Goal: Task Accomplishment & Management: Complete application form

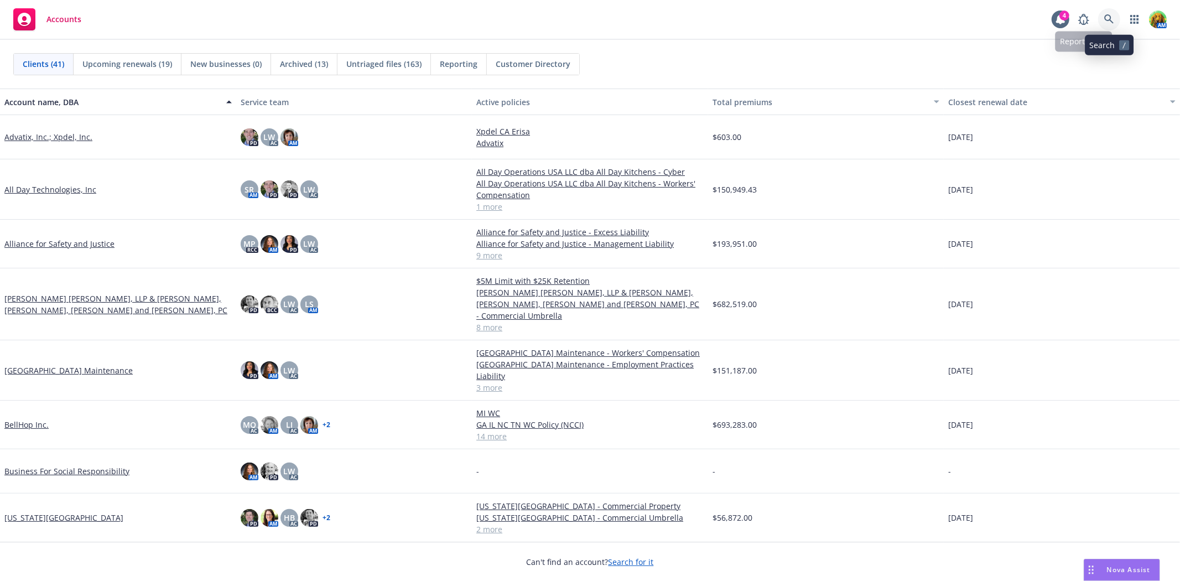
click at [1103, 18] on link at bounding box center [1109, 19] width 22 height 22
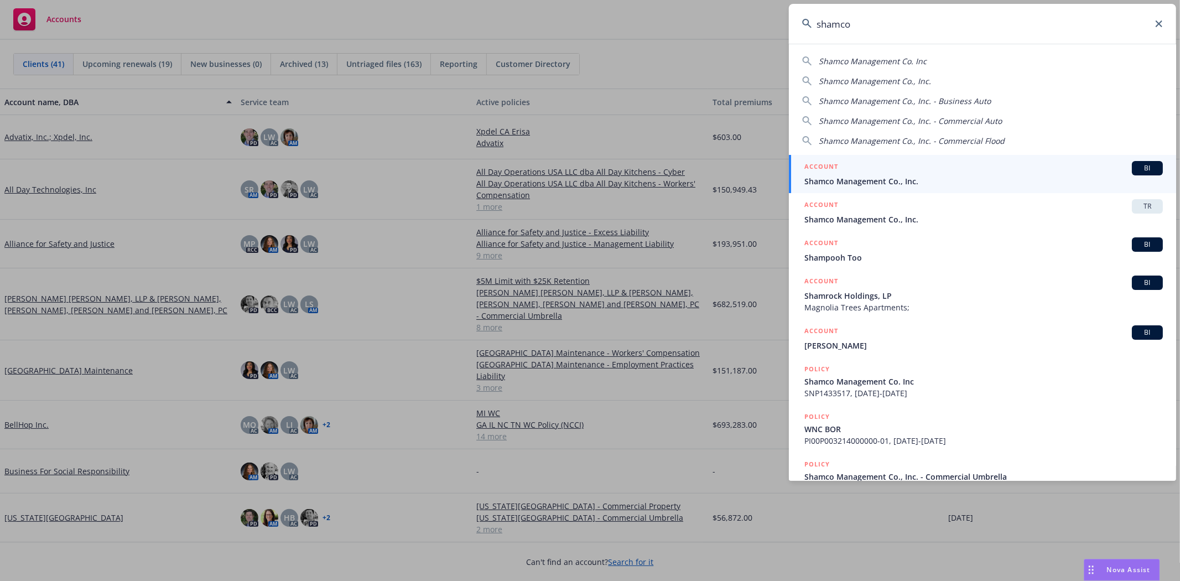
type input "shamco"
click at [940, 180] on span "Shamco Management Co., Inc." at bounding box center [984, 181] width 359 height 12
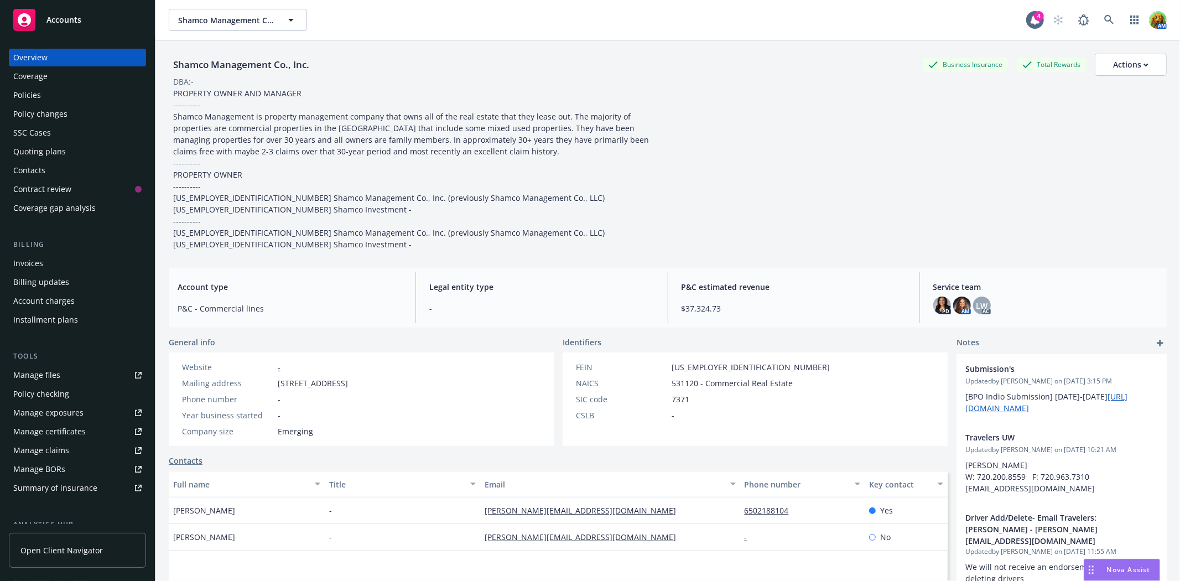
click at [36, 147] on div "Quoting plans" at bounding box center [39, 152] width 53 height 18
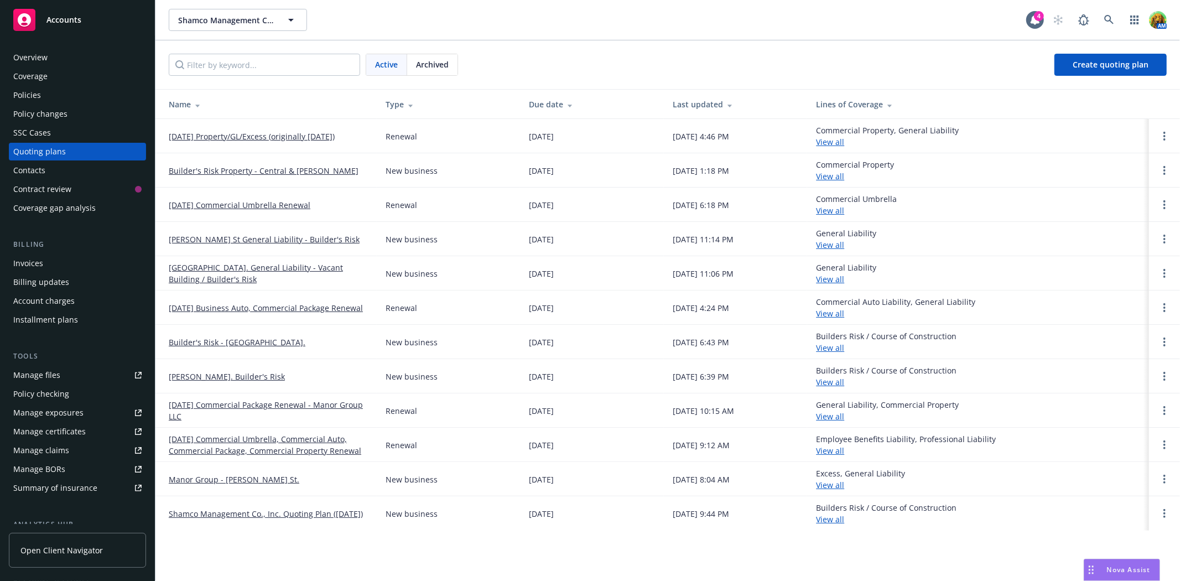
click at [247, 137] on link "09/01/2015 Property/GL/Excess (originally 3/31/2025)" at bounding box center [252, 137] width 166 height 12
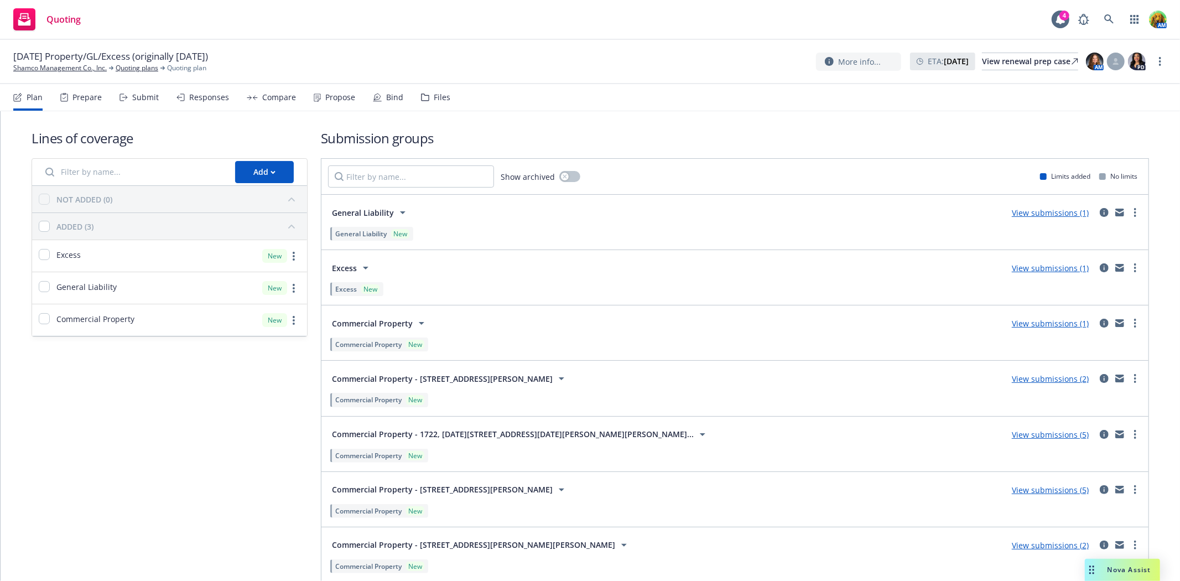
click at [437, 95] on div "Files" at bounding box center [442, 97] width 17 height 9
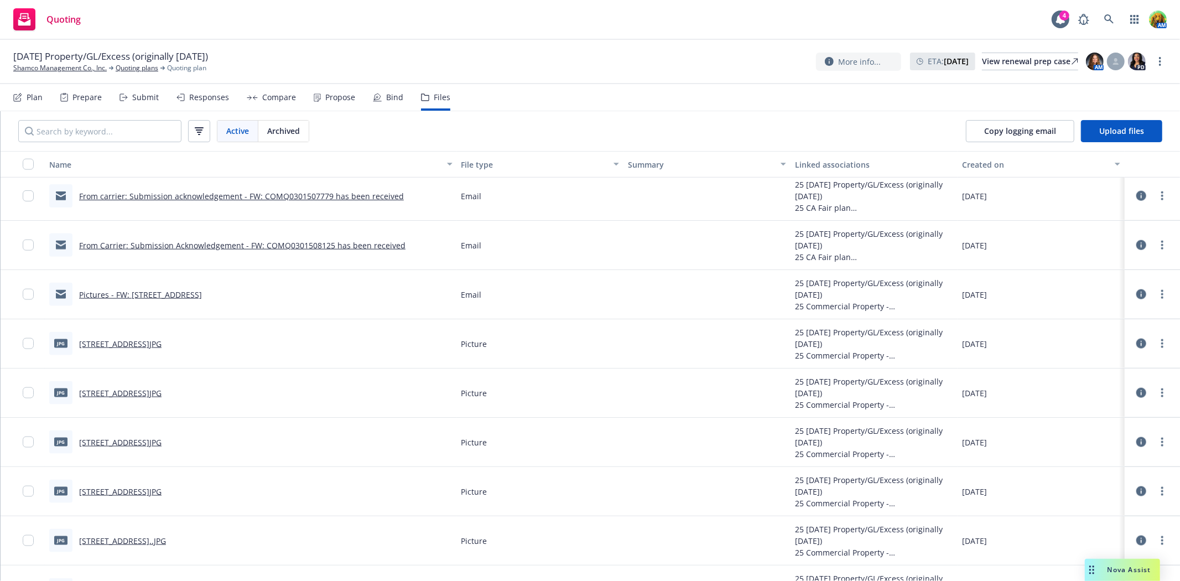
scroll to position [4857, 0]
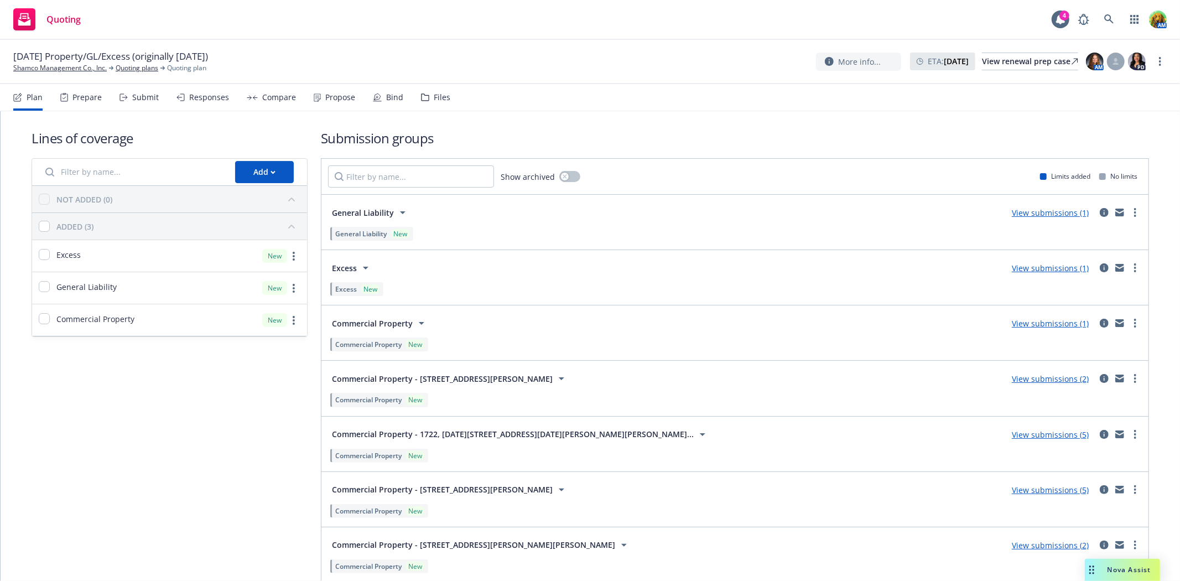
click at [435, 96] on div "Files" at bounding box center [442, 97] width 17 height 9
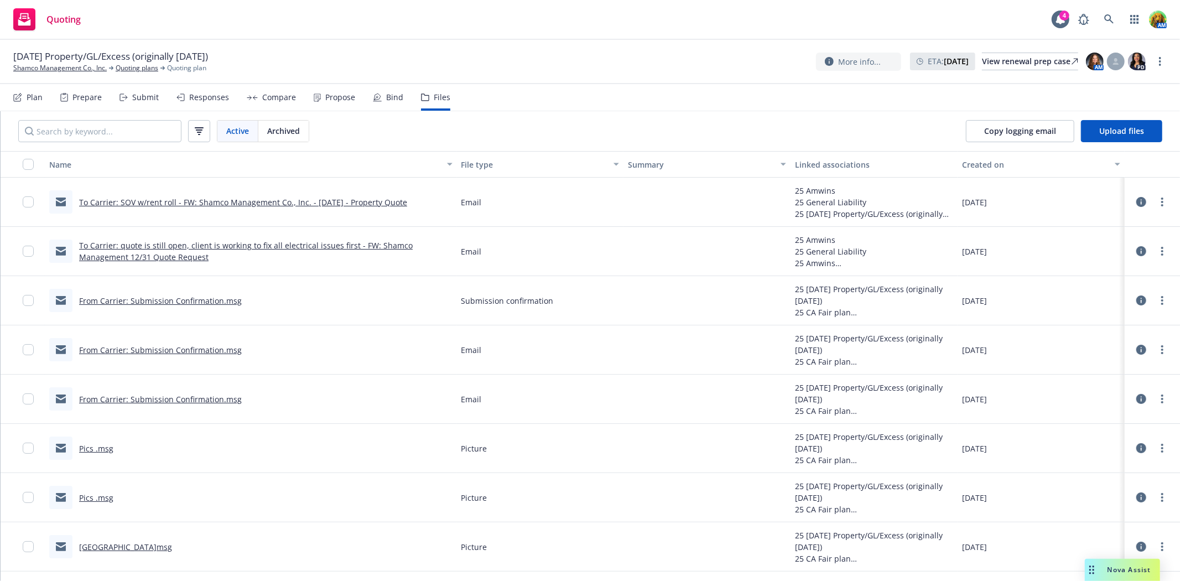
click at [297, 201] on link "To Carrier: SOV w/rent roll - FW: Shamco Management Co., Inc. - 9/1/25 - Proper…" at bounding box center [243, 202] width 328 height 11
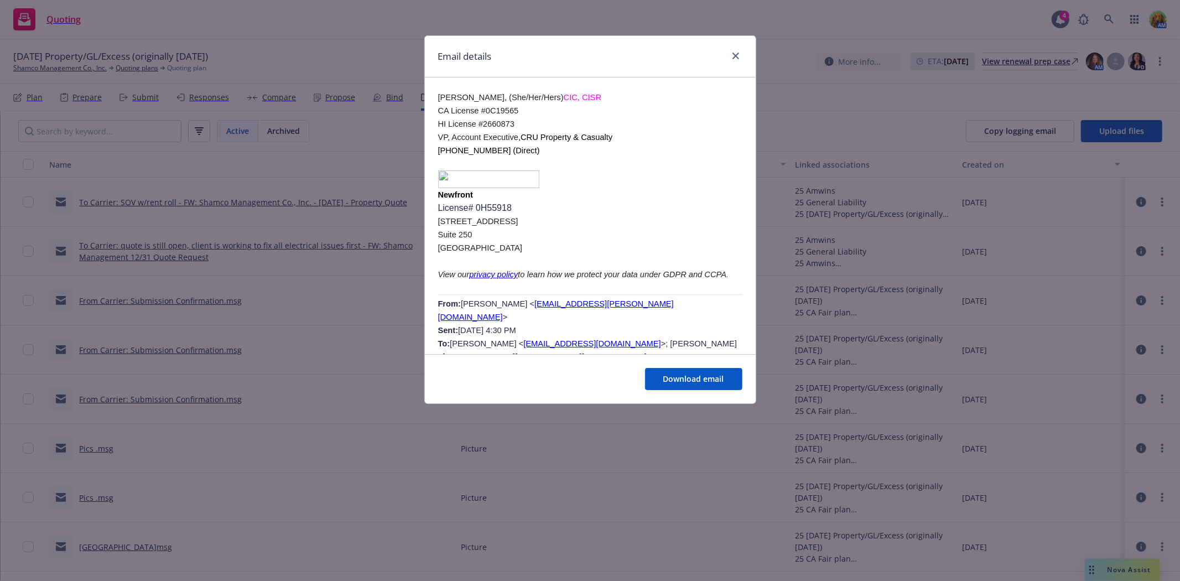
scroll to position [799, 0]
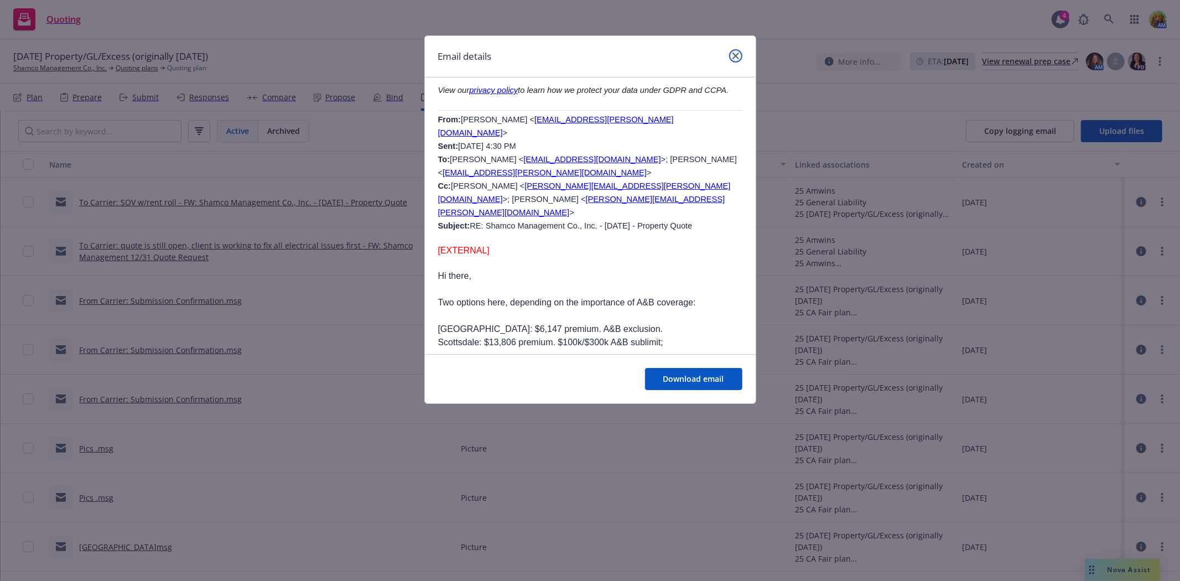
click at [735, 58] on icon "close" at bounding box center [736, 56] width 7 height 7
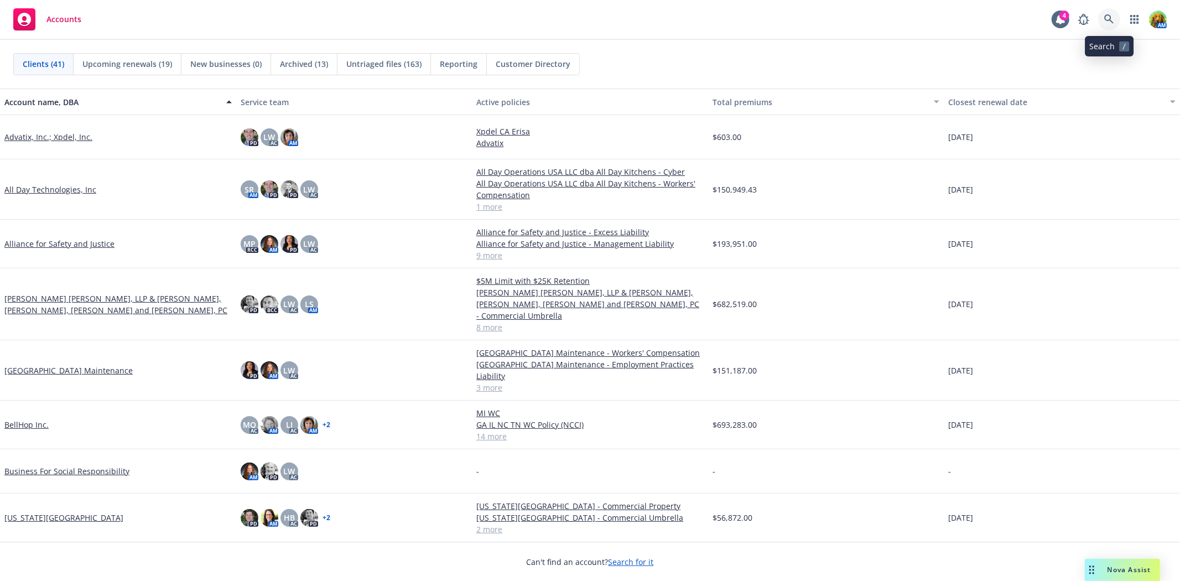
click at [1110, 15] on icon at bounding box center [1109, 18] width 9 height 9
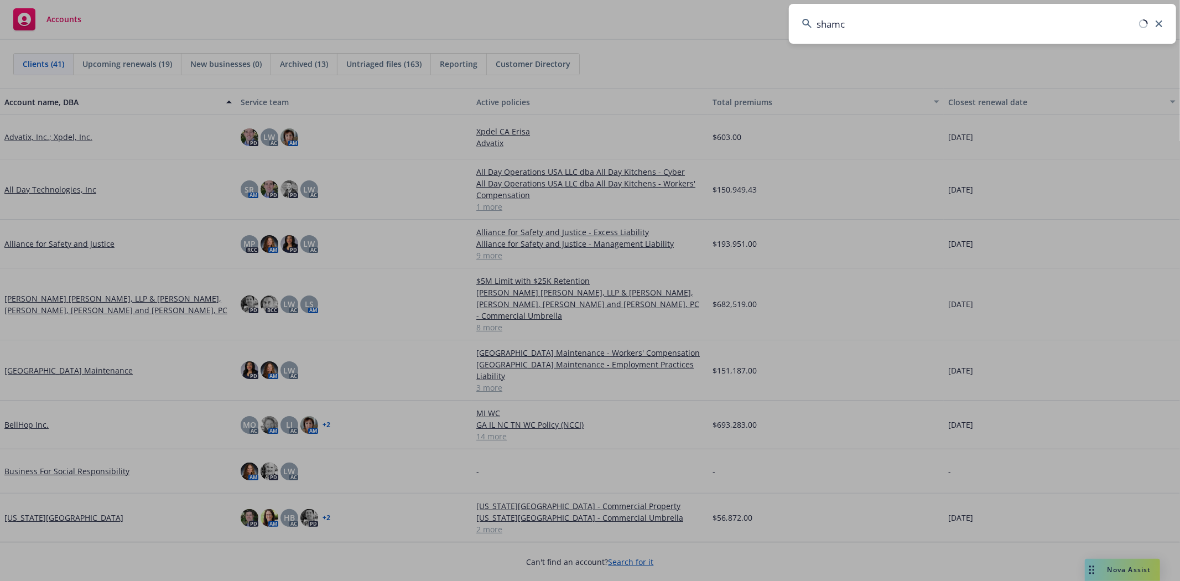
type input "shamco"
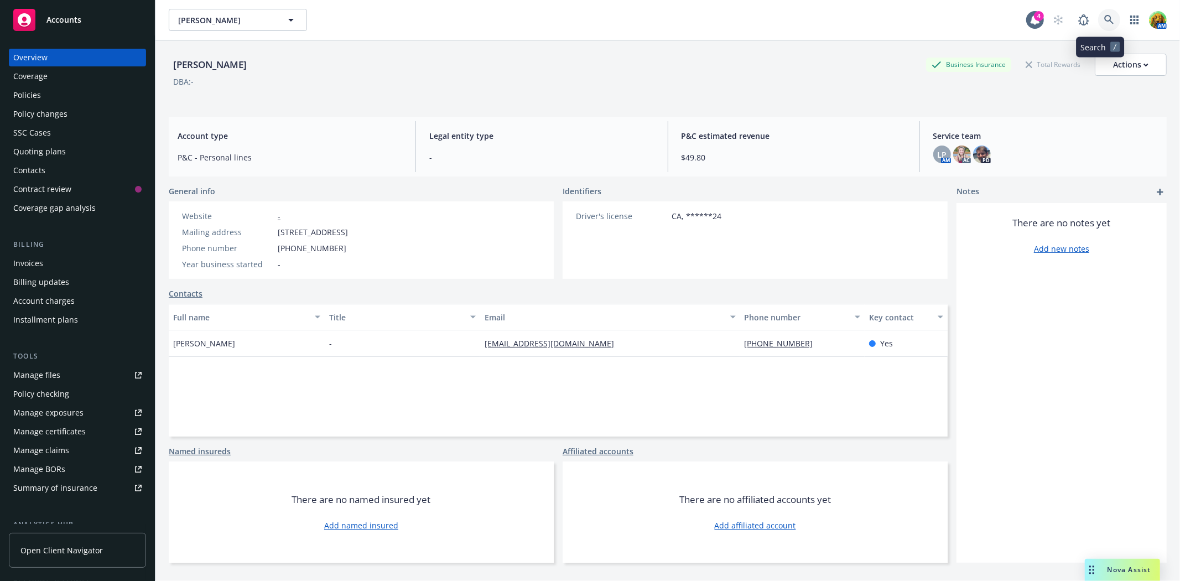
click at [1105, 18] on icon at bounding box center [1110, 20] width 10 height 10
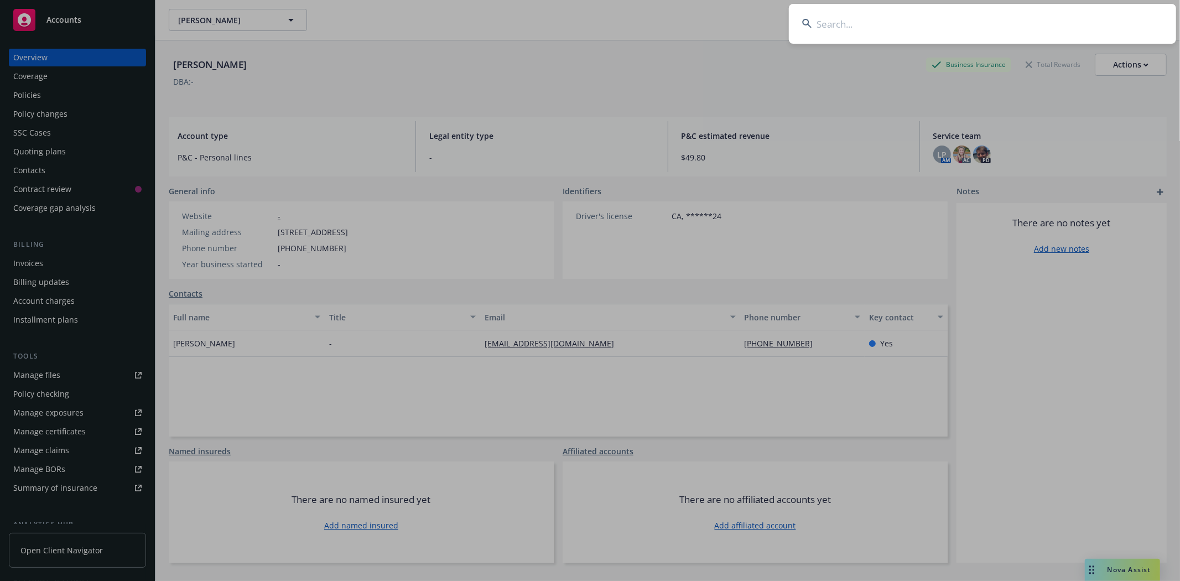
click at [903, 26] on input at bounding box center [982, 24] width 387 height 40
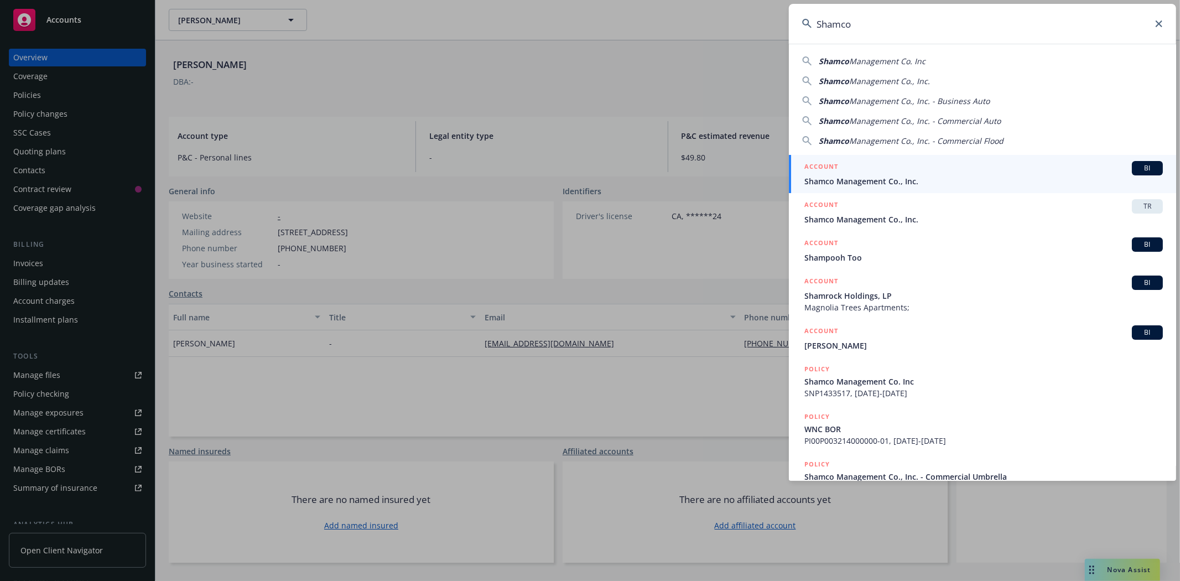
type input "Shamco"
click at [860, 173] on div "ACCOUNT BI" at bounding box center [984, 168] width 359 height 14
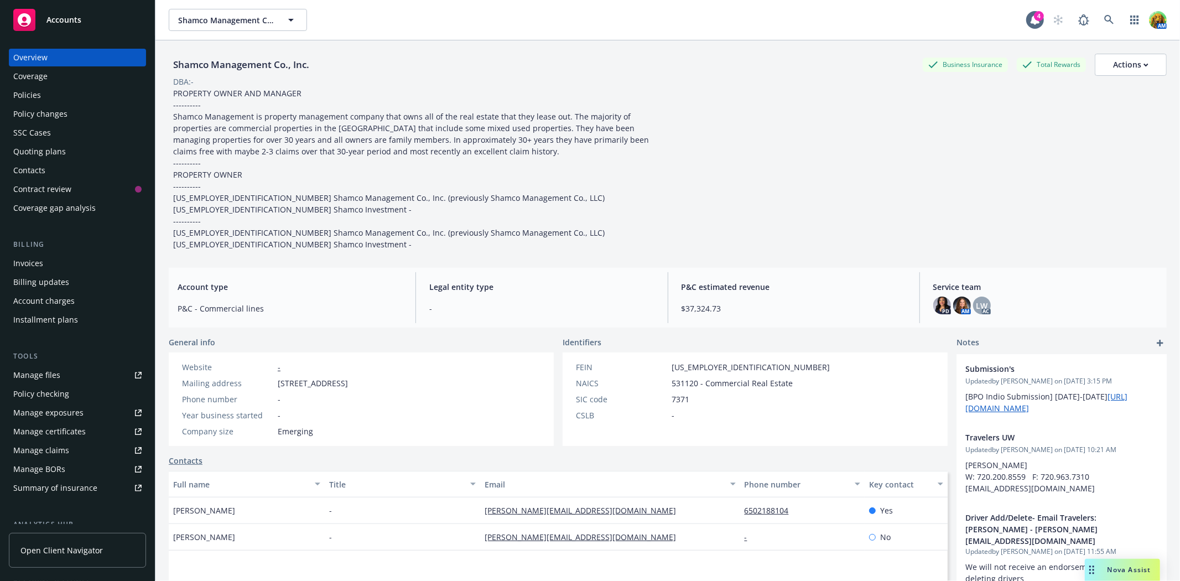
click at [19, 93] on div "Policies" at bounding box center [27, 95] width 28 height 18
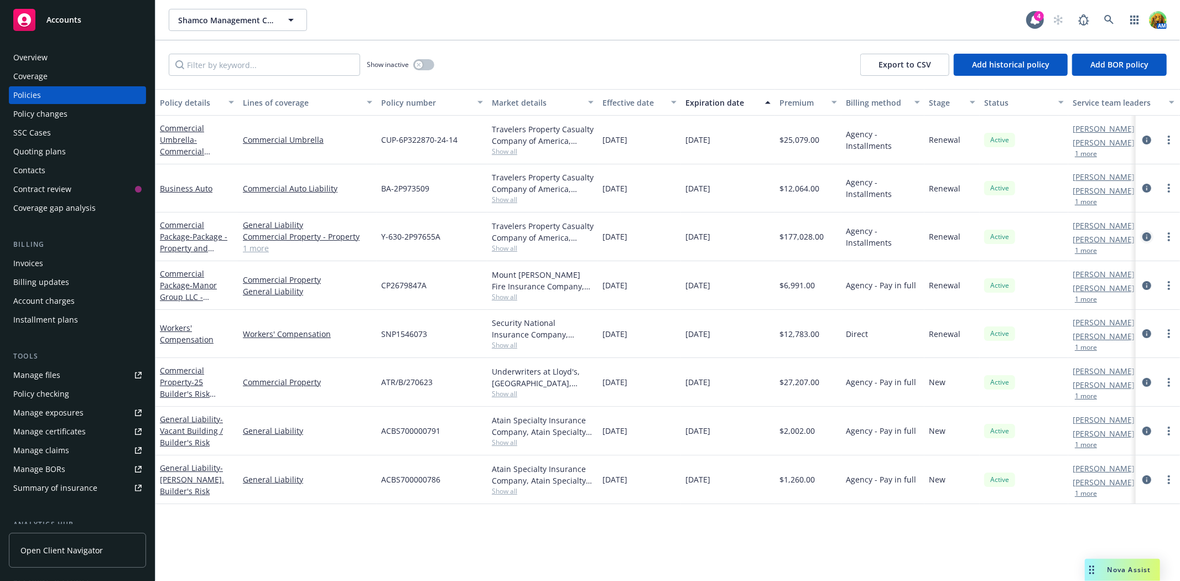
click at [1144, 236] on icon "circleInformation" at bounding box center [1147, 236] width 9 height 9
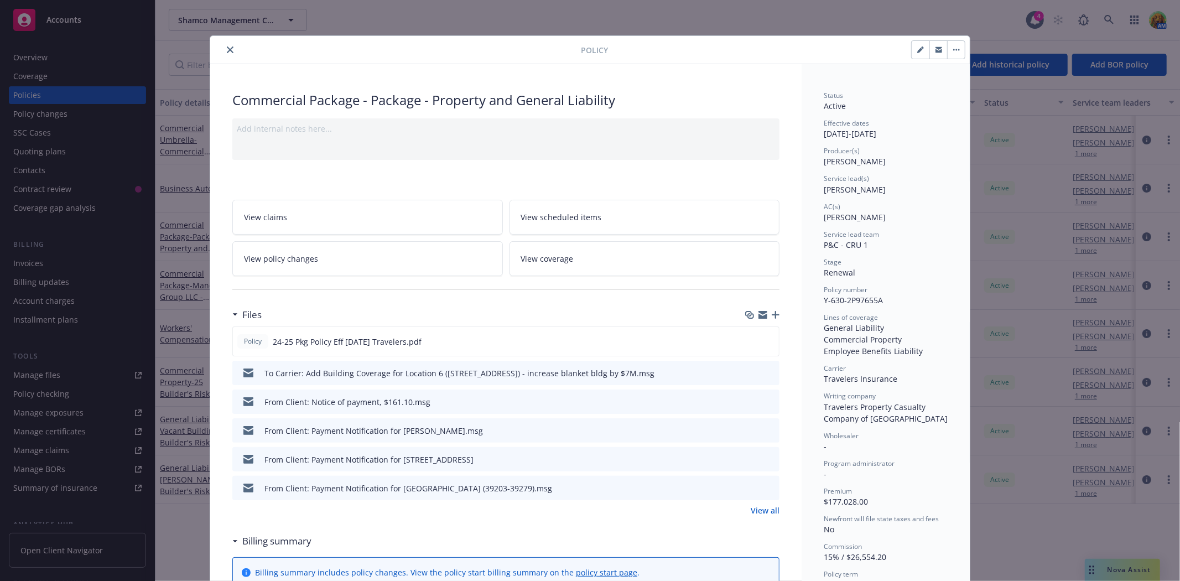
drag, startPoint x: 936, startPoint y: 56, endPoint x: 963, endPoint y: 63, distance: 28.5
click at [936, 56] on button "button" at bounding box center [939, 50] width 18 height 18
click at [772, 314] on icon "button" at bounding box center [776, 315] width 8 height 8
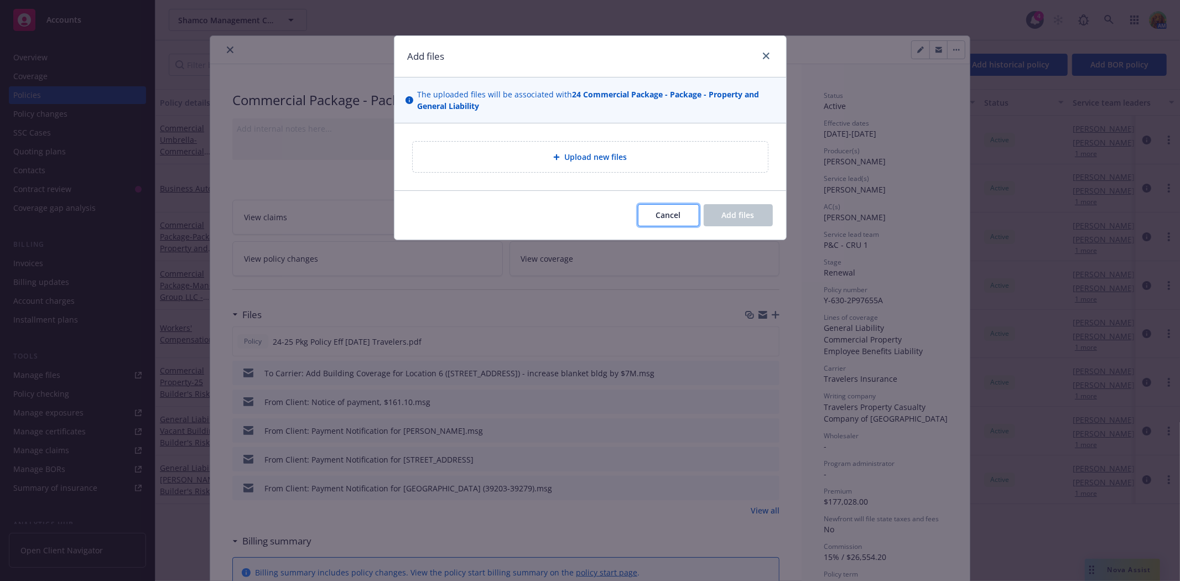
click at [671, 219] on span "Cancel" at bounding box center [668, 215] width 25 height 11
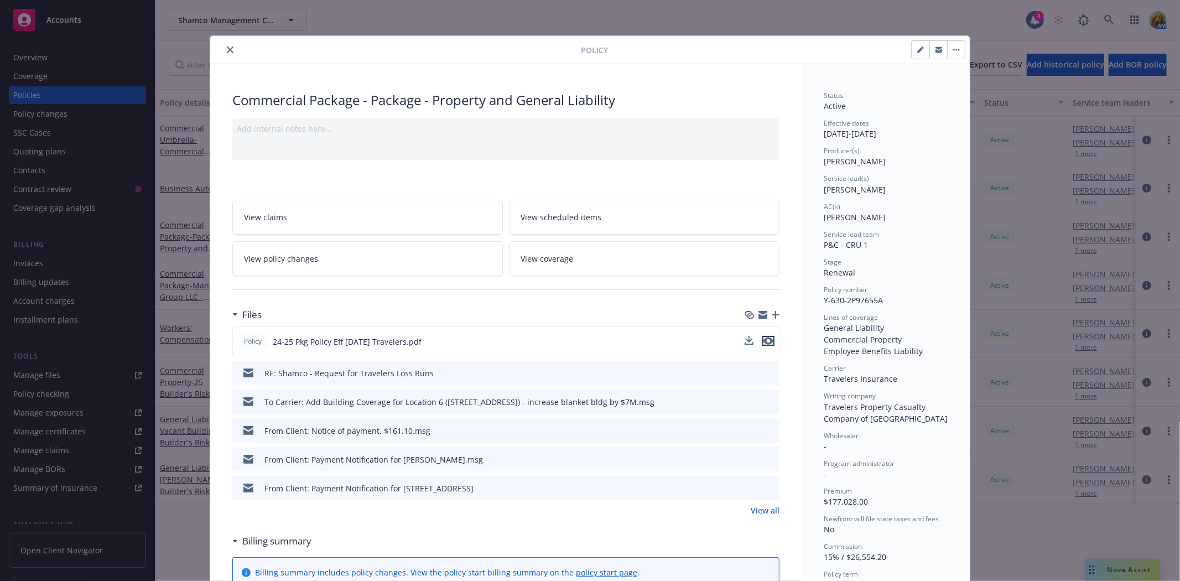
click at [765, 339] on icon "preview file" at bounding box center [769, 341] width 10 height 8
click at [227, 51] on icon "close" at bounding box center [230, 49] width 7 height 7
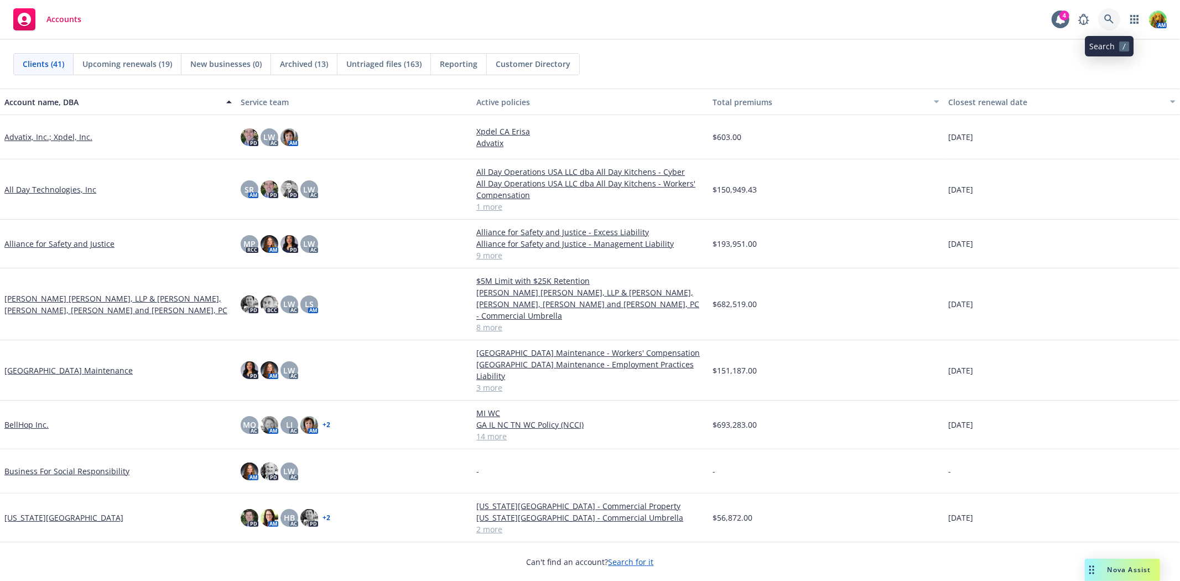
click at [1111, 18] on icon at bounding box center [1109, 18] width 9 height 9
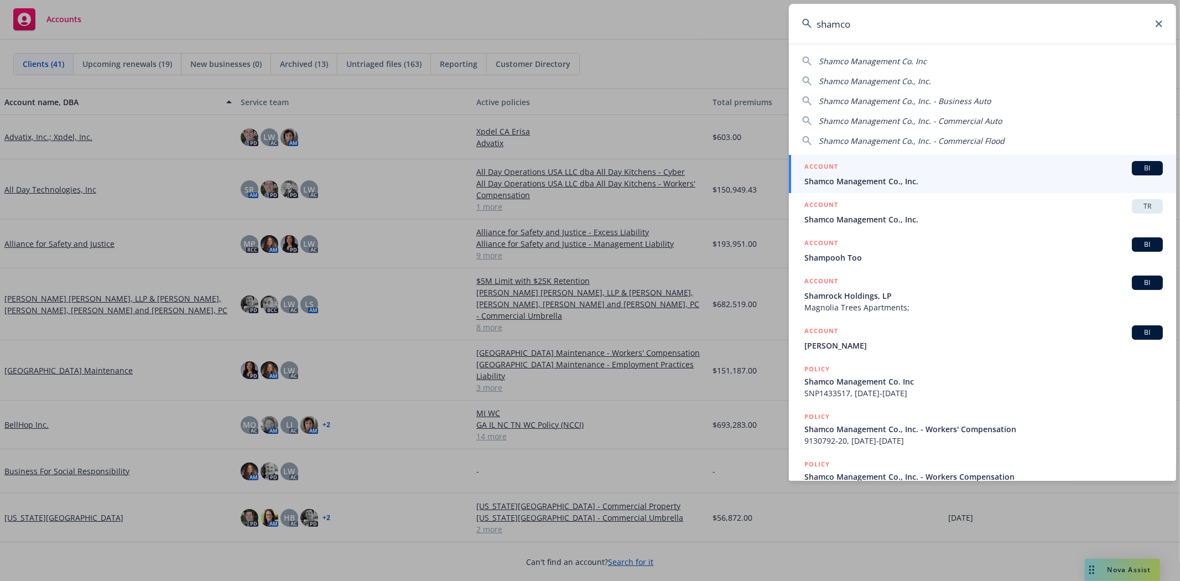
type input "shamco"
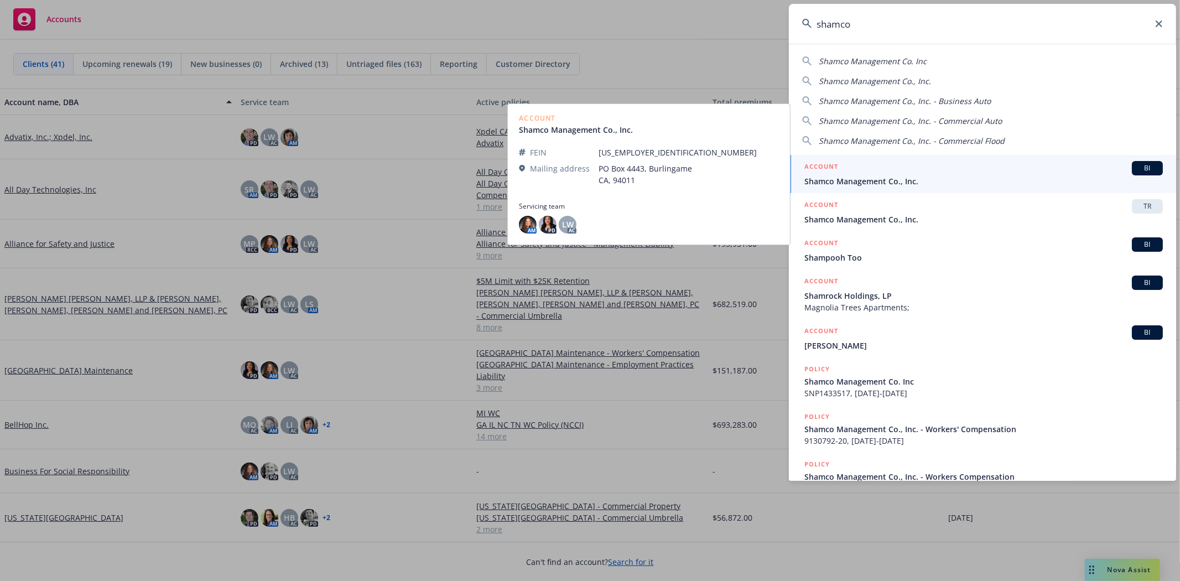
click at [888, 178] on span "Shamco Management Co., Inc." at bounding box center [984, 181] width 359 height 12
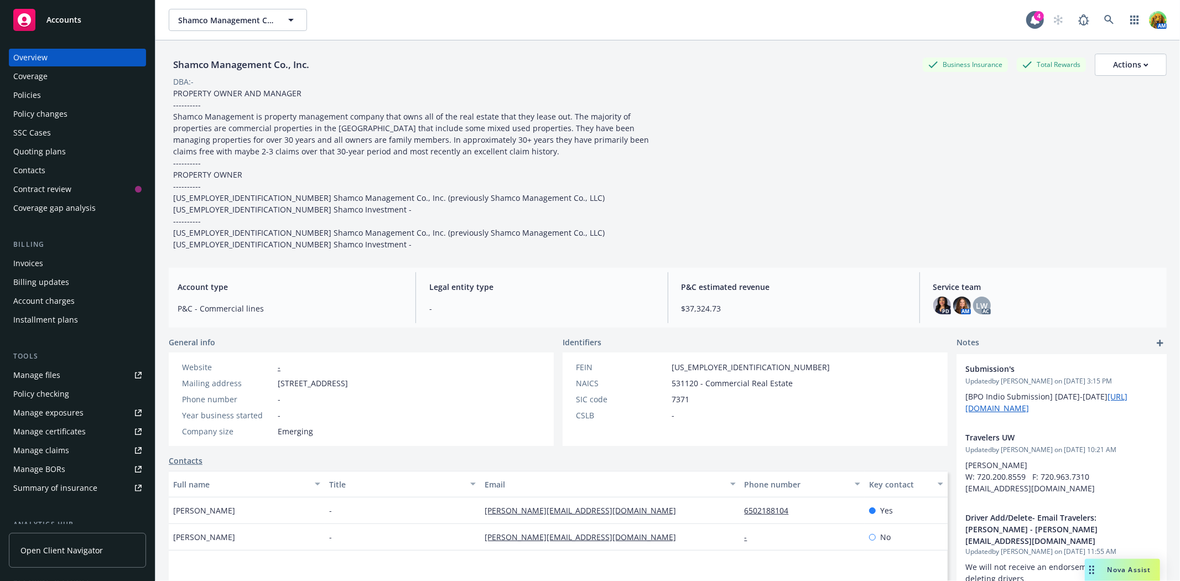
click at [59, 96] on div "Policies" at bounding box center [77, 95] width 128 height 18
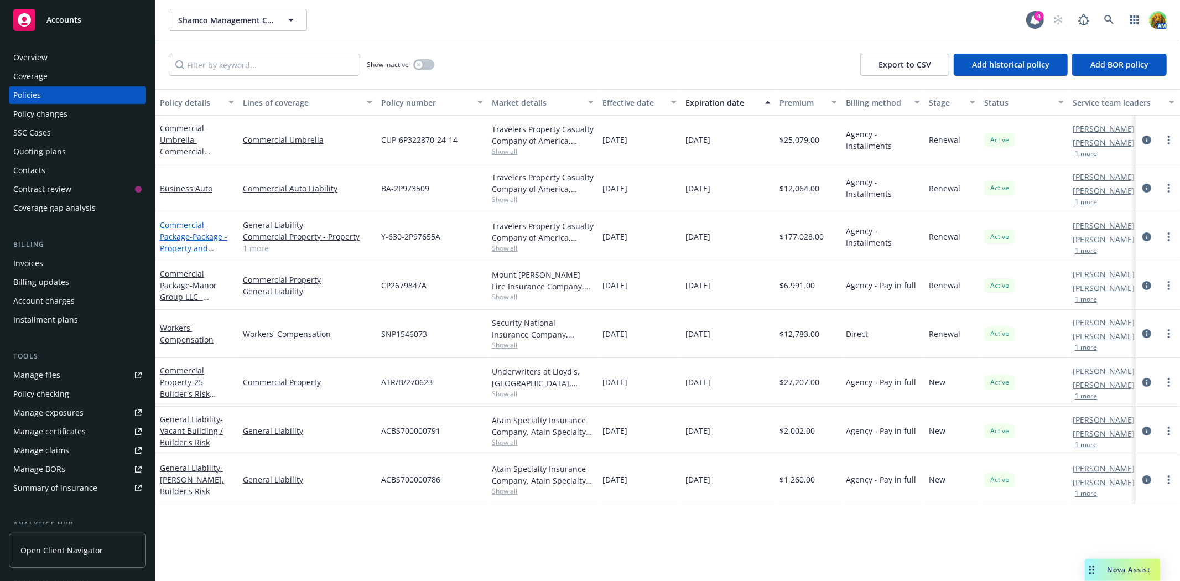
click at [169, 224] on link "Commercial Package - Package - Property and General Liability" at bounding box center [194, 242] width 68 height 45
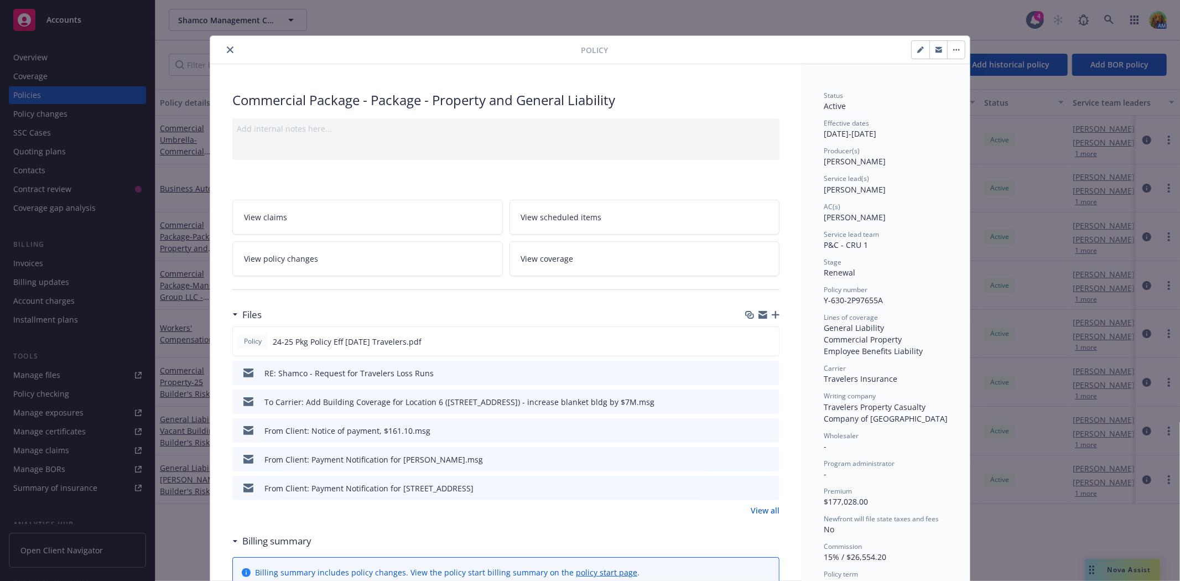
click at [362, 258] on link "View policy changes" at bounding box center [367, 258] width 271 height 35
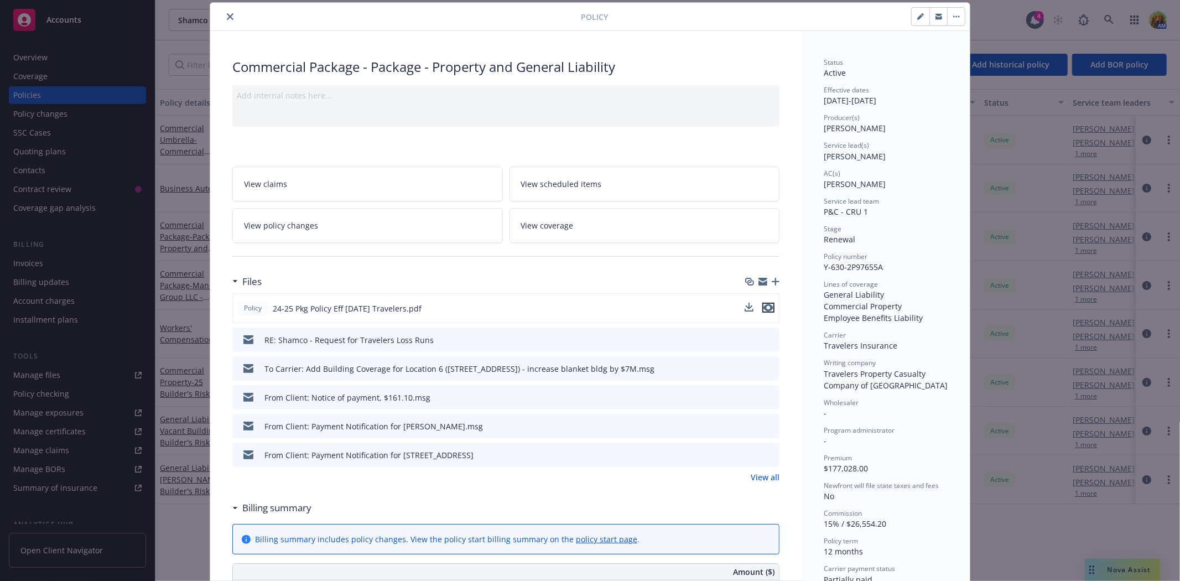
click at [766, 308] on icon "preview file" at bounding box center [769, 308] width 10 height 8
click at [227, 15] on icon "close" at bounding box center [230, 16] width 7 height 7
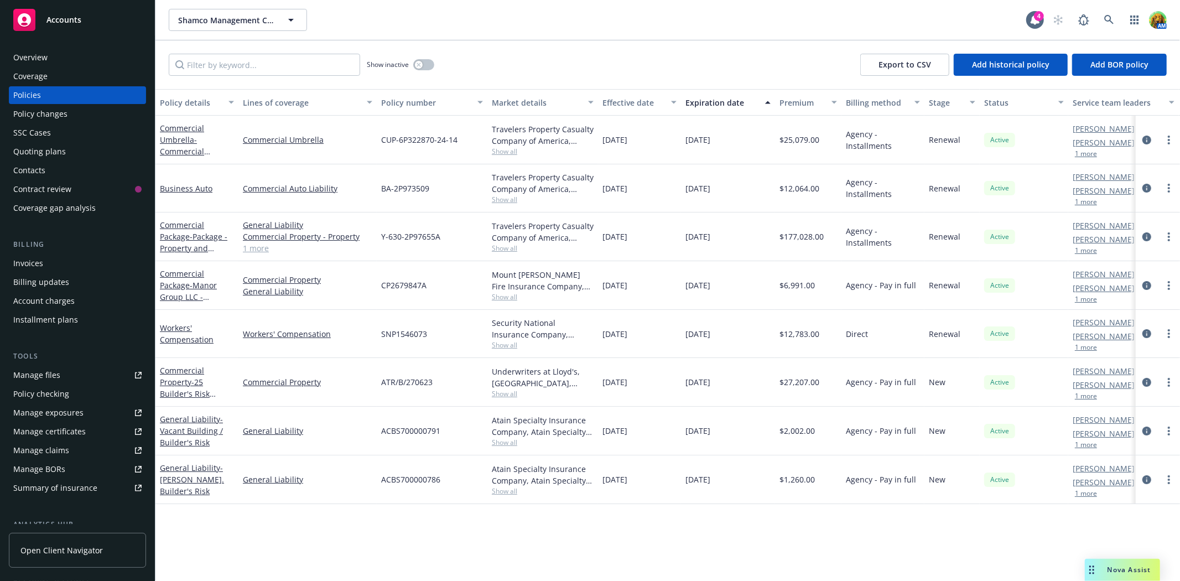
click at [53, 56] on div "Overview" at bounding box center [77, 58] width 128 height 18
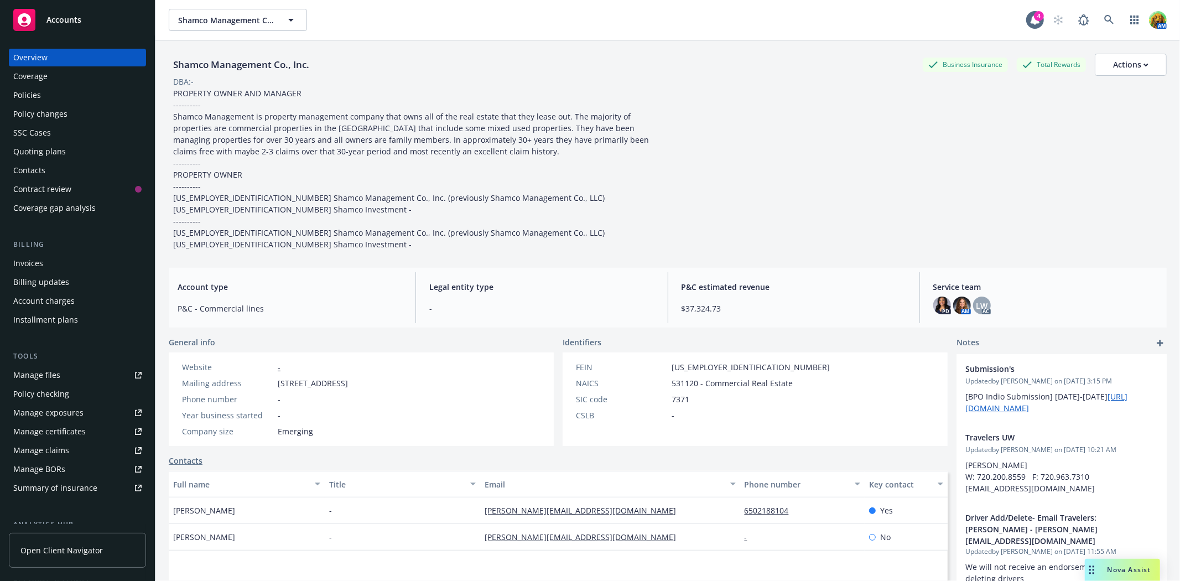
click at [51, 100] on div "Policies" at bounding box center [77, 95] width 128 height 18
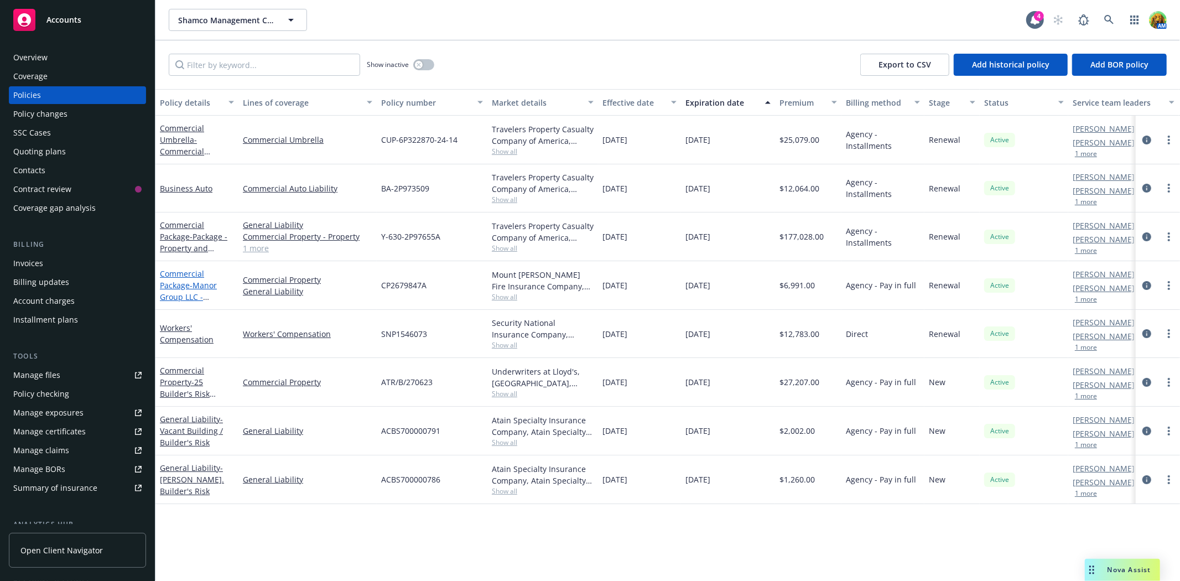
click at [178, 277] on link "Commercial Package - Manor Group LLC - Package" at bounding box center [188, 290] width 57 height 45
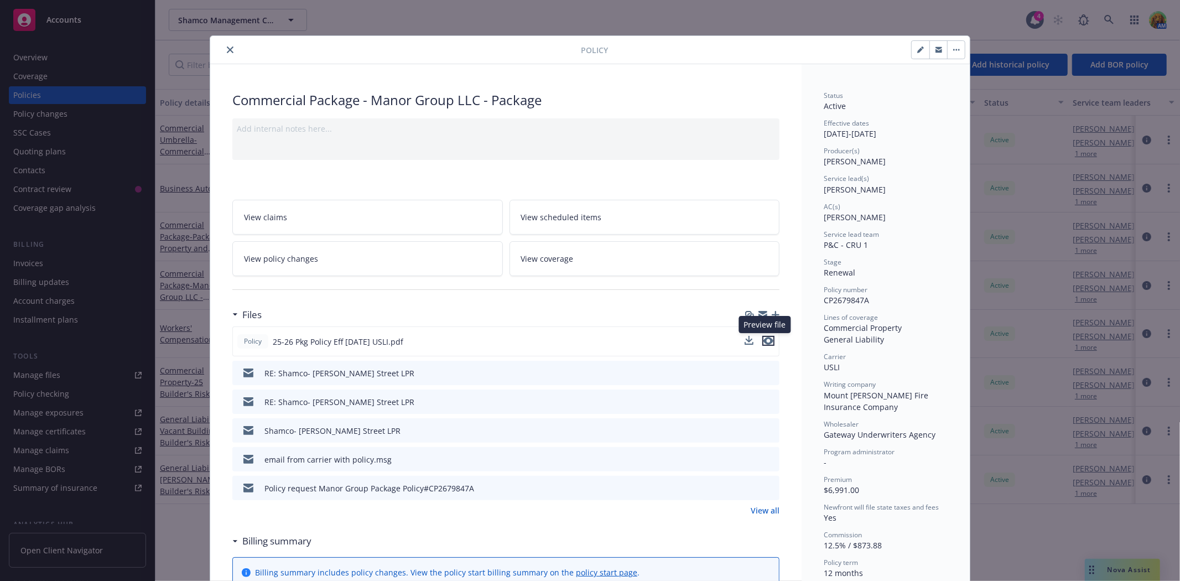
click at [768, 341] on icon "preview file" at bounding box center [769, 341] width 10 height 8
click at [227, 54] on button "close" at bounding box center [230, 49] width 13 height 13
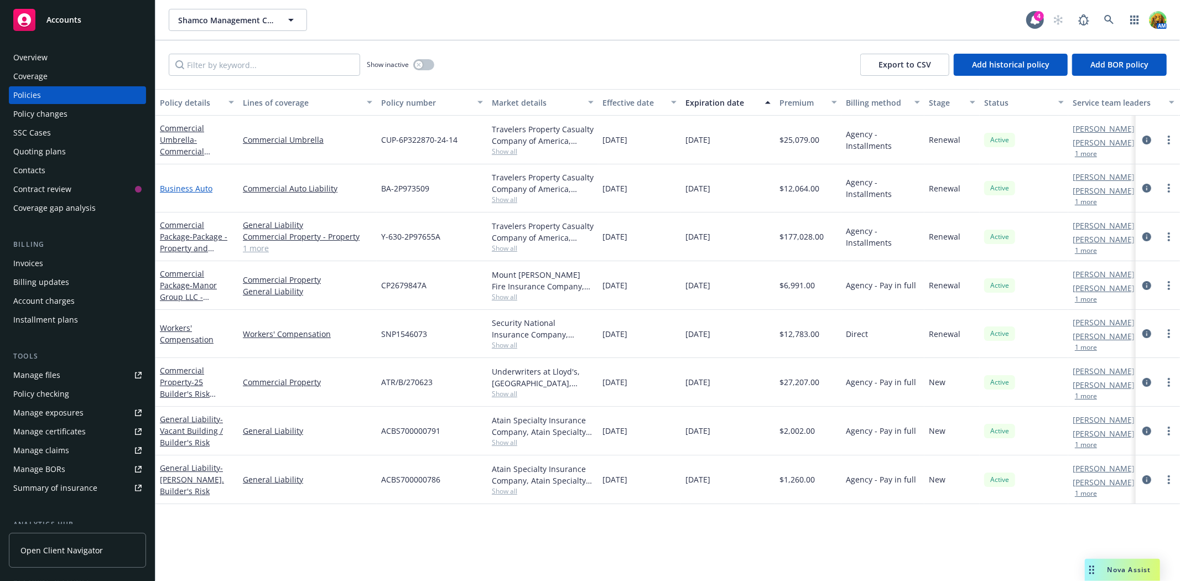
click at [185, 183] on link "Business Auto" at bounding box center [186, 188] width 53 height 11
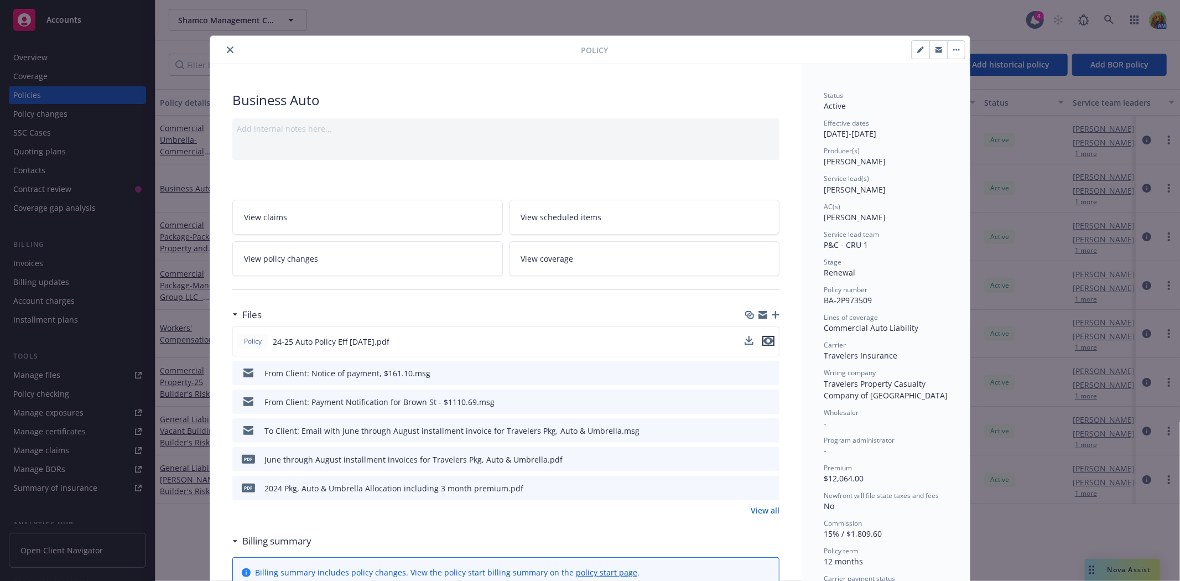
click at [764, 341] on icon "preview file" at bounding box center [769, 341] width 10 height 8
click at [228, 48] on icon "close" at bounding box center [230, 49] width 7 height 7
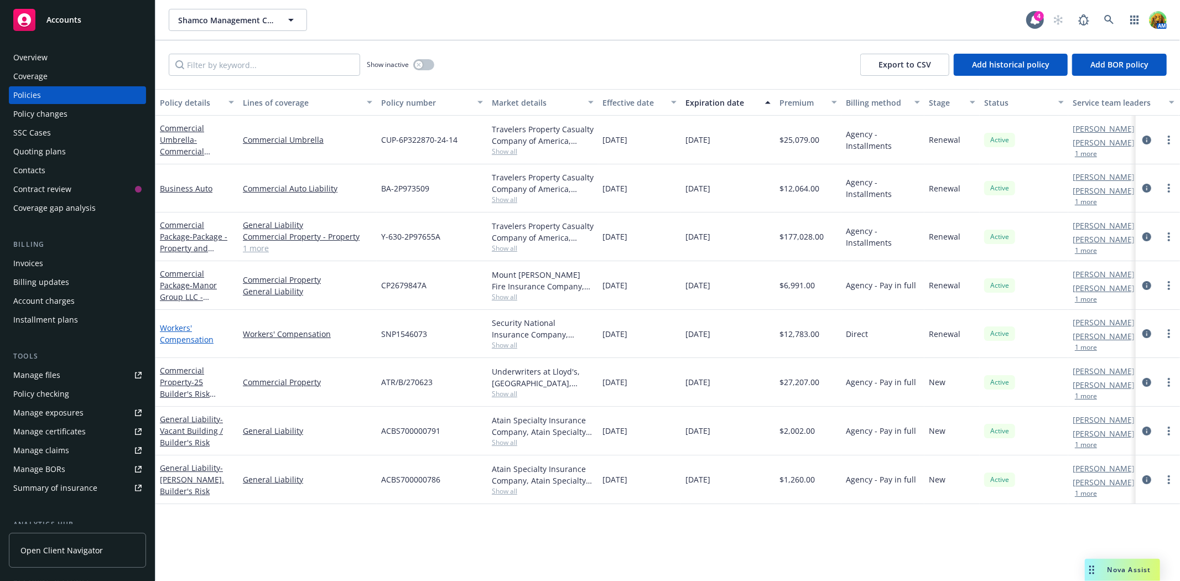
click at [180, 335] on link "Workers' Compensation" at bounding box center [187, 334] width 54 height 22
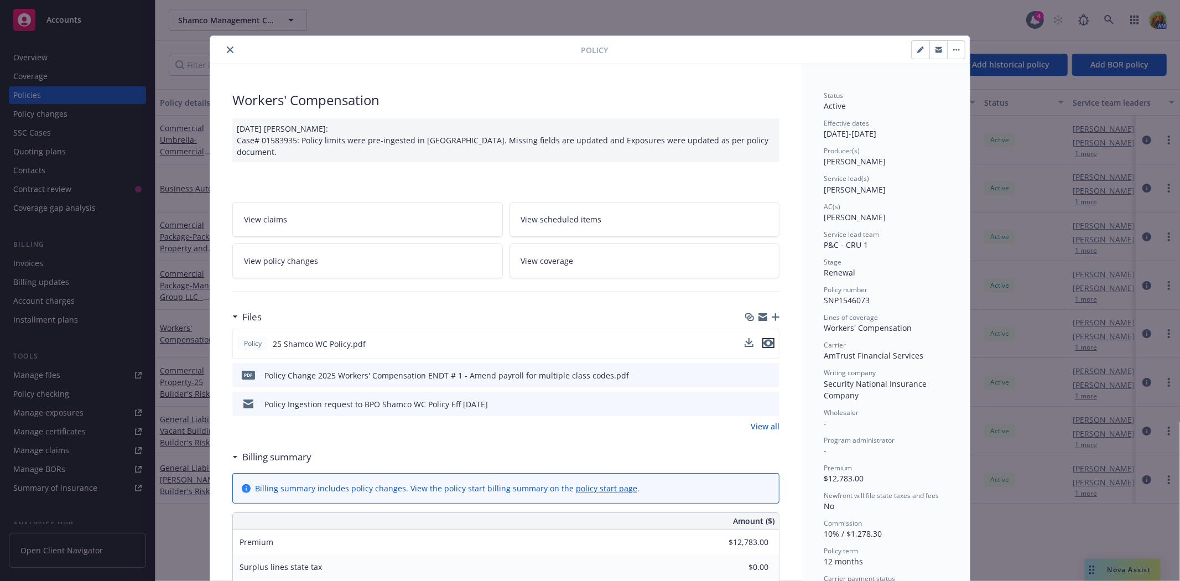
click at [766, 339] on icon "preview file" at bounding box center [769, 343] width 10 height 8
click at [229, 46] on icon "close" at bounding box center [230, 49] width 7 height 7
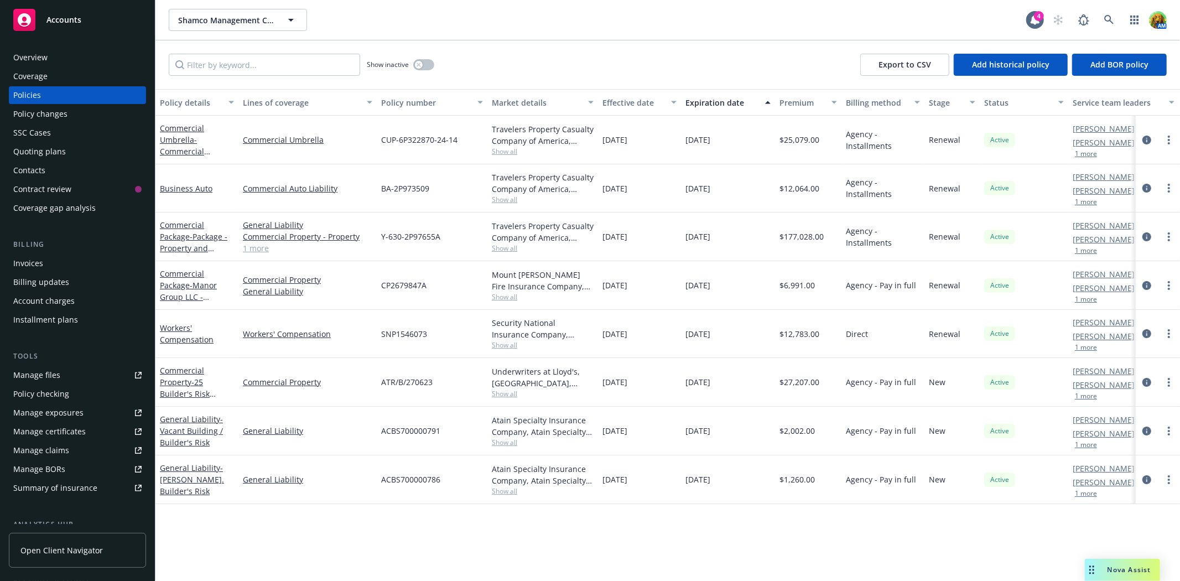
click at [52, 50] on div "Overview" at bounding box center [77, 58] width 128 height 18
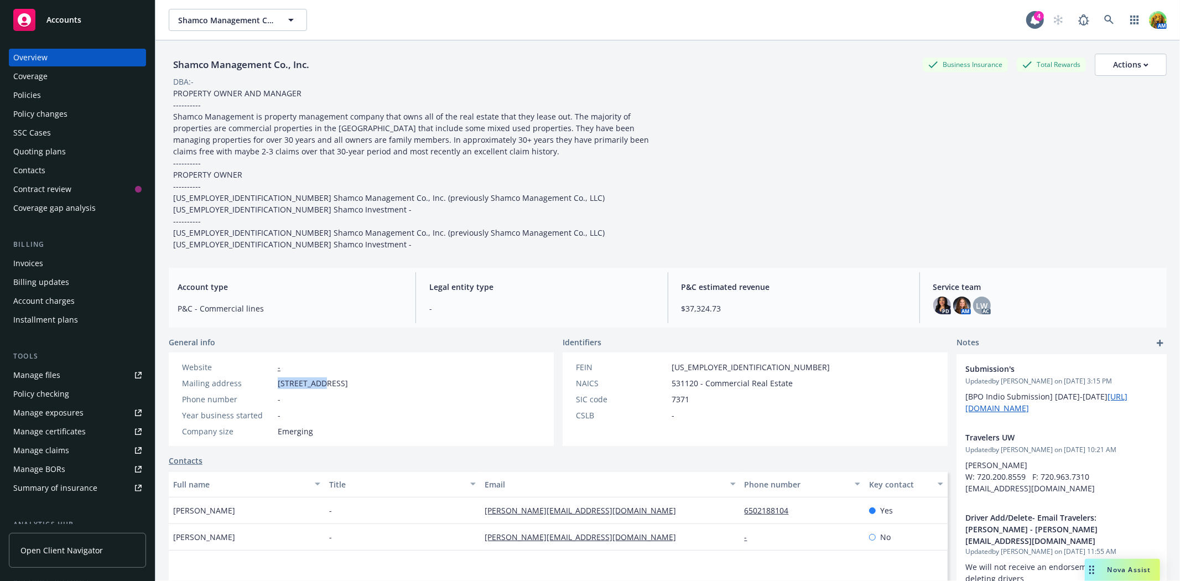
drag, startPoint x: 277, startPoint y: 378, endPoint x: 324, endPoint y: 378, distance: 47.0
click at [324, 378] on span "PO Box 4443, Burlingame, CA, 94011" at bounding box center [313, 383] width 70 height 12
copy span "PO Box 4443"
drag, startPoint x: 328, startPoint y: 383, endPoint x: 369, endPoint y: 387, distance: 41.7
click at [348, 387] on span "PO Box 4443, Burlingame, CA, 94011" at bounding box center [313, 383] width 70 height 12
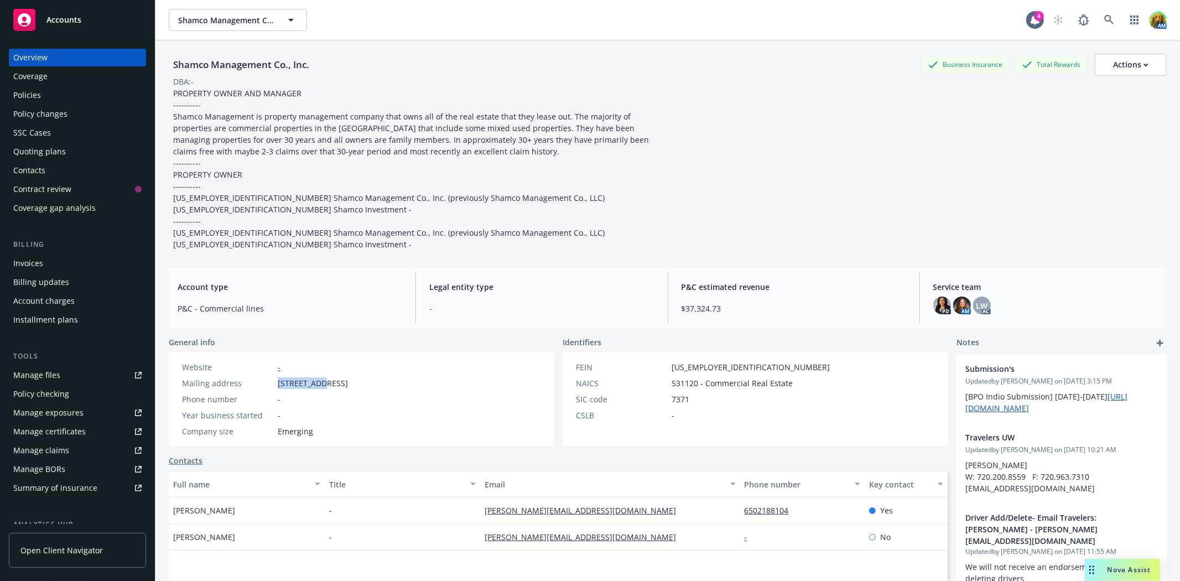
copy span "Burlingame"
click at [29, 146] on div "Quoting plans" at bounding box center [39, 152] width 53 height 18
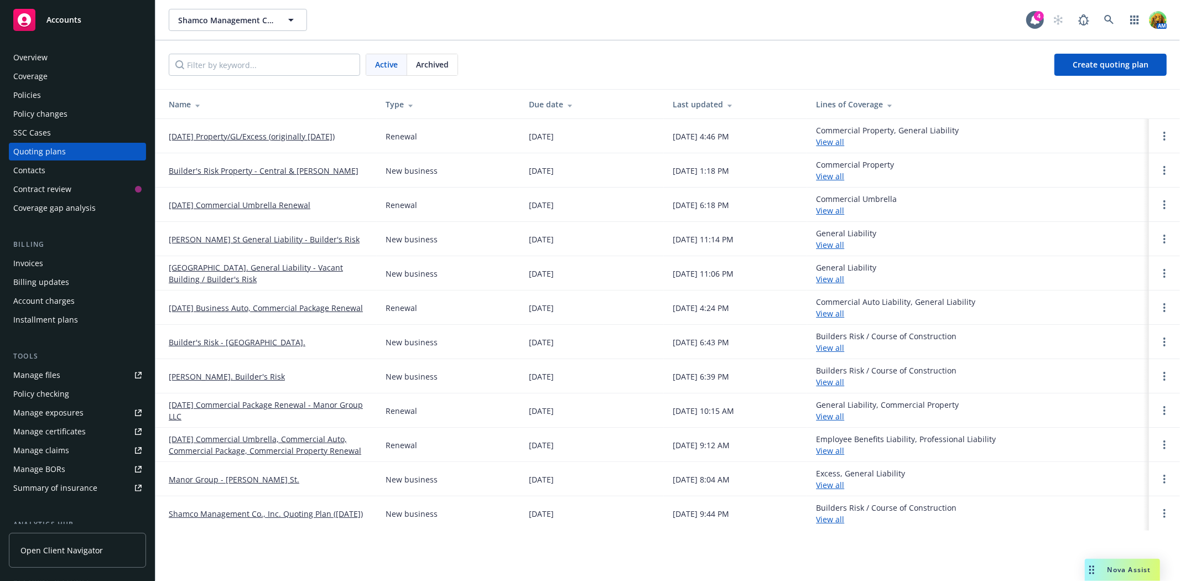
click at [263, 436] on link "12/31/24 Commercial Umbrella, Commercial Auto, Commercial Package, Commercial P…" at bounding box center [268, 444] width 199 height 23
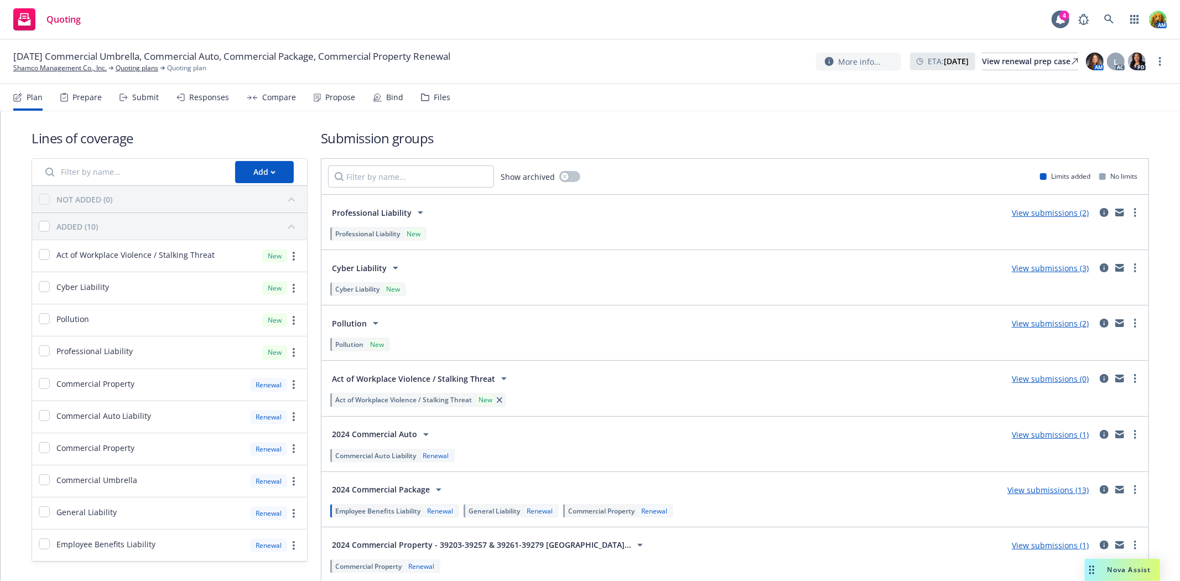
click at [443, 97] on div "Files" at bounding box center [442, 97] width 17 height 9
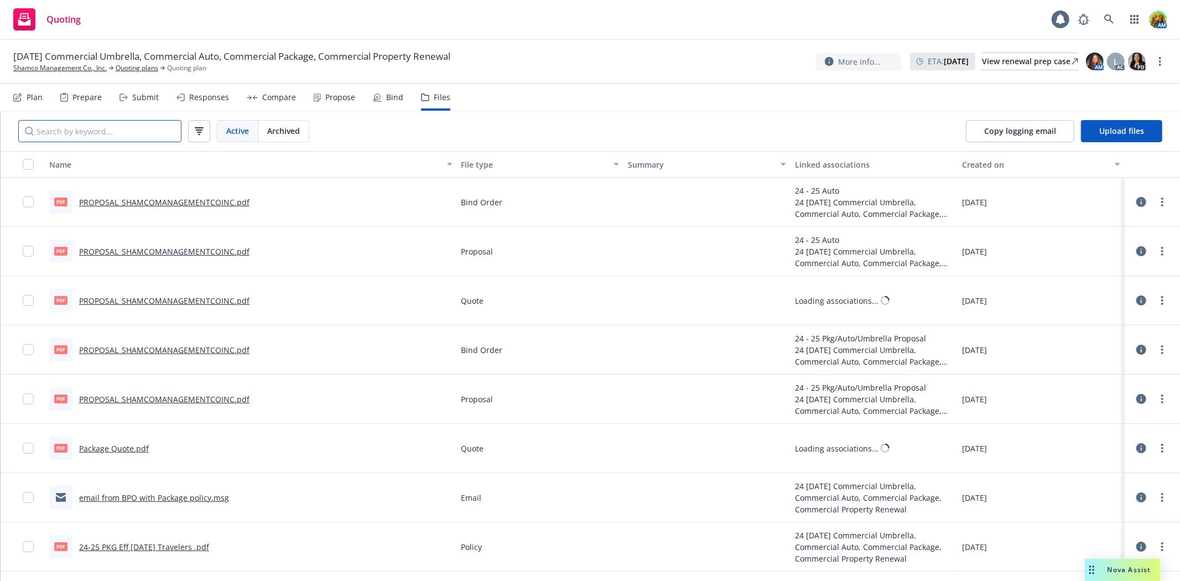
click at [115, 135] on input "Search by keyword..." at bounding box center [99, 131] width 163 height 22
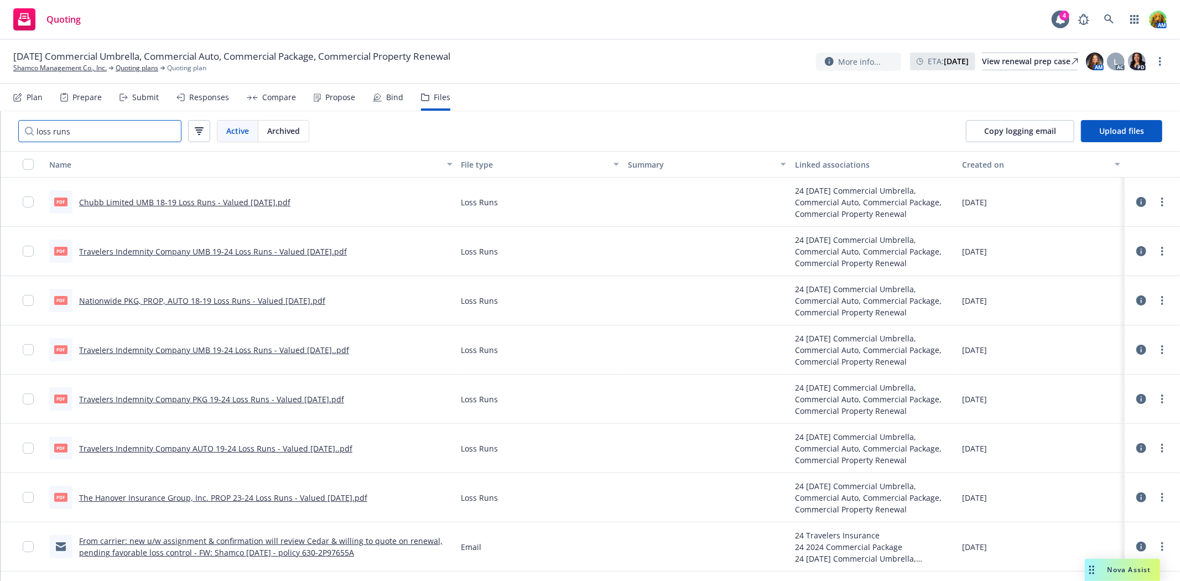
type input "loss runs"
click at [243, 399] on link "Travelers Indemnity Company PKG 19-24 Loss Runs - Valued [DATE].pdf" at bounding box center [211, 399] width 265 height 11
click at [56, 67] on link "Shamco Management Co., Inc." at bounding box center [60, 68] width 94 height 10
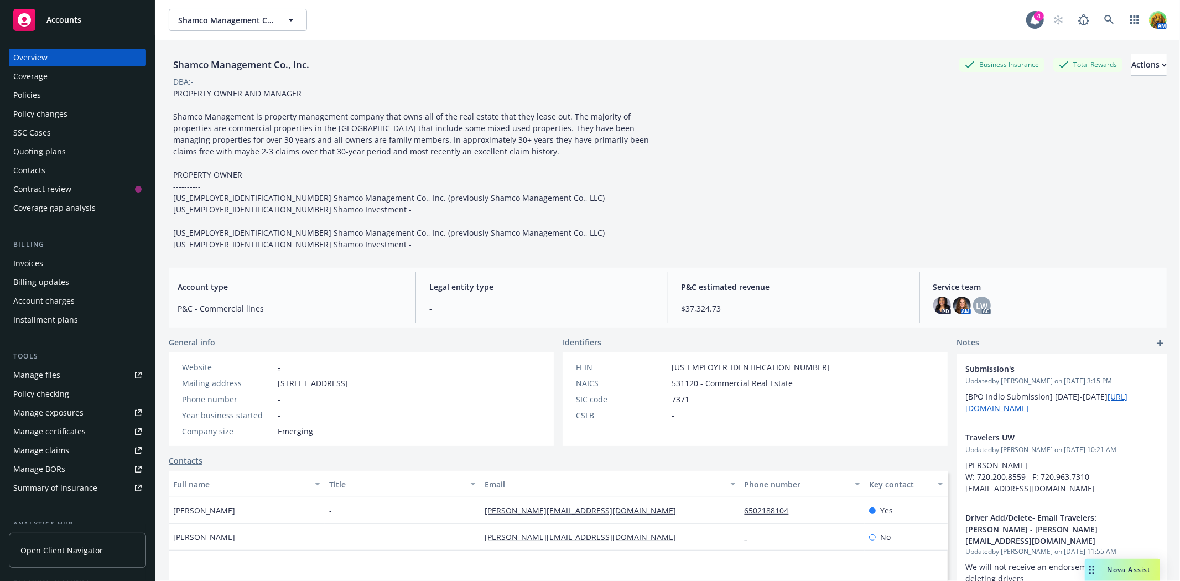
click at [36, 95] on div "Policies" at bounding box center [27, 95] width 28 height 18
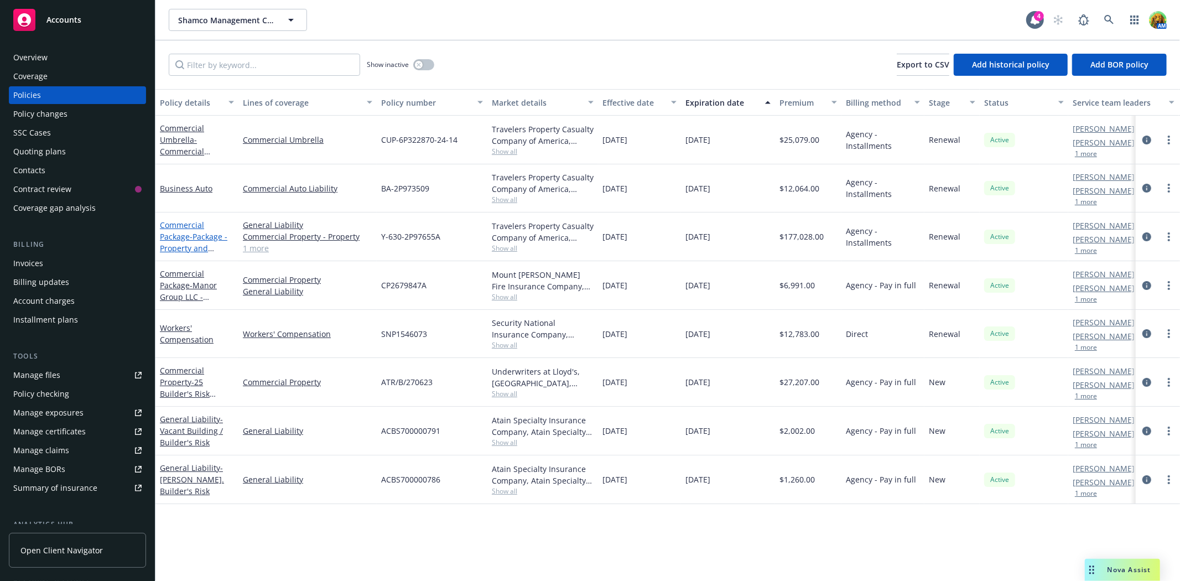
click at [169, 224] on link "Commercial Package - Package - Property and General Liability" at bounding box center [194, 242] width 68 height 45
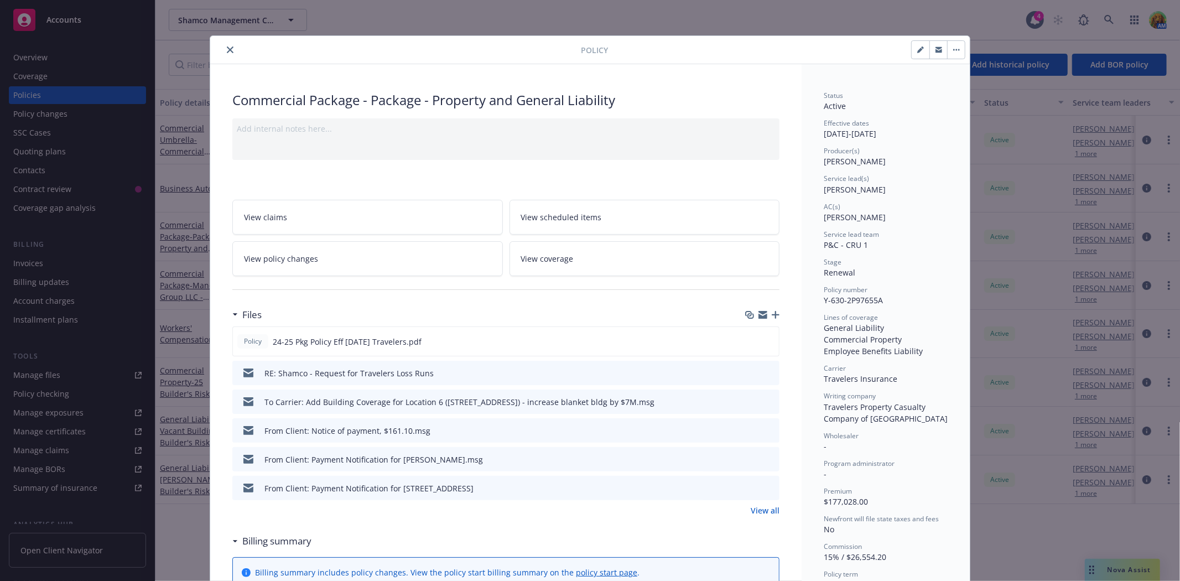
click at [772, 318] on icon "button" at bounding box center [776, 315] width 8 height 8
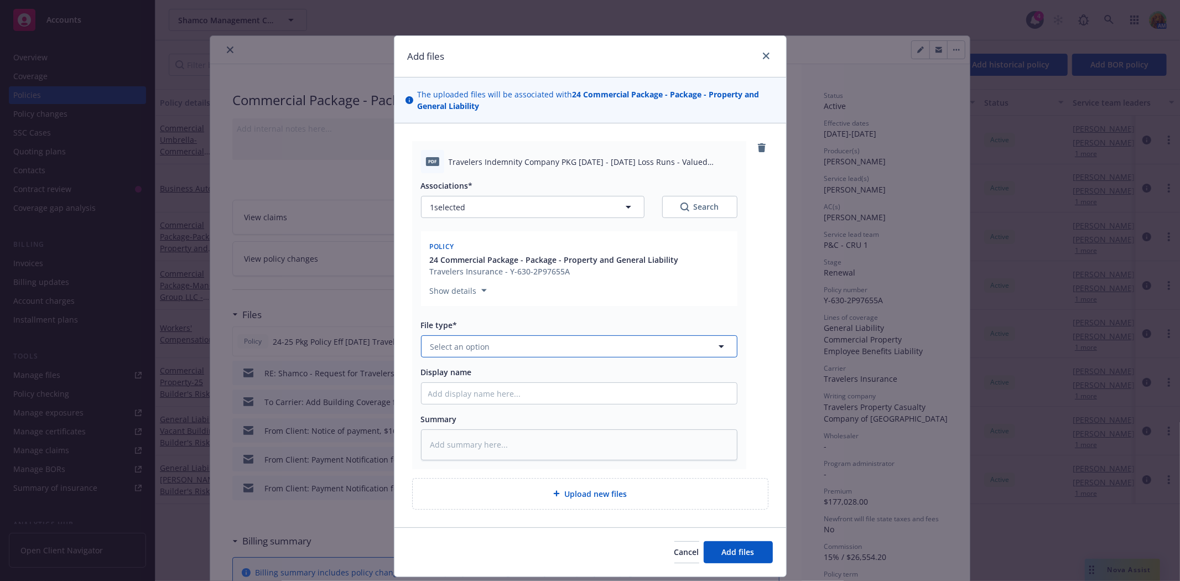
click at [542, 347] on button "Select an option" at bounding box center [579, 346] width 317 height 22
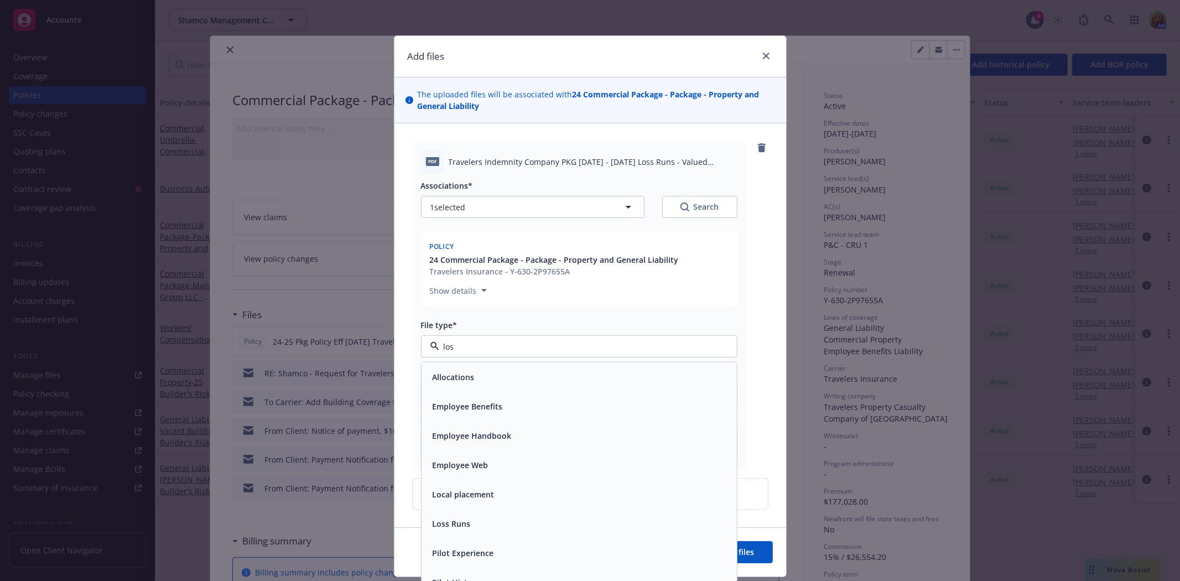
type input "loss"
click at [556, 375] on div "Loss Runs" at bounding box center [579, 377] width 302 height 16
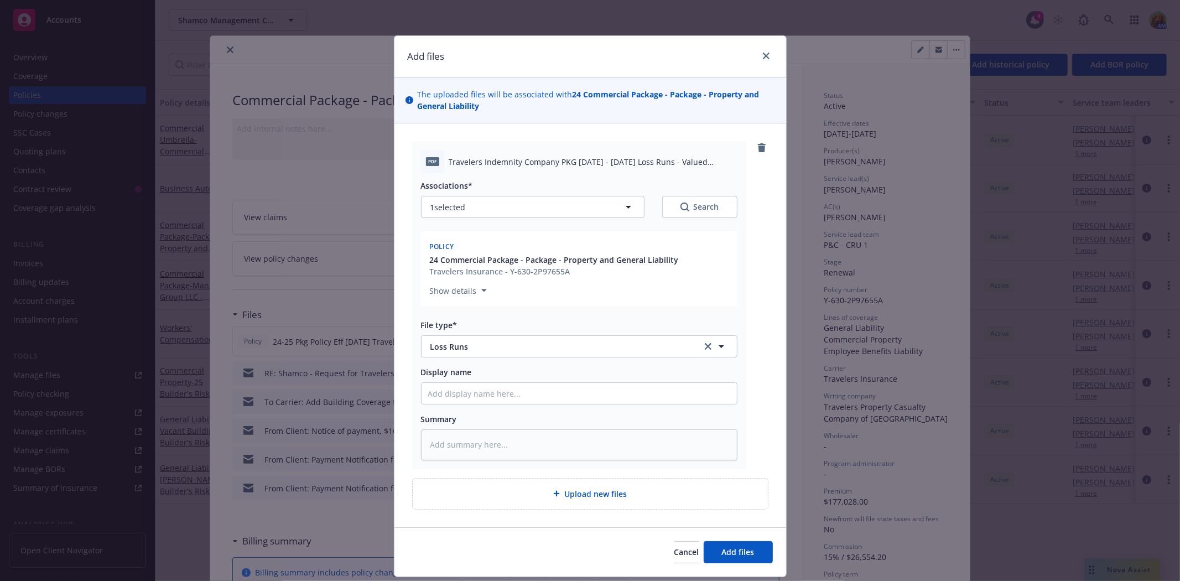
type textarea "x"
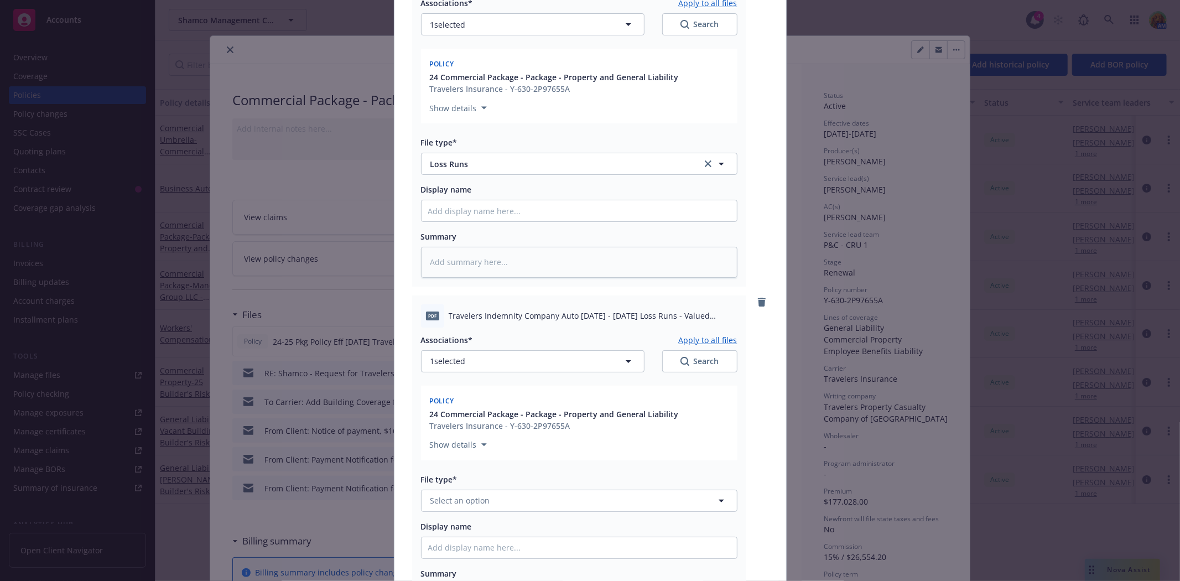
scroll to position [246, 0]
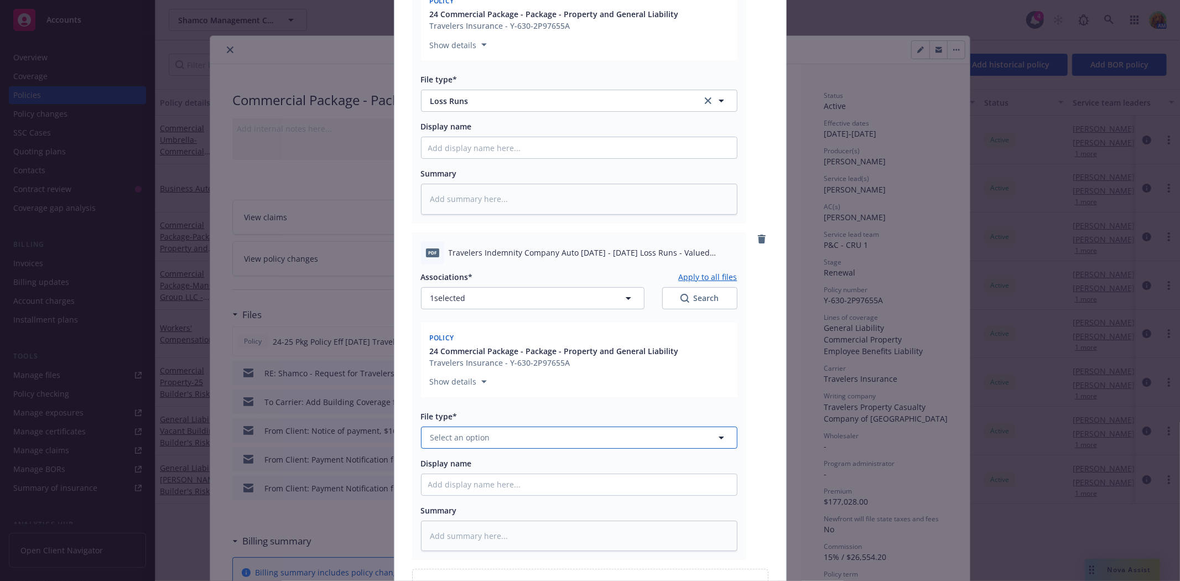
click at [552, 440] on button "Select an option" at bounding box center [579, 438] width 317 height 22
type input "loss"
click at [490, 473] on div "Loss Runs" at bounding box center [579, 468] width 302 height 16
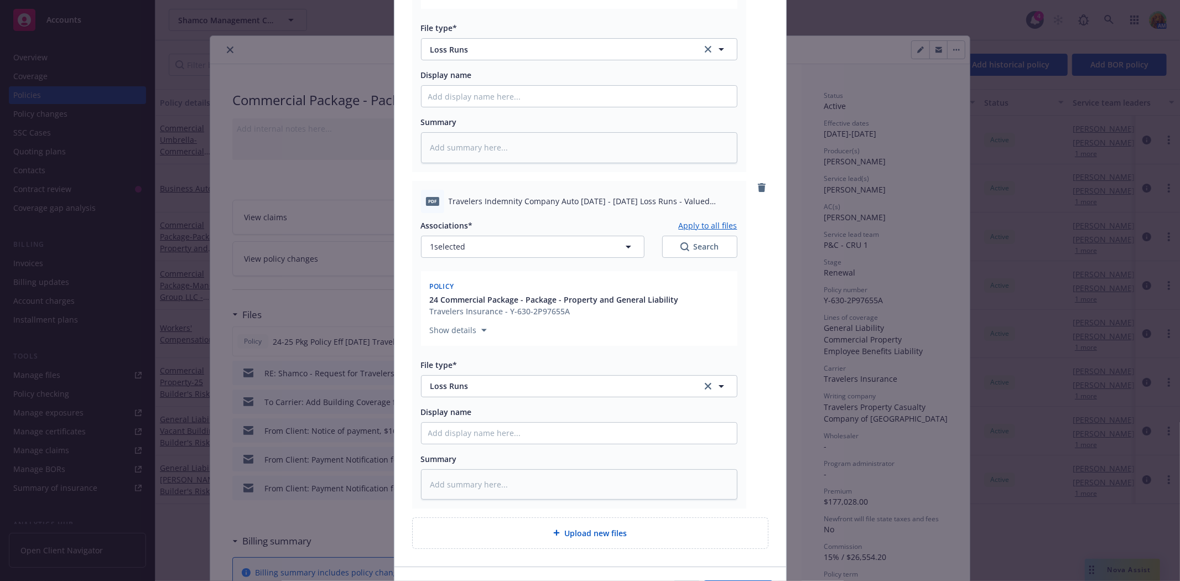
scroll to position [367, 0]
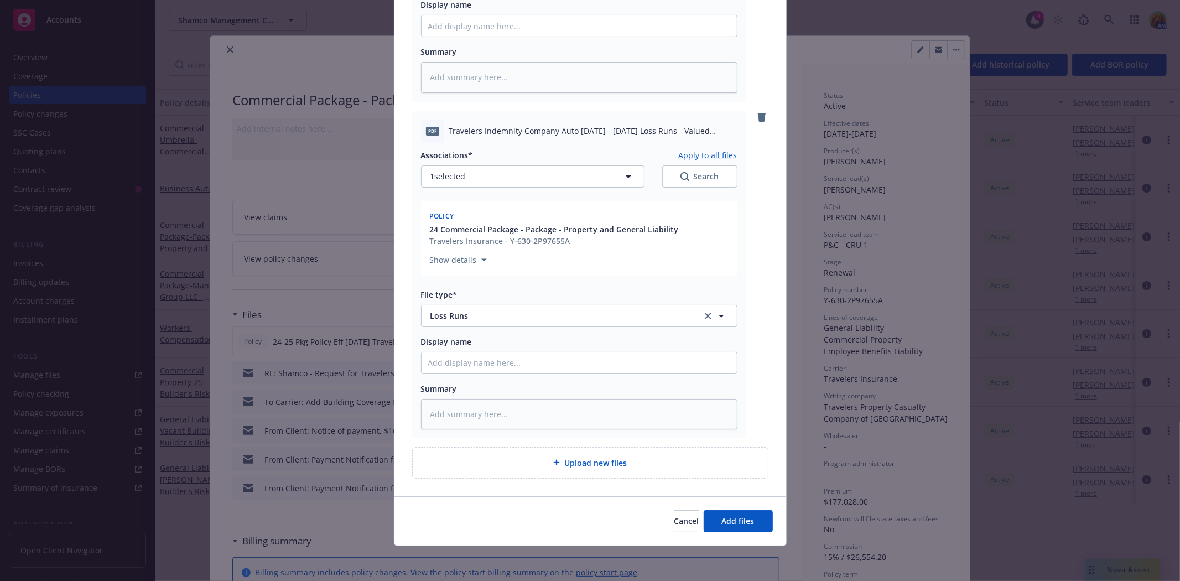
type textarea "x"
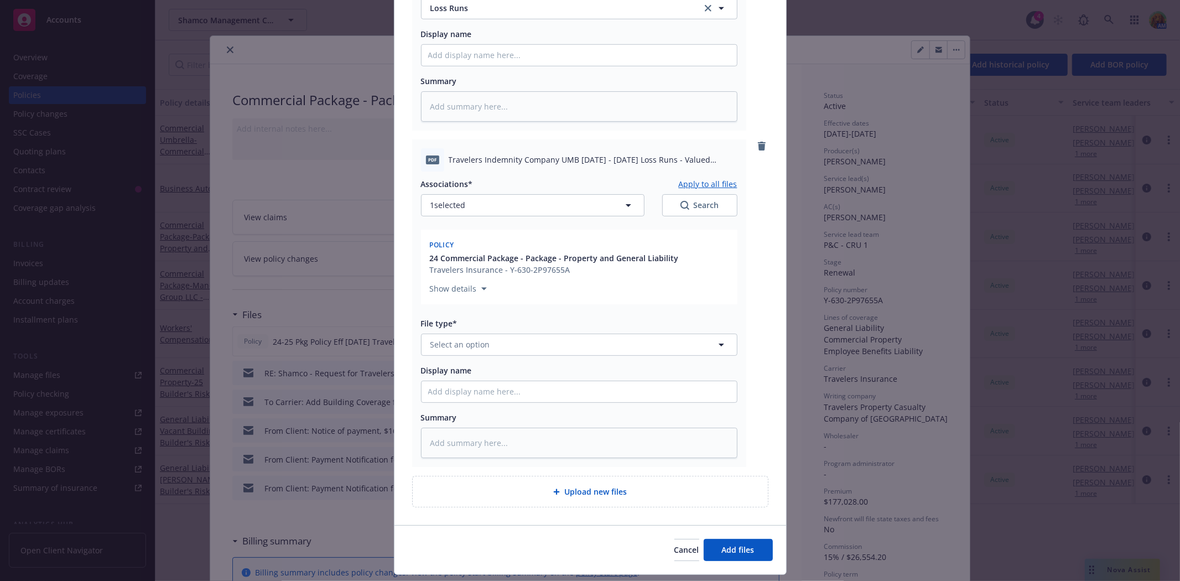
scroll to position [704, 0]
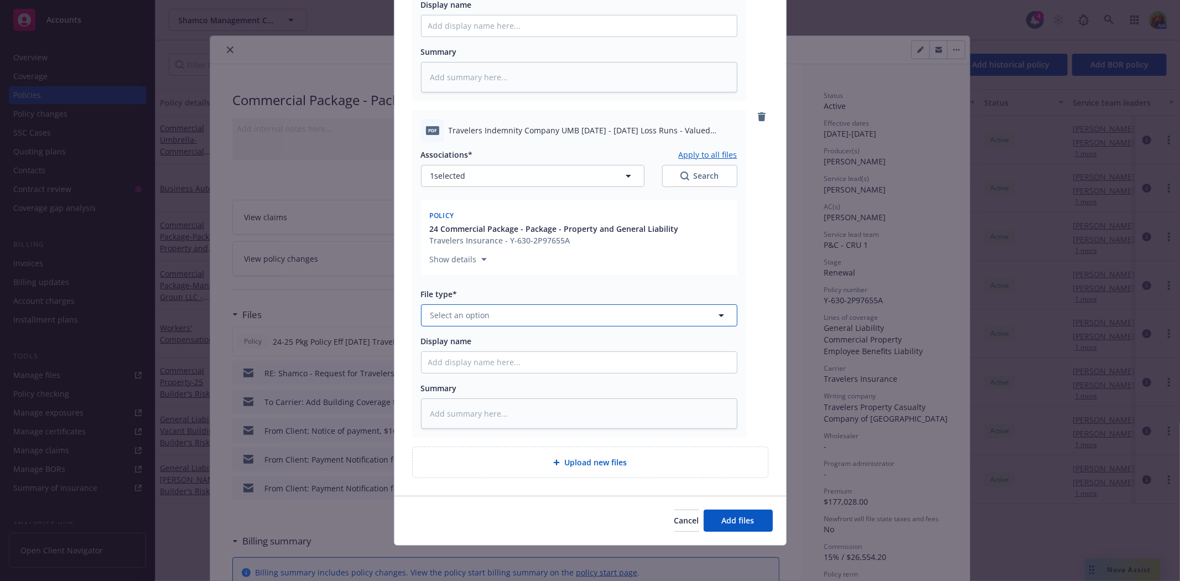
click at [660, 319] on button "Select an option" at bounding box center [579, 315] width 317 height 22
type input "loss run"
click at [648, 356] on div "Loss Runs" at bounding box center [579, 345] width 315 height 29
type textarea "x"
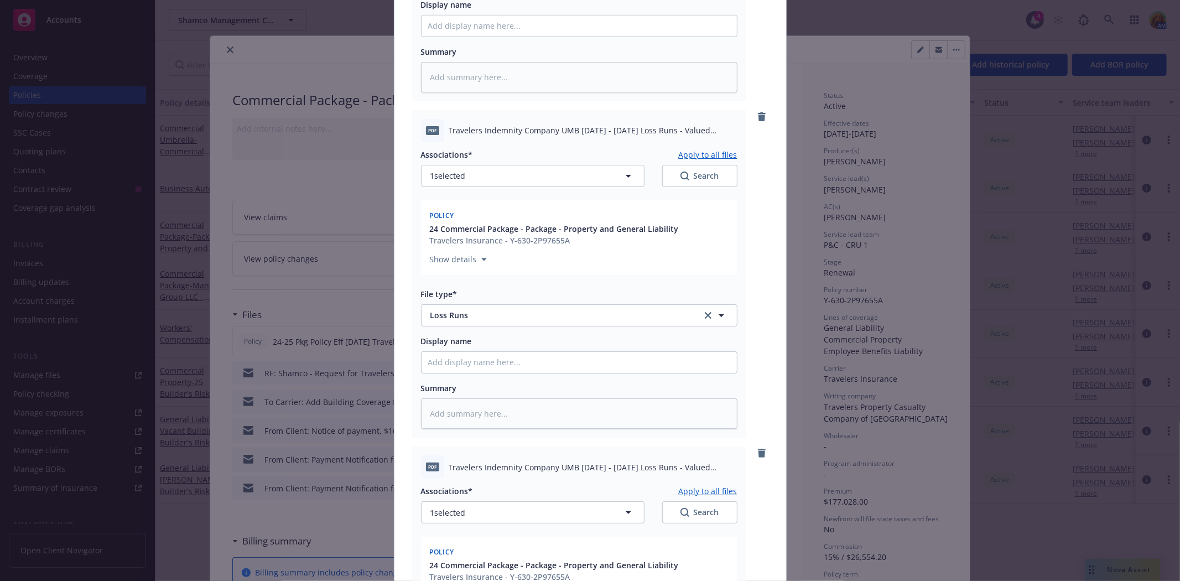
scroll to position [1012, 0]
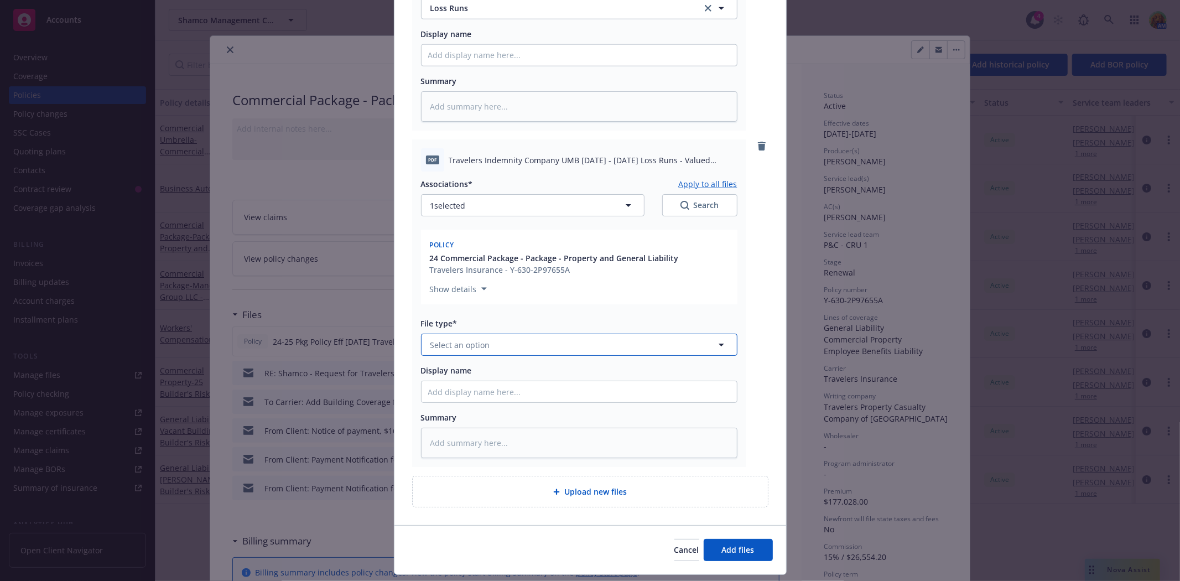
click at [534, 344] on button "Select an option" at bounding box center [579, 345] width 317 height 22
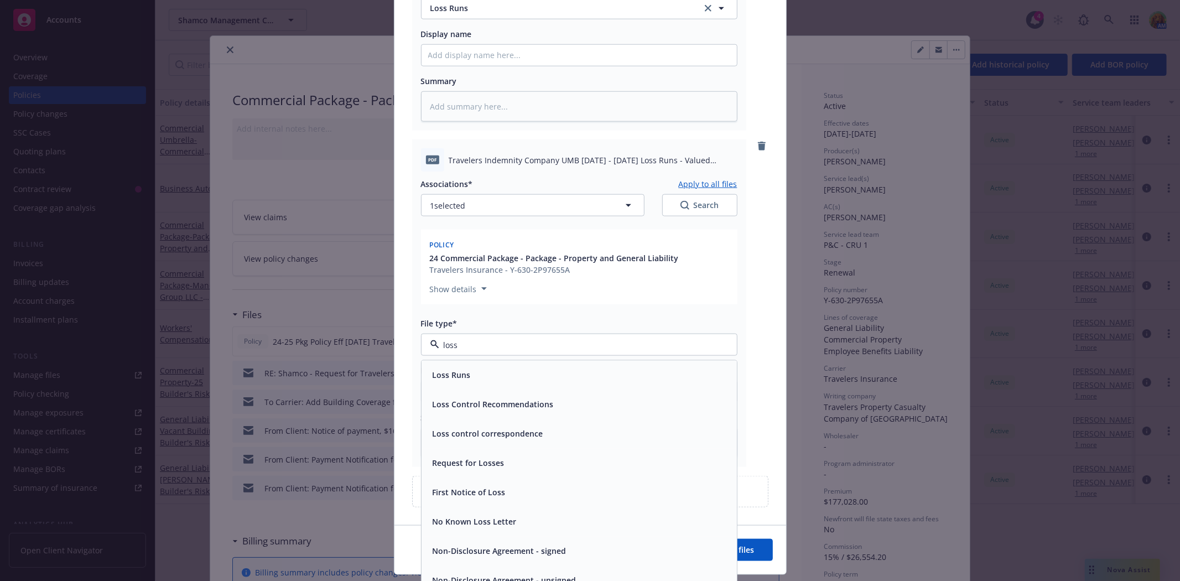
type input "loss"
click at [515, 374] on div "Loss Runs" at bounding box center [579, 375] width 302 height 16
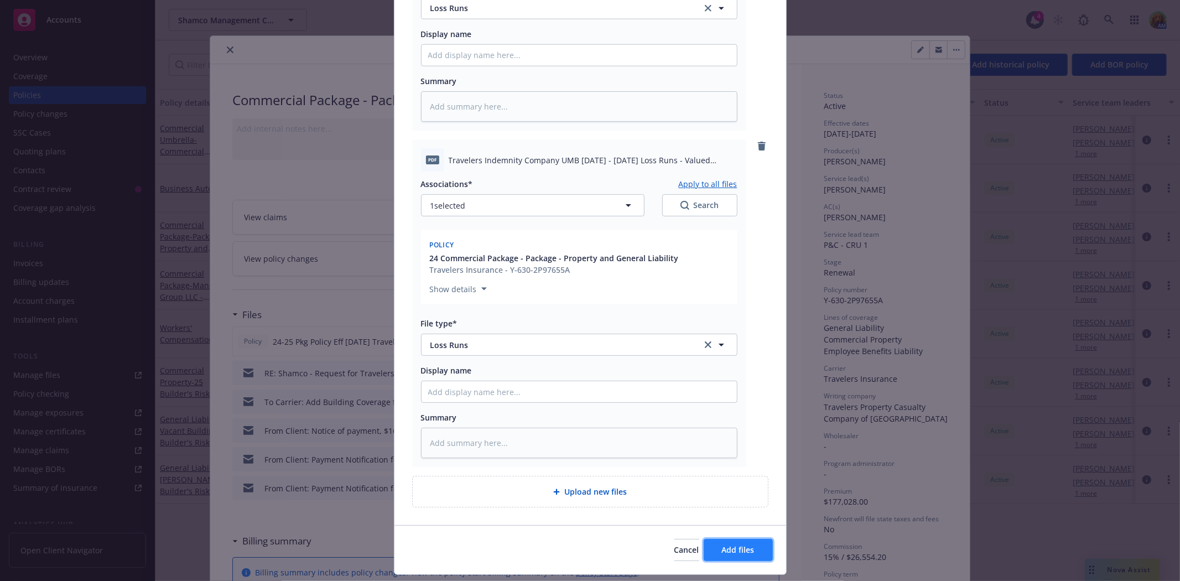
click at [731, 548] on span "Add files" at bounding box center [738, 550] width 33 height 11
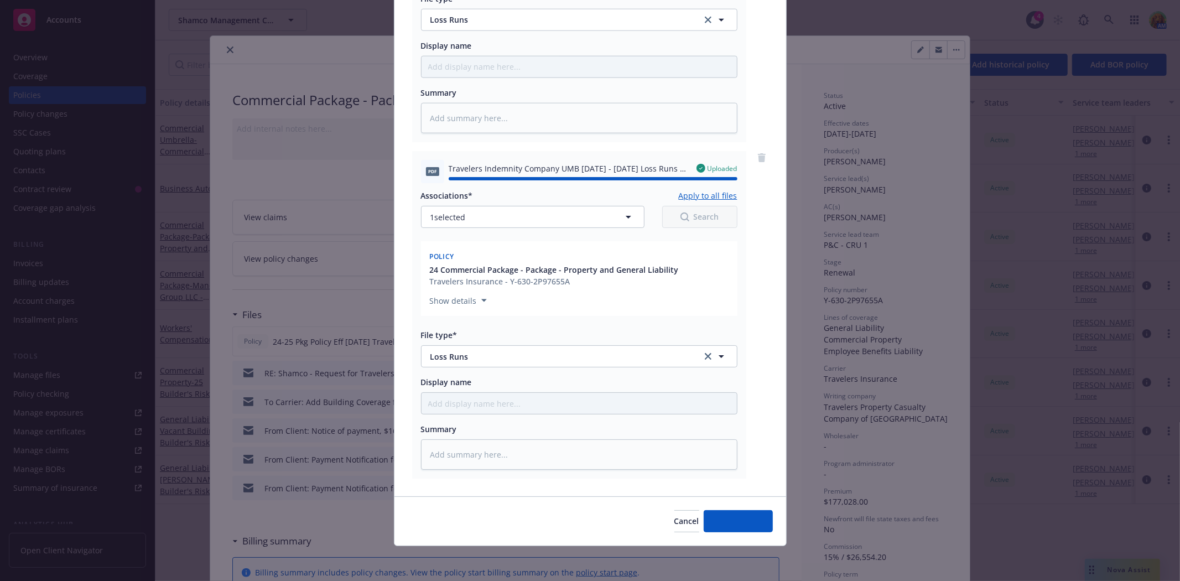
type textarea "x"
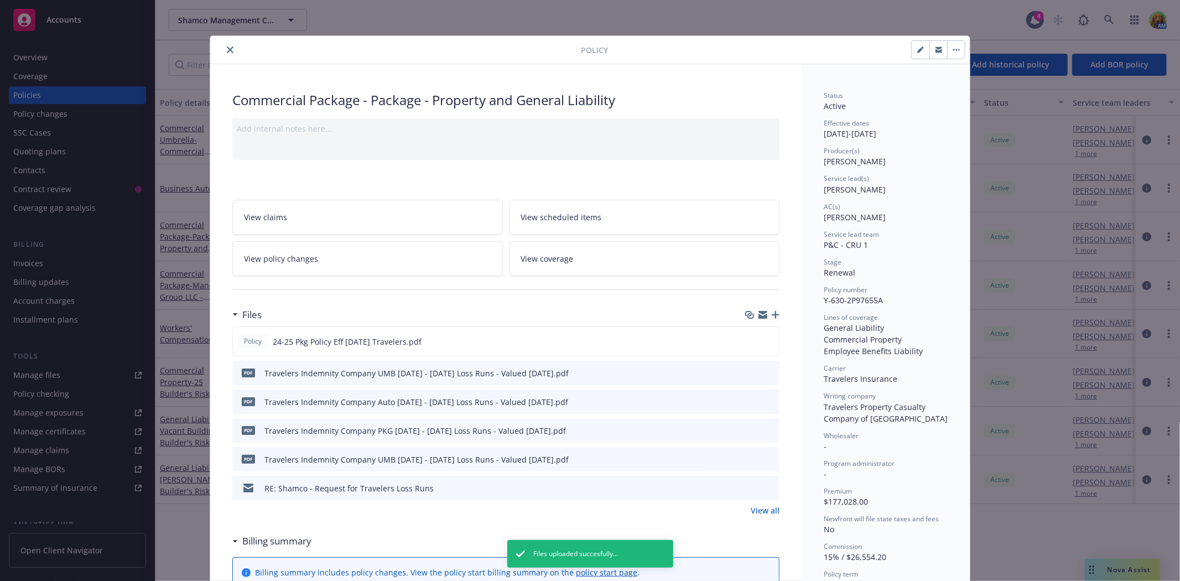
click at [227, 52] on icon "close" at bounding box center [230, 49] width 7 height 7
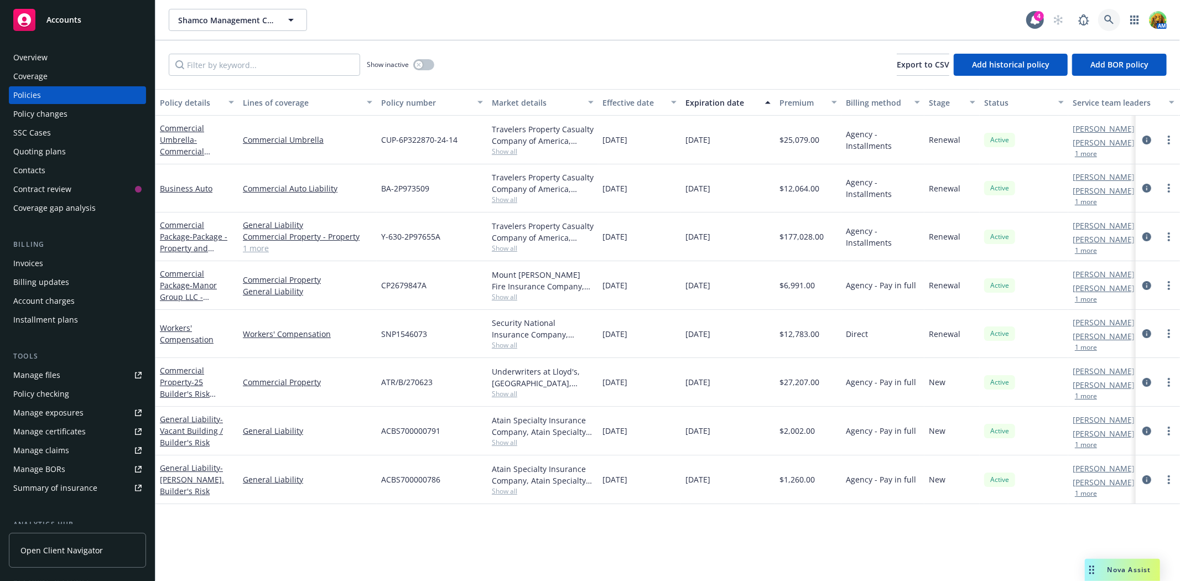
click at [1101, 19] on link at bounding box center [1109, 20] width 22 height 22
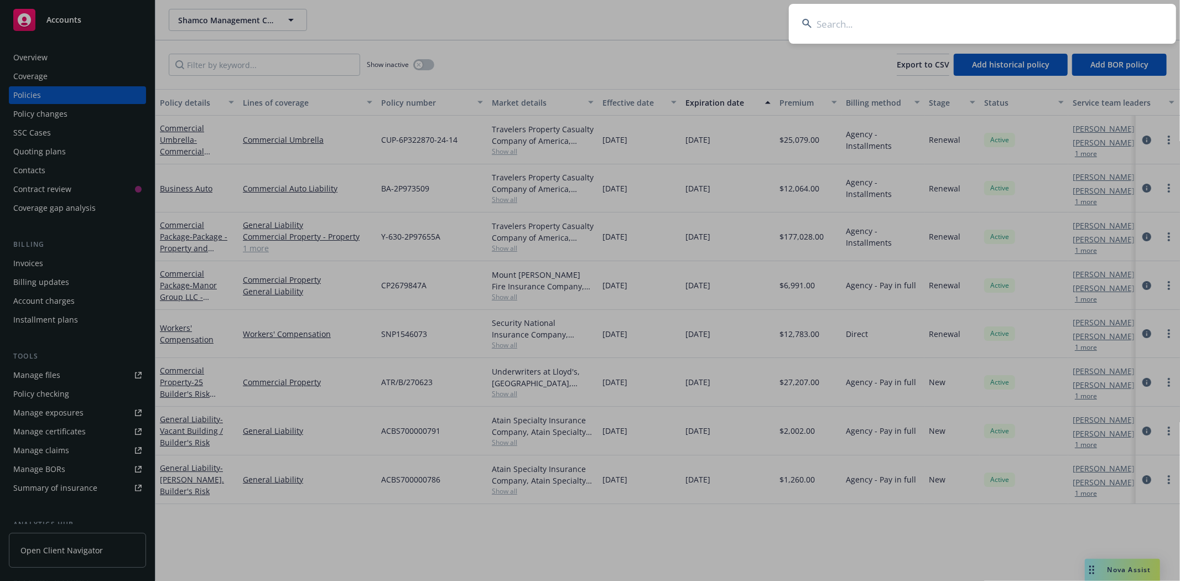
click at [924, 24] on input at bounding box center [982, 24] width 387 height 40
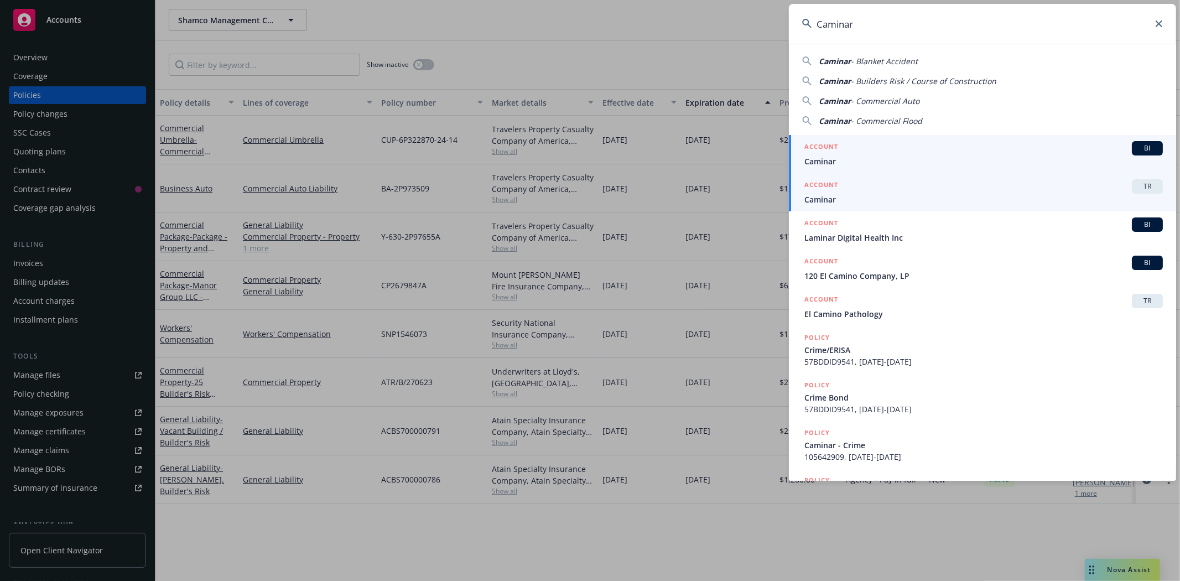
type input "Caminar"
click at [851, 158] on span "Caminar" at bounding box center [984, 162] width 359 height 12
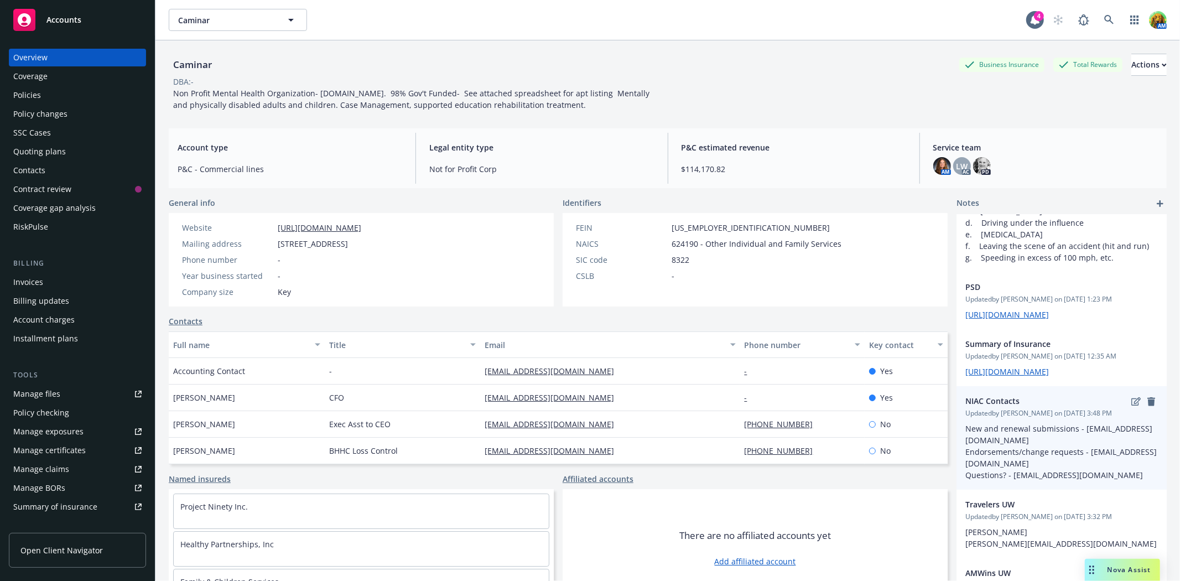
scroll to position [307, 0]
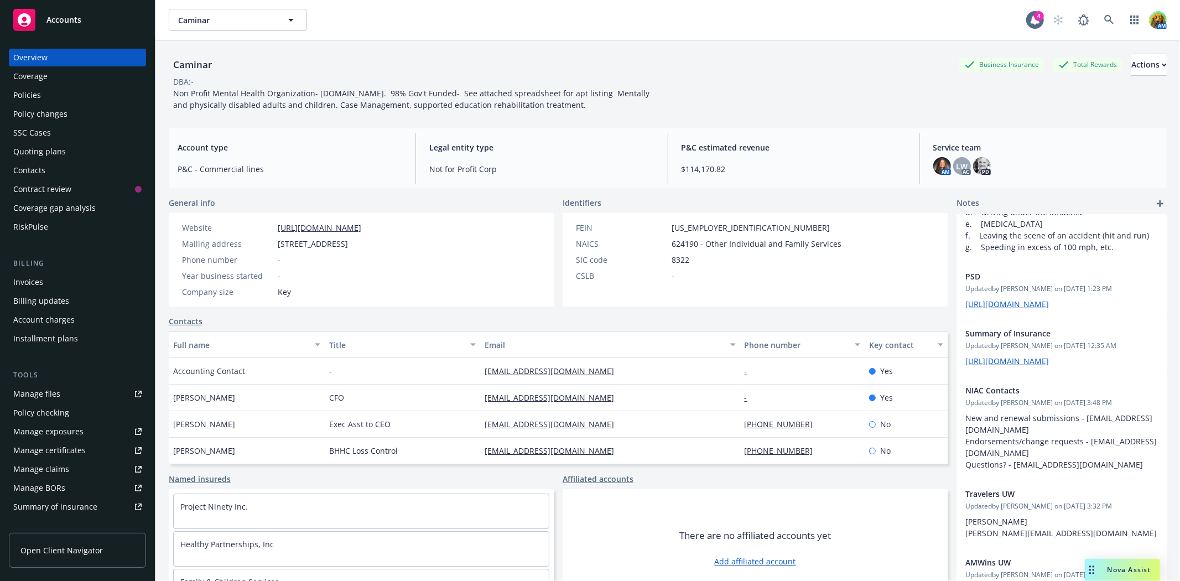
click at [35, 91] on div "Policies" at bounding box center [27, 95] width 28 height 18
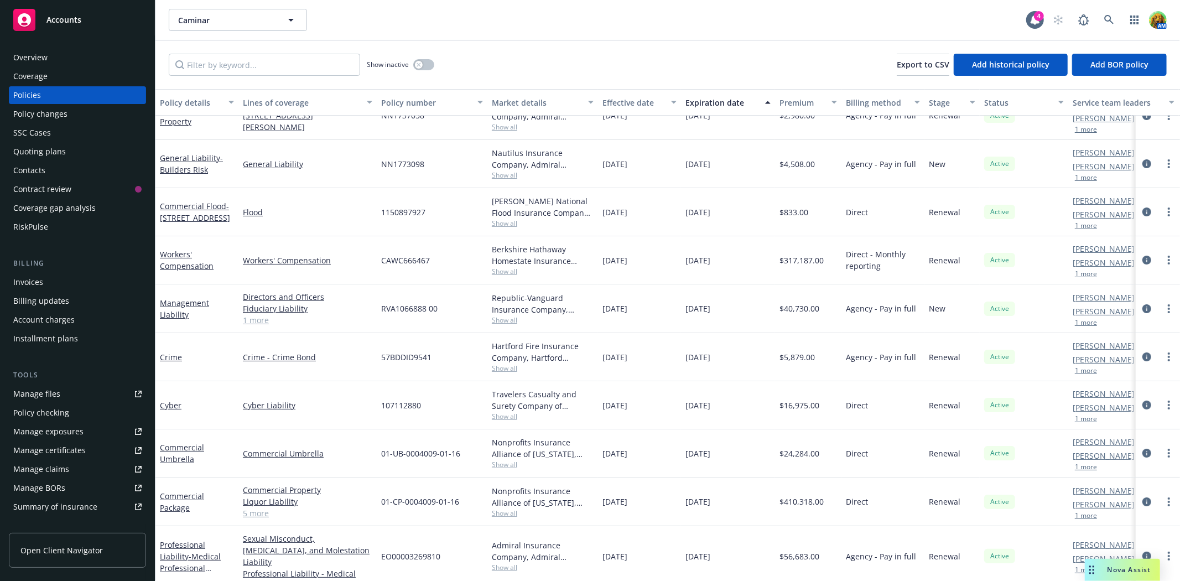
scroll to position [28, 0]
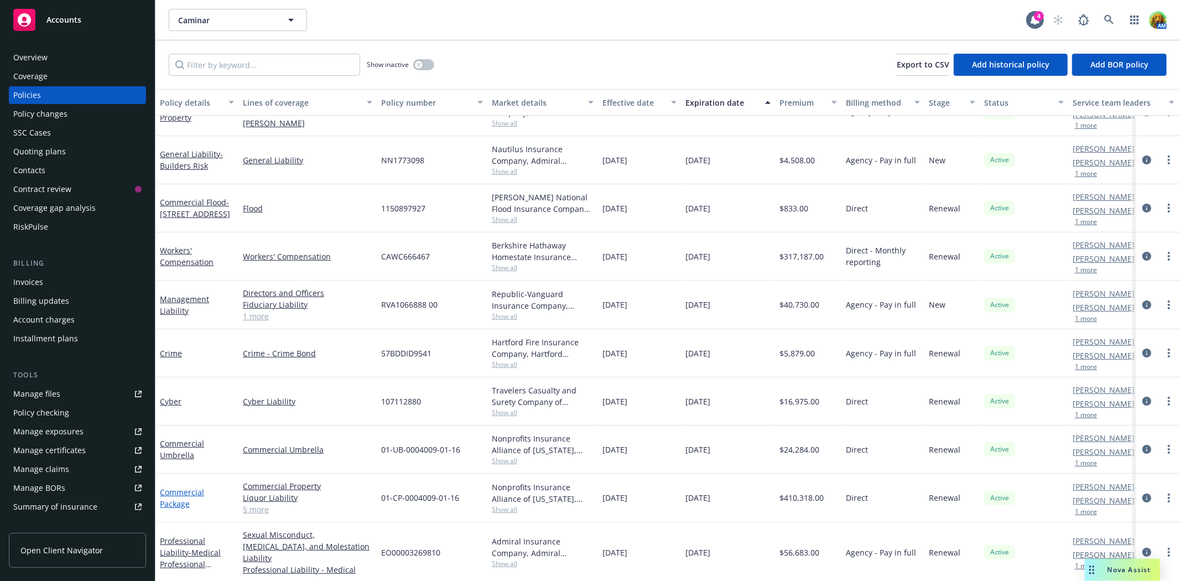
click at [184, 493] on link "Commercial Package" at bounding box center [182, 498] width 44 height 22
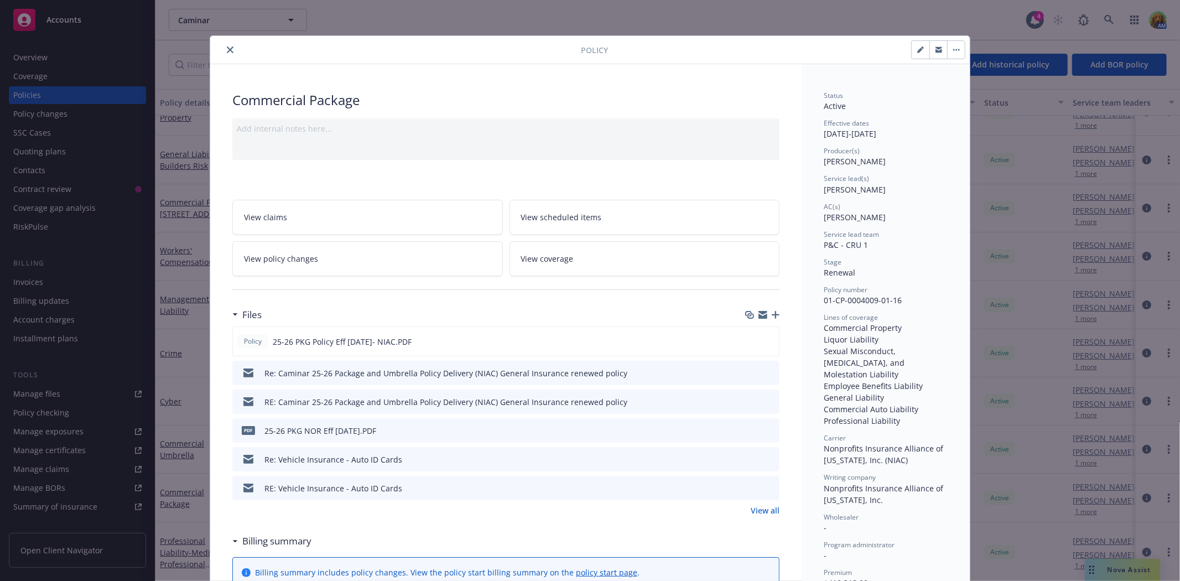
click at [383, 268] on link "View policy changes" at bounding box center [367, 258] width 271 height 35
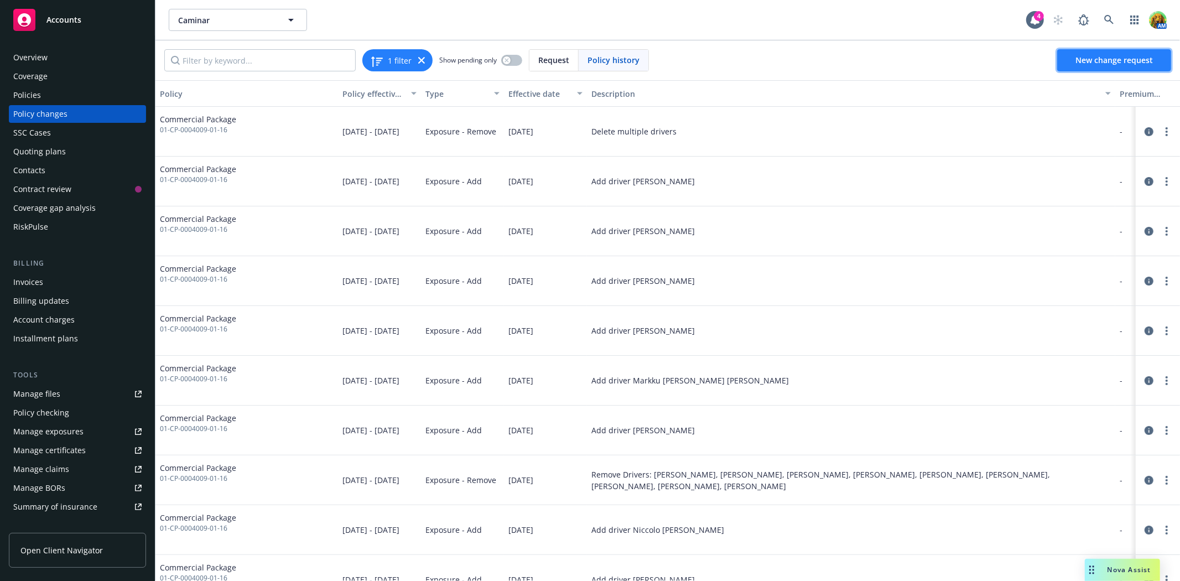
click at [1097, 57] on span "New change request" at bounding box center [1114, 60] width 77 height 11
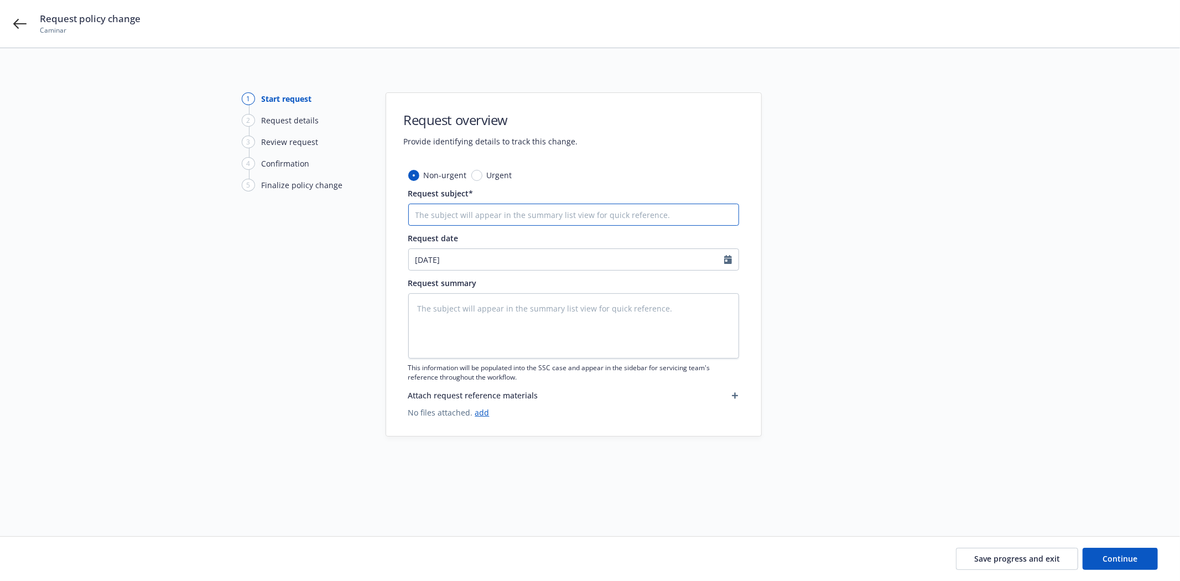
click at [493, 212] on input "Request subject*" at bounding box center [573, 215] width 331 height 22
type textarea "x"
type input "A"
type textarea "x"
type input "Ad"
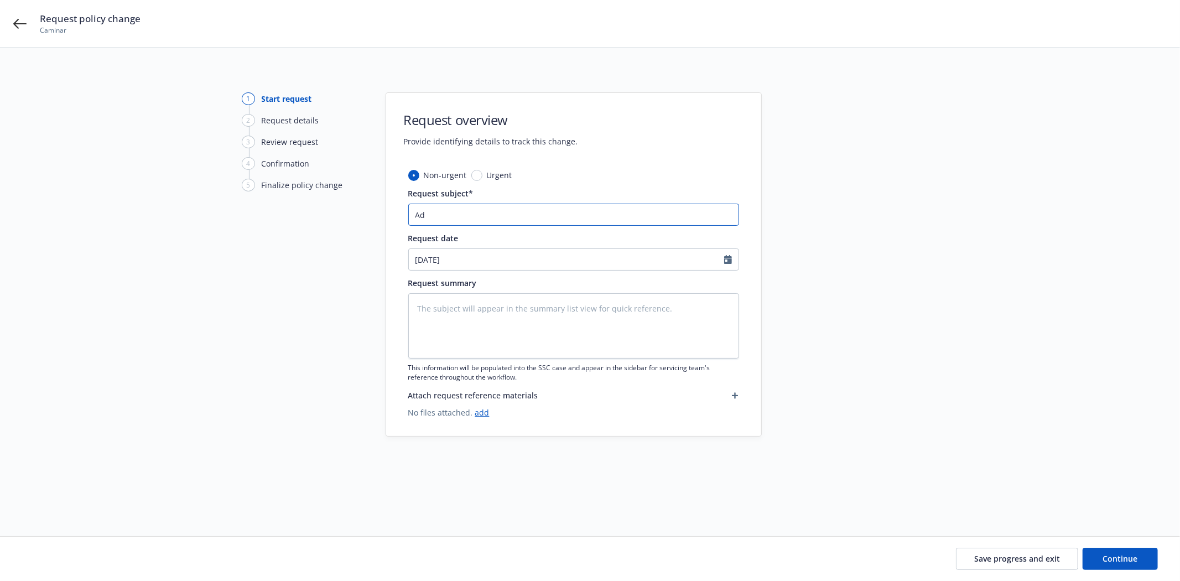
type textarea "x"
type input "Add"
type textarea "x"
type input "Add d"
type textarea "x"
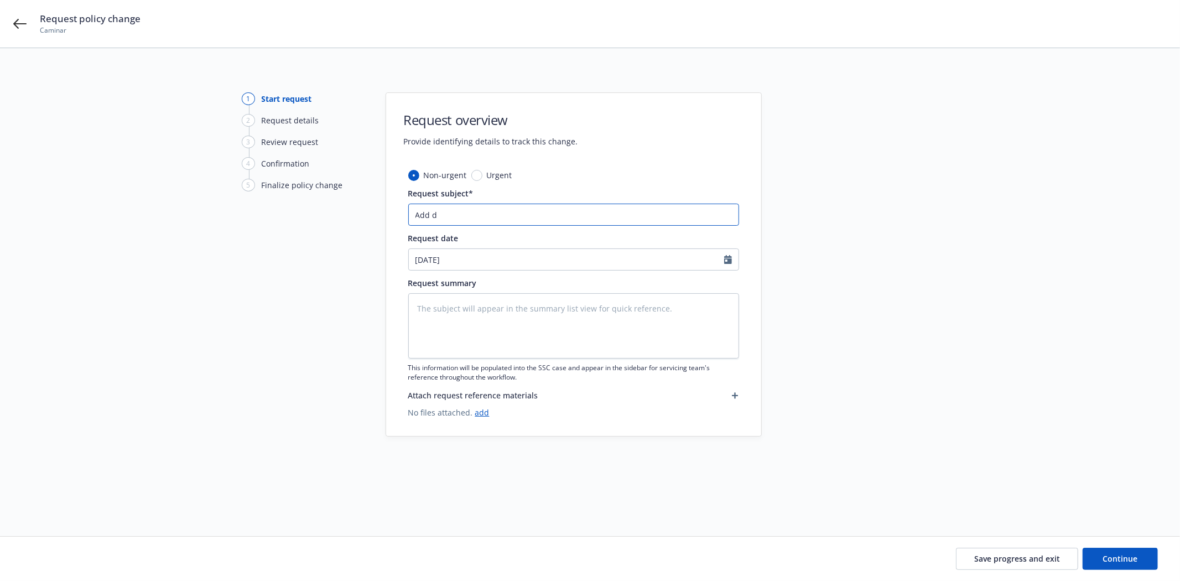
type input "Add dr"
type textarea "x"
type input "Add dri"
type textarea "x"
type input "Add driv"
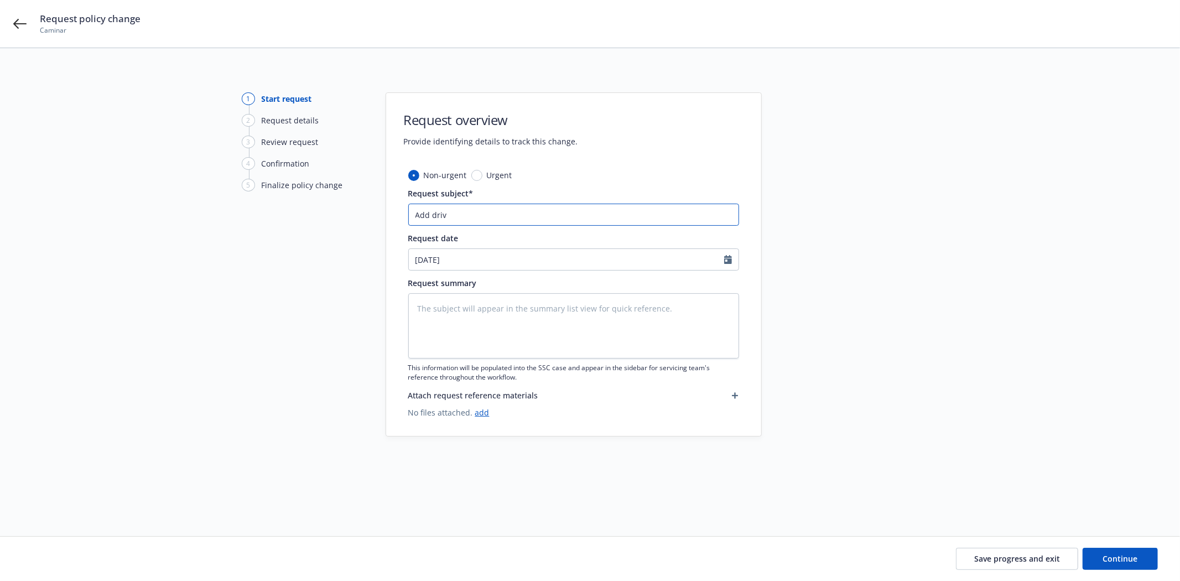
type textarea "x"
type input "Add drive"
type textarea "x"
type input "Add driver"
type textarea "x"
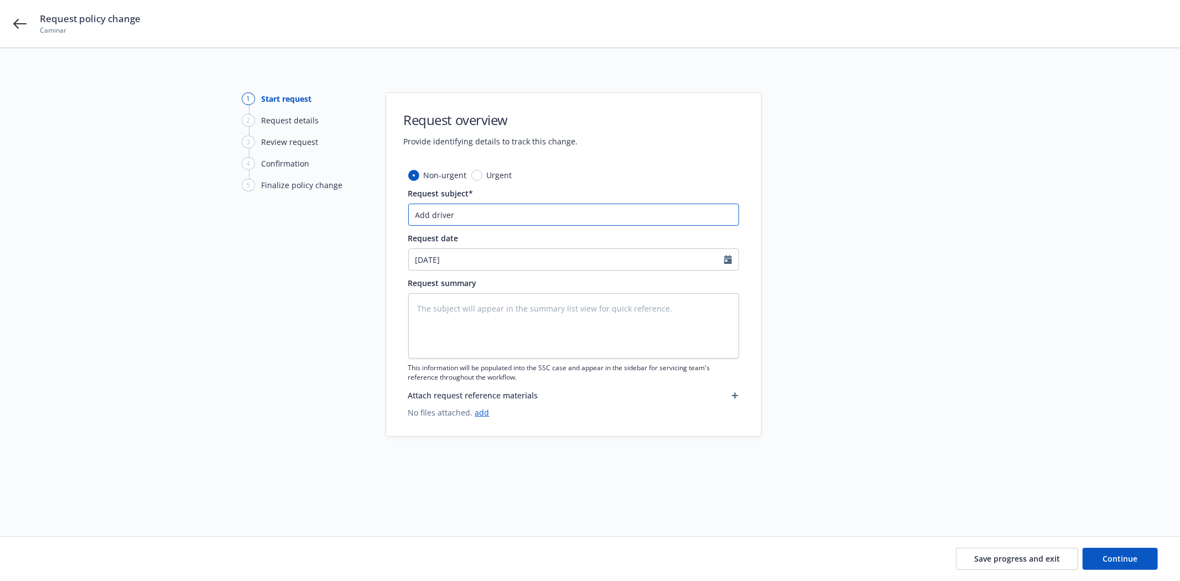
type input "Add driver M"
type textarea "x"
type input "Add driver Mo"
type textarea "x"
type input "Add driver Moh"
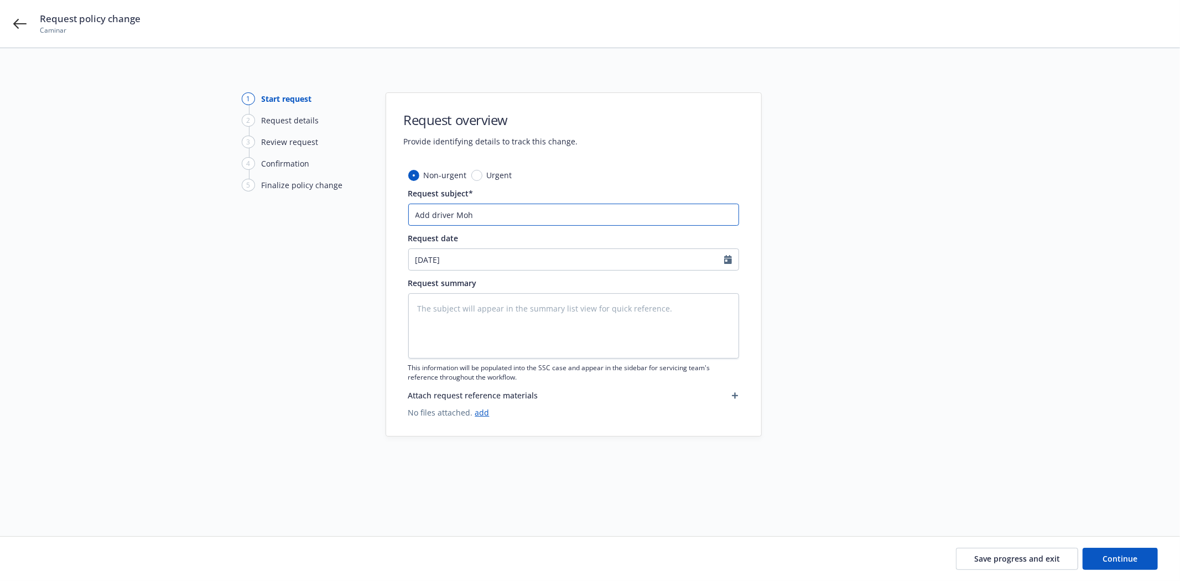
type textarea "x"
type input "Add driver Moha"
type textarea "x"
type input "Add driver Mohab"
type textarea "x"
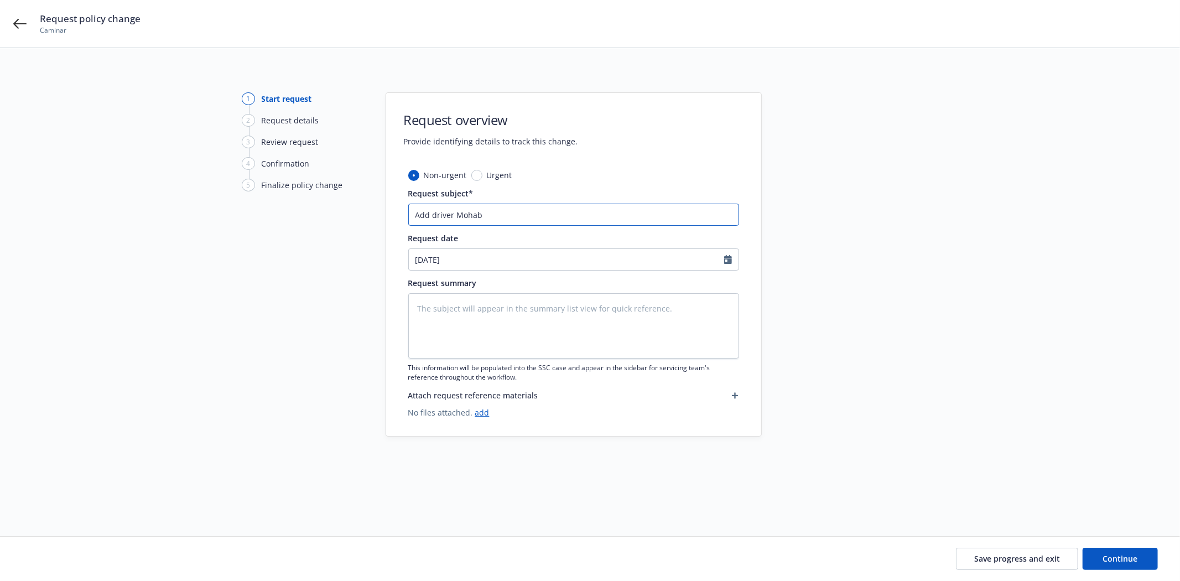
type input "Add driver Mohab K"
type textarea "x"
type input "Add driver Mohab Ke"
type textarea "x"
type input "Add driver Mohab Key"
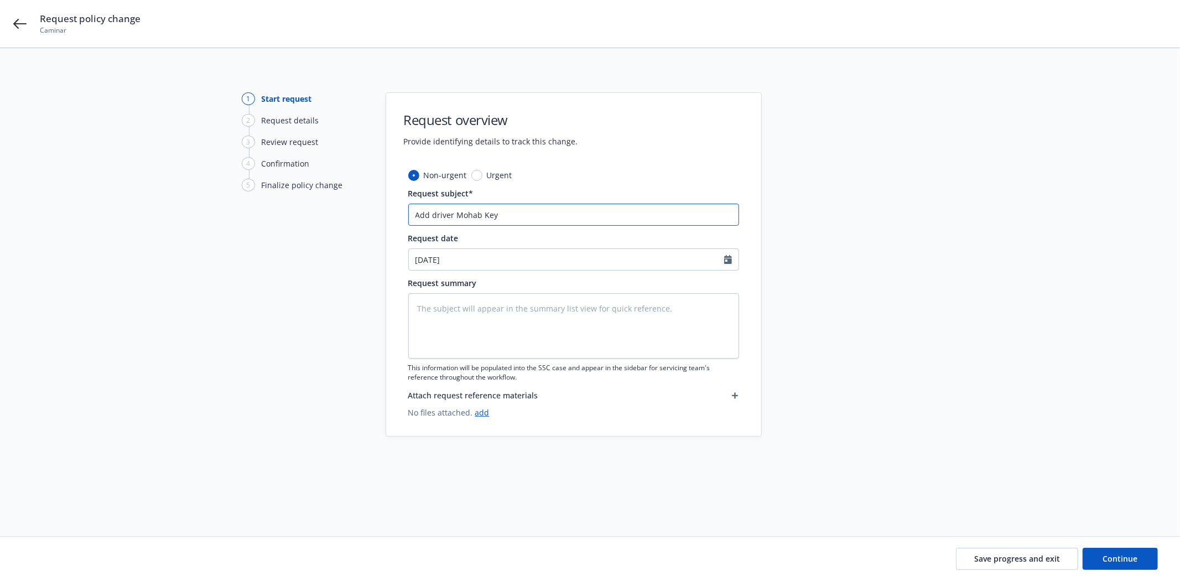
type textarea "x"
drag, startPoint x: 535, startPoint y: 215, endPoint x: 401, endPoint y: 206, distance: 133.7
click at [397, 206] on div "Non-urgent Urgent Request subject* Add driver Mohab Keys Request date 09/11/202…" at bounding box center [573, 302] width 375 height 267
type input "Add driver Mohab Keys"
click at [490, 262] on input "[DATE]" at bounding box center [566, 259] width 315 height 21
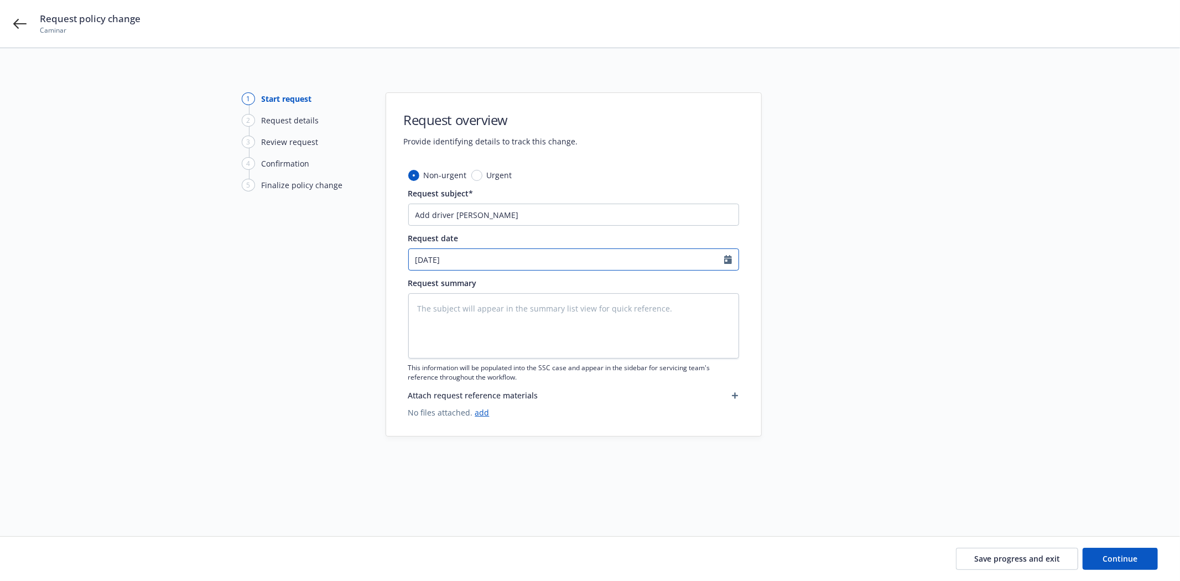
select select "9"
click at [508, 323] on span "5" at bounding box center [511, 324] width 15 height 14
type textarea "x"
type input "09/05/2025"
click at [461, 312] on textarea at bounding box center [573, 325] width 331 height 65
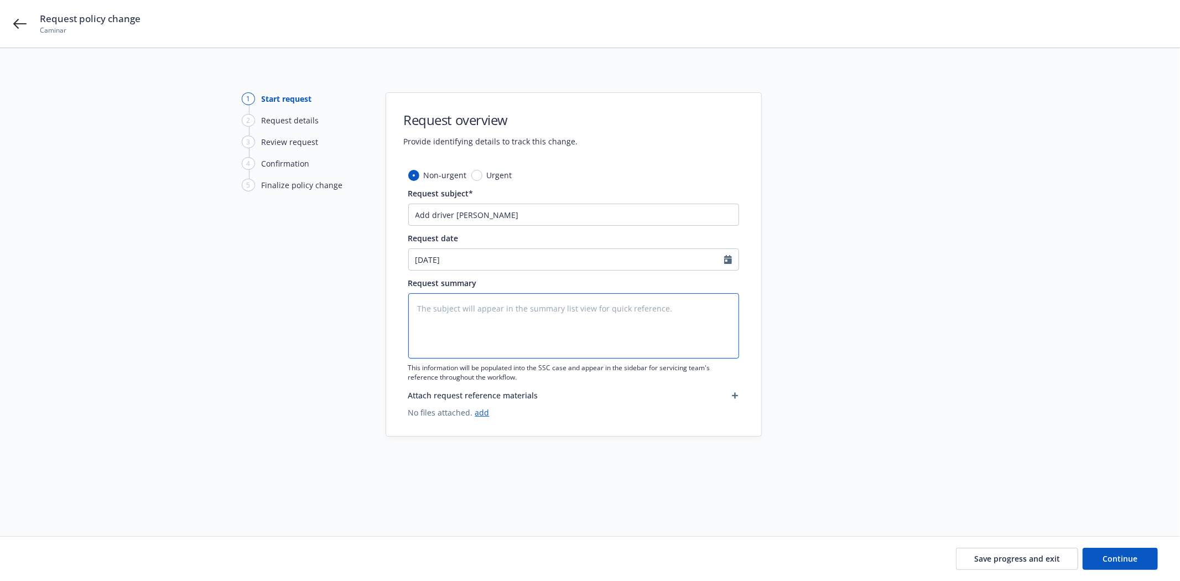
paste textarea "Add driver Mohab Keys"
type textarea "x"
type textarea "Add driver Mohab Keys"
click at [1009, 562] on span "Save progress and exit" at bounding box center [1018, 558] width 86 height 11
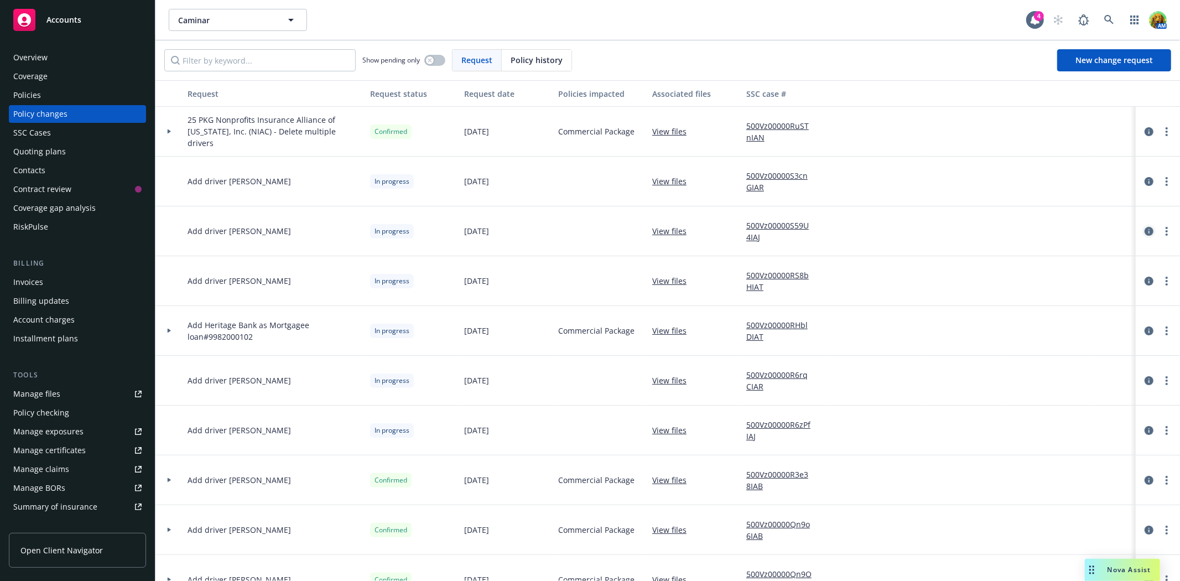
click at [1145, 232] on icon "circleInformation" at bounding box center [1149, 231] width 9 height 9
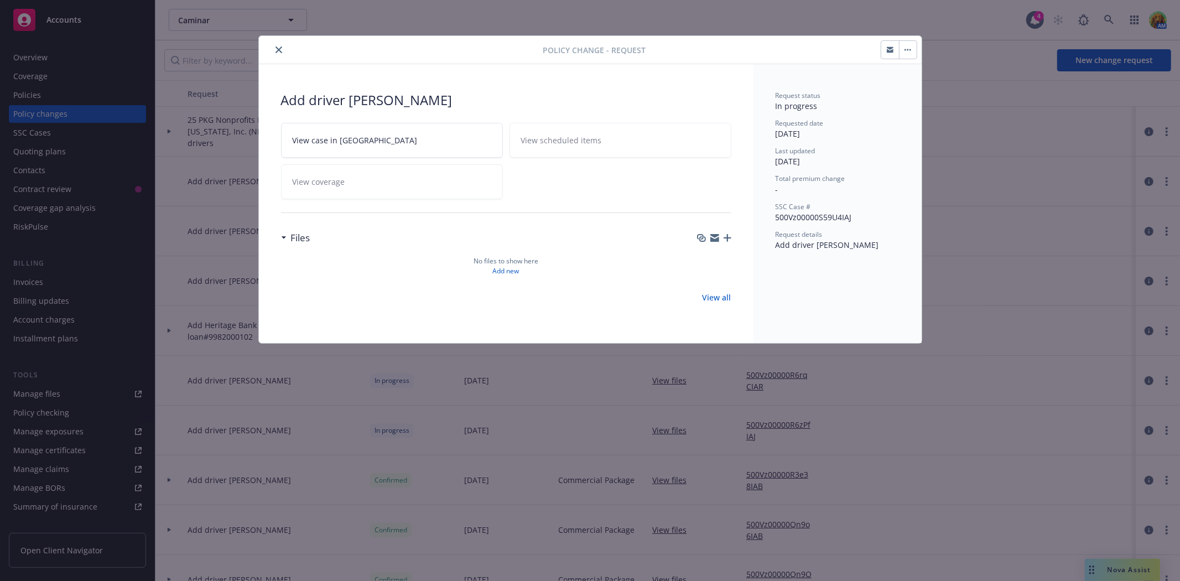
click at [888, 54] on button "button" at bounding box center [891, 50] width 18 height 18
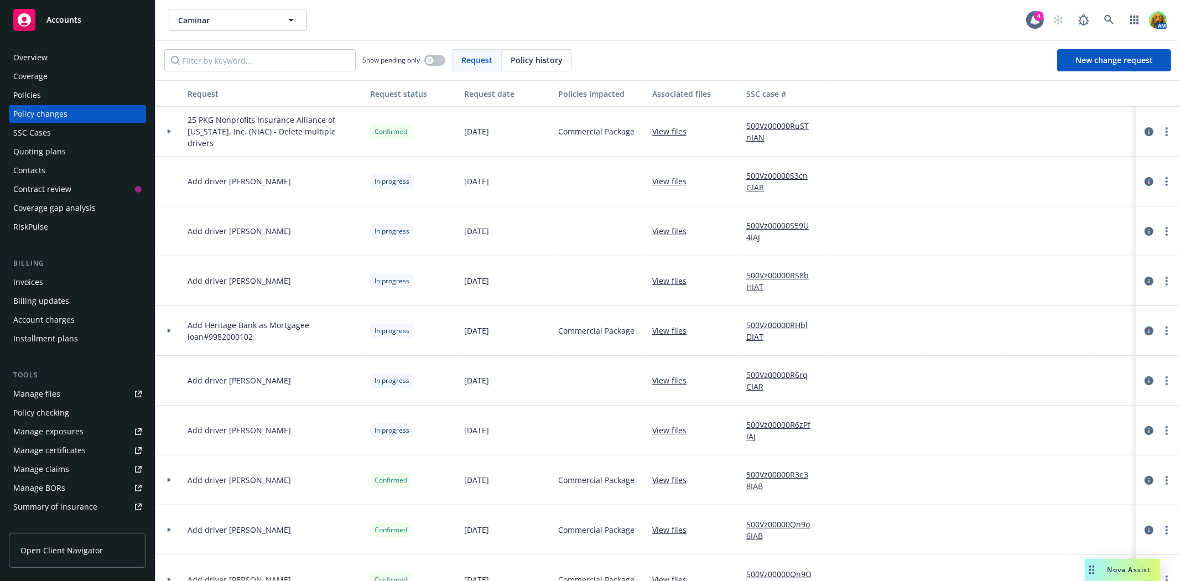
click at [677, 231] on link "View files" at bounding box center [673, 231] width 43 height 12
click at [1086, 59] on span "New change request" at bounding box center [1114, 60] width 77 height 11
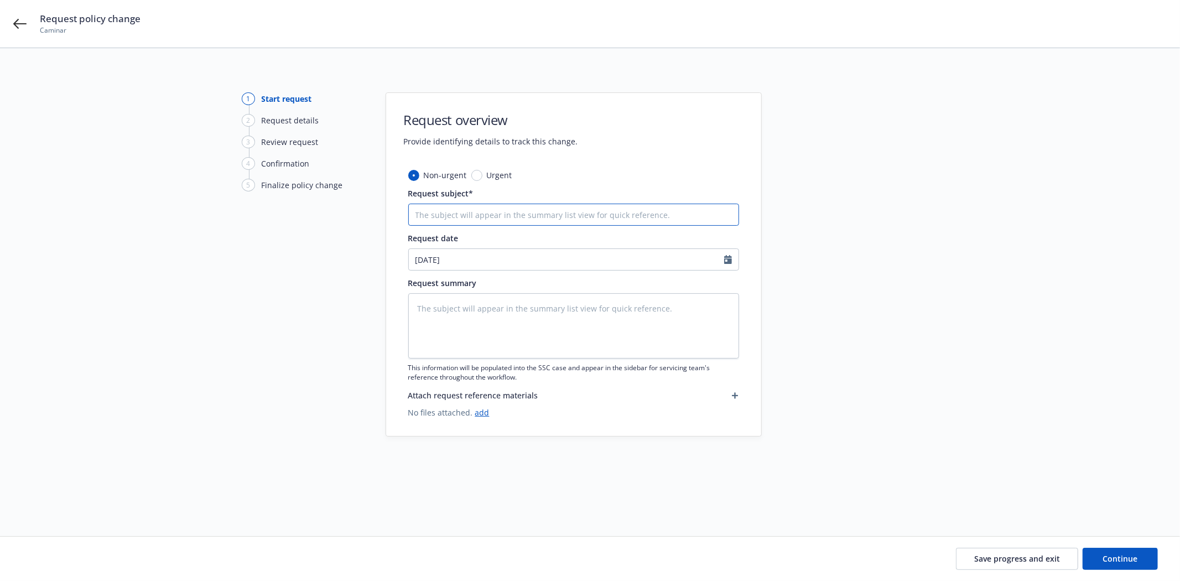
click at [722, 214] on input "Request subject*" at bounding box center [573, 215] width 331 height 22
type textarea "x"
type input "A"
type textarea "x"
type input "Ad"
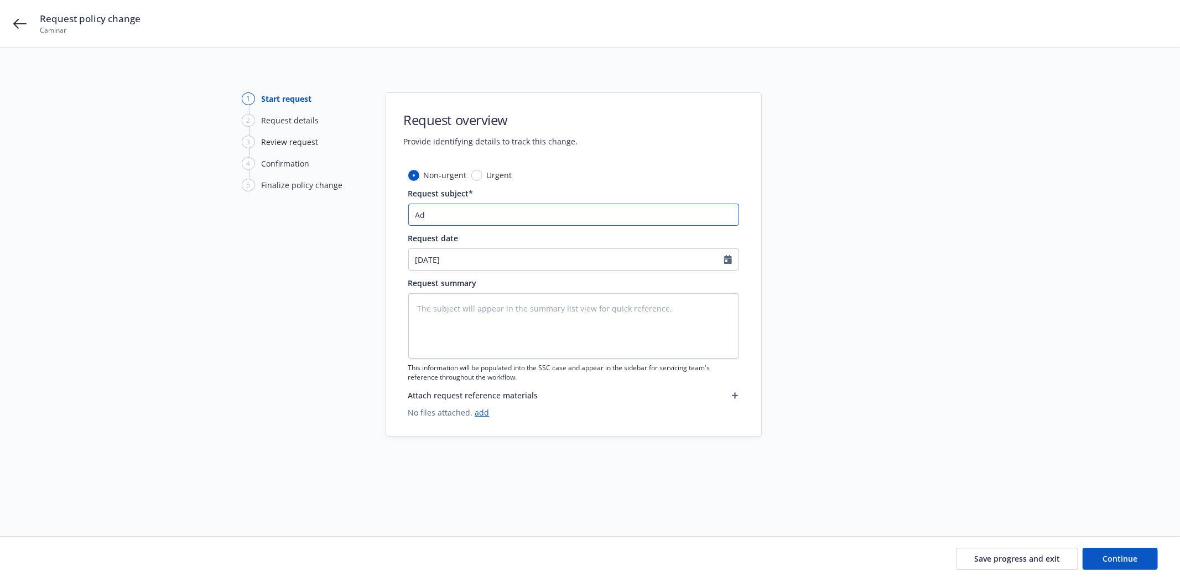
type textarea "x"
type input "Add"
type textarea "x"
type input "Add"
type textarea "x"
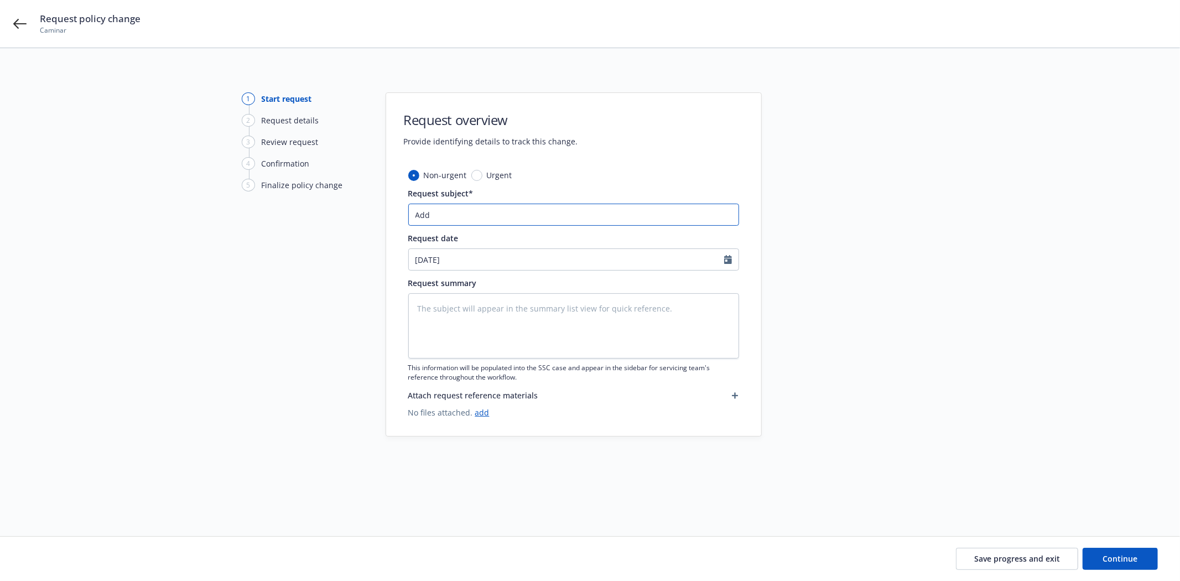
type input "Add d"
type textarea "x"
type input "Add dr"
type textarea "x"
type input "Add dri"
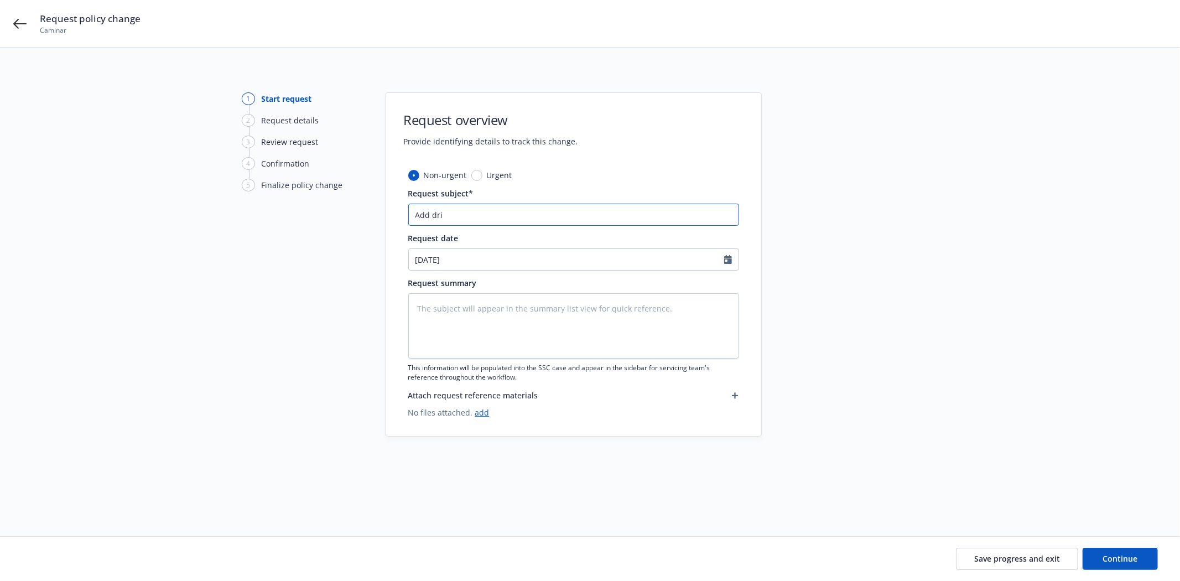
type textarea "x"
type input "Add driv"
type textarea "x"
type input "Add drive"
type textarea "x"
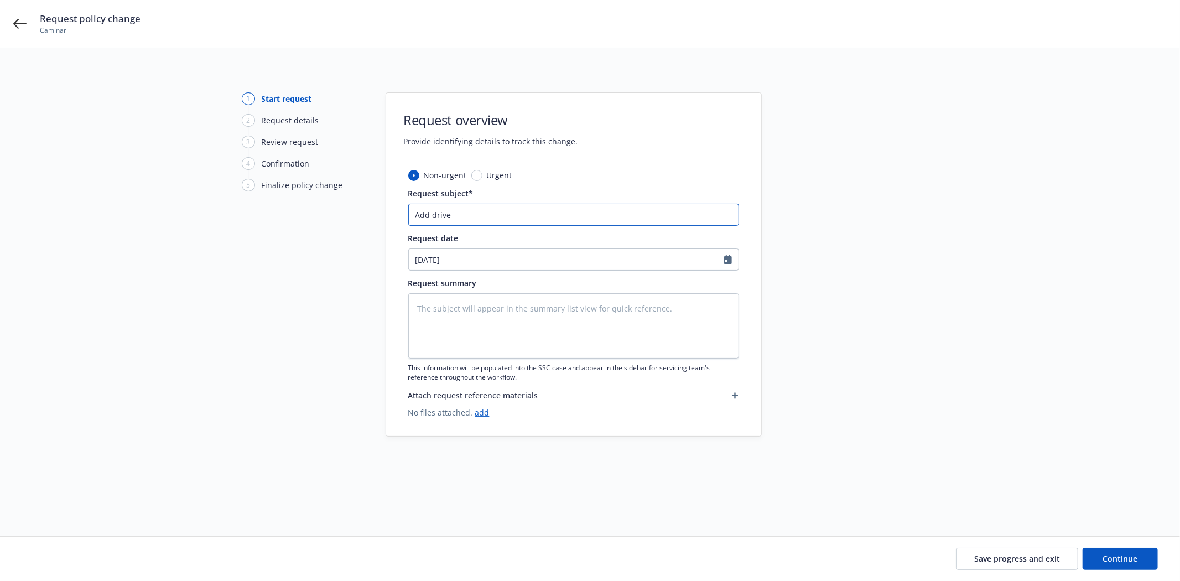
type input "Add driver"
type textarea "x"
type input "Add driver"
type textarea "x"
type input "Add driver J"
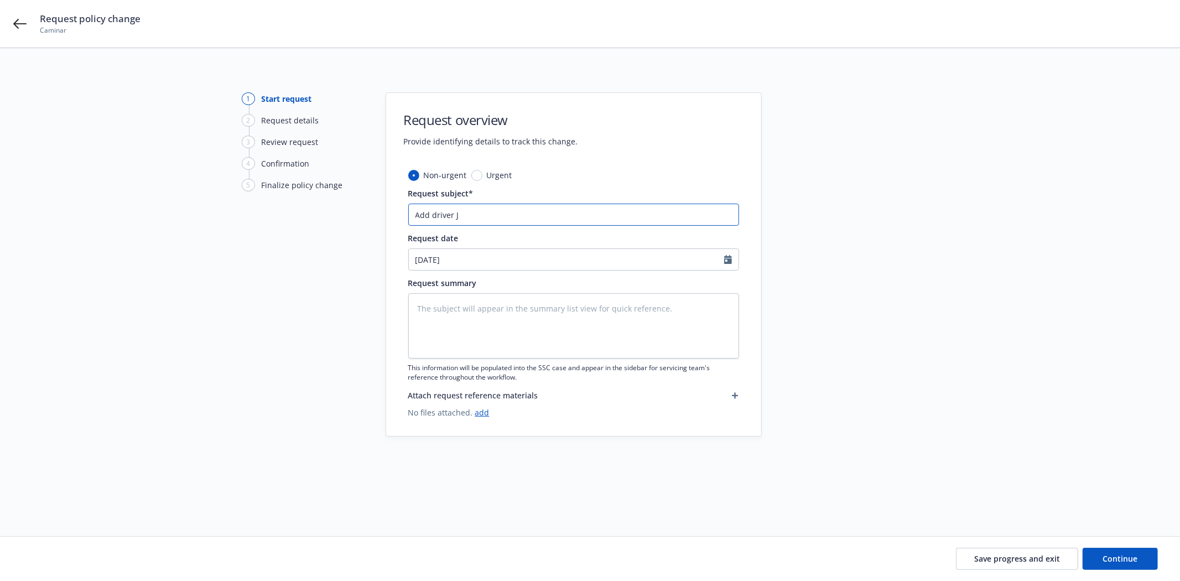
type textarea "x"
type input "Add driver Ja"
type textarea "x"
type input "Add driver Jas"
type textarea "x"
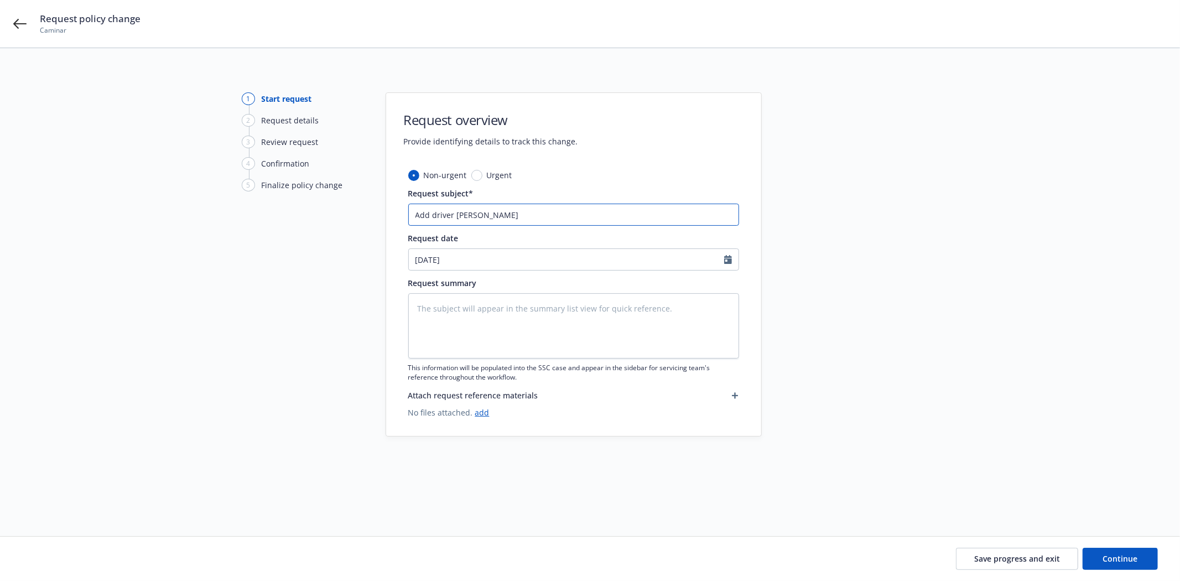
type input "Add driver Jaso"
type textarea "x"
type input "Add driver Jason"
type textarea "x"
type input "Add driver Jason M"
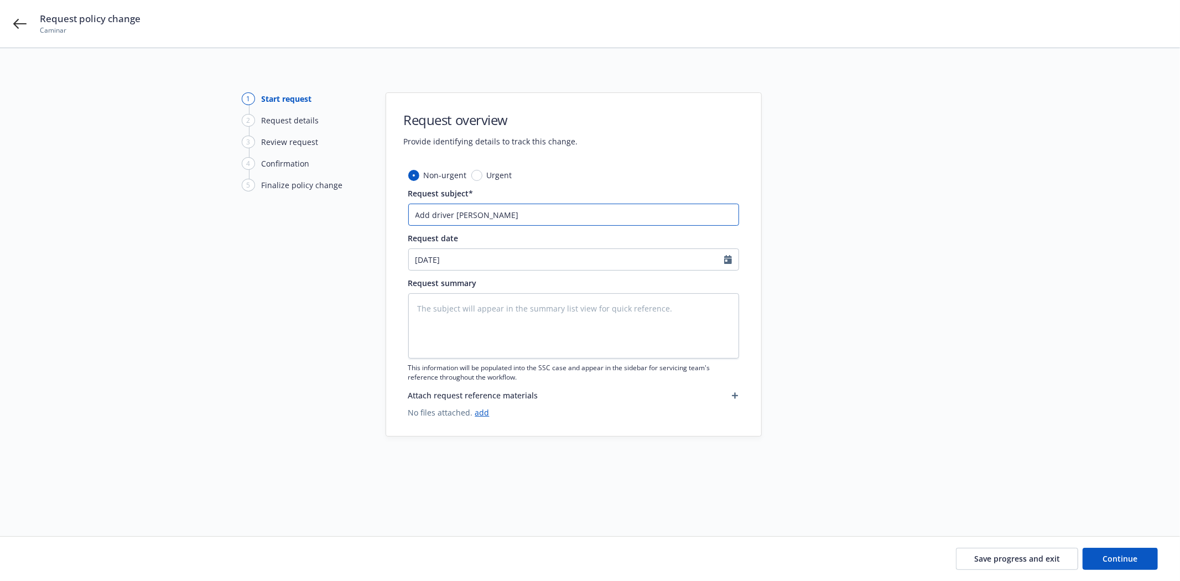
type textarea "x"
type input "Add driver Jason"
type textarea "x"
type input "Add driver Jason R"
type textarea "x"
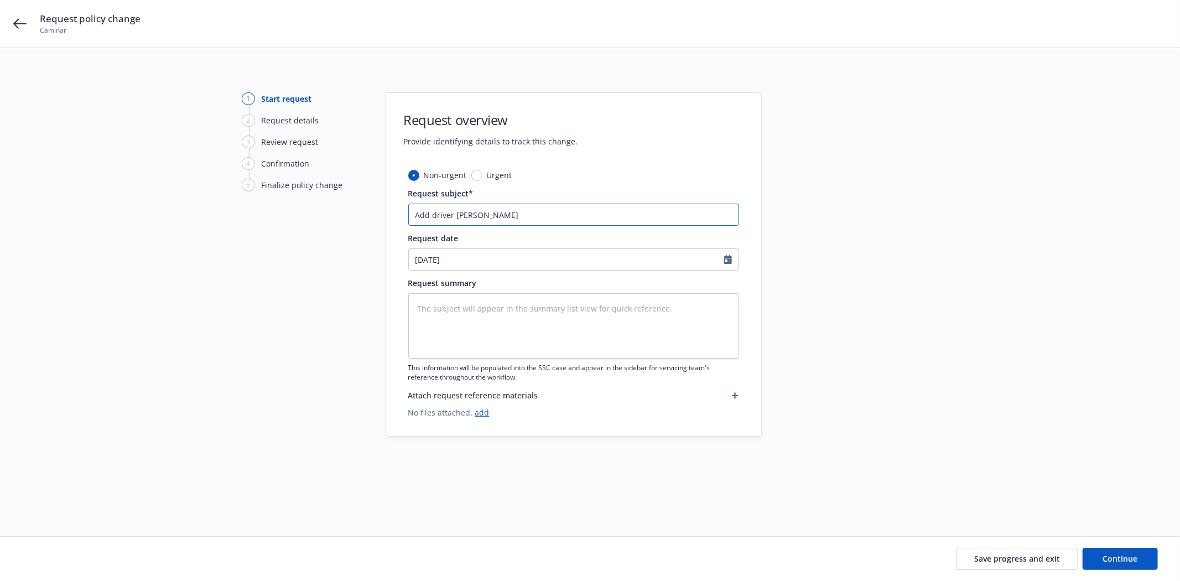
type input "Add driver Jason Ro"
type textarea "x"
type input "Add driver Jason Rol"
type textarea "x"
type input "Add driver Jason Role"
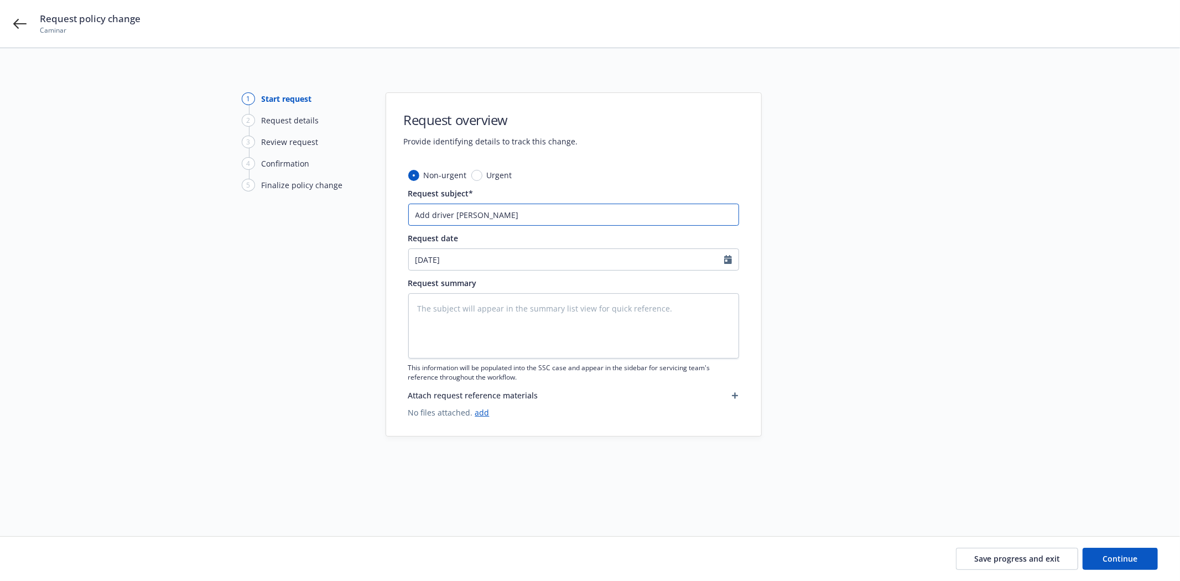
type textarea "x"
drag, startPoint x: 569, startPoint y: 209, endPoint x: 227, endPoint y: 227, distance: 342.0
click at [222, 229] on div "1 Start request 2 Request details 3 Review request 4 Confirmation 5 Finalize po…" at bounding box center [590, 278] width 1154 height 373
type input "Add driver Jason Roley"
click at [509, 305] on textarea at bounding box center [573, 325] width 331 height 65
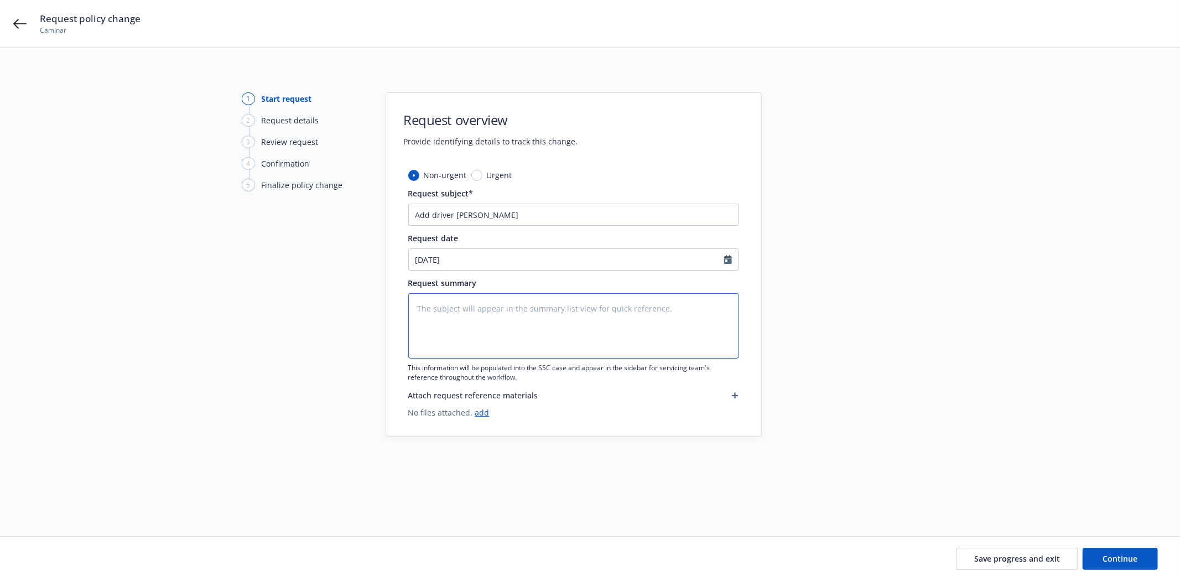
paste textarea "Add driver Jason Roley"
type textarea "x"
type textarea "Add driver Jason Roley"
click at [471, 261] on input "[DATE]" at bounding box center [566, 259] width 315 height 21
select select "9"
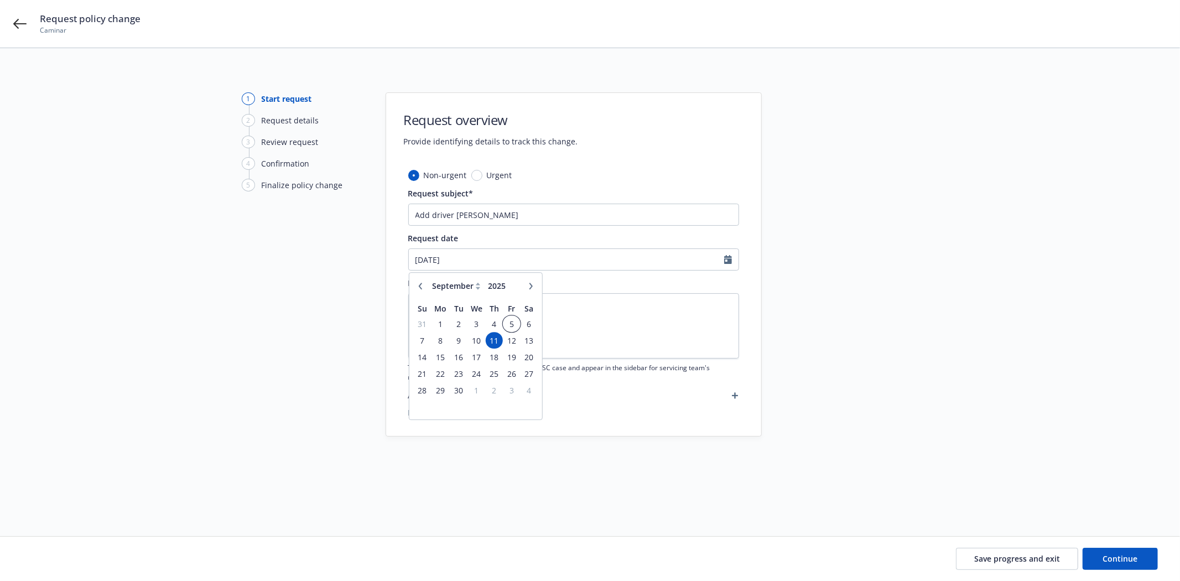
click at [508, 330] on span "5" at bounding box center [511, 324] width 15 height 14
type textarea "x"
type input "09/05/2025"
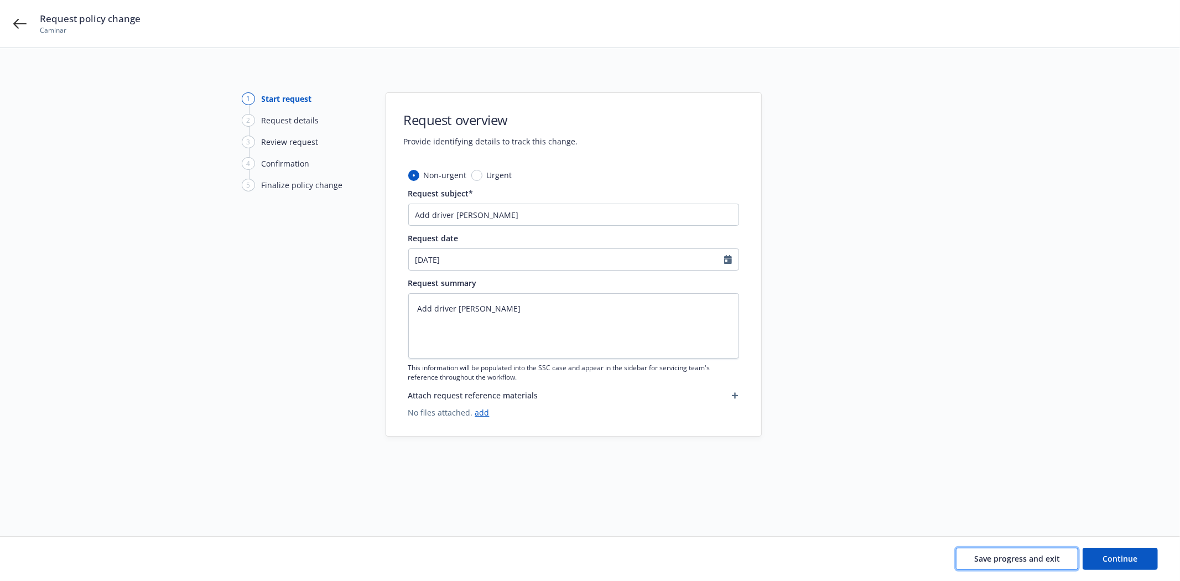
click at [1030, 559] on span "Save progress and exit" at bounding box center [1018, 558] width 86 height 11
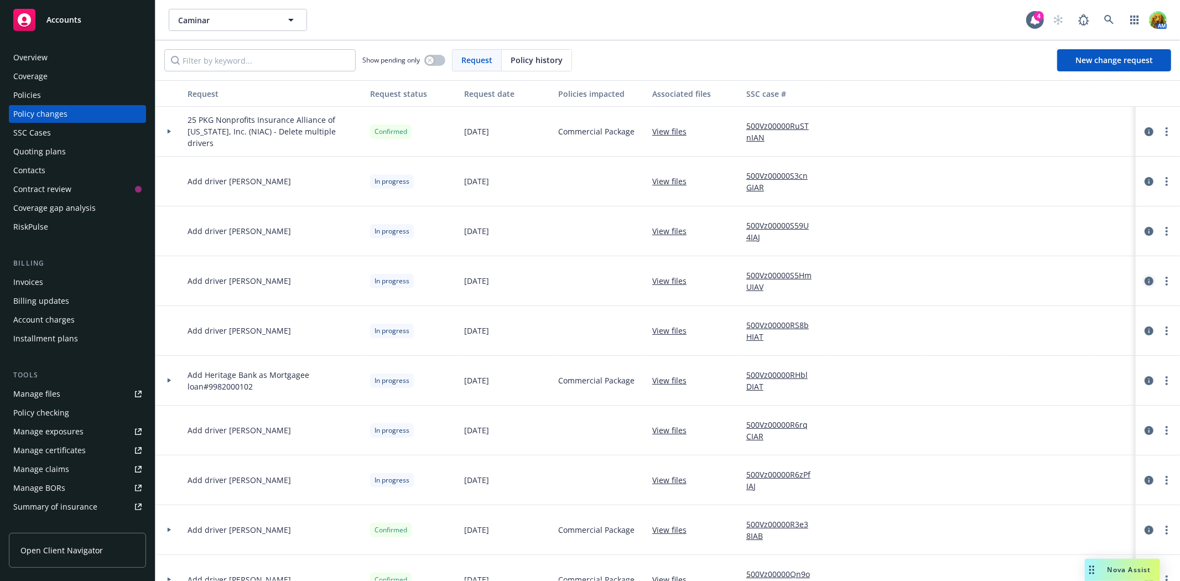
click at [1145, 283] on icon "circleInformation" at bounding box center [1149, 281] width 9 height 9
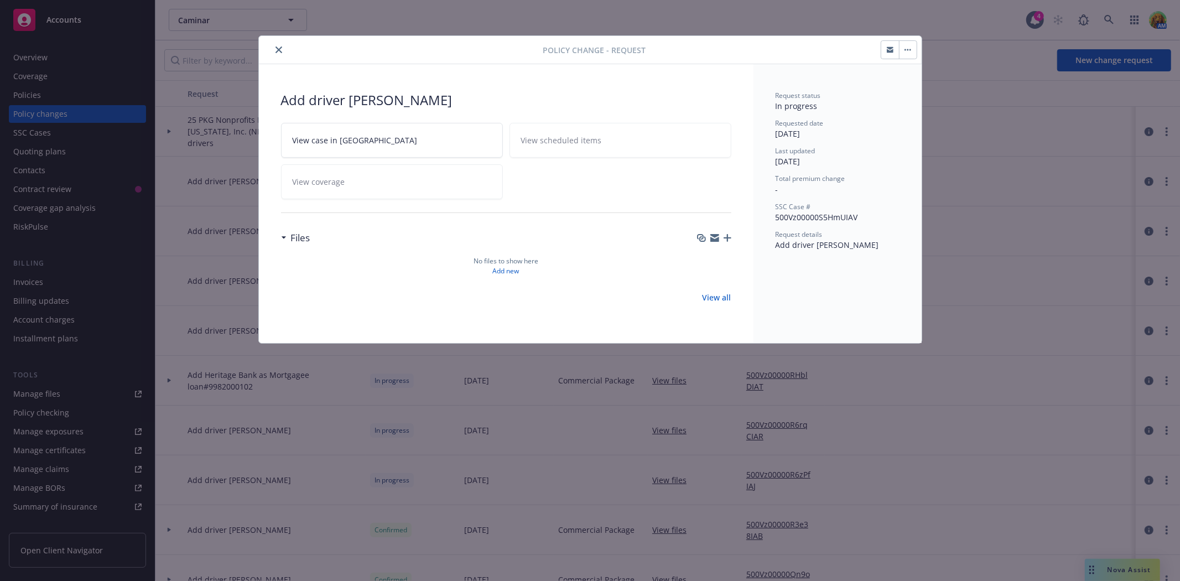
click at [893, 53] on button "button" at bounding box center [891, 50] width 18 height 18
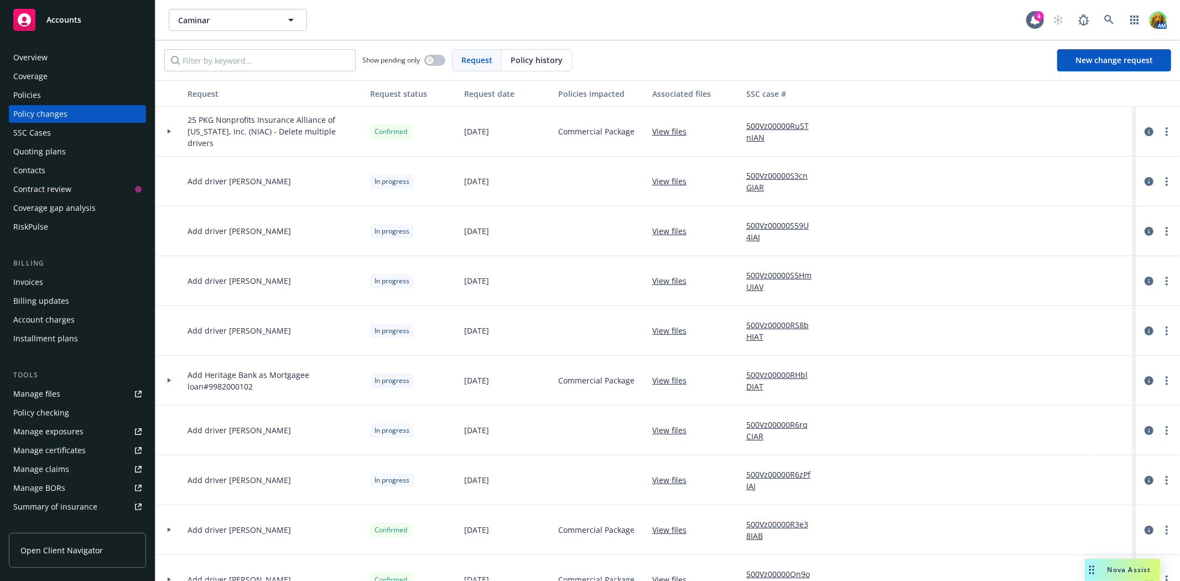
click at [683, 280] on link "View files" at bounding box center [673, 281] width 43 height 12
click at [758, 330] on link "500Vz00000RS8bHIAT" at bounding box center [784, 330] width 74 height 23
click at [1145, 332] on icon "circleInformation" at bounding box center [1149, 331] width 9 height 9
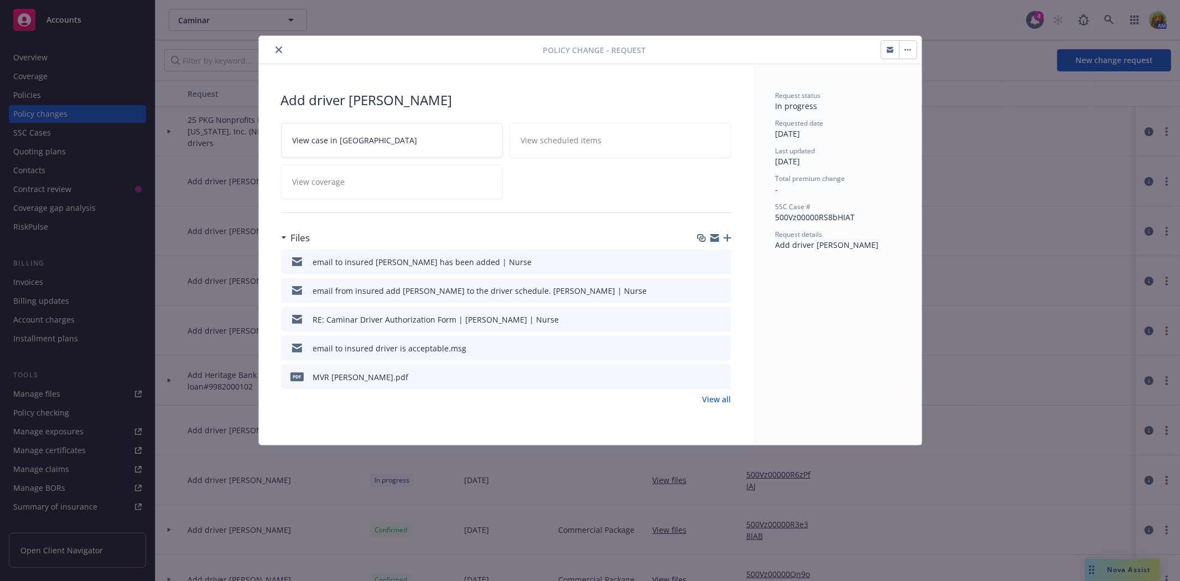
click at [729, 237] on icon "button" at bounding box center [728, 238] width 8 height 8
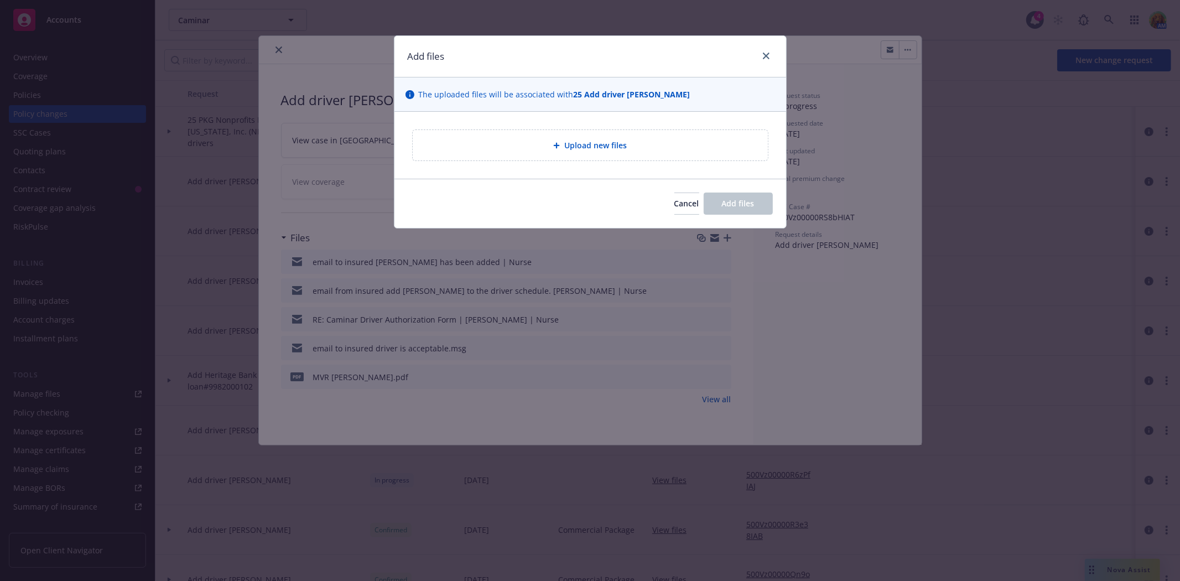
type textarea "x"
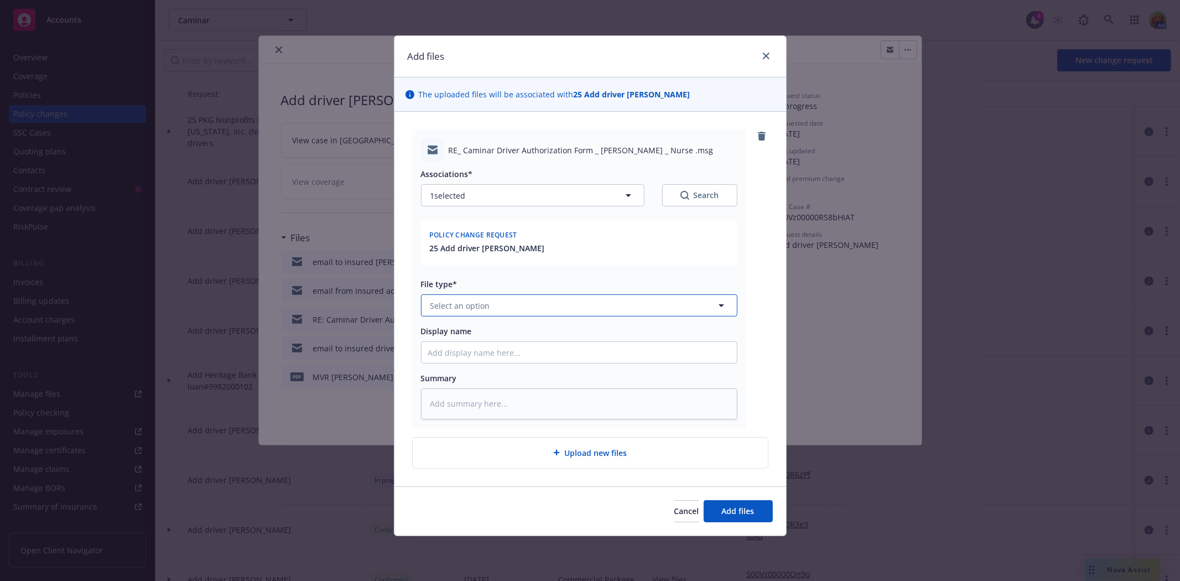
click at [512, 302] on button "Select an option" at bounding box center [579, 305] width 317 height 22
type input "em"
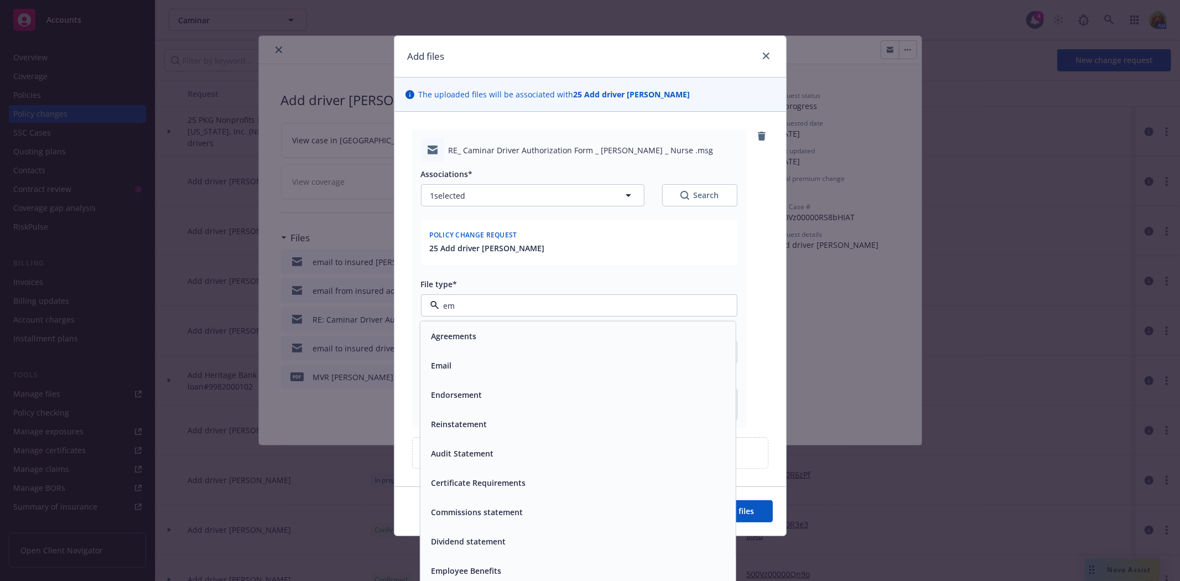
click at [524, 364] on div "Email" at bounding box center [578, 365] width 302 height 16
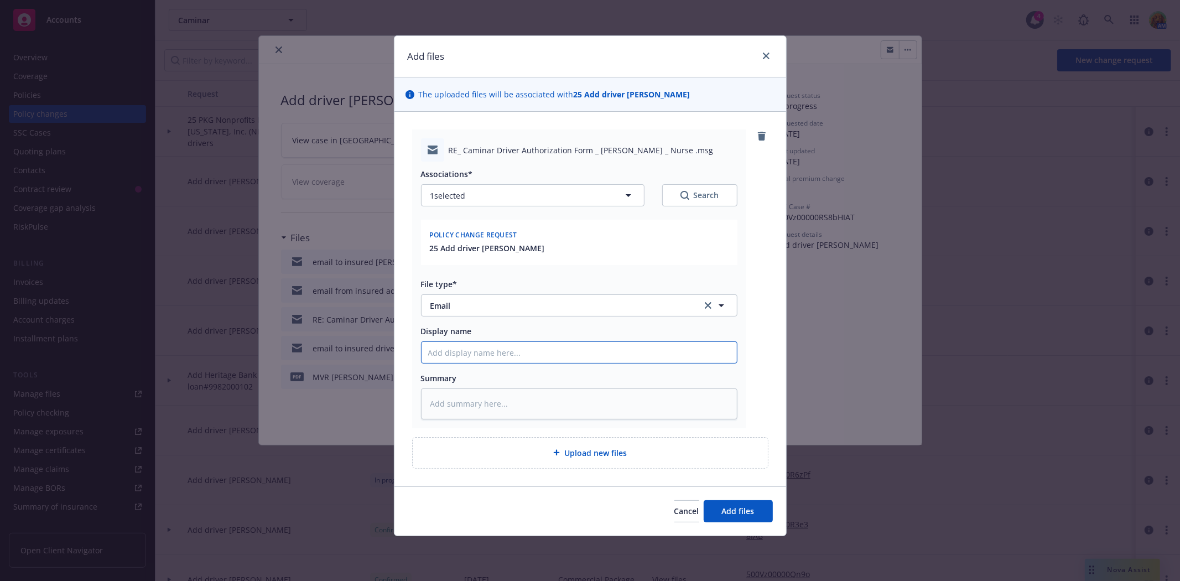
click at [522, 355] on input "Display name" at bounding box center [579, 352] width 315 height 21
type textarea "x"
type input "e"
type textarea "x"
type input "ea"
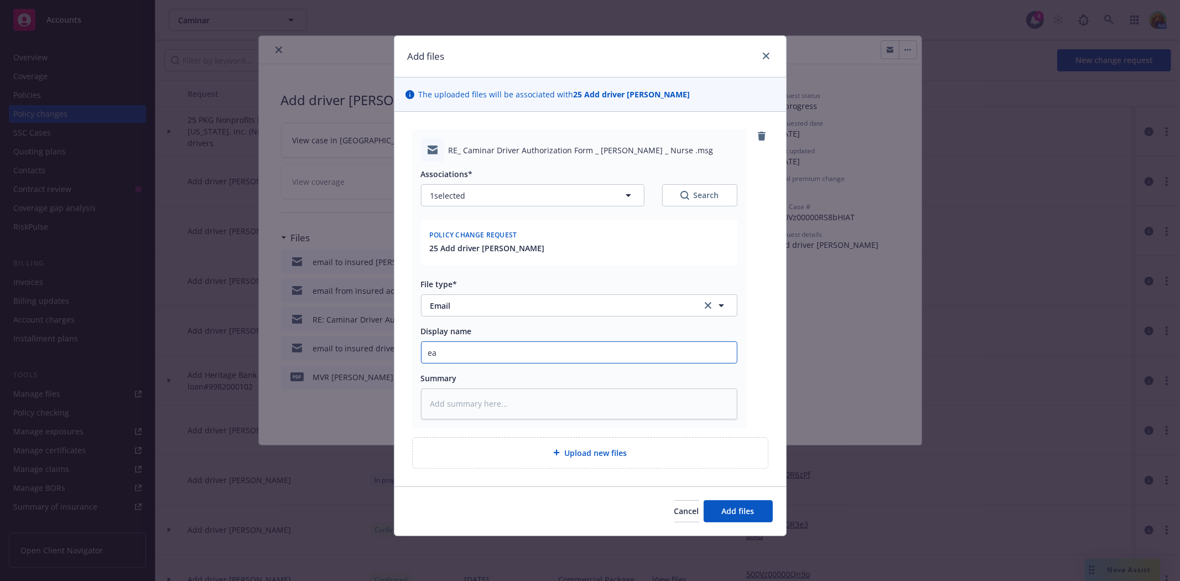
type textarea "x"
type input "e"
type textarea "x"
type input "em"
type textarea "x"
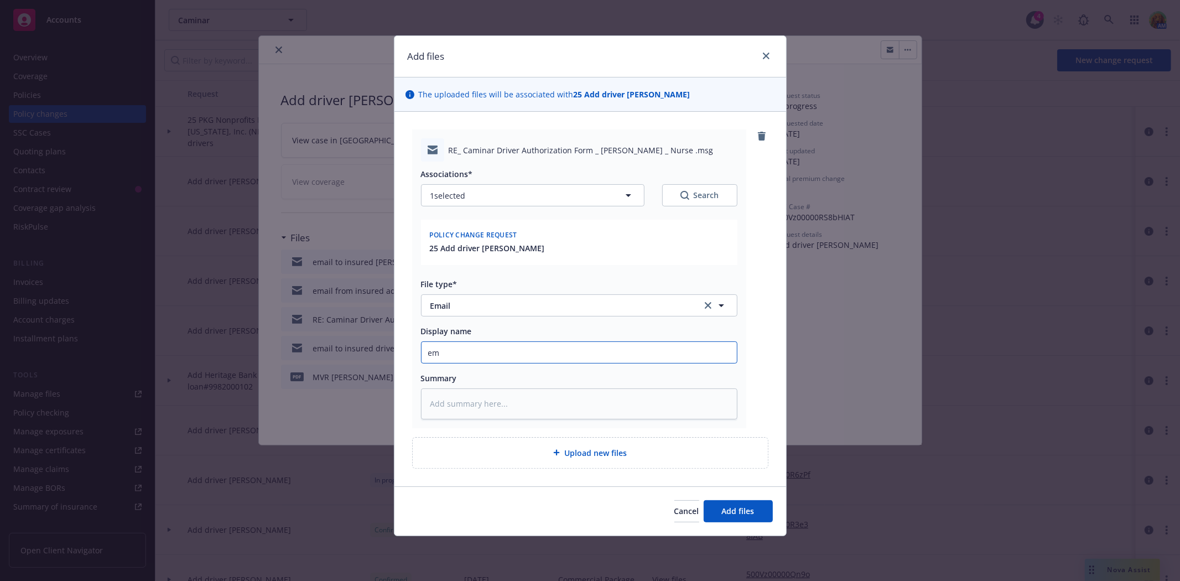
type input "ema"
type textarea "x"
type input "emai"
type textarea "x"
type input "email"
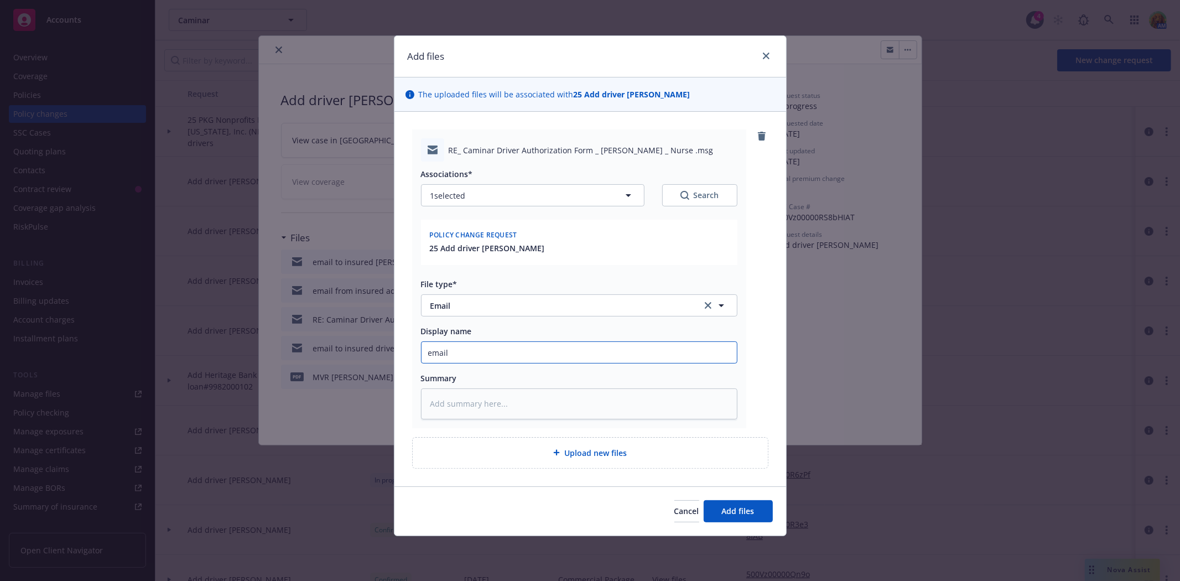
type textarea "x"
type input "email"
type textarea "x"
type input "email f"
type textarea "x"
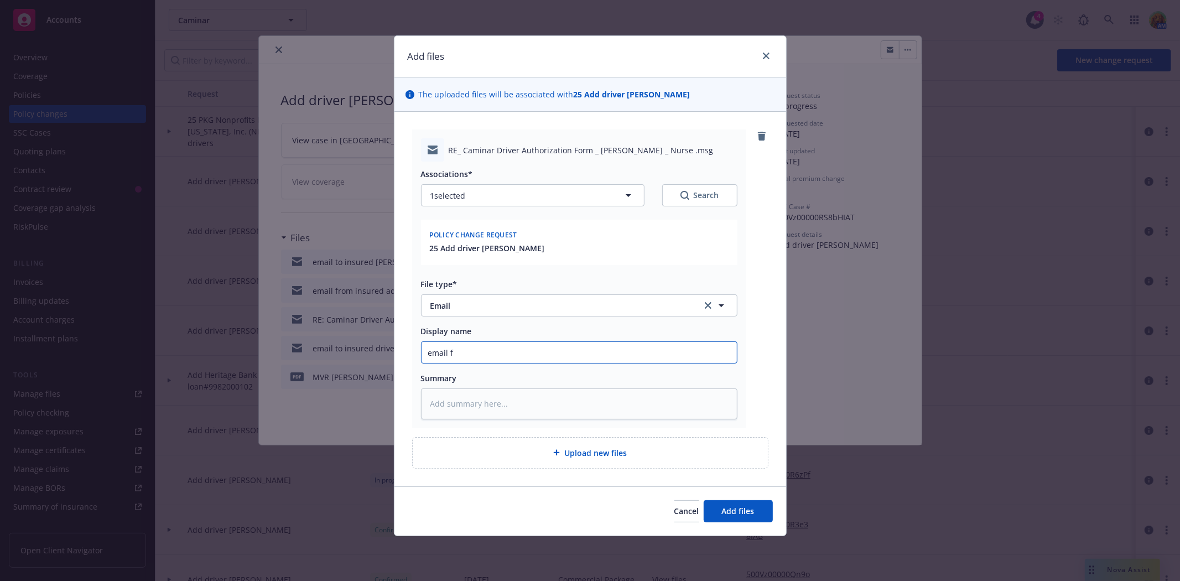
type input "email fr"
type textarea "x"
type input "email fro"
type textarea "x"
type input "email from"
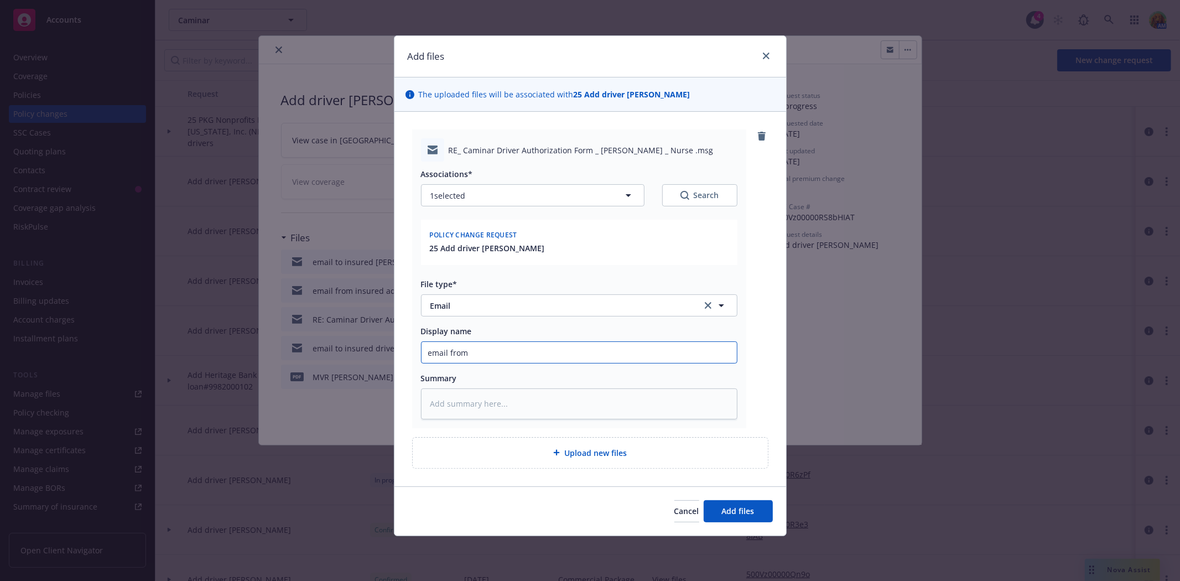
type textarea "x"
type input "email from"
type textarea "x"
type input "email from I"
type textarea "x"
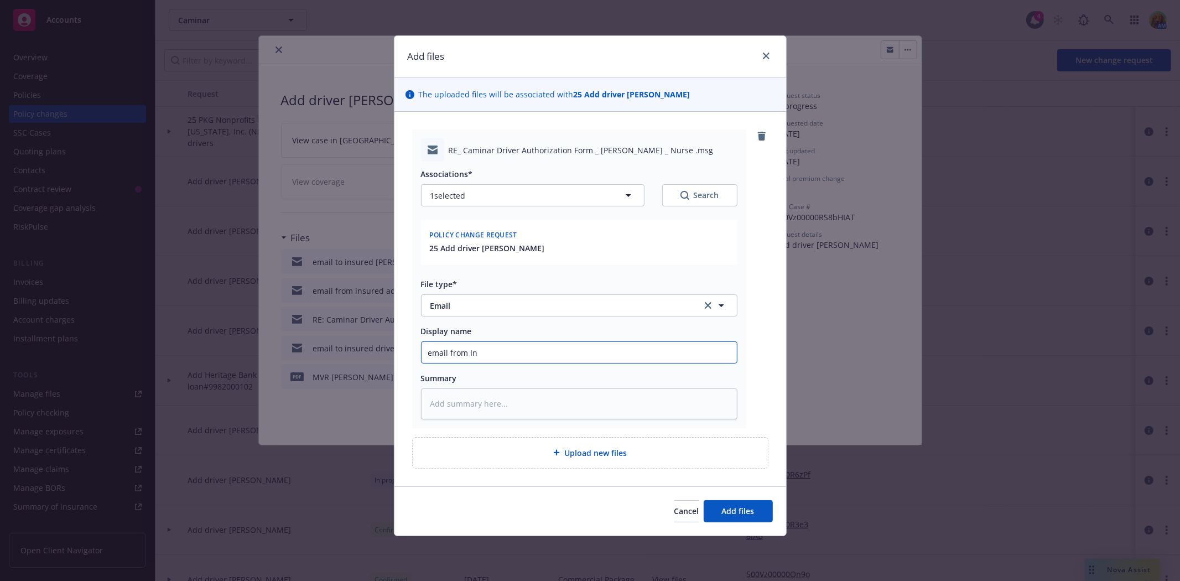
type input "email from Ins"
type textarea "x"
type input "email from Insu"
type textarea "x"
type input "email from Insur"
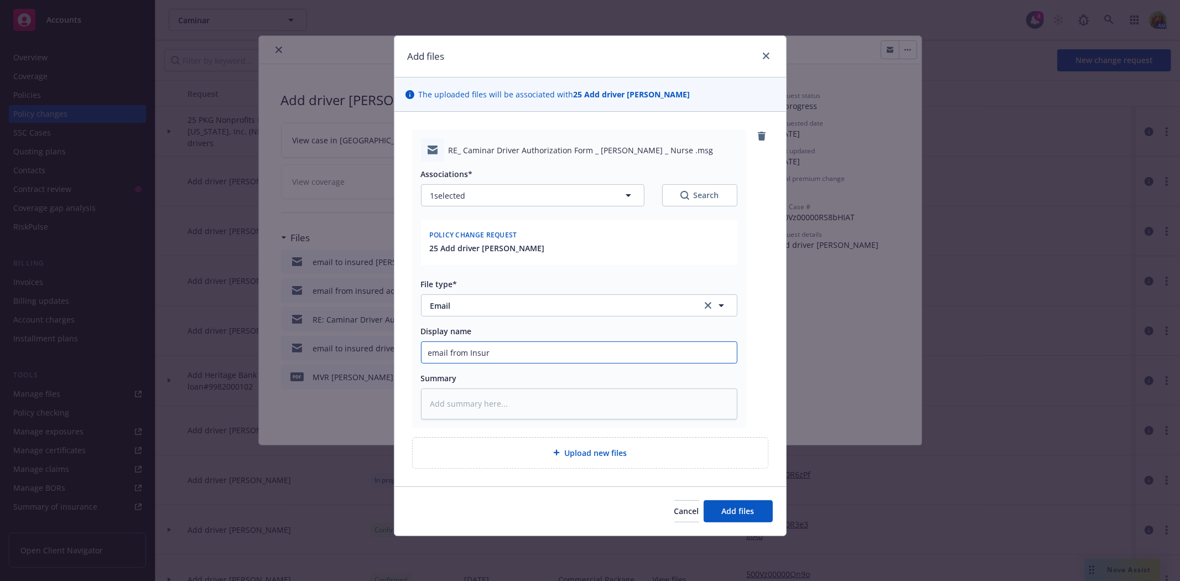
type textarea "x"
type input "email from Insure"
type textarea "x"
type input "email from Insured"
type textarea "x"
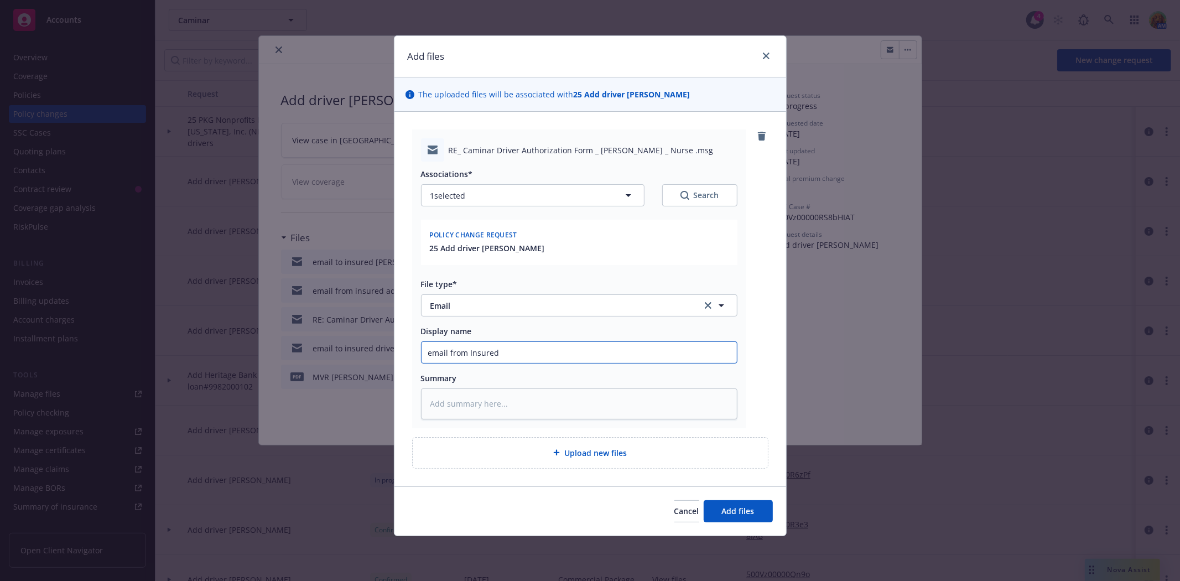
type input "email from Insured"
type textarea "x"
type input "email from Insured a"
type textarea "x"
type input "email from Insured ad"
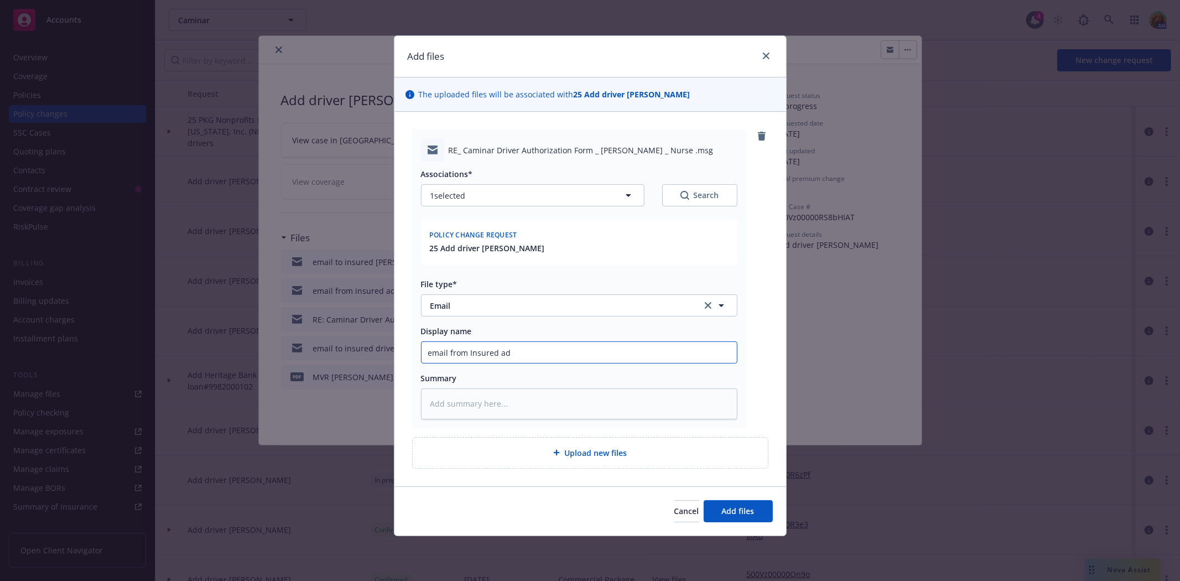
type textarea "x"
type input "email from Insured add"
type textarea "x"
type input "email from Insured add d"
type textarea "x"
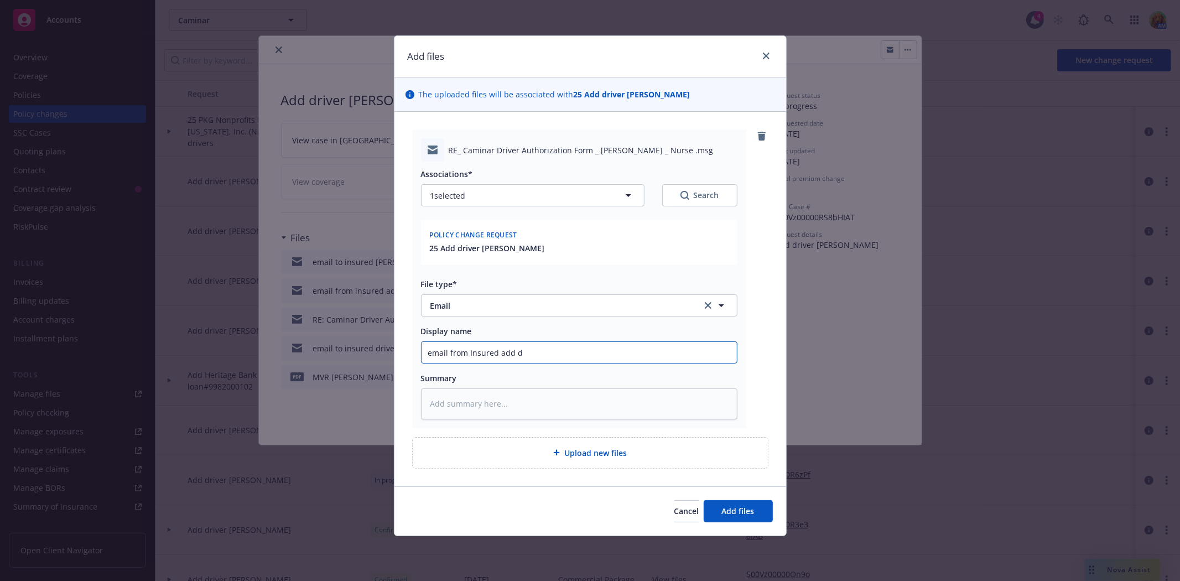
type input "email from Insured add dr"
type textarea "x"
type input "email from Insured add dri"
type textarea "x"
type input "email from Insured add driv"
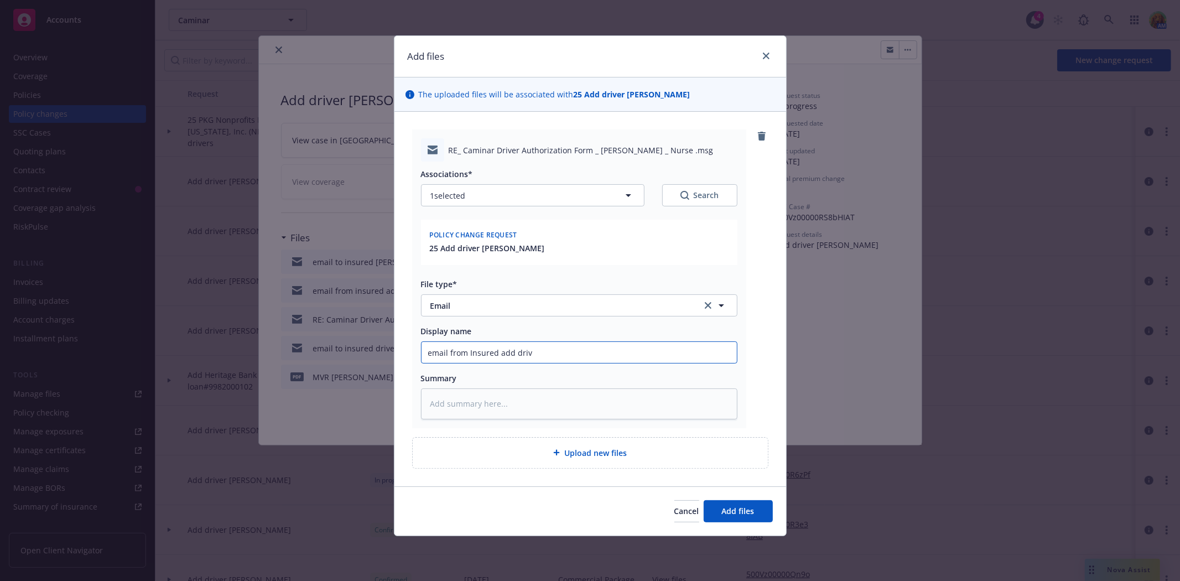
type textarea "x"
type input "email from Insured add drive"
type textarea "x"
type input "email from Insured add driver"
click at [756, 514] on button "Add files" at bounding box center [738, 511] width 69 height 22
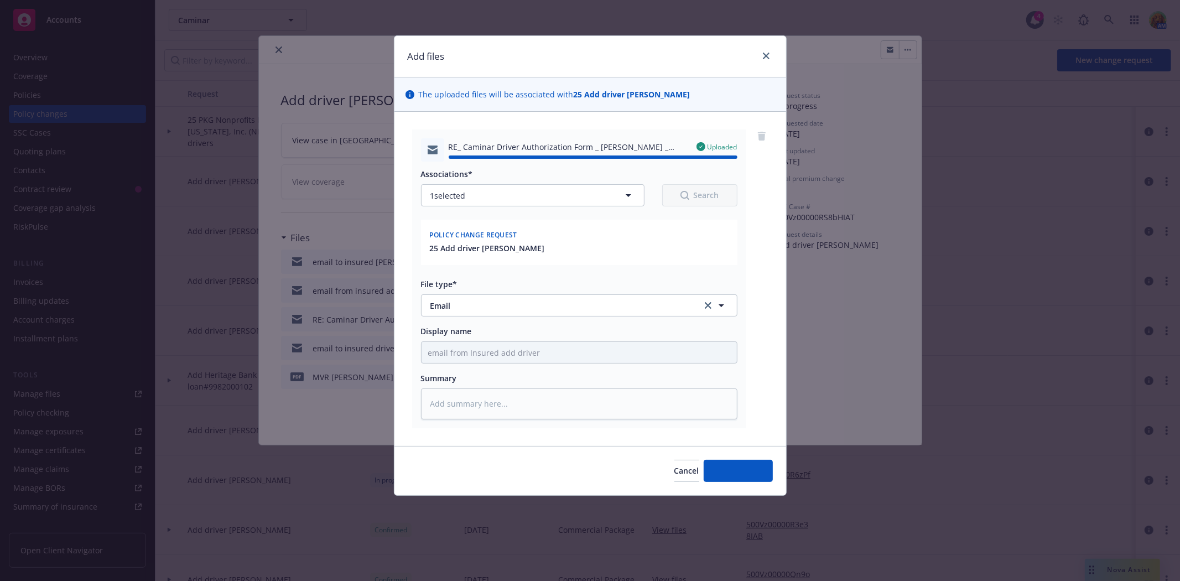
type textarea "x"
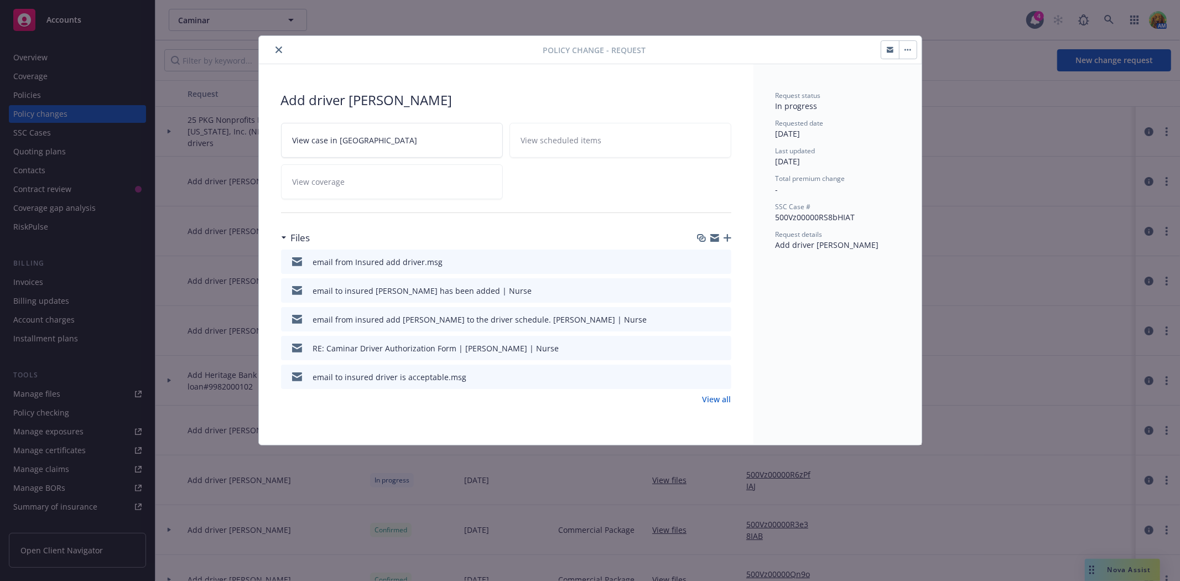
click at [276, 49] on icon "close" at bounding box center [279, 49] width 7 height 7
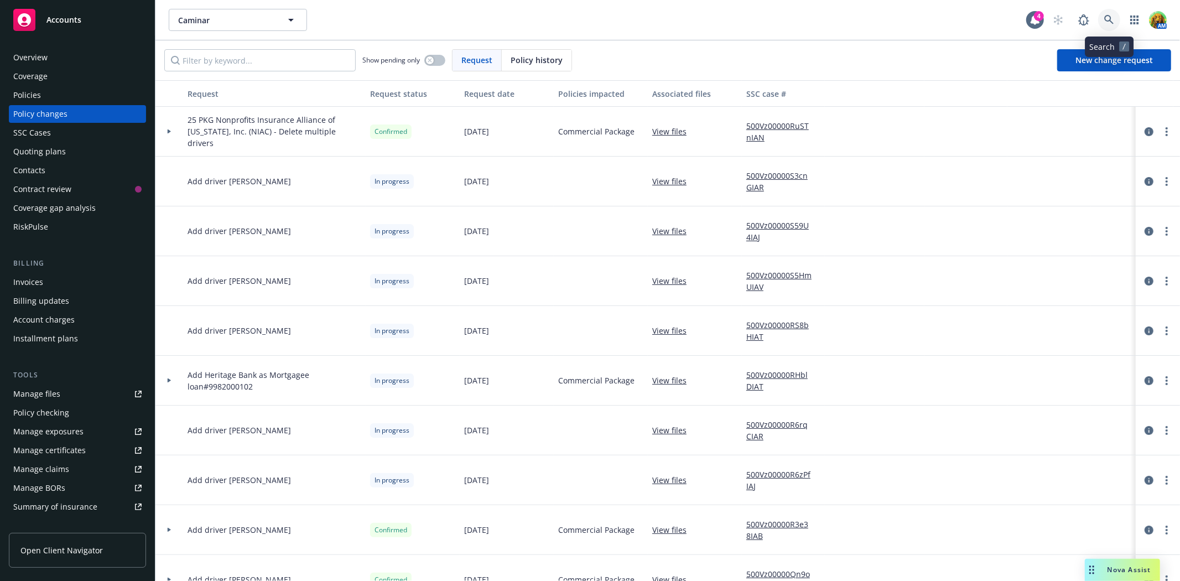
click at [1115, 18] on link at bounding box center [1109, 20] width 22 height 22
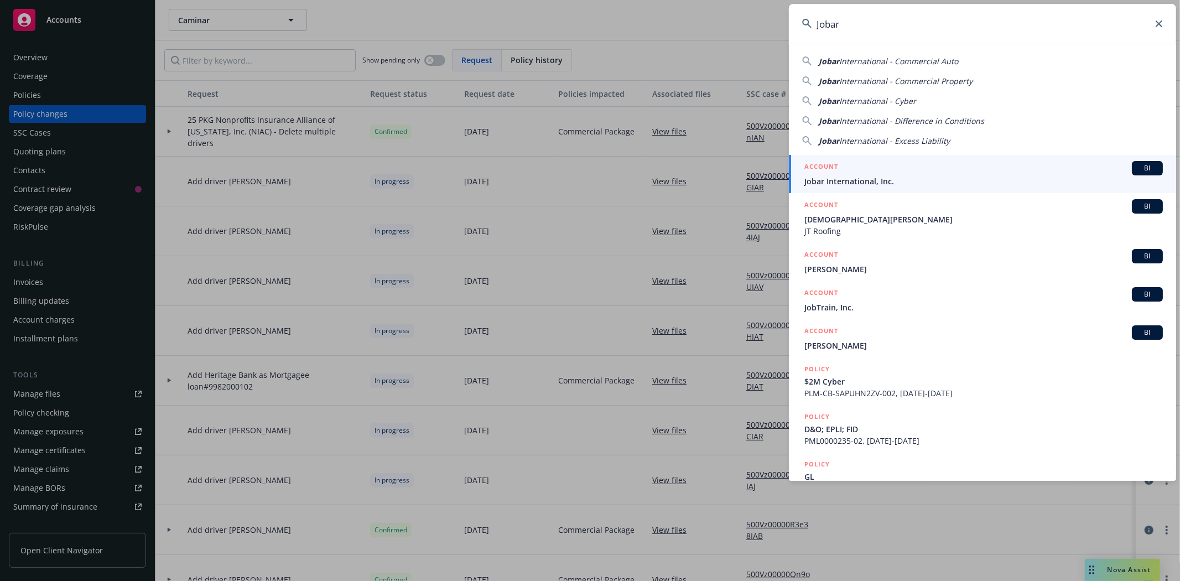
type input "Jobar"
click at [844, 176] on span "Jobar International, Inc." at bounding box center [984, 181] width 359 height 12
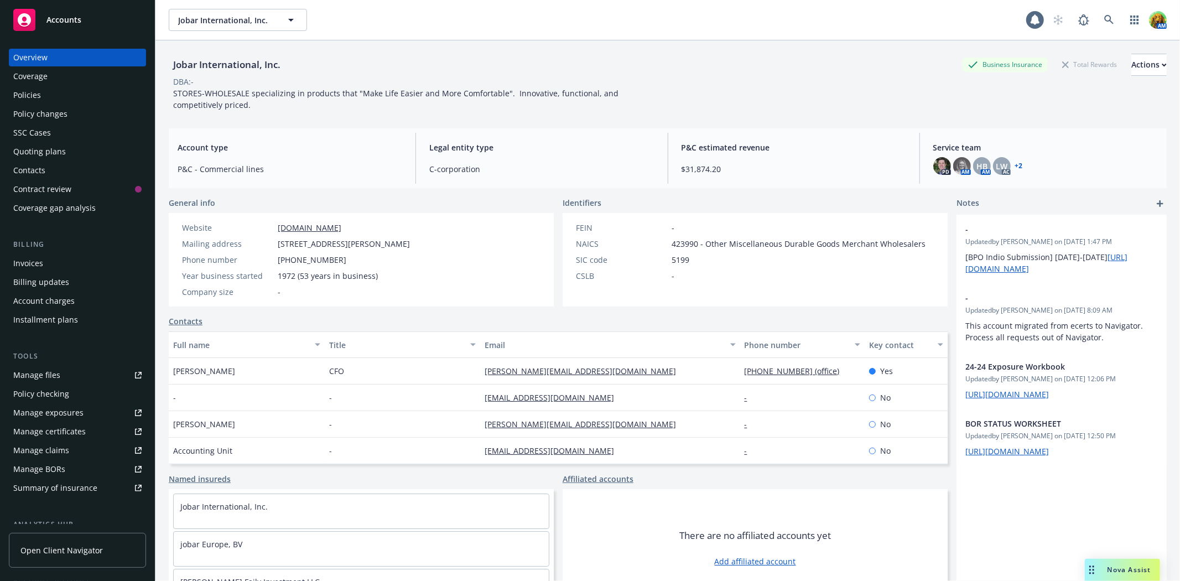
click at [72, 119] on div "Policy changes" at bounding box center [77, 114] width 128 height 18
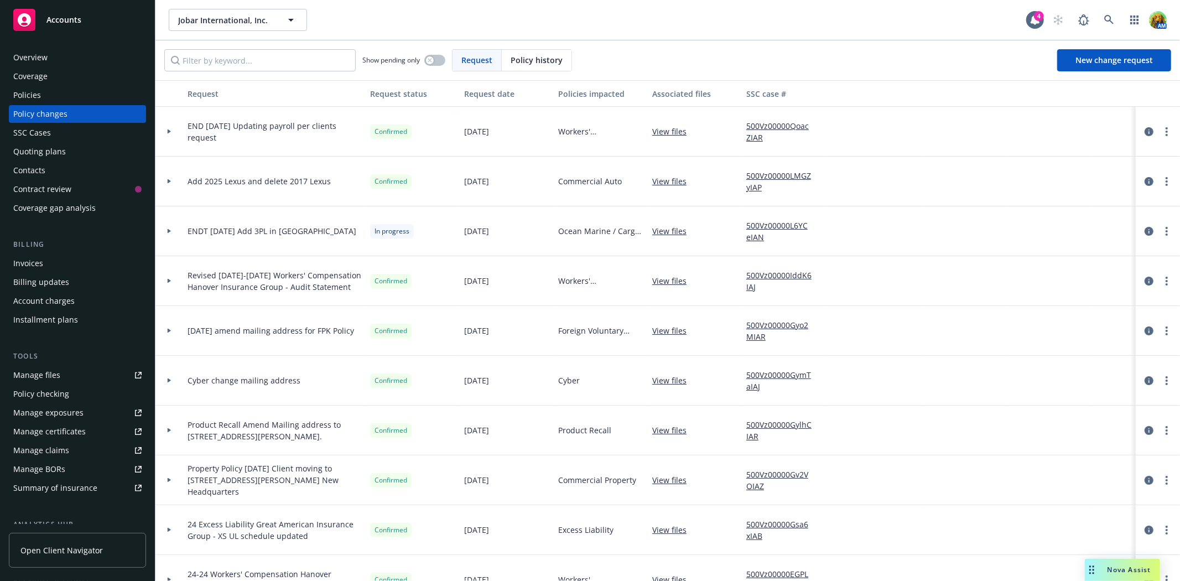
click at [58, 96] on div "Policies" at bounding box center [77, 95] width 128 height 18
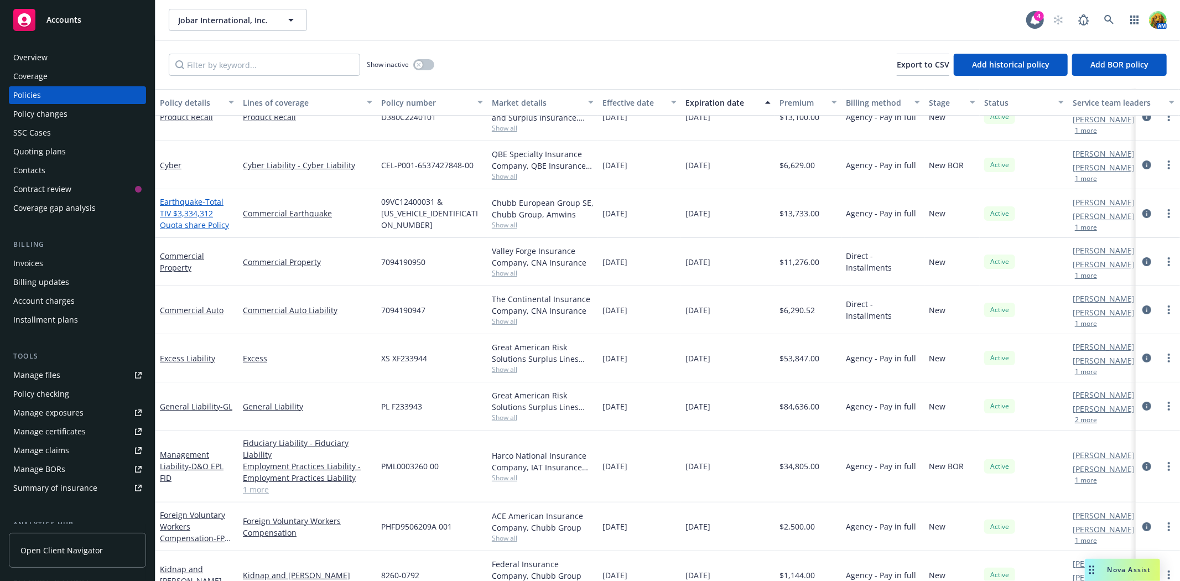
scroll to position [9, 0]
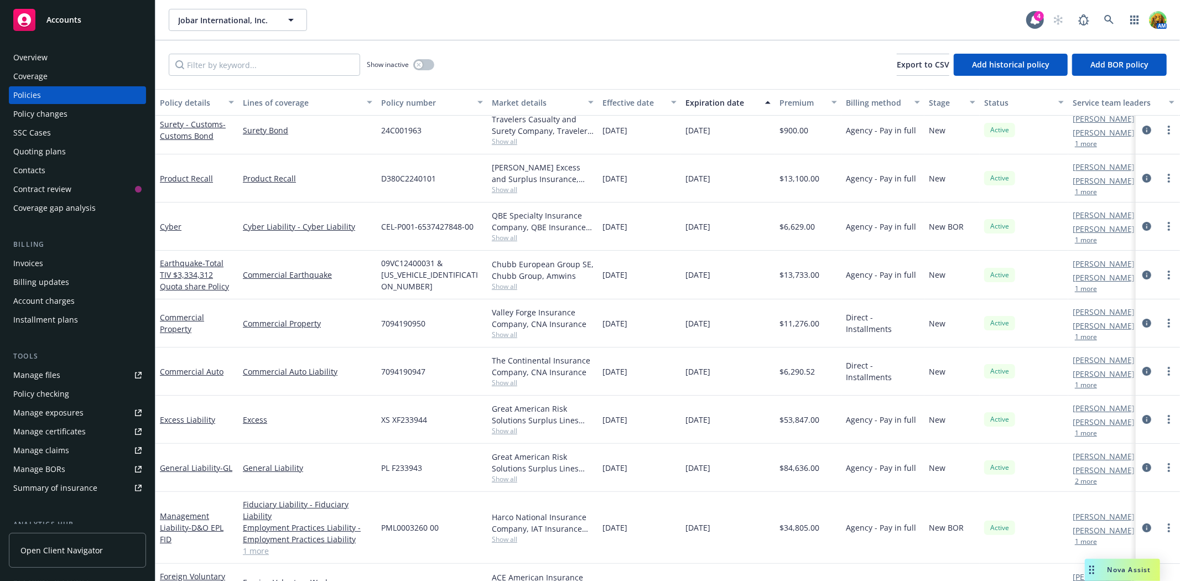
click at [172, 322] on div "Commercial Property" at bounding box center [197, 323] width 74 height 23
click at [180, 315] on link "Commercial Property" at bounding box center [182, 323] width 44 height 22
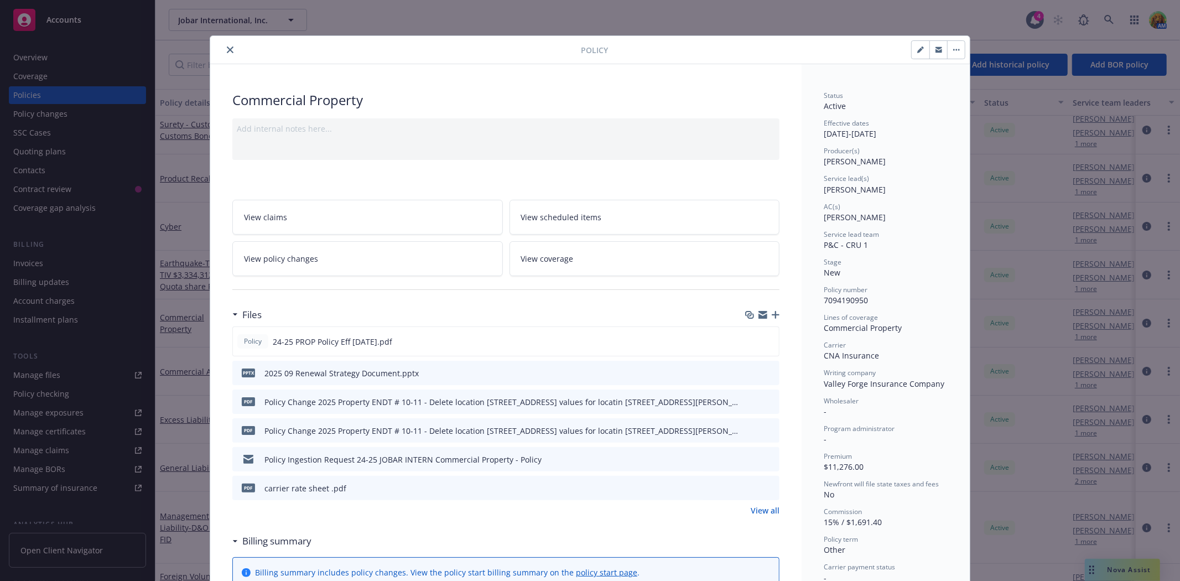
click at [766, 400] on icon "preview file" at bounding box center [769, 401] width 10 height 8
click at [225, 54] on button "close" at bounding box center [230, 49] width 13 height 13
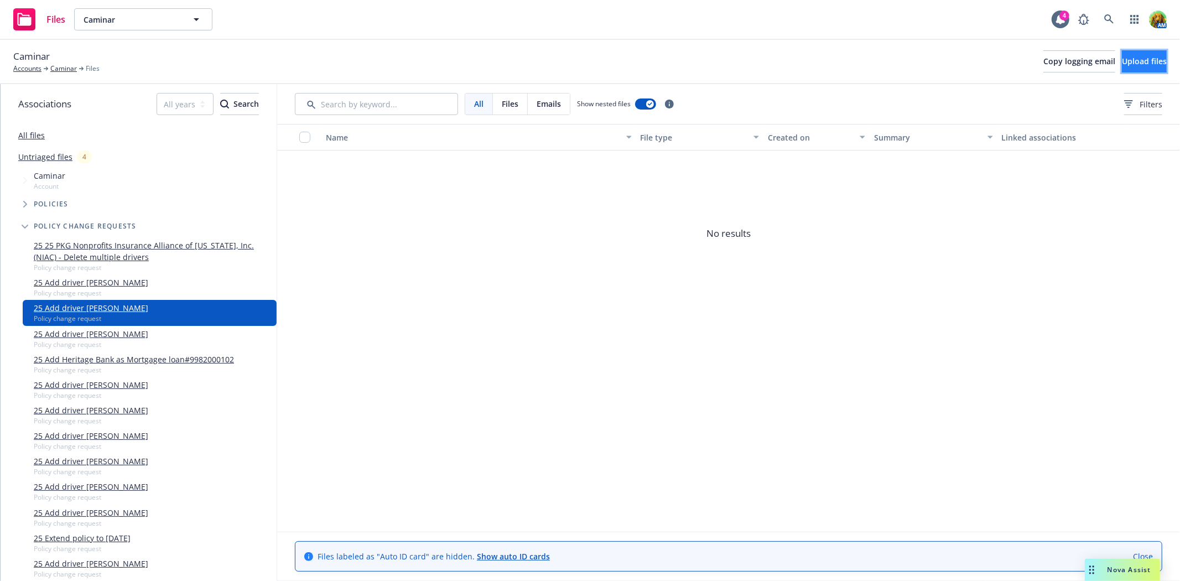
click at [1122, 55] on button "Upload files" at bounding box center [1144, 61] width 45 height 22
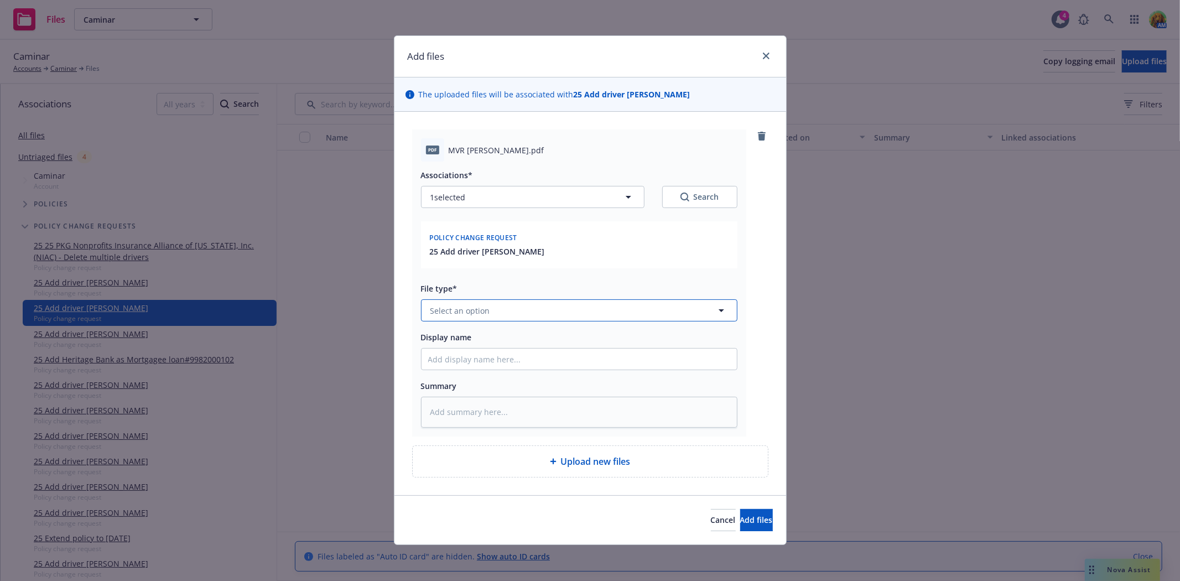
click at [590, 307] on button "Select an option" at bounding box center [579, 310] width 317 height 22
type input "MVR"
click at [578, 271] on div "Motor Vehicle Report (MVR)" at bounding box center [579, 280] width 315 height 29
type textarea "x"
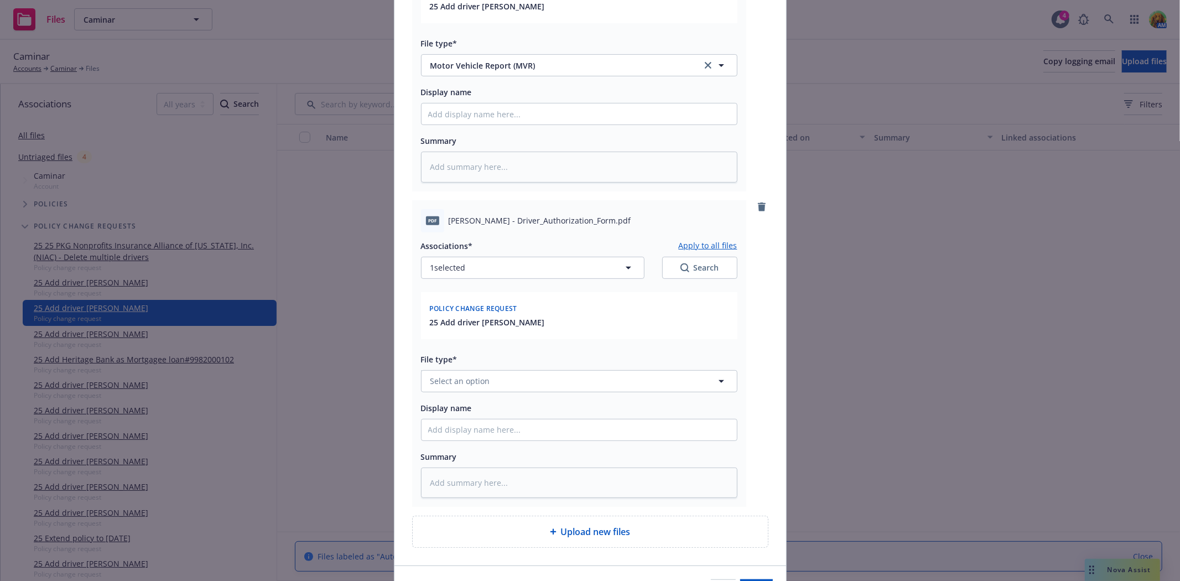
scroll to position [246, 0]
click at [500, 383] on button "Select an option" at bounding box center [579, 381] width 317 height 22
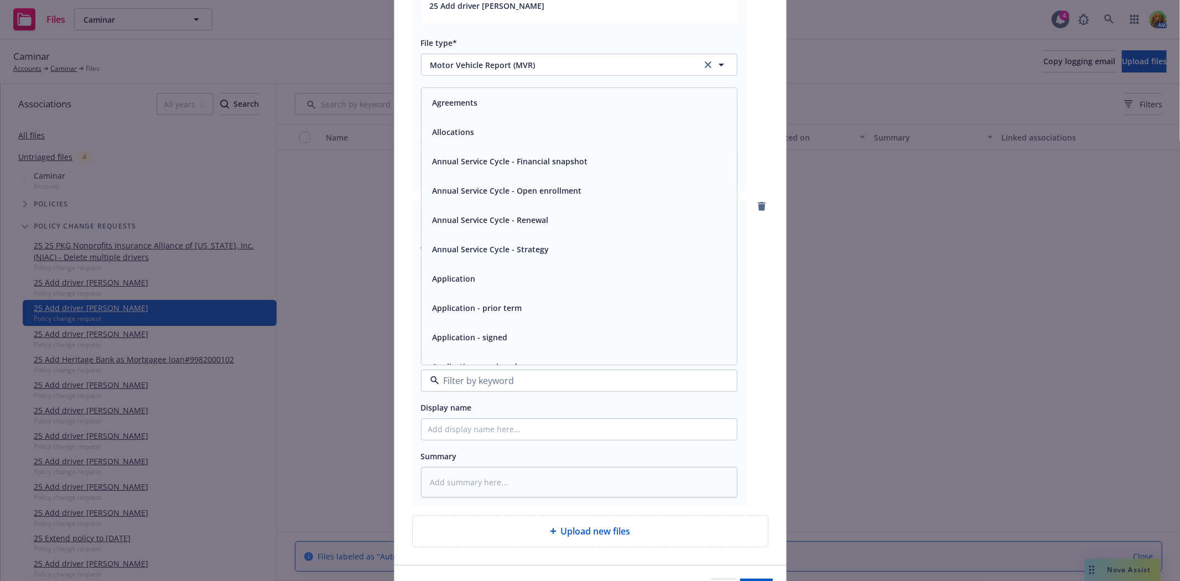
click at [754, 413] on div "pdf Mohab Keys - Driver_Authorization_Form.pdf Associations* Apply to all files…" at bounding box center [590, 353] width 356 height 307
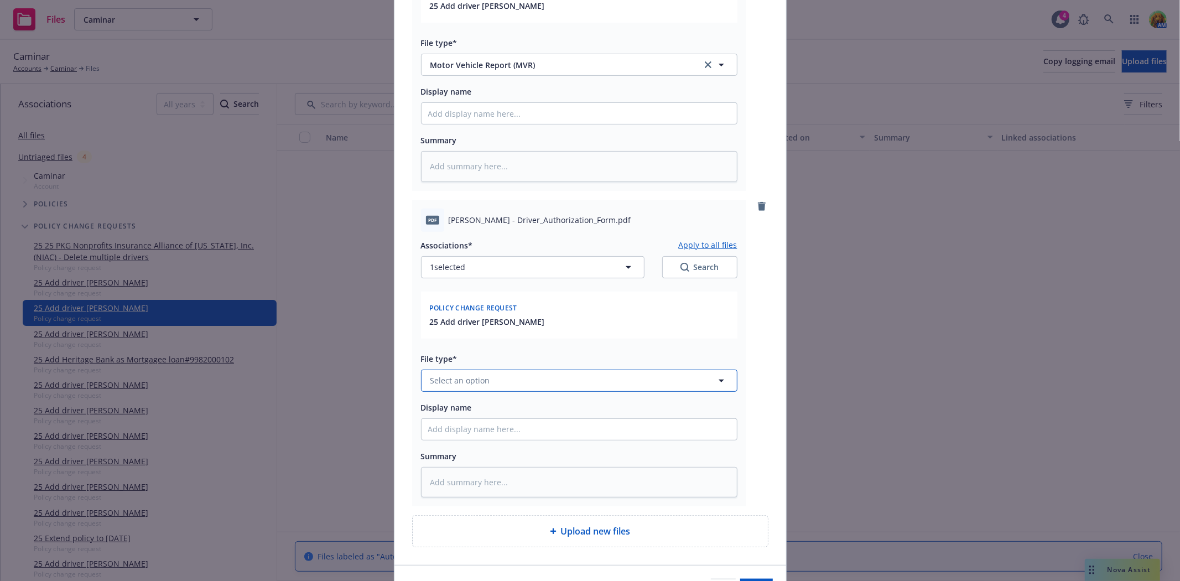
click at [451, 381] on span "Select an option" at bounding box center [461, 381] width 60 height 12
type input "other"
click at [522, 346] on div "Other" at bounding box center [579, 350] width 302 height 16
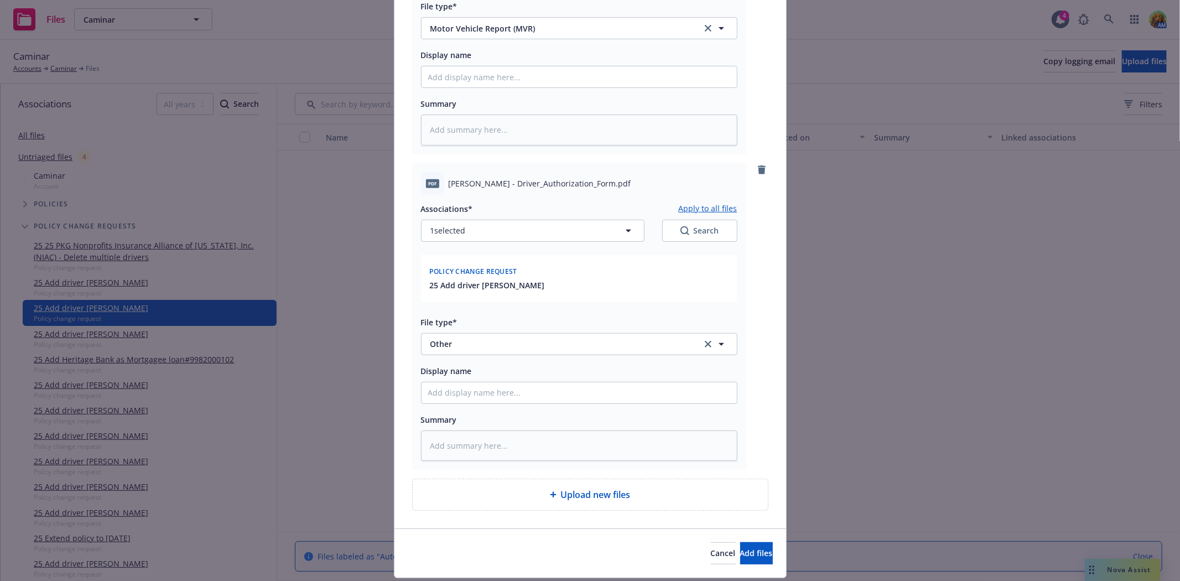
scroll to position [317, 0]
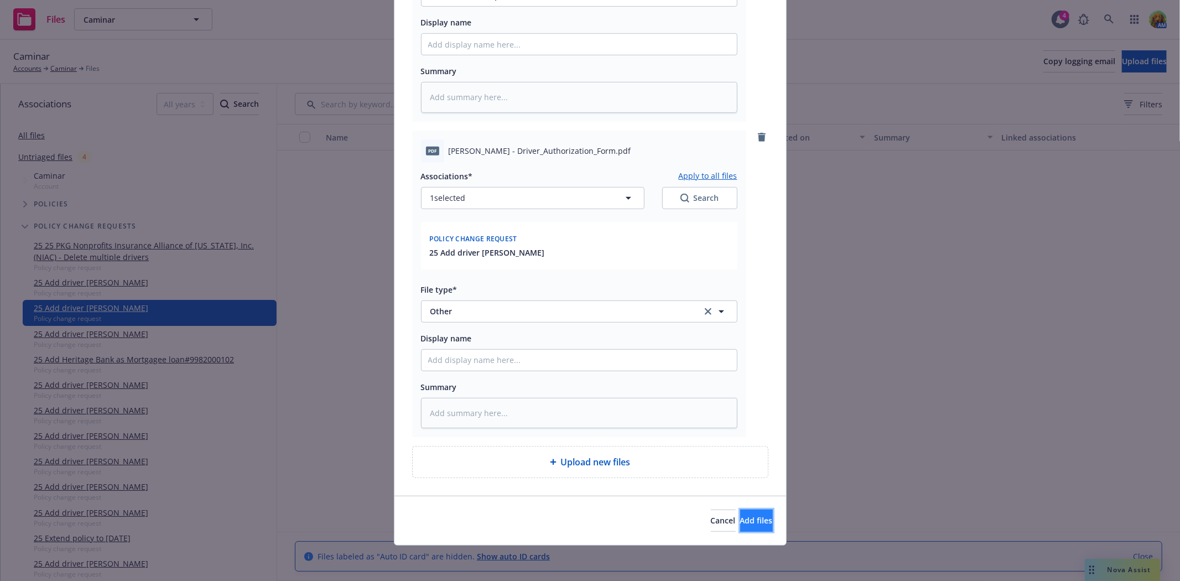
click at [740, 516] on span "Add files" at bounding box center [756, 520] width 33 height 11
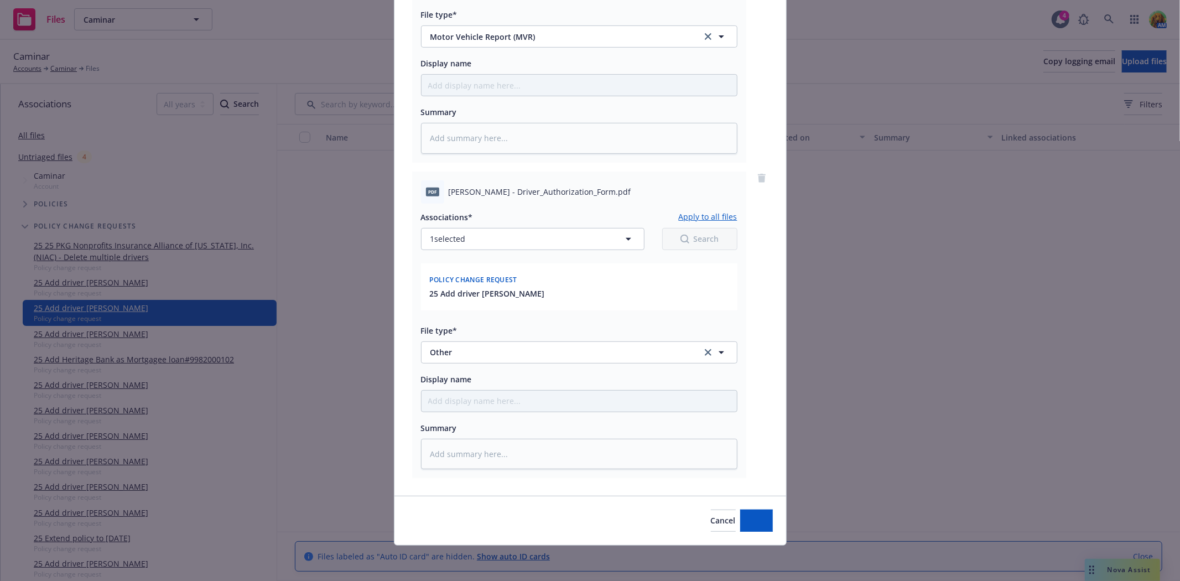
scroll to position [275, 0]
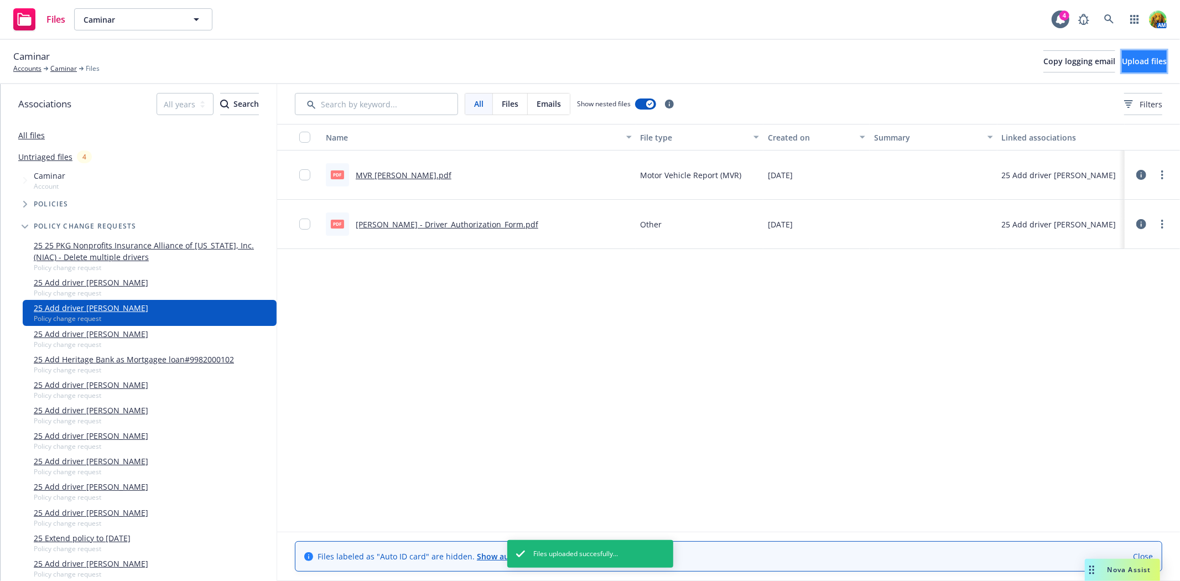
click at [1122, 55] on button "Upload files" at bounding box center [1144, 61] width 45 height 22
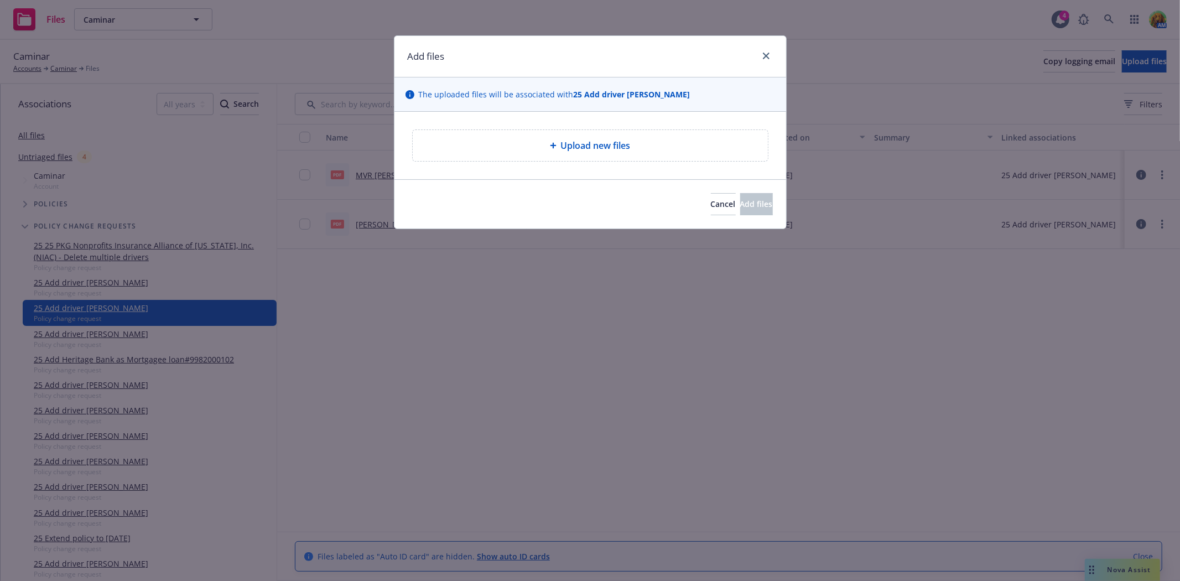
type textarea "x"
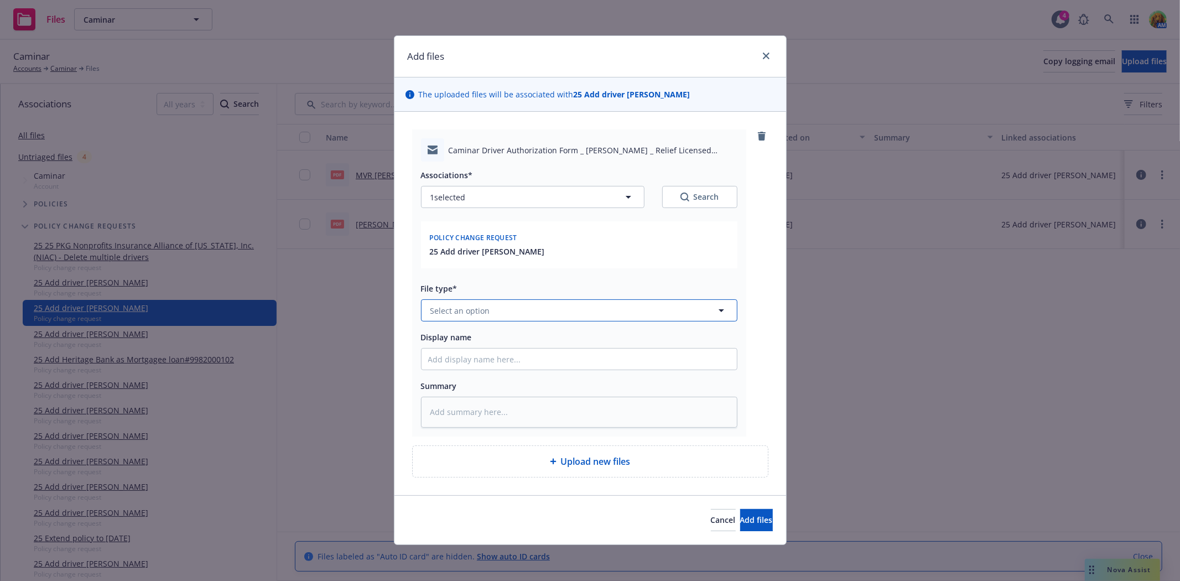
click at [524, 308] on button "Select an option" at bounding box center [579, 310] width 317 height 22
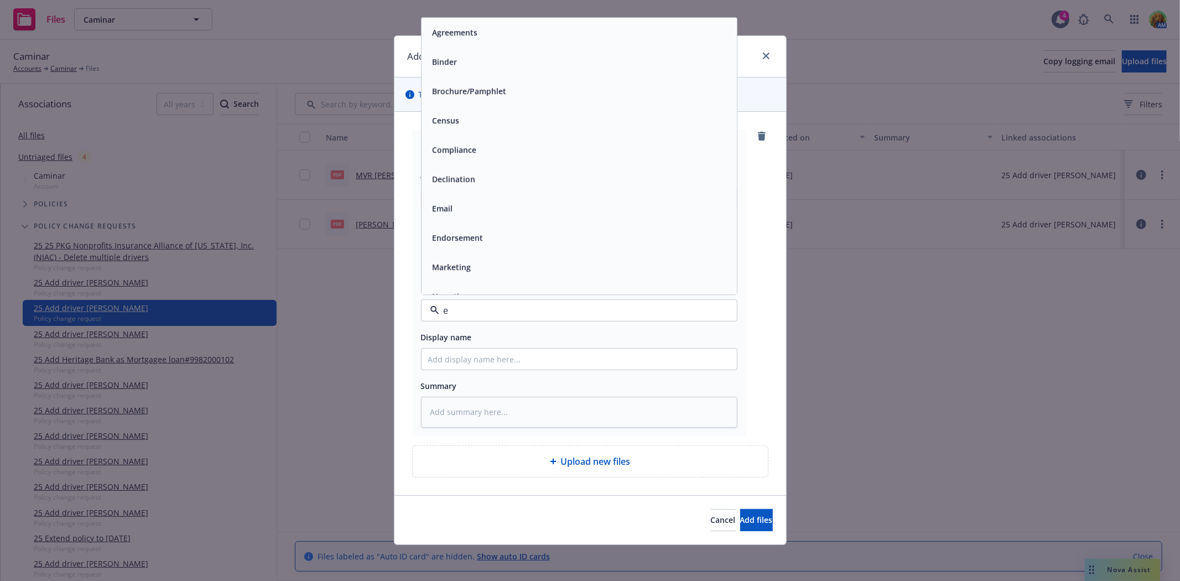
type input "em"
click at [468, 70] on div "Email" at bounding box center [579, 62] width 315 height 29
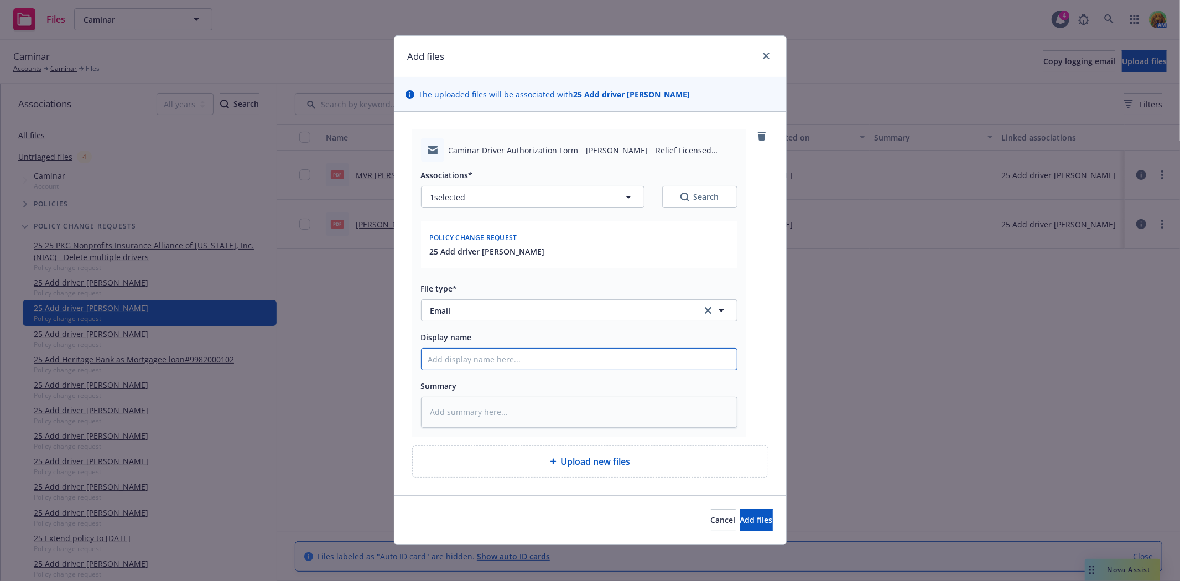
click at [489, 366] on input "Display name" at bounding box center [579, 359] width 315 height 21
type textarea "x"
type input "e"
type textarea "x"
type input "em"
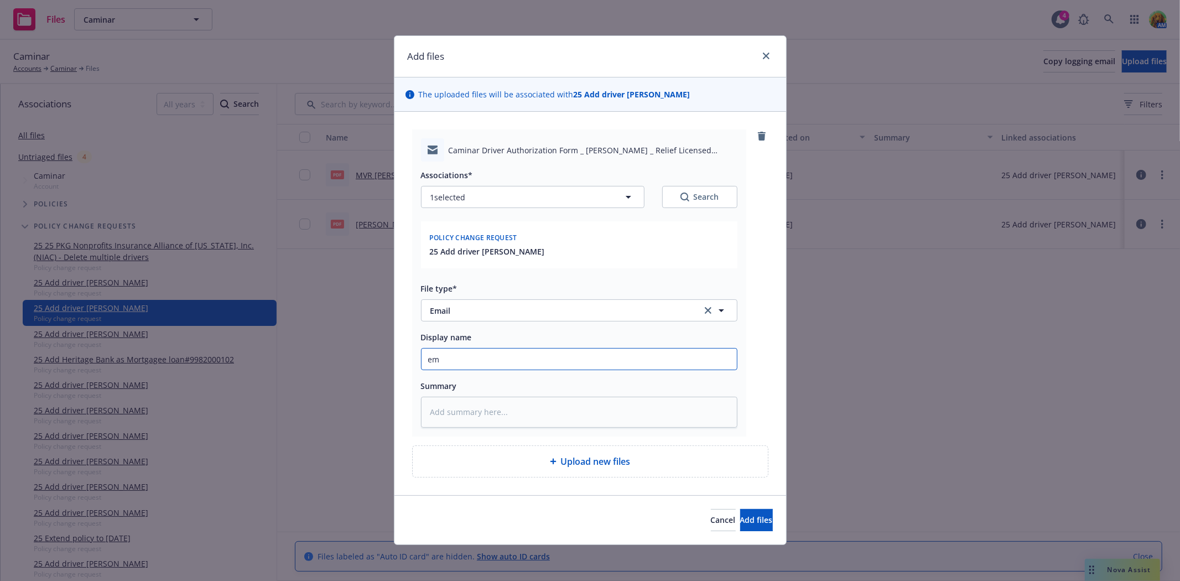
type textarea "x"
type input "ema"
type textarea "x"
type input "emai"
type textarea "x"
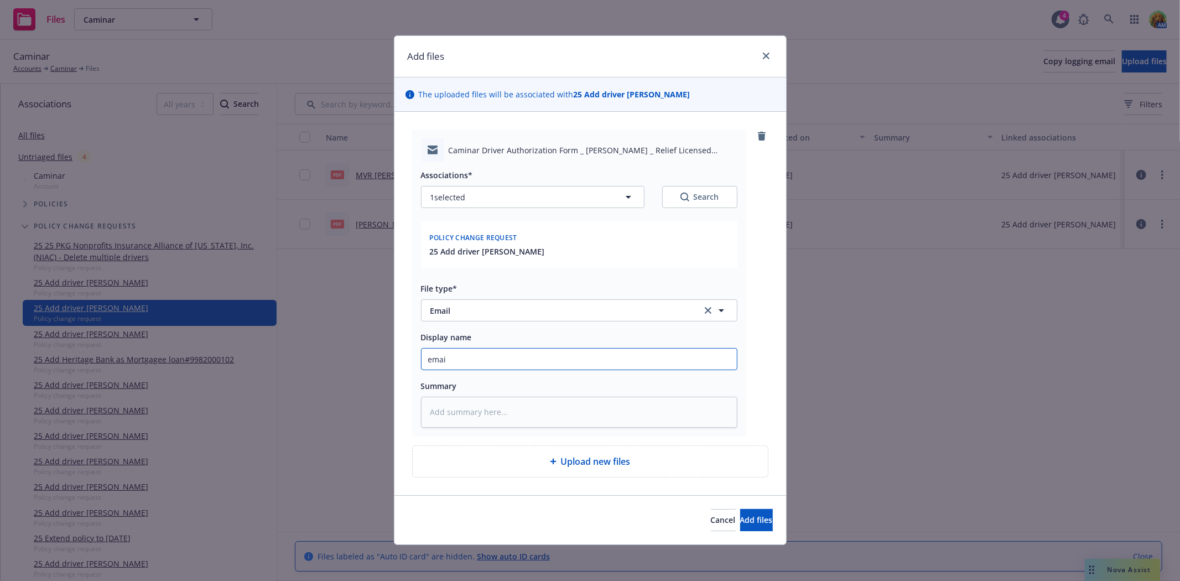
type input "email"
type textarea "x"
type input "email t"
type textarea "x"
type input "email to"
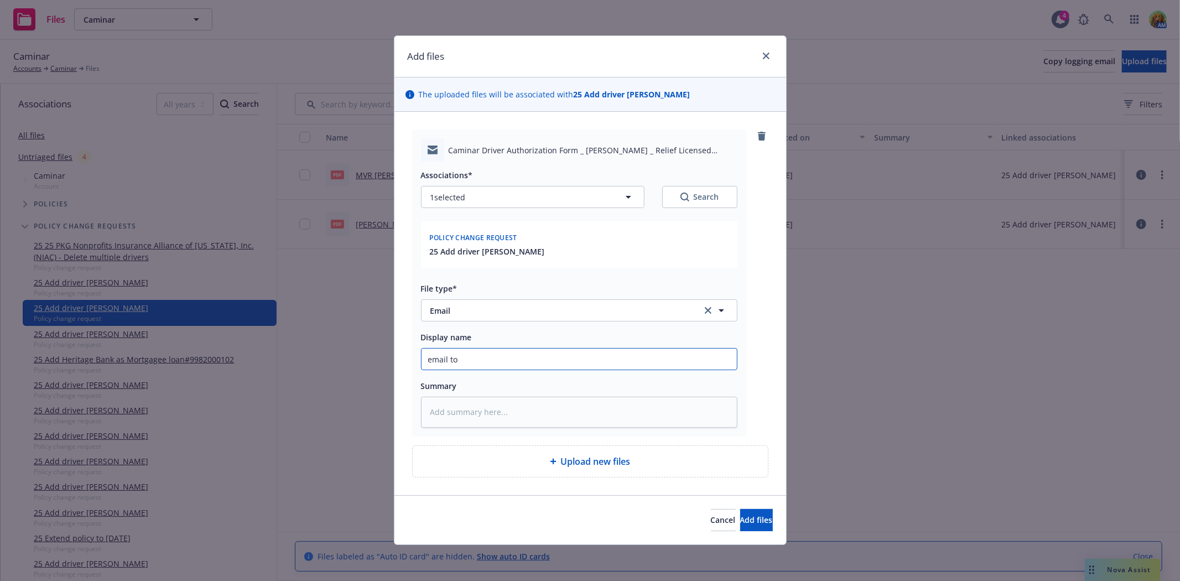
type textarea "x"
type input "email to"
type textarea "x"
type input "email to i"
type textarea "x"
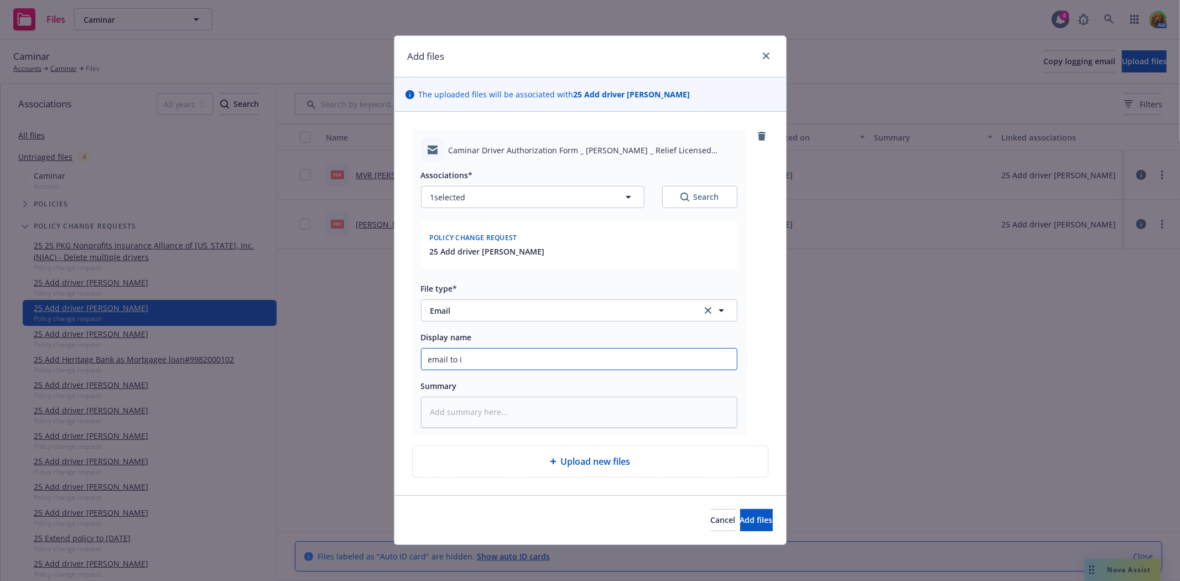
type input "email to in"
type textarea "x"
type input "email to ins"
type textarea "x"
type input "email to insu"
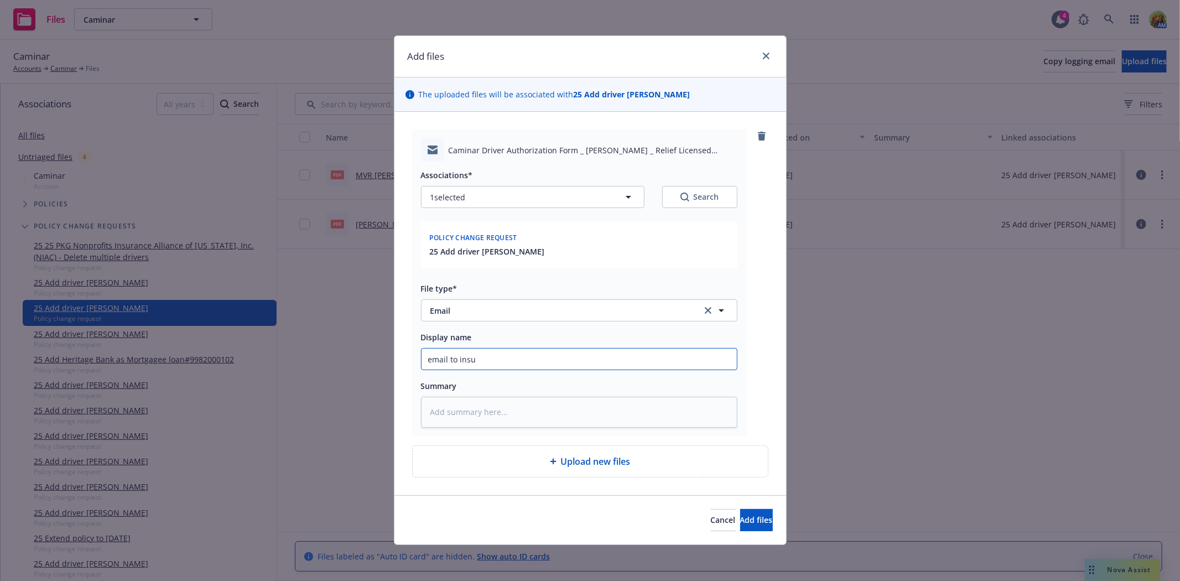
type textarea "x"
type input "email to insur"
type textarea "x"
type input "email to insure"
type textarea "x"
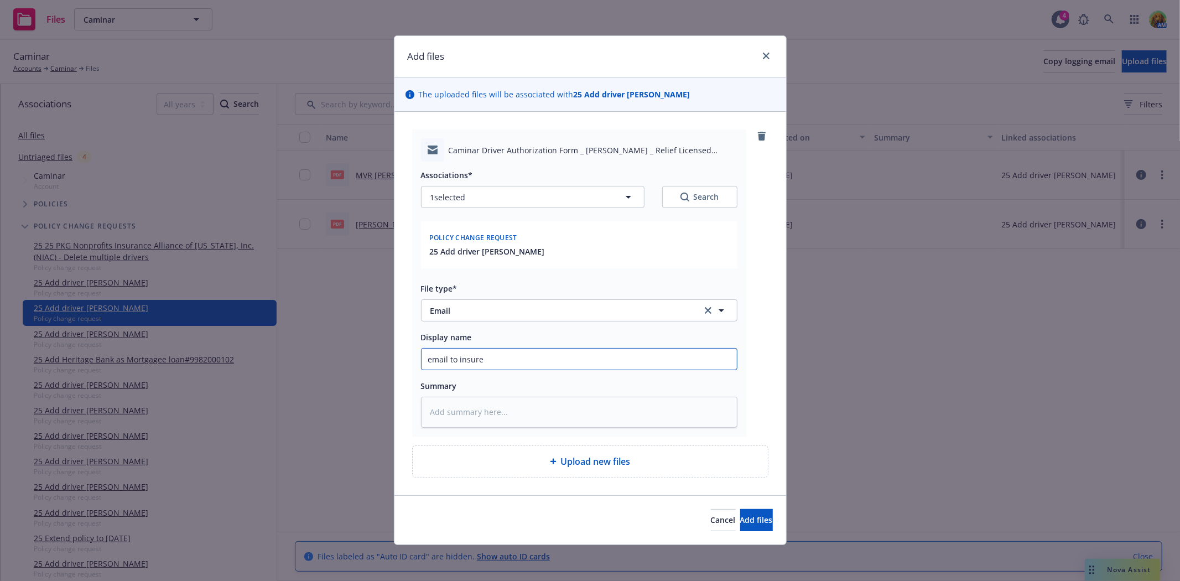
type input "email to insured"
type textarea "x"
type input "email to insured"
type textarea "x"
type input "email to insured"
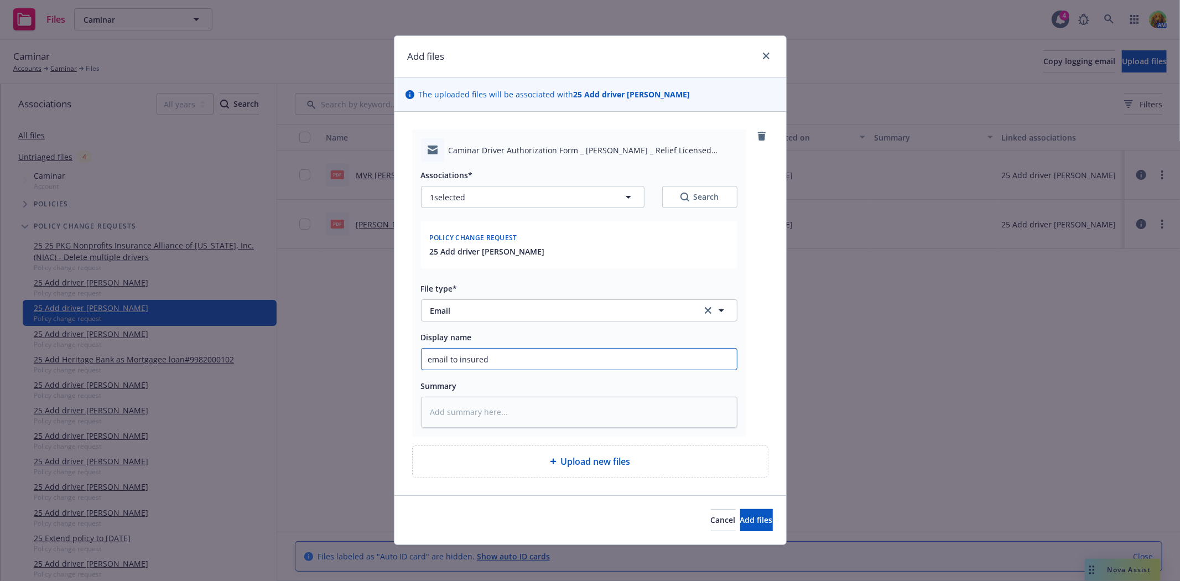
type textarea "x"
type input "email to insure"
type textarea "x"
type input "email to insur"
type textarea "x"
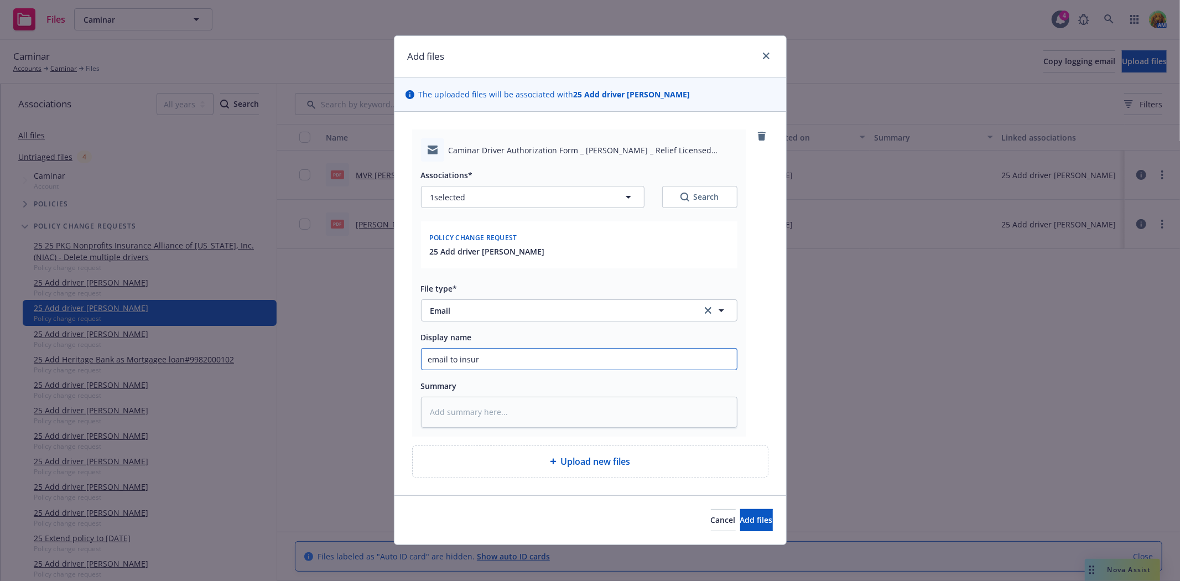
type input "email to insu"
type textarea "x"
type input "email to ins"
type textarea "x"
type input "email to i"
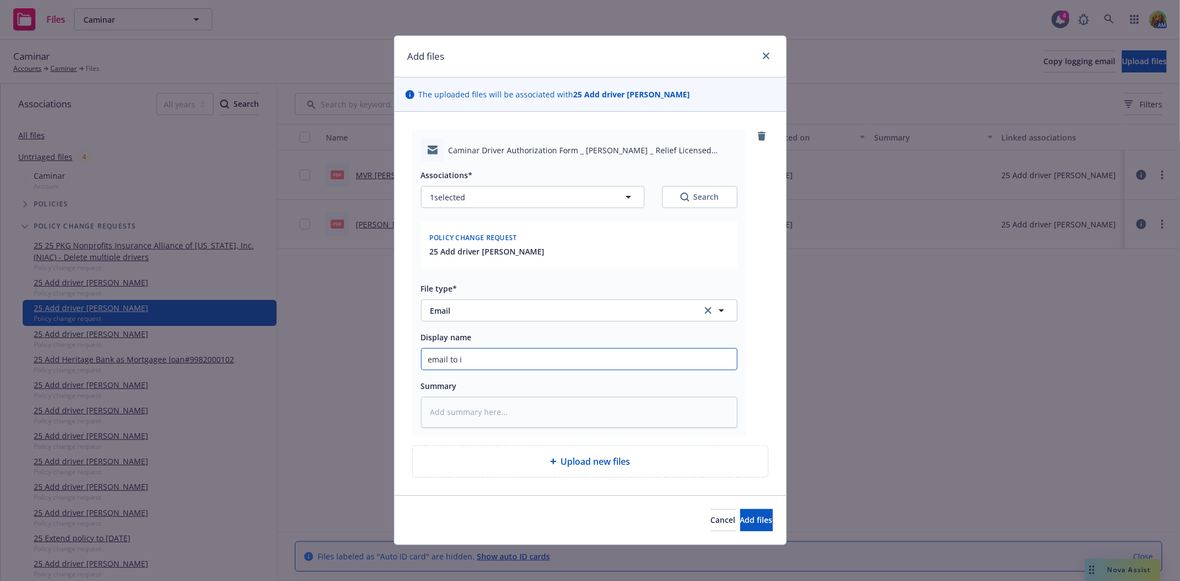
type textarea "x"
type input "email to"
type textarea "x"
type input "email to"
type textarea "x"
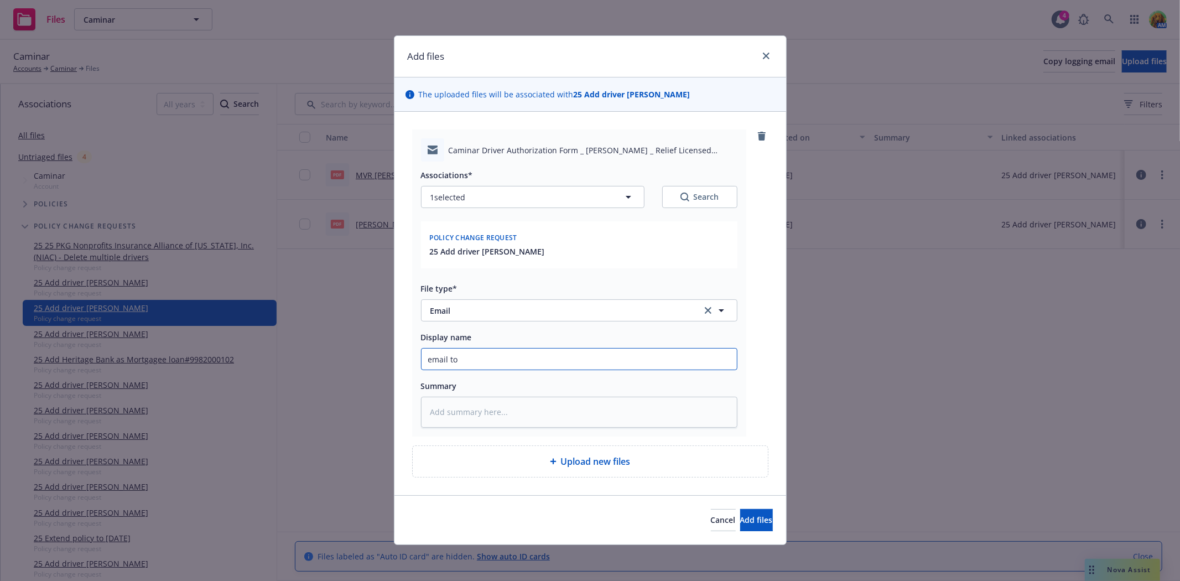
type input "email t"
type textarea "x"
type input "email"
type textarea "x"
type input "email f"
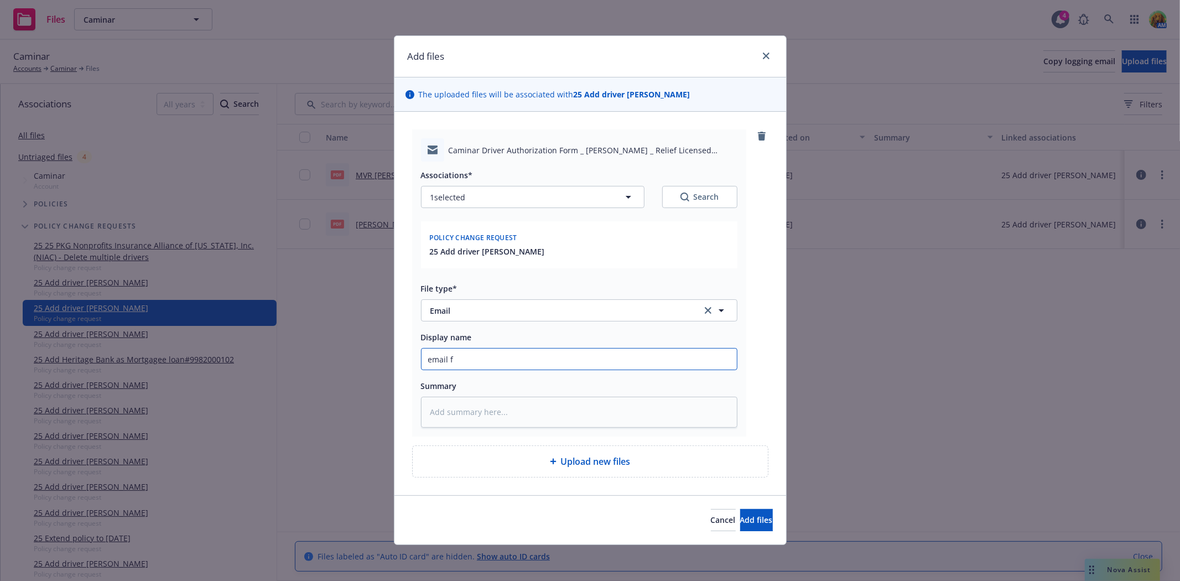
type textarea "x"
type input "email fr"
type textarea "x"
type input "email fro"
type textarea "x"
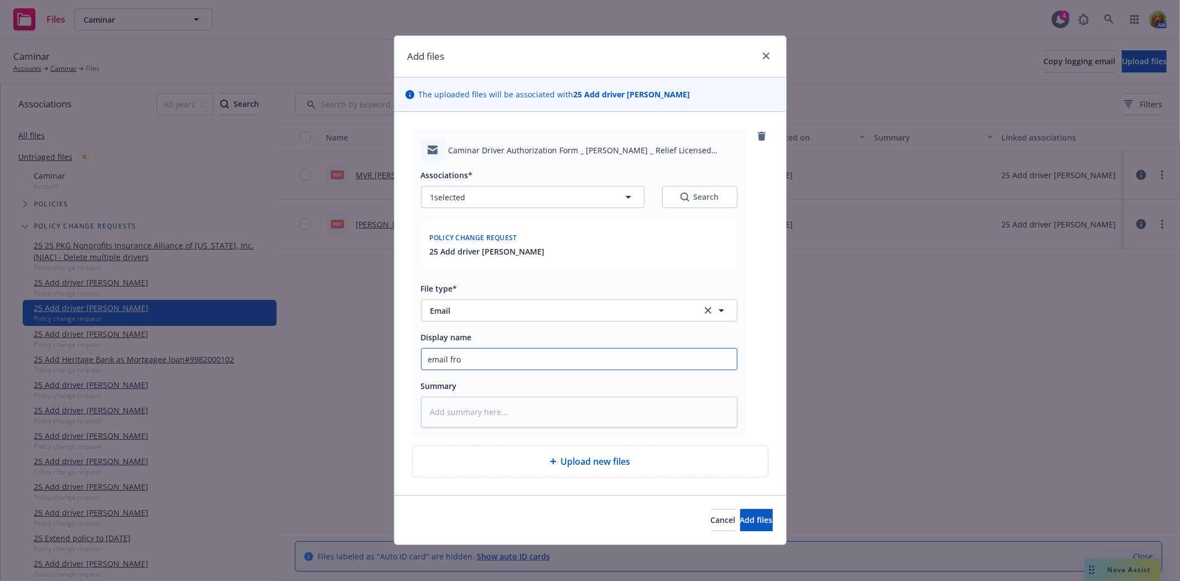
type input "email from"
type textarea "x"
type input "email from"
type textarea "x"
type input "email from i"
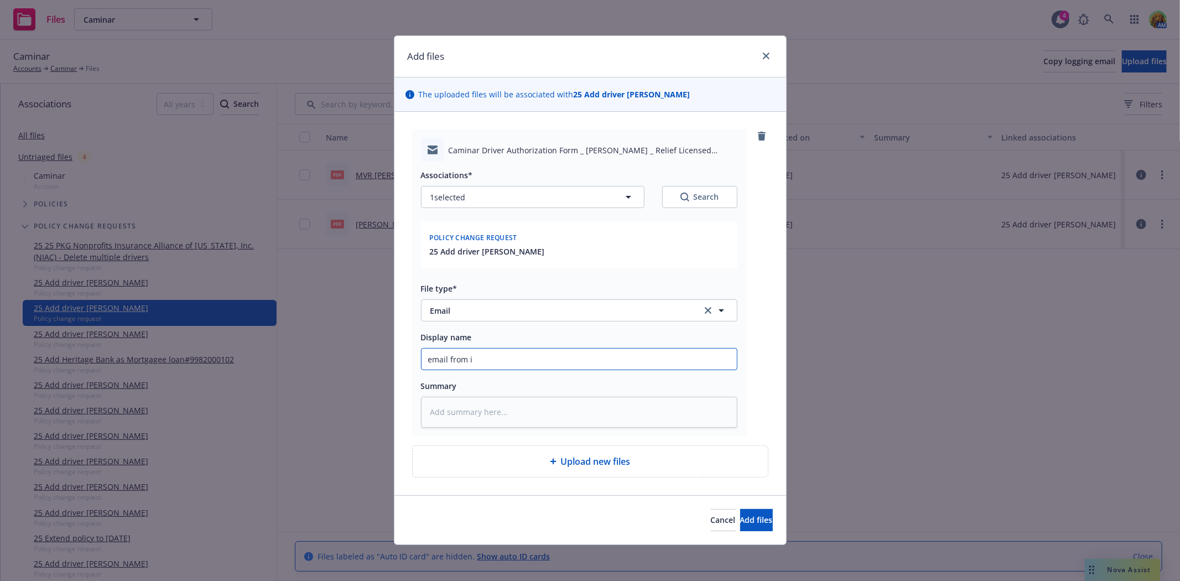
type textarea "x"
type input "email from in"
type textarea "x"
type input "email from ins"
type textarea "x"
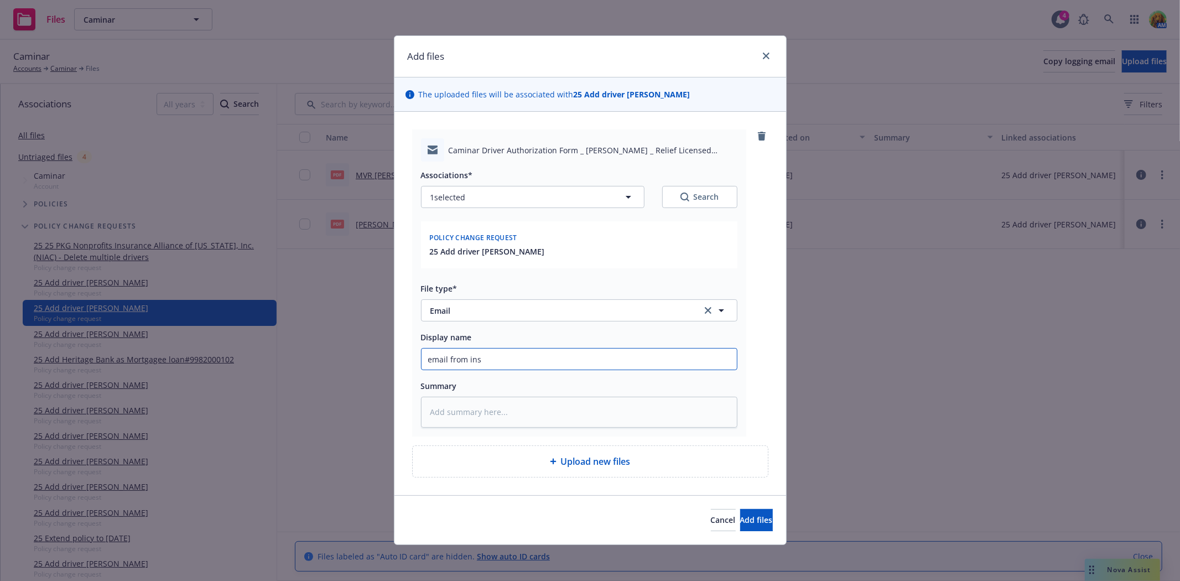
type input "email from insu"
type textarea "x"
type input "email from insur"
type textarea "x"
type input "email from insure"
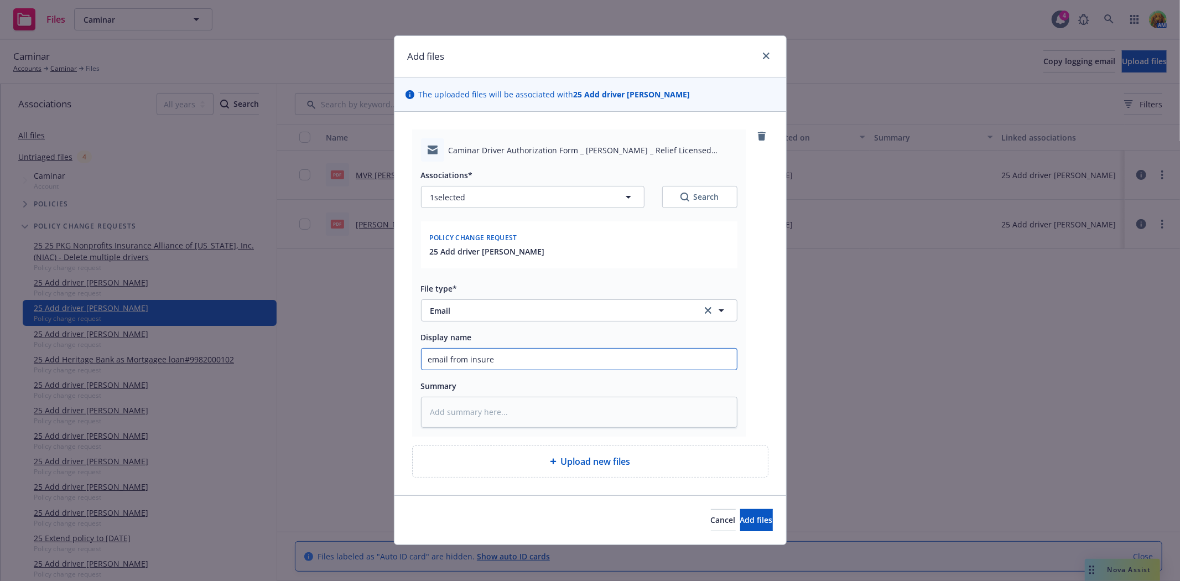
type textarea "x"
type input "email from insured"
type textarea "x"
type input "email from insured r"
type textarea "x"
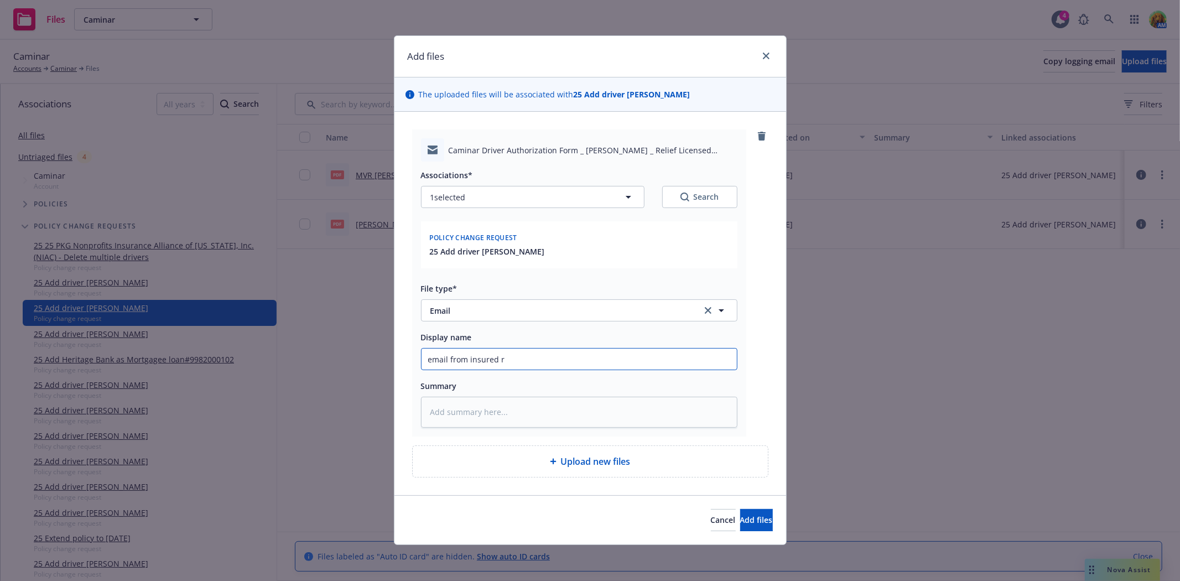
type input "email from insured ru"
type textarea "x"
type input "email from insured run"
type textarea "x"
type input "email from insured run"
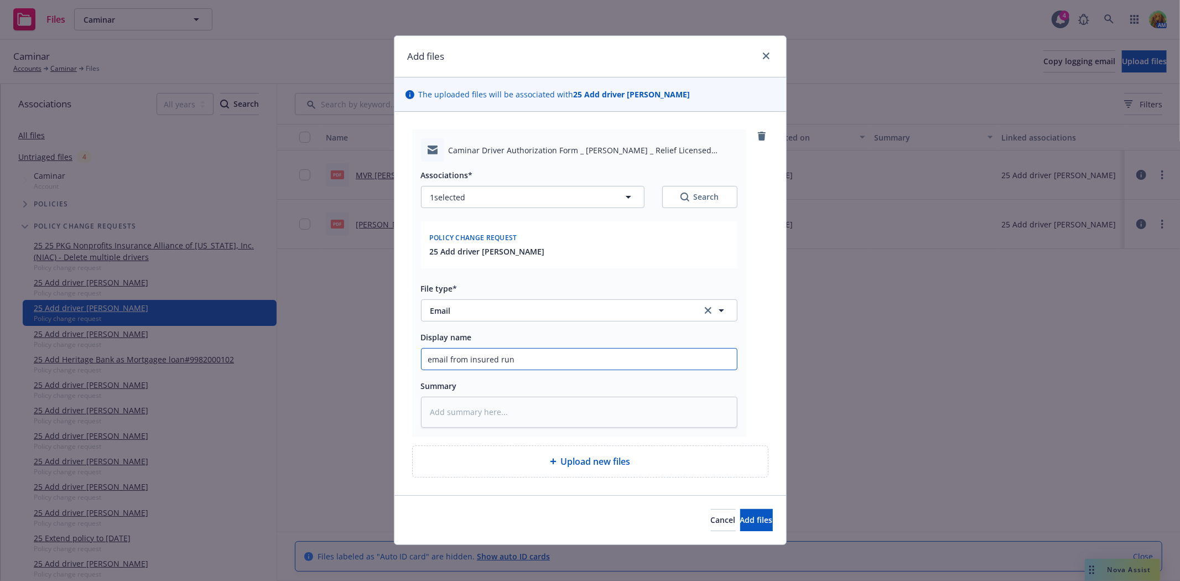
type textarea "x"
type input "email from insured run M"
type textarea "x"
type input "email from insured run MV"
type textarea "x"
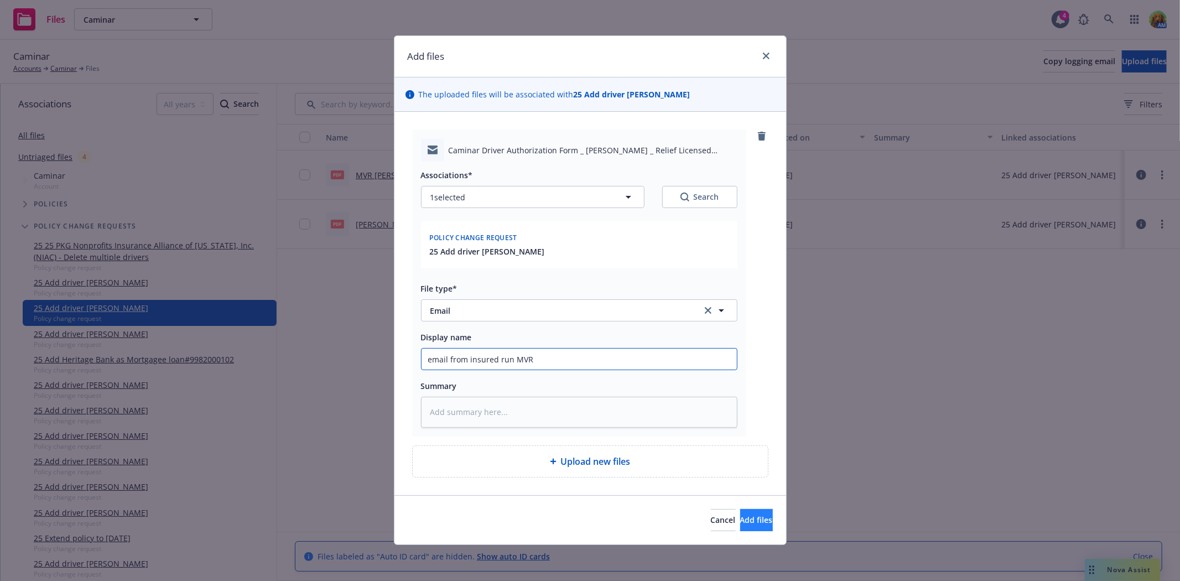
type input "email from insured run MVR"
click at [760, 527] on button "Add files" at bounding box center [756, 520] width 33 height 22
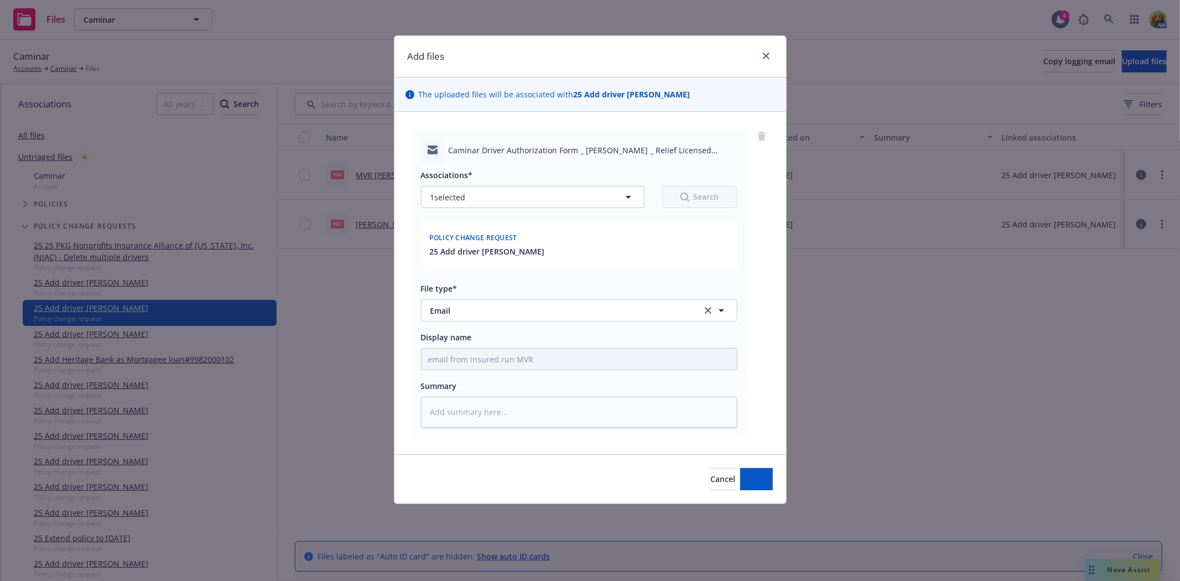
type textarea "x"
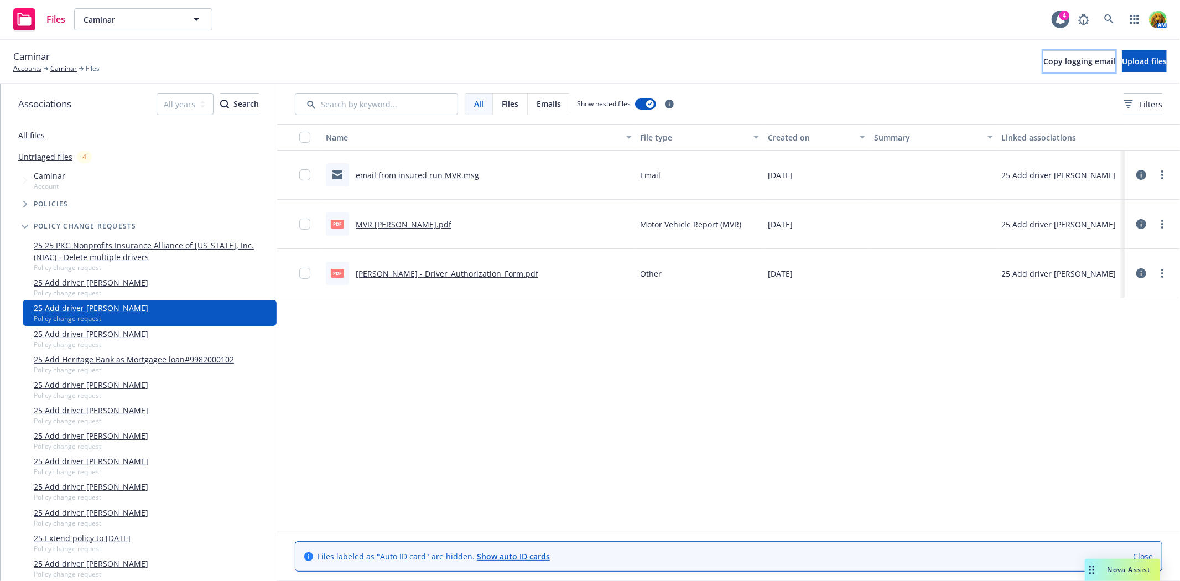
drag, startPoint x: 1047, startPoint y: 54, endPoint x: 1068, endPoint y: 83, distance: 36.1
click at [1047, 54] on button "Copy logging email" at bounding box center [1080, 61] width 72 height 22
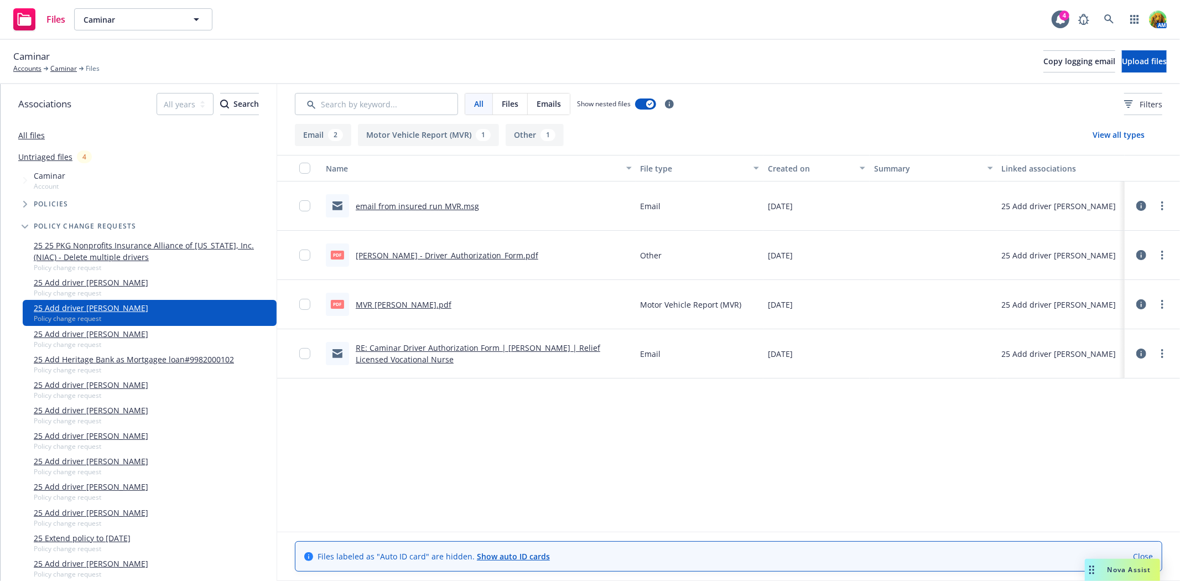
click at [1139, 355] on icon at bounding box center [1142, 354] width 10 height 10
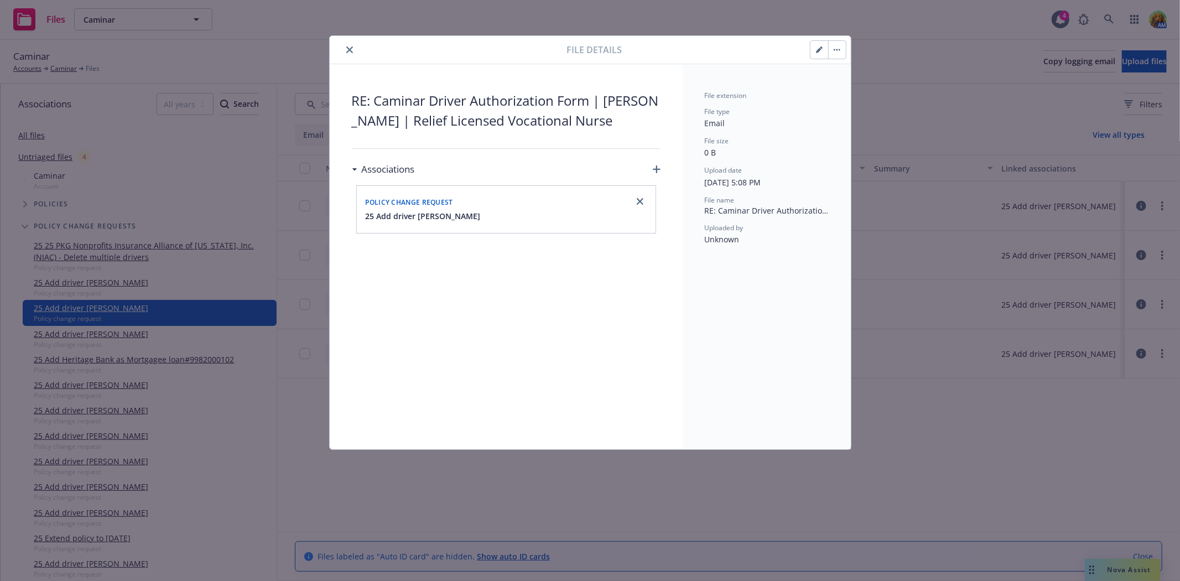
click at [813, 50] on button "button" at bounding box center [820, 50] width 18 height 18
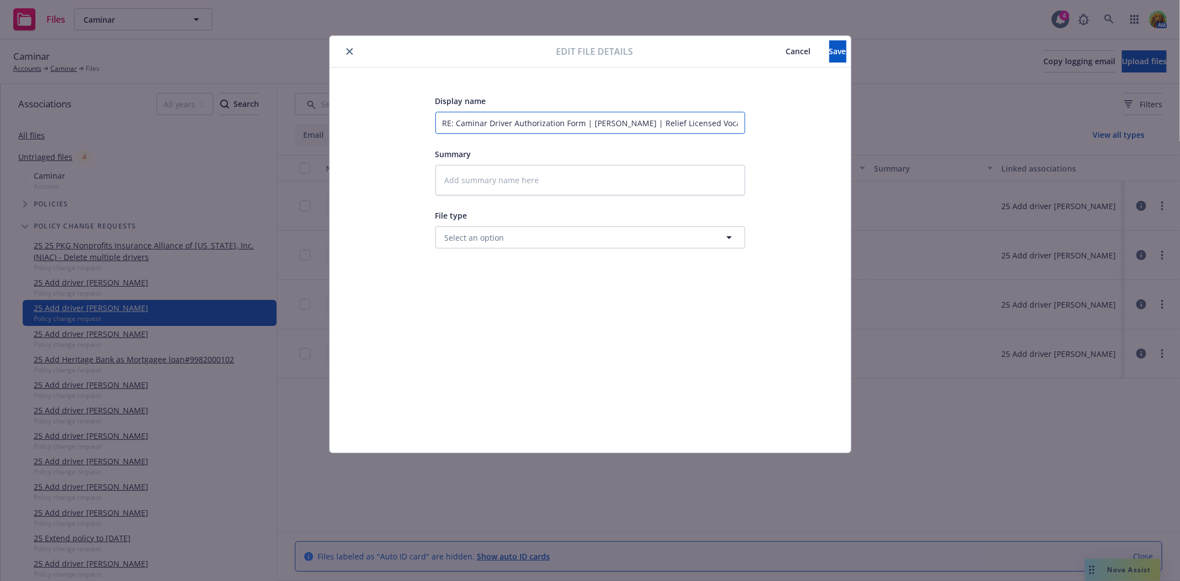
drag, startPoint x: 441, startPoint y: 120, endPoint x: 589, endPoint y: 126, distance: 147.9
click at [589, 126] on input "RE: Caminar Driver Authorization Form | Mohab Keys | Relief Licensed Vocational…" at bounding box center [591, 123] width 310 height 22
type textarea "x"
type input "e Mohab Keys | Relief Licensed Vocational Nurse"
type textarea "x"
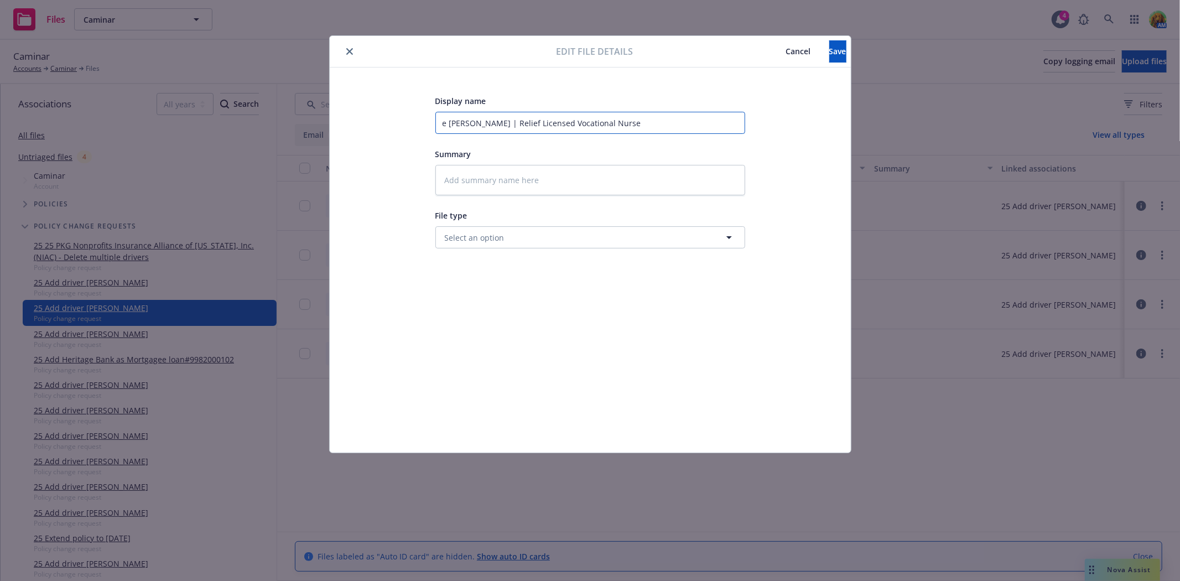
type input "em Mohab Keys | Relief Licensed Vocational Nurse"
type textarea "x"
type input "ema Mohab Keys | Relief Licensed Vocational Nurse"
type textarea "x"
type input "emai Mohab Keys | Relief Licensed Vocational Nurse"
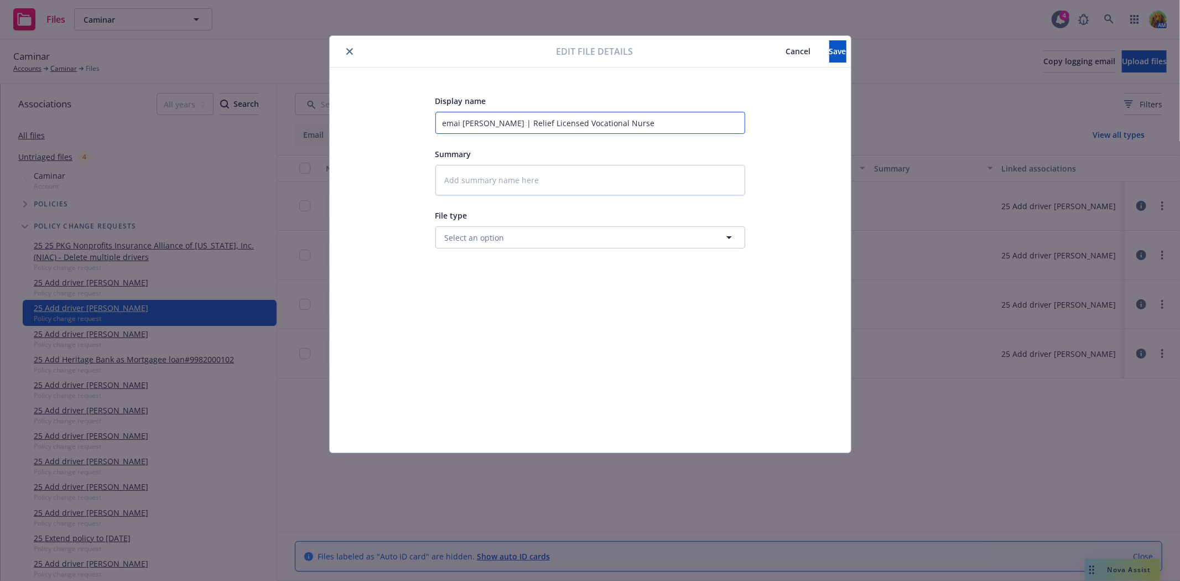
type textarea "x"
type input "email Mohab Keys | Relief Licensed Vocational Nurse"
type textarea "x"
type input "email Mohab Keys | Relief Licensed Vocational Nurse"
type textarea "x"
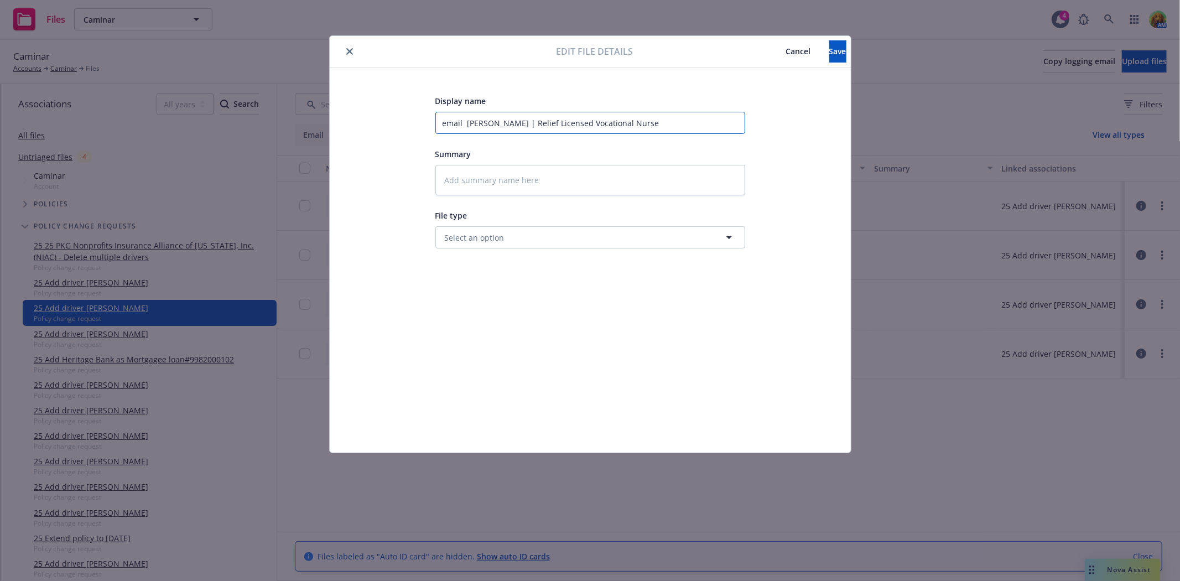
type input "email t Mohab Keys | Relief Licensed Vocational Nurse"
type textarea "x"
type input "email to Mohab Keys | Relief Licensed Vocational Nurse"
type textarea "x"
type input "email to Mohab Keys | Relief Licensed Vocational Nurse"
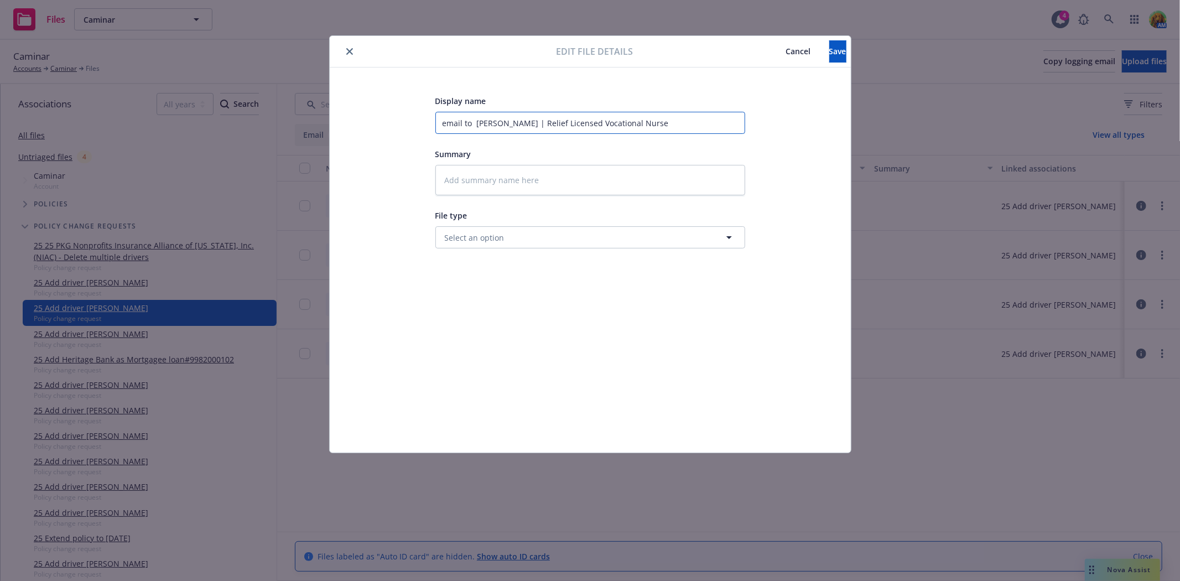
type textarea "x"
type input "email to i Mohab Keys | Relief Licensed Vocational Nurse"
type textarea "x"
type input "email to in Mohab Keys | Relief Licensed Vocational Nurse"
type textarea "x"
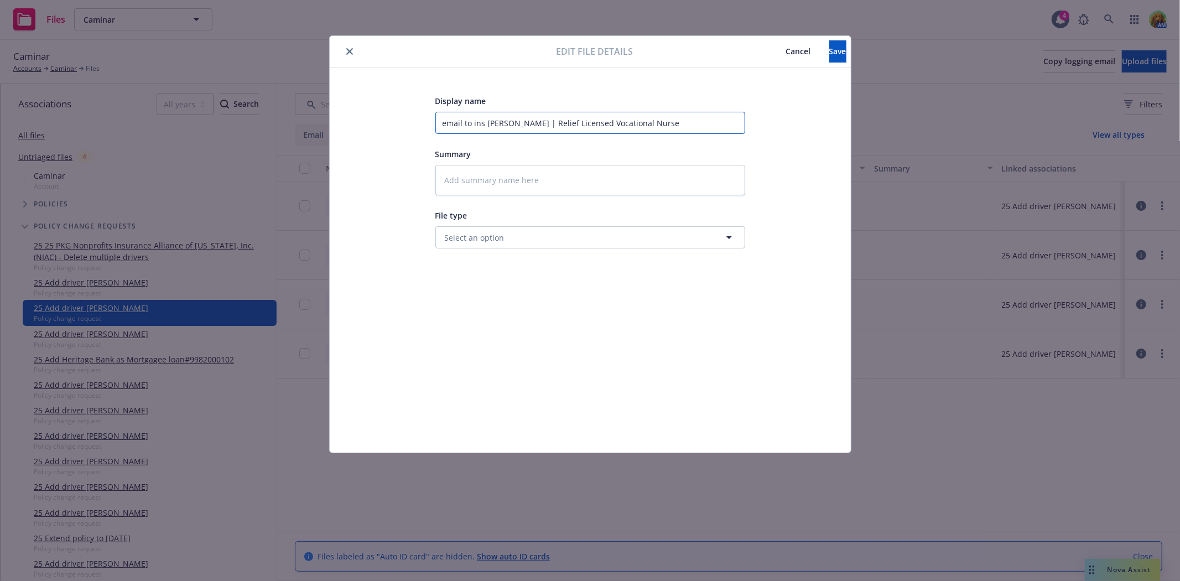
type input "email to insu Mohab Keys | Relief Licensed Vocational Nurse"
type textarea "x"
type input "email to insur Mohab Keys | Relief Licensed Vocational Nurse"
type textarea "x"
type input "email to insure Mohab Keys | Relief Licensed Vocational Nurse"
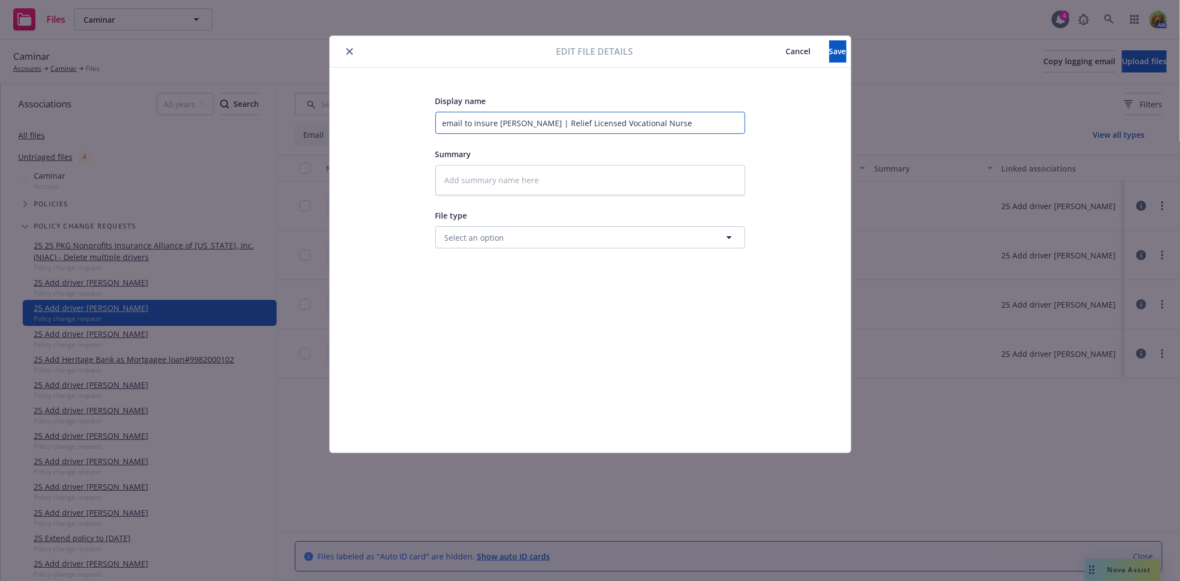
type textarea "x"
type input "email to insured Mohab Keys | Relief Licensed Vocational Nurse"
type textarea "x"
type input "email to insured Mohab Keys | Relief Licensed Vocational Nurse"
type textarea "x"
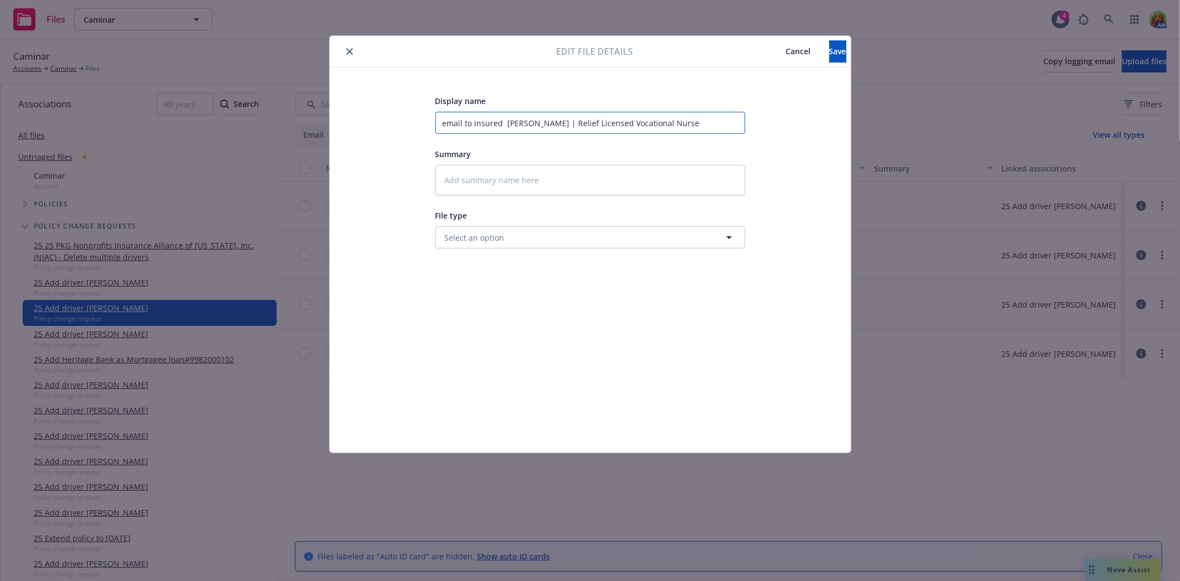
type input "email to insured d Mohab Keys | Relief Licensed Vocational Nurse"
type textarea "x"
type input "email to insured dr Mohab Keys | Relief Licensed Vocational Nurse"
type textarea "x"
type input "email to insured dri Mohab Keys | Relief Licensed Vocational Nurse"
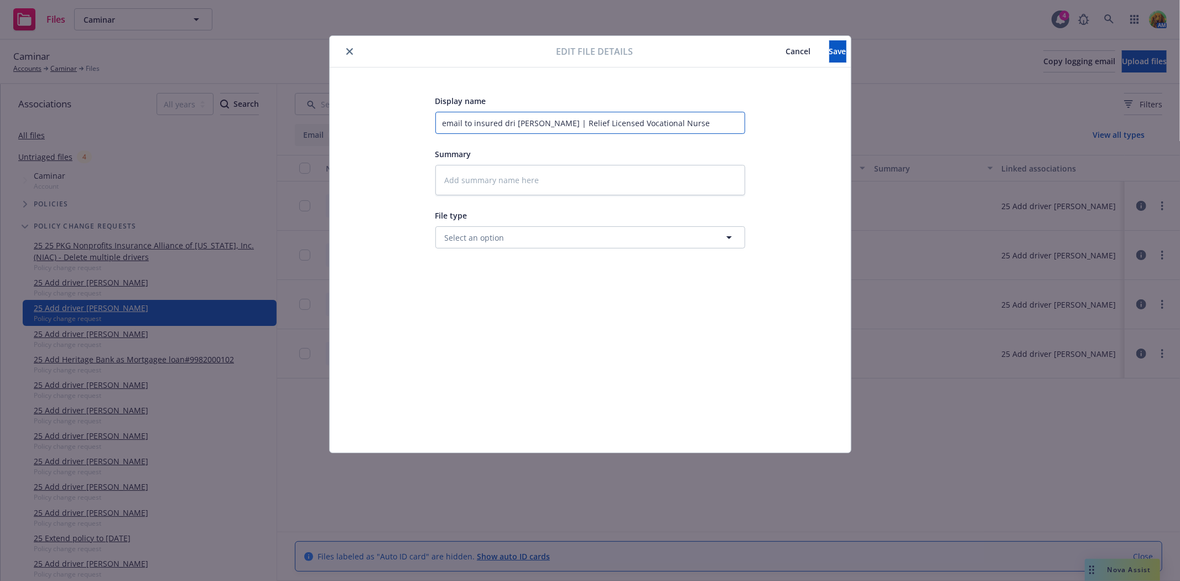
type textarea "x"
type input "email to insured driv Mohab Keys | Relief Licensed Vocational Nurse"
type textarea "x"
type input "email to insured drive Mohab Keys | Relief Licensed Vocational Nurse"
type textarea "x"
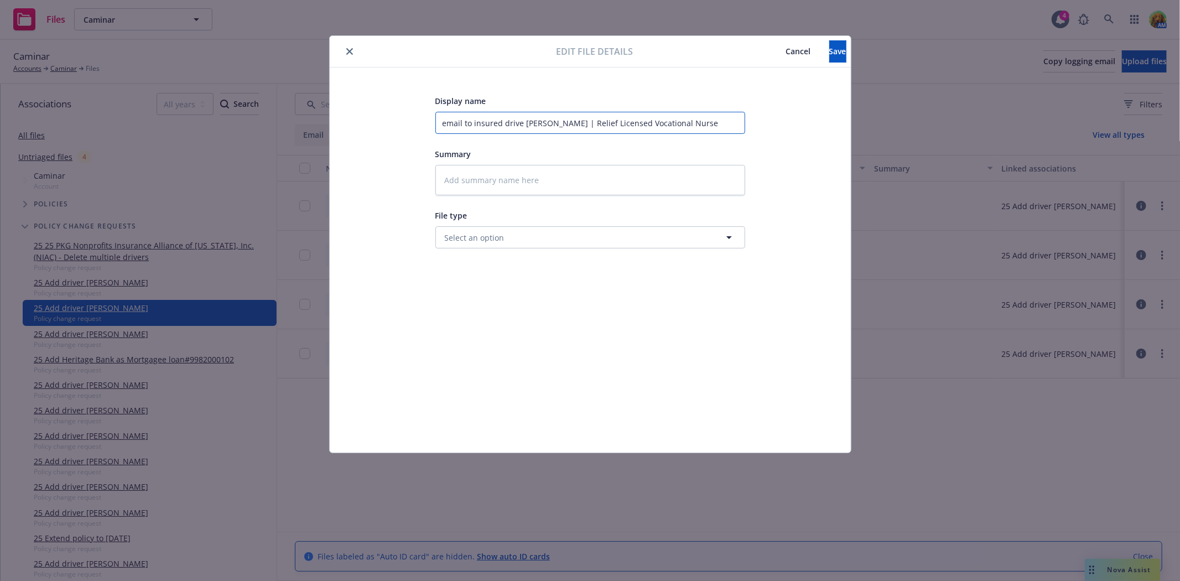
type input "email to insured driver Mohab Keys | Relief Licensed Vocational Nurse"
type textarea "x"
type input "email to insured driver Mohab Keys | Relief Licensed Vocational Nurse"
type textarea "x"
type input "email to insured driver i Mohab Keys | Relief Licensed Vocational Nurse"
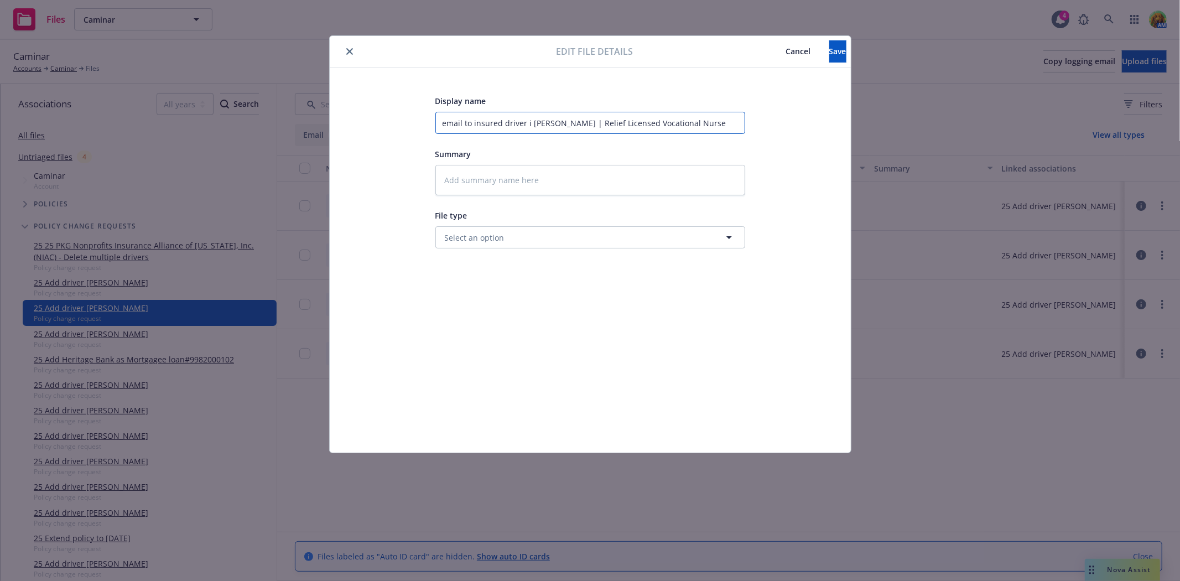
type textarea "x"
type input "email to insured driver is Mohab Keys | Relief Licensed Vocational Nurse"
type textarea "x"
type input "email to insured driver is Mohab Keys | Relief Licensed Vocational Nurse"
type textarea "x"
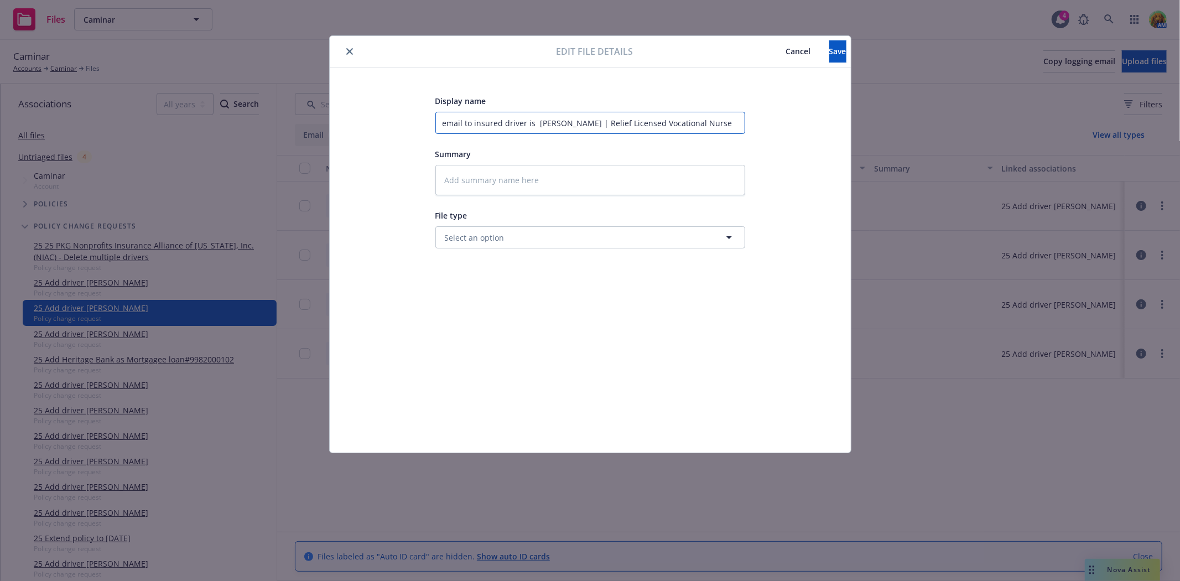
type input "email to insured driver is a Mohab Keys | Relief Licensed Vocational Nurse"
type textarea "x"
type input "email to insured driver is ac Mohab Keys | Relief Licensed Vocational Nurse"
type textarea "x"
type input "email to insured driver is acc Mohab Keys | Relief Licensed Vocational Nurse"
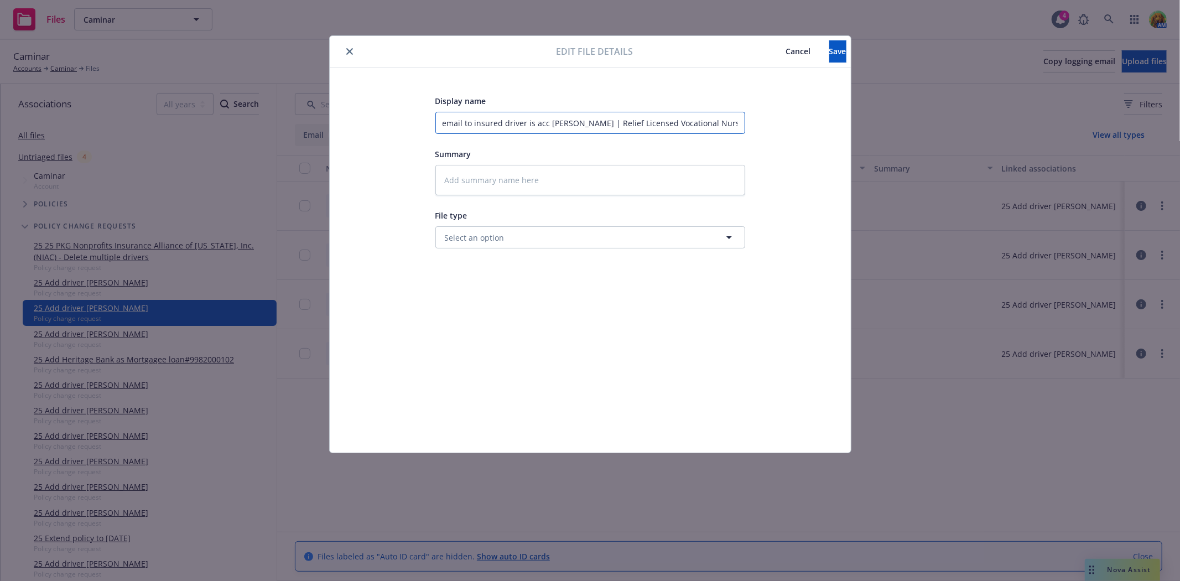
type textarea "x"
type input "email to insured driver is acce Mohab Keys | Relief Licensed Vocational Nurse"
type textarea "x"
type input "email to insured driver is accep Mohab Keys | Relief Licensed Vocational Nurse"
type textarea "x"
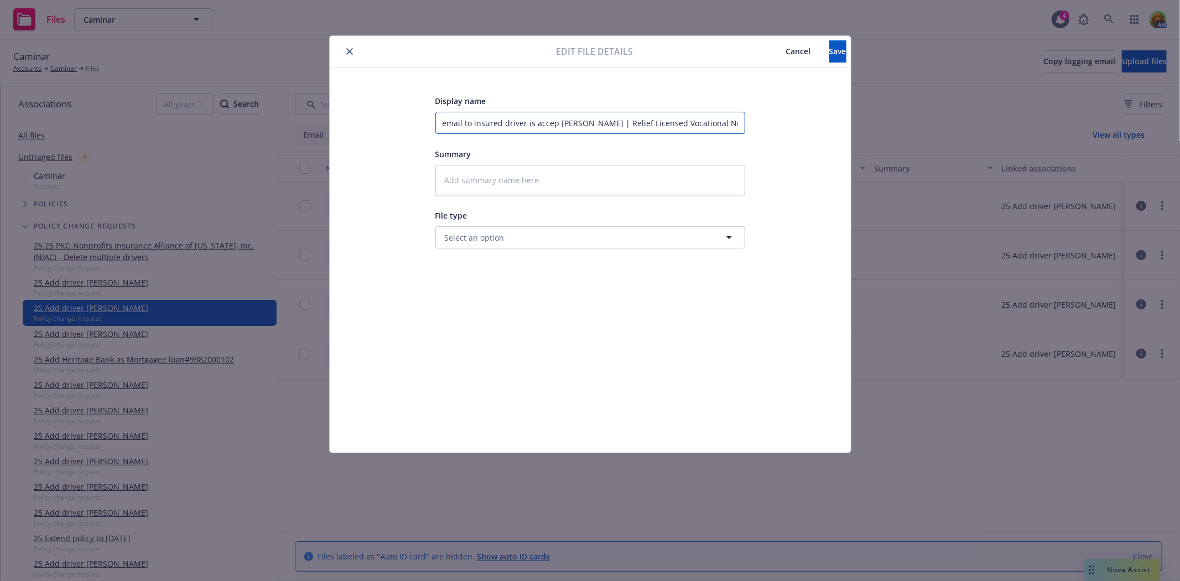
type input "email to insured driver is accept Mohab Keys | Relief Licensed Vocational Nurse"
type textarea "x"
type input "email to insured driver is accepta Mohab Keys | Relief Licensed Vocational Nurse"
type textarea "x"
type input "email to insured driver is acceptab Mohab Keys | Relief Licensed Vocational Nur…"
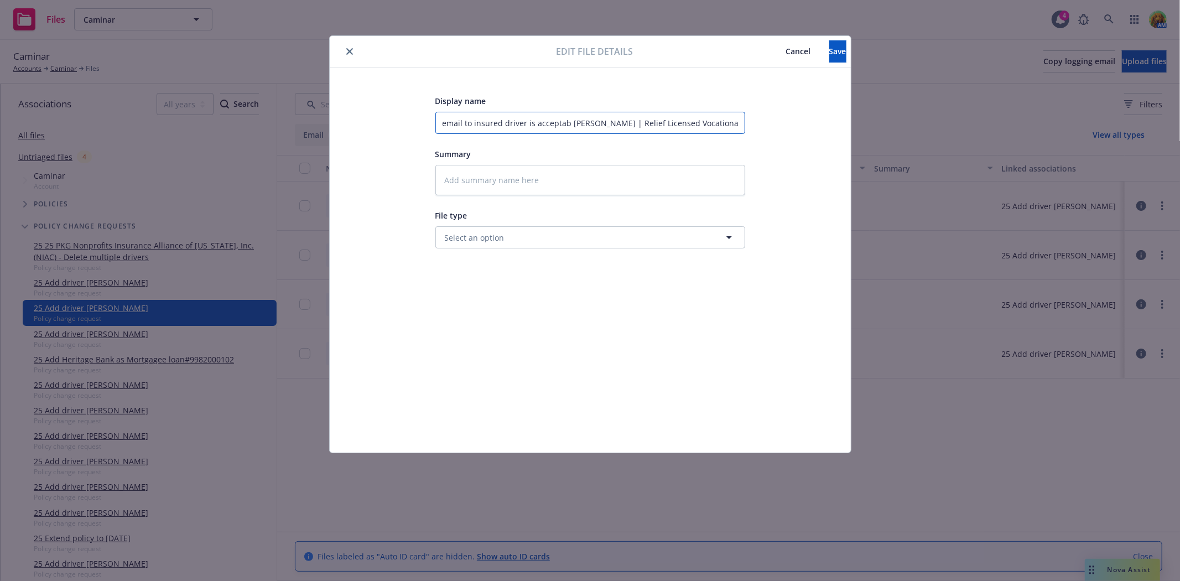
type textarea "x"
type input "email to insured driver is acceptabl Mohab Keys | Relief Licensed Vocational Nu…"
type textarea "x"
type input "email to insured driver is acceptable Mohab Keys | Relief Licensed Vocational N…"
click at [830, 59] on button "Save" at bounding box center [838, 51] width 17 height 22
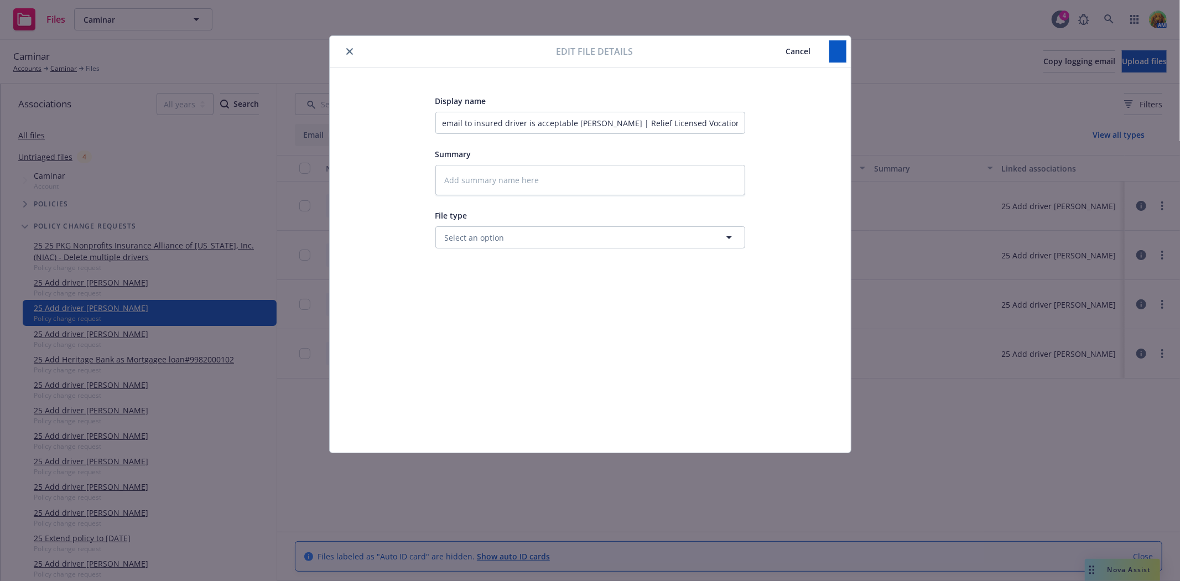
type textarea "x"
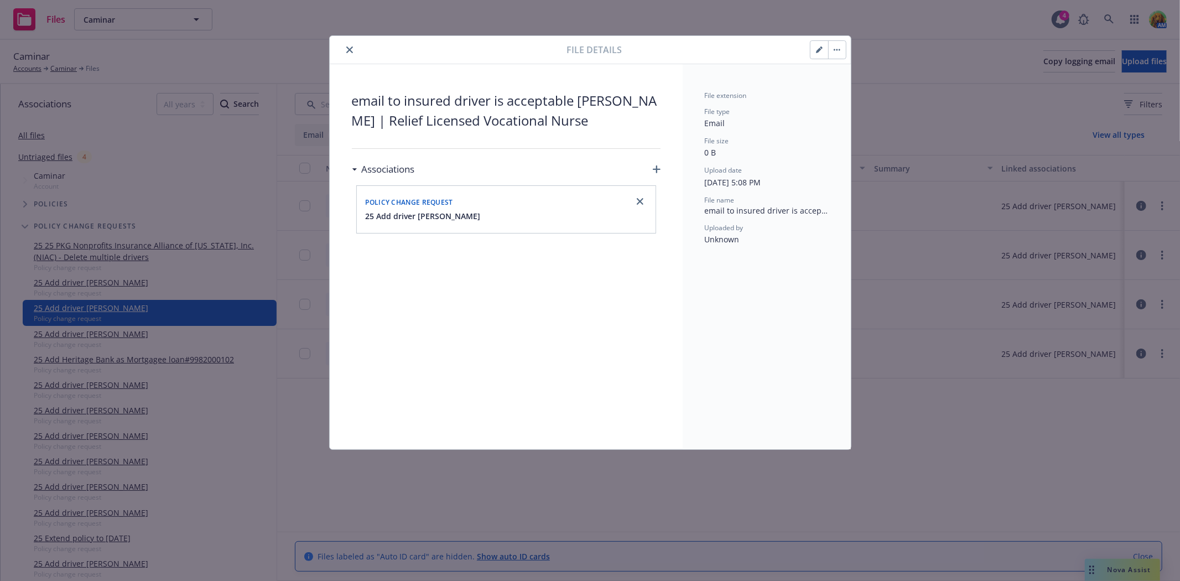
click at [345, 52] on button "close" at bounding box center [349, 49] width 13 height 13
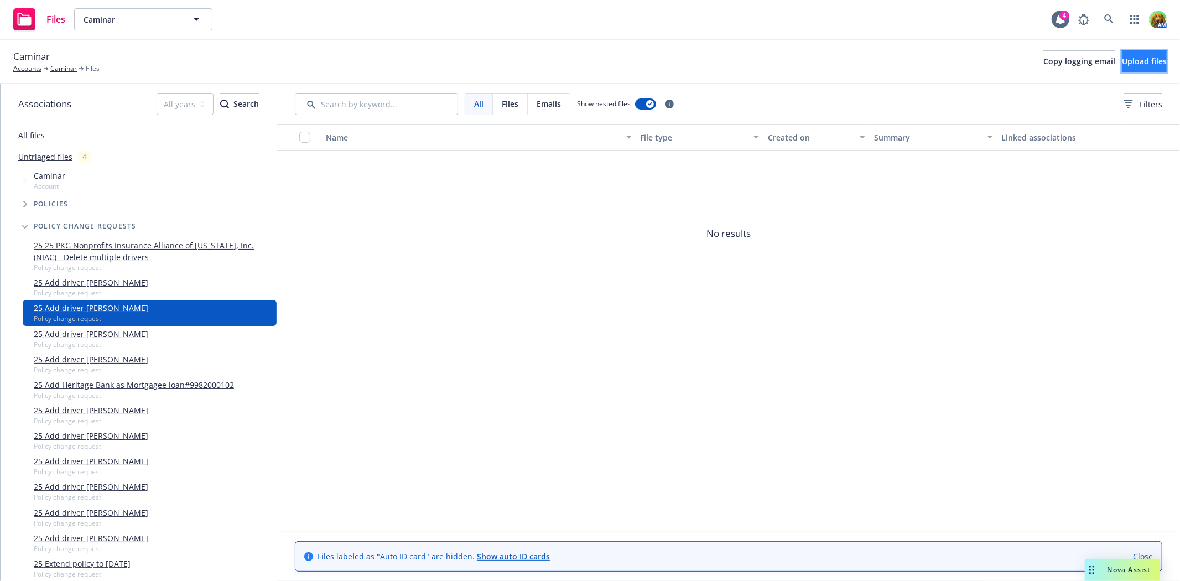
click at [1122, 61] on span "Upload files" at bounding box center [1144, 61] width 45 height 11
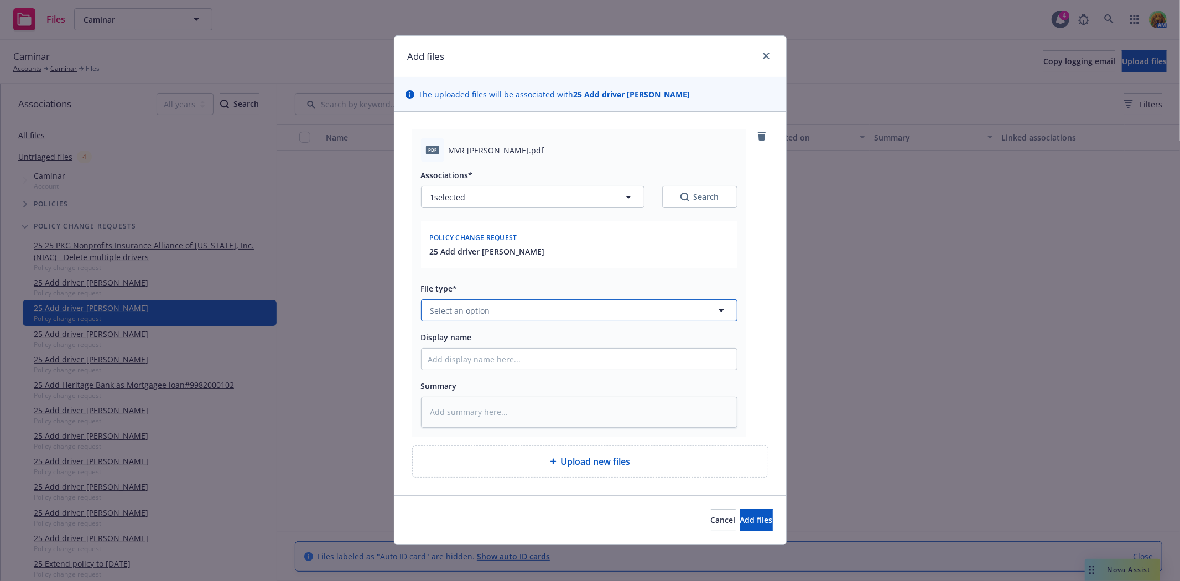
click at [598, 312] on button "Select an option" at bounding box center [579, 310] width 317 height 22
type input "mvr"
click at [548, 279] on div "Motor Vehicle Report (MVR)" at bounding box center [579, 280] width 302 height 16
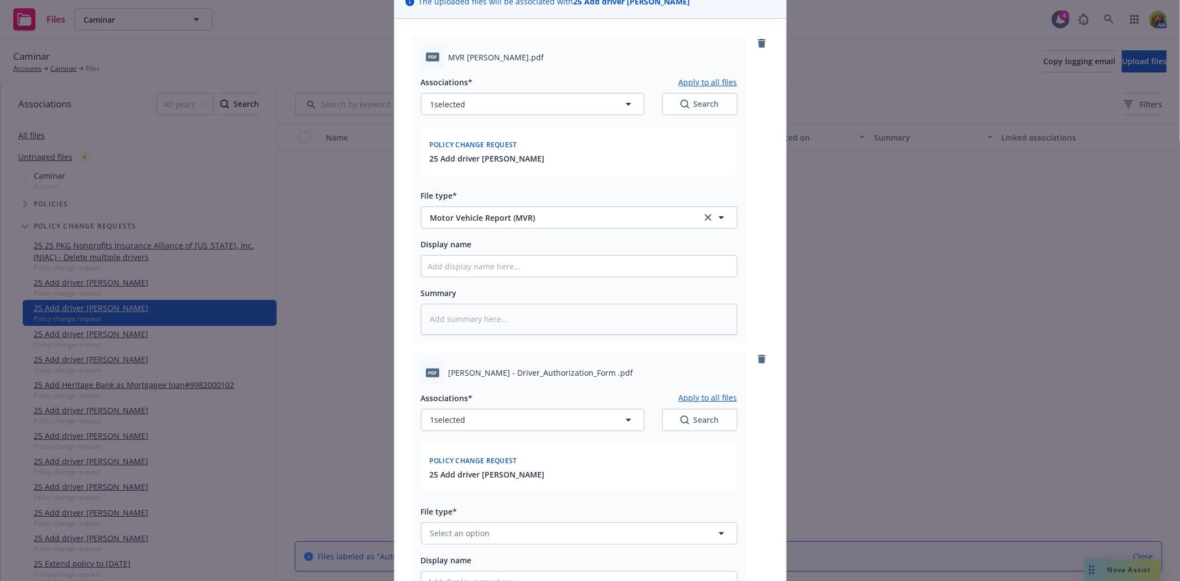
scroll to position [246, 0]
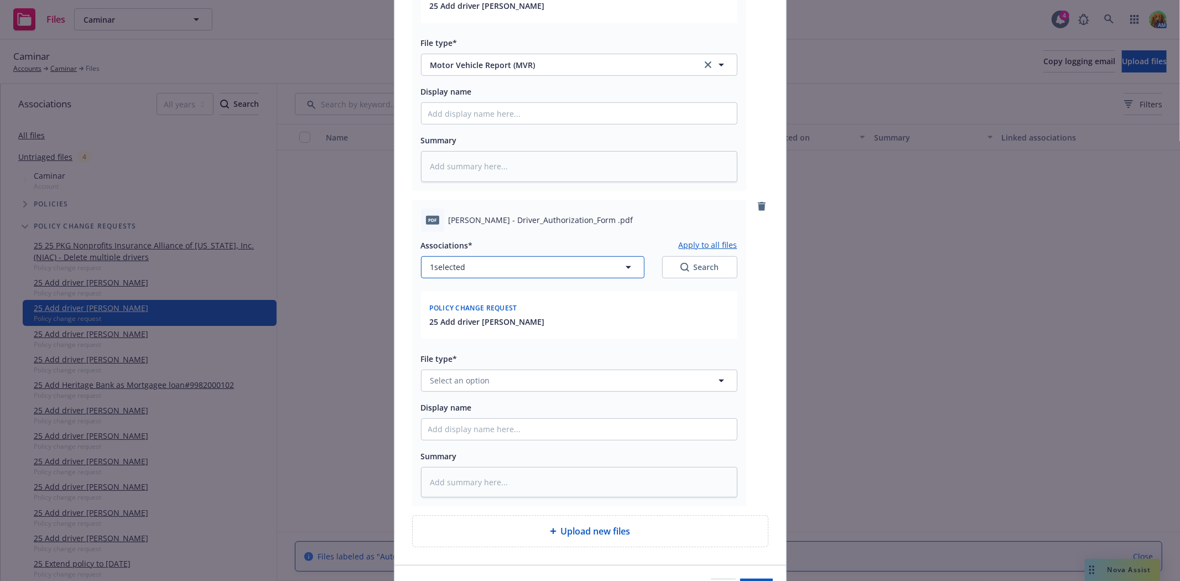
click at [517, 267] on button "1 selected" at bounding box center [533, 267] width 224 height 22
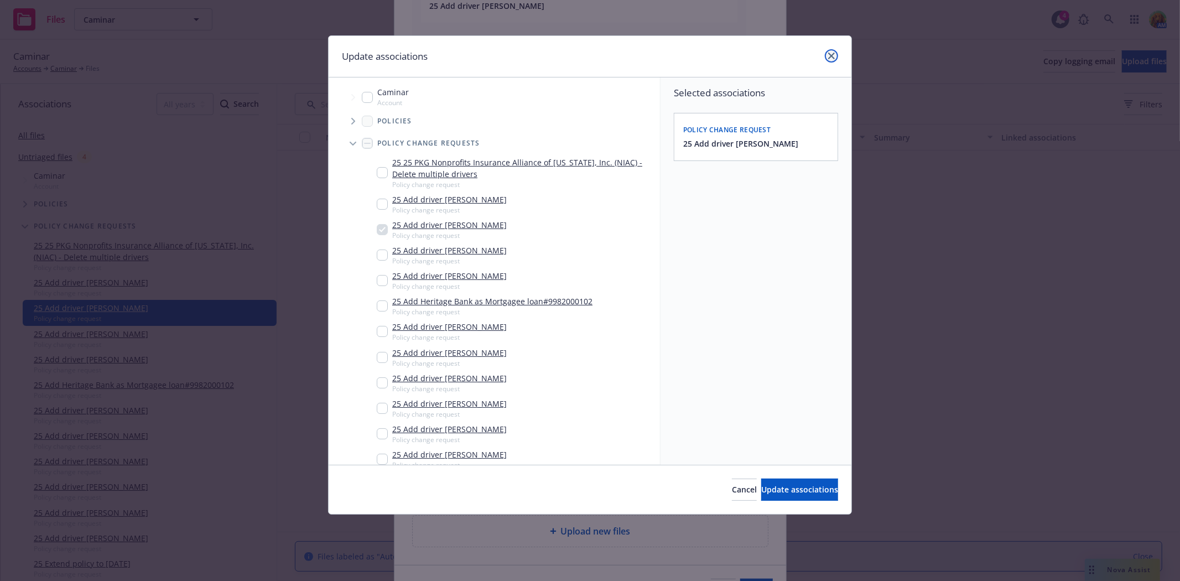
click at [827, 53] on link "close" at bounding box center [831, 55] width 13 height 13
type textarea "x"
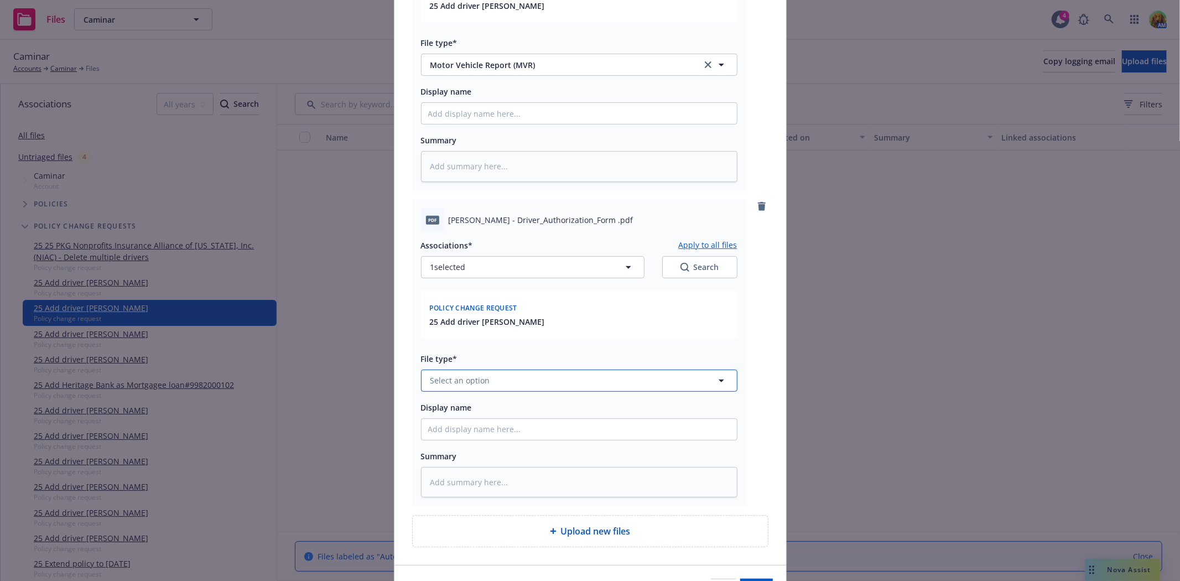
click at [554, 374] on button "Select an option" at bounding box center [579, 381] width 317 height 22
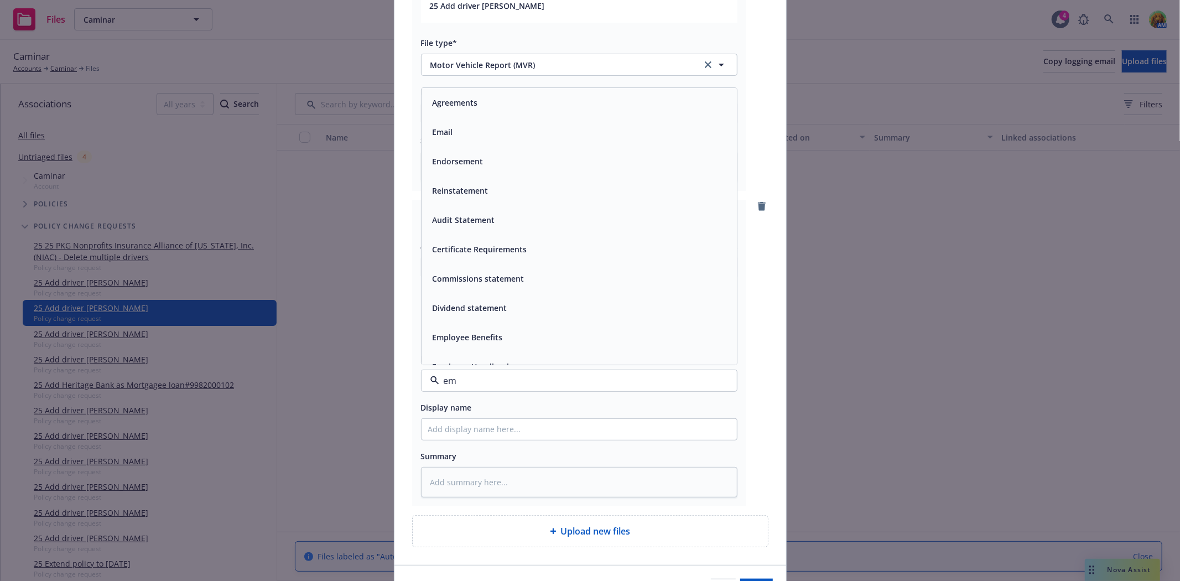
drag, startPoint x: 540, startPoint y: 386, endPoint x: 342, endPoint y: 371, distance: 198.2
click at [342, 371] on div "Add files The uploaded files will be associated with 25 Add driver [PERSON_NAME…" at bounding box center [590, 290] width 1180 height 581
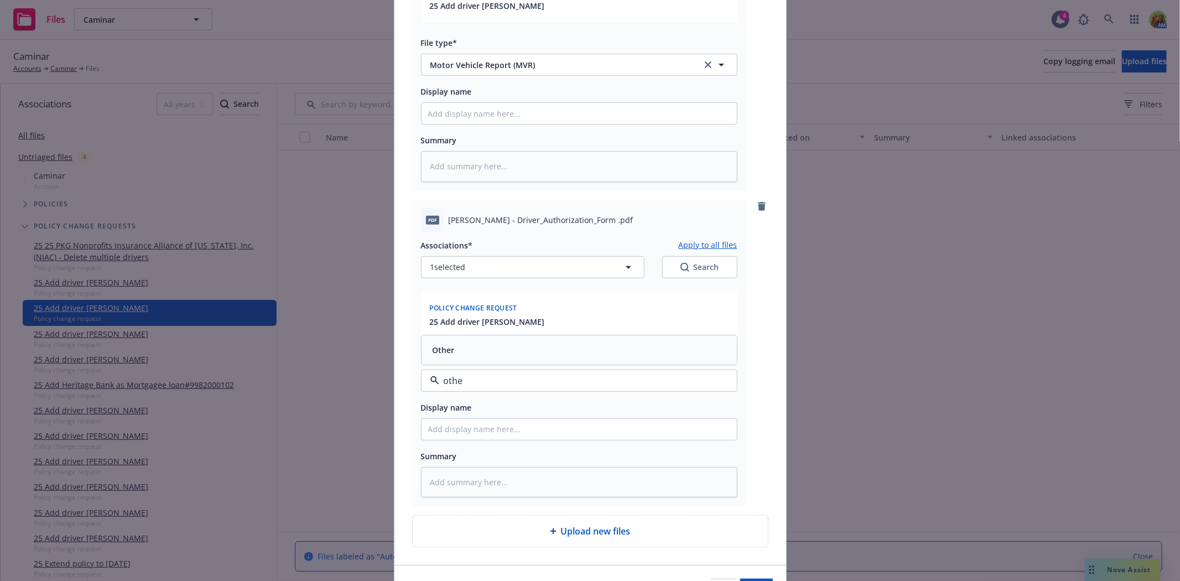
type input "other"
type textarea "x"
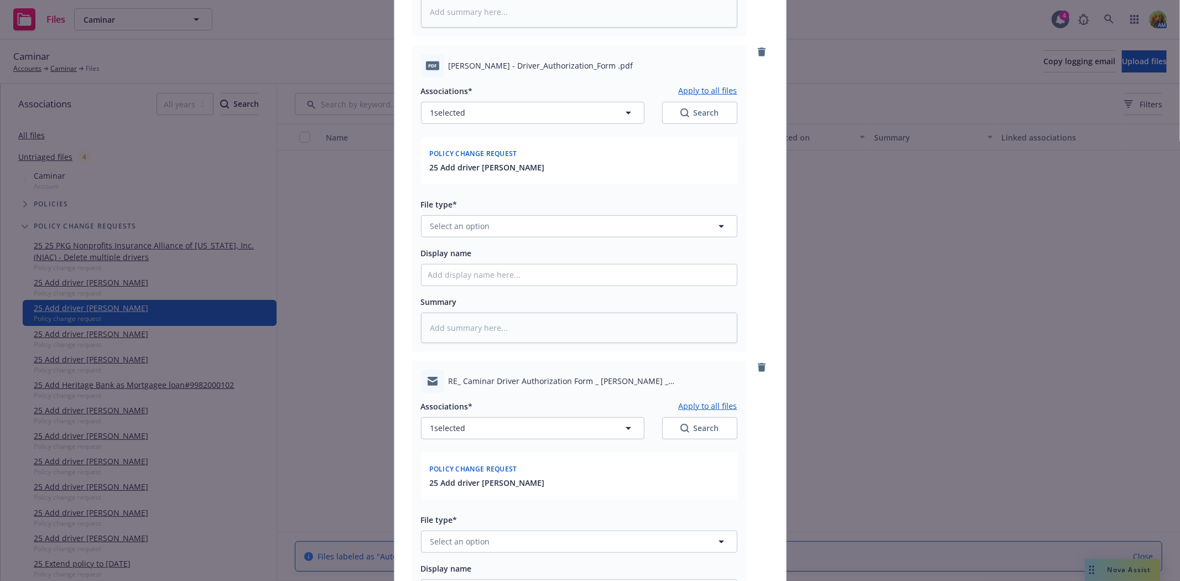
scroll to position [615, 0]
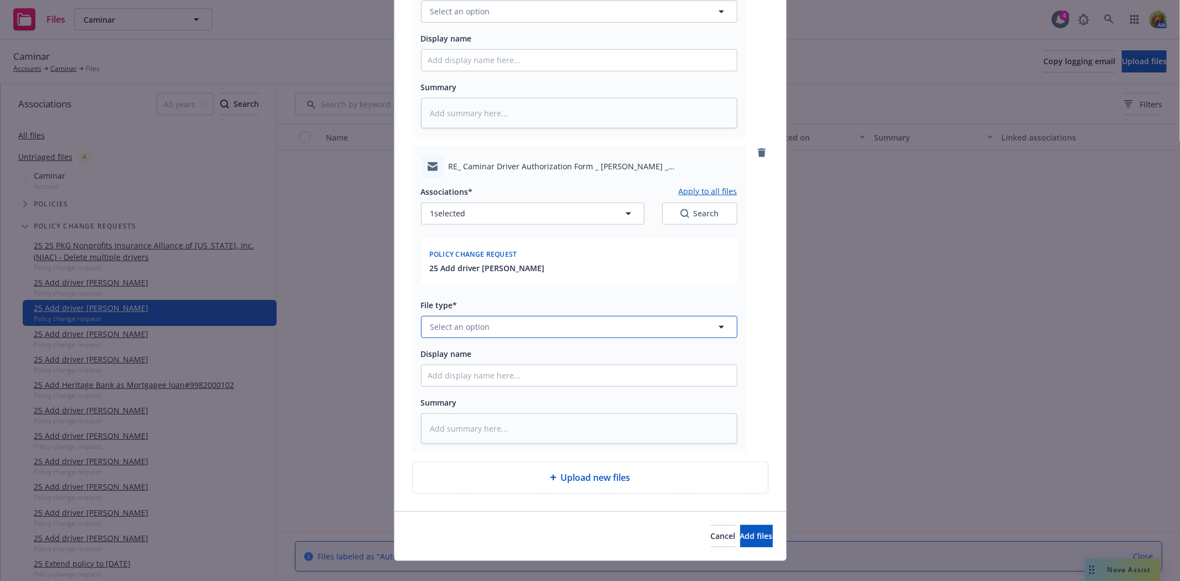
click at [533, 330] on button "Select an option" at bounding box center [579, 327] width 317 height 22
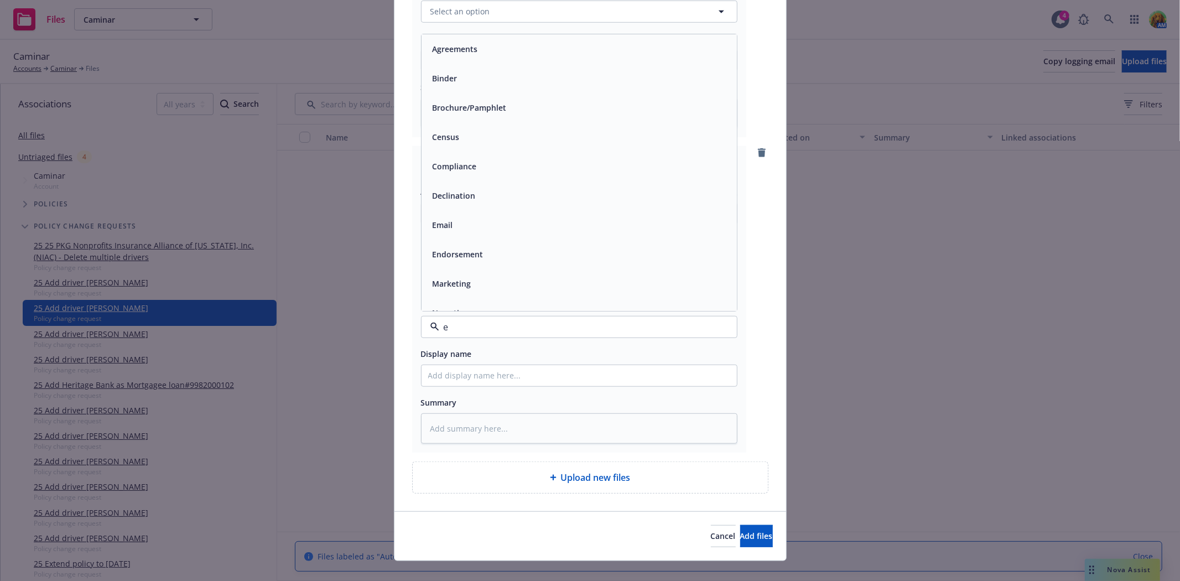
type input "em"
click at [455, 81] on div "Email" at bounding box center [579, 78] width 302 height 16
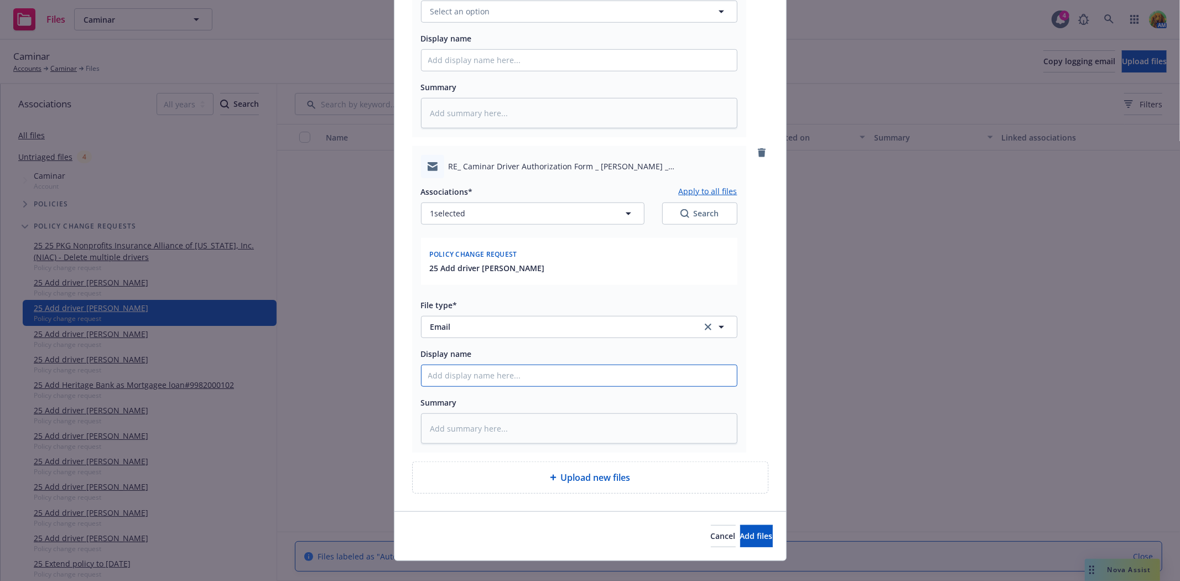
click at [516, 369] on input "Display name" at bounding box center [579, 375] width 315 height 21
type textarea "x"
type input "e"
type textarea "x"
type input "em"
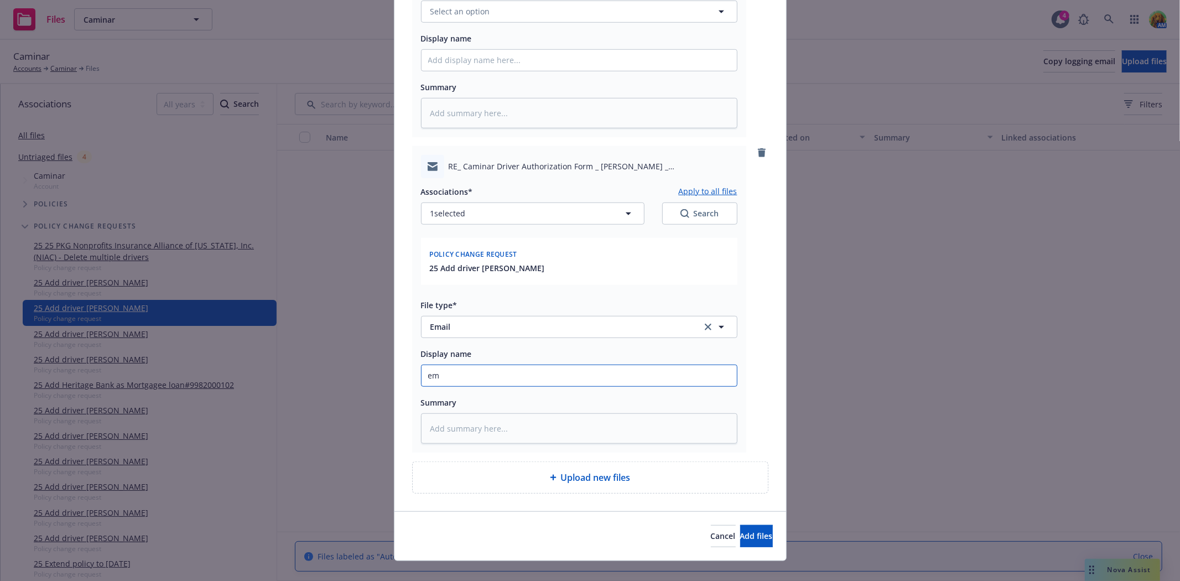
type textarea "x"
type input "ema"
type textarea "x"
type input "emai"
type textarea "x"
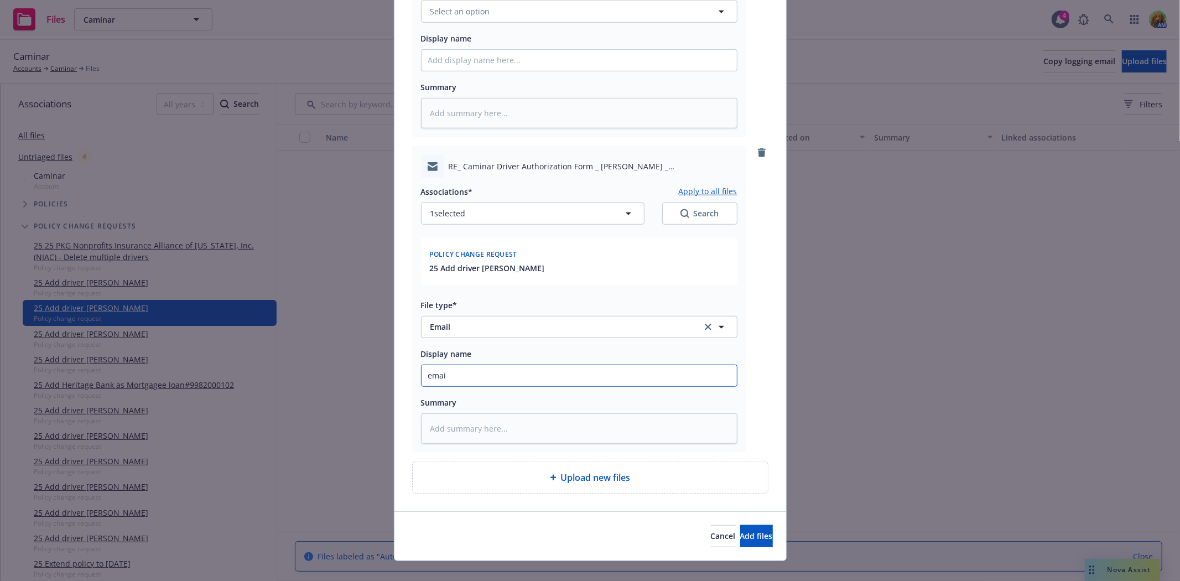
type input "email"
type textarea "x"
type input "email"
type textarea "x"
type input "email t"
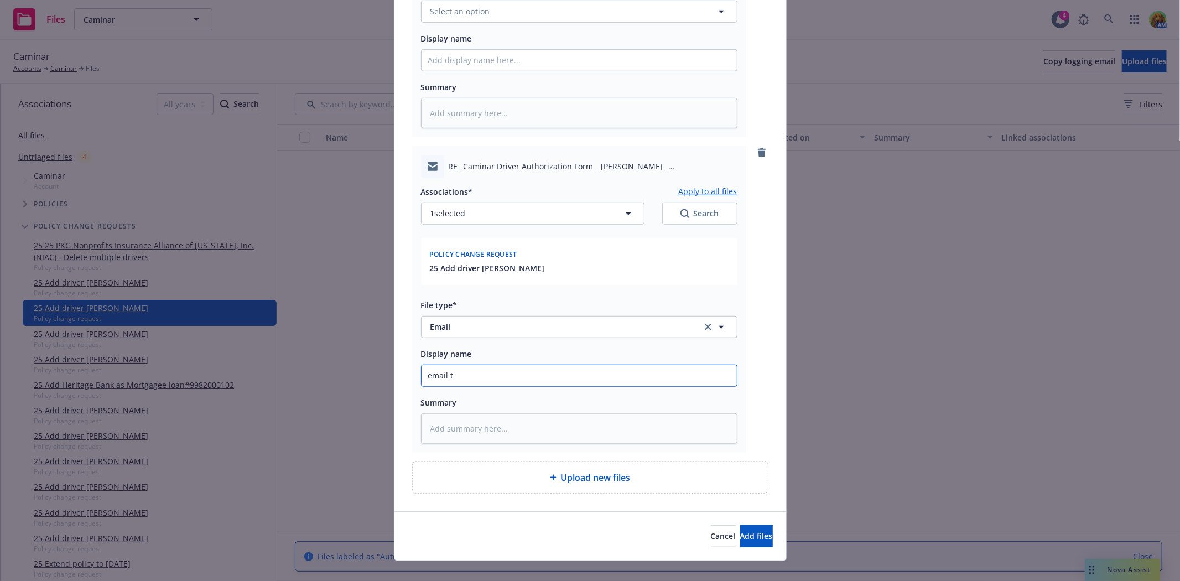
type textarea "x"
type input "email to"
type textarea "x"
type input "email to i"
type textarea "x"
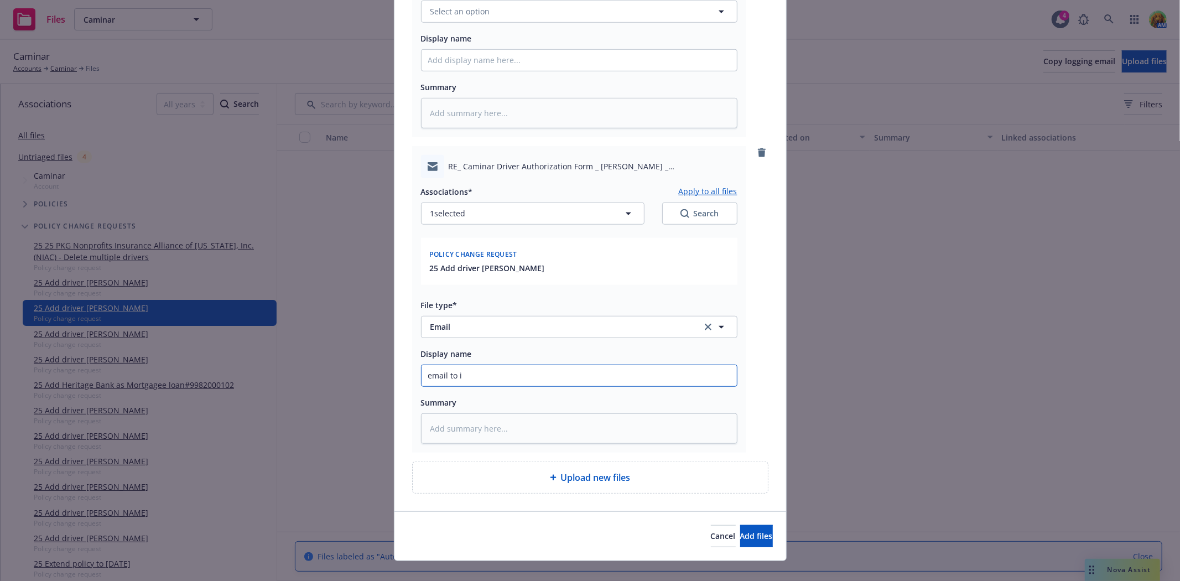
type input "email to in"
type textarea "x"
type input "email to ins"
type textarea "x"
type input "email to insu"
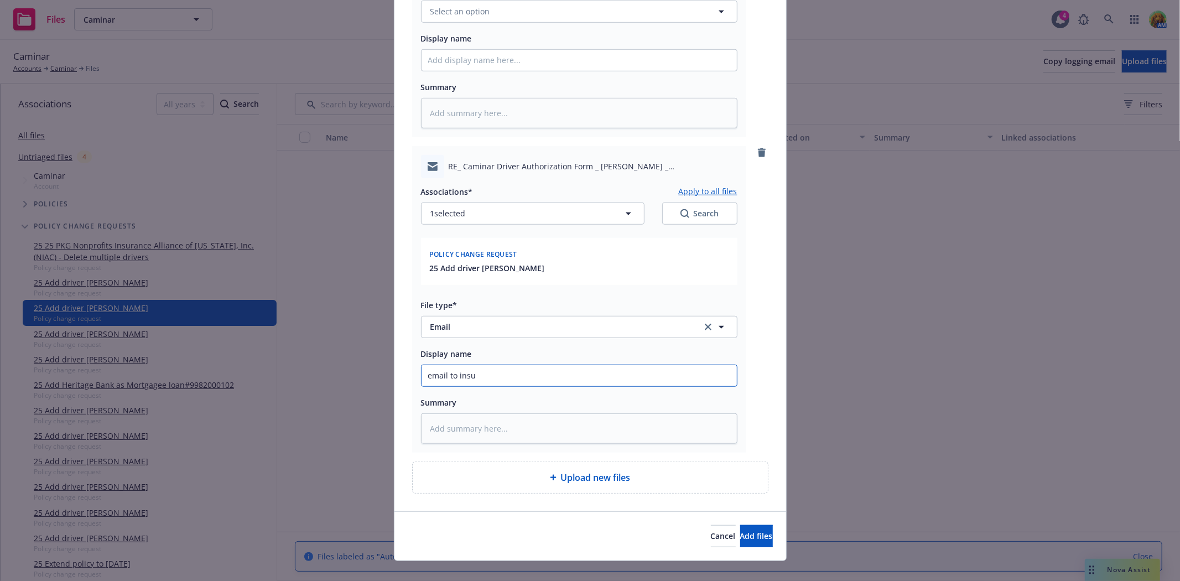
type textarea "x"
type input "email to insur"
type textarea "x"
type input "email to insure"
type textarea "x"
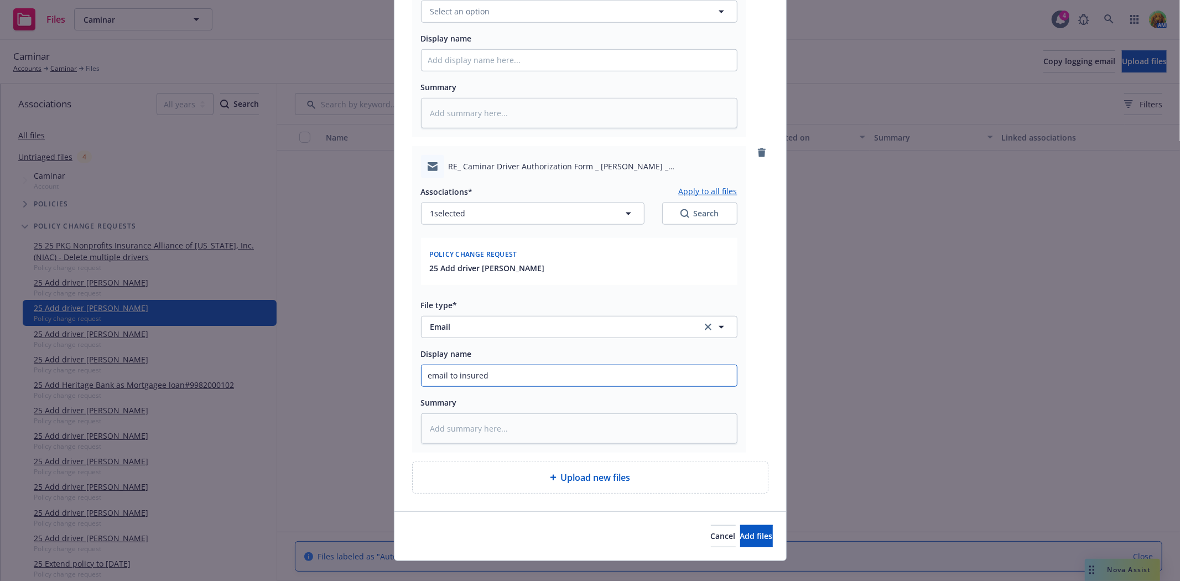
type input "email to insured"
type textarea "x"
type input "email to insured d"
type textarea "x"
type input "email to insured dr"
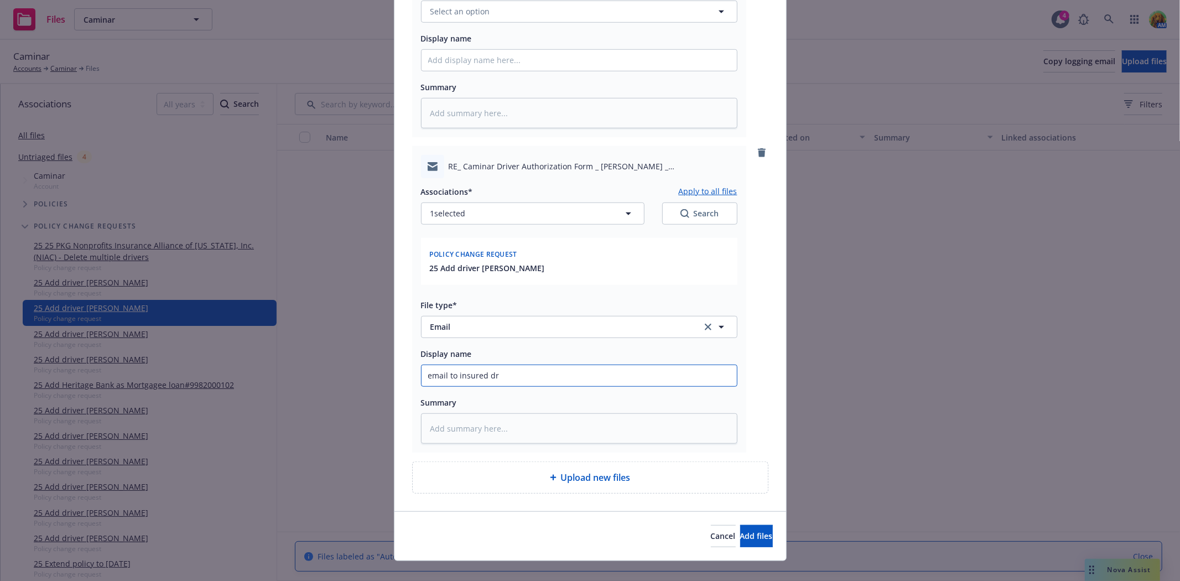
type textarea "x"
type input "email to insured dri"
type textarea "x"
type input "email to insured driv"
type textarea "x"
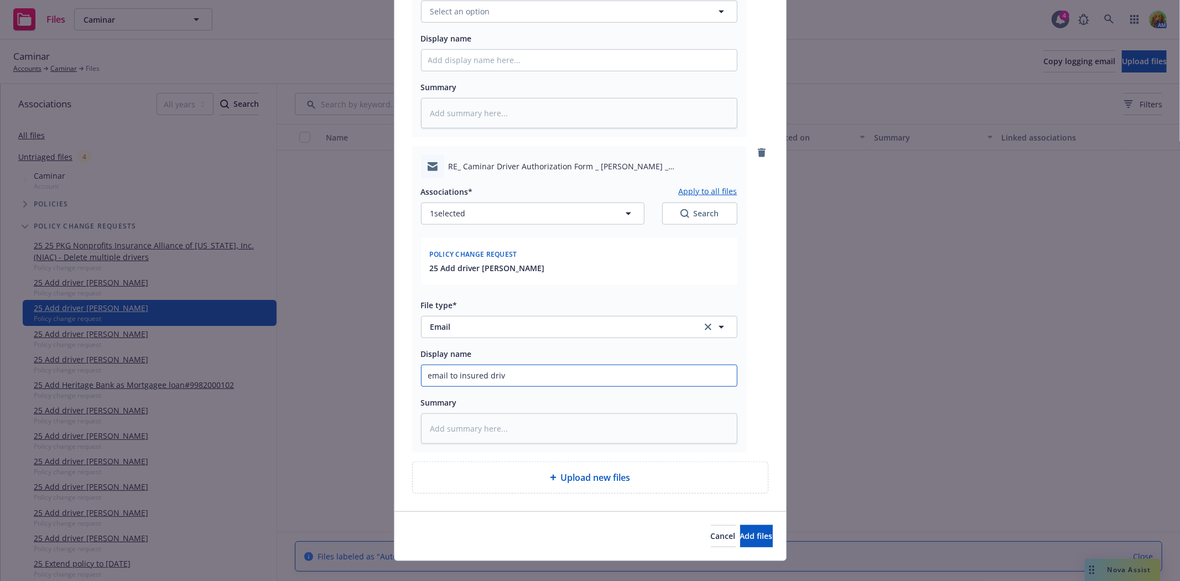
type input "email to insured drive"
type textarea "x"
type input "email to insured driver"
type textarea "x"
type input "email to insured driver"
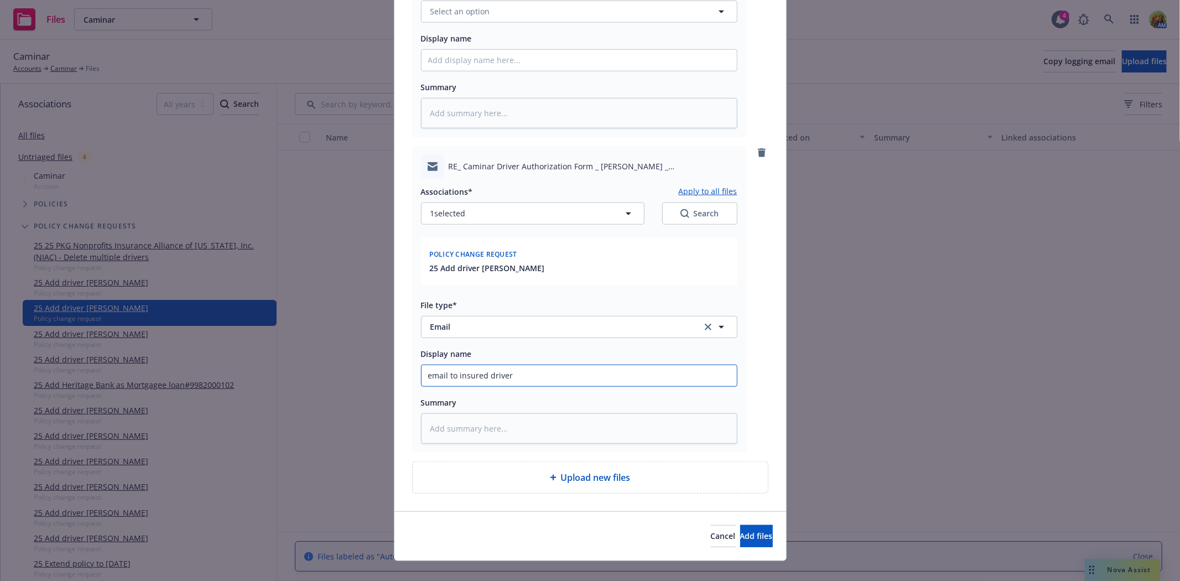
type textarea "x"
type input "email to insured driver m"
type textarea "x"
type input "email to insured driver me"
type textarea "x"
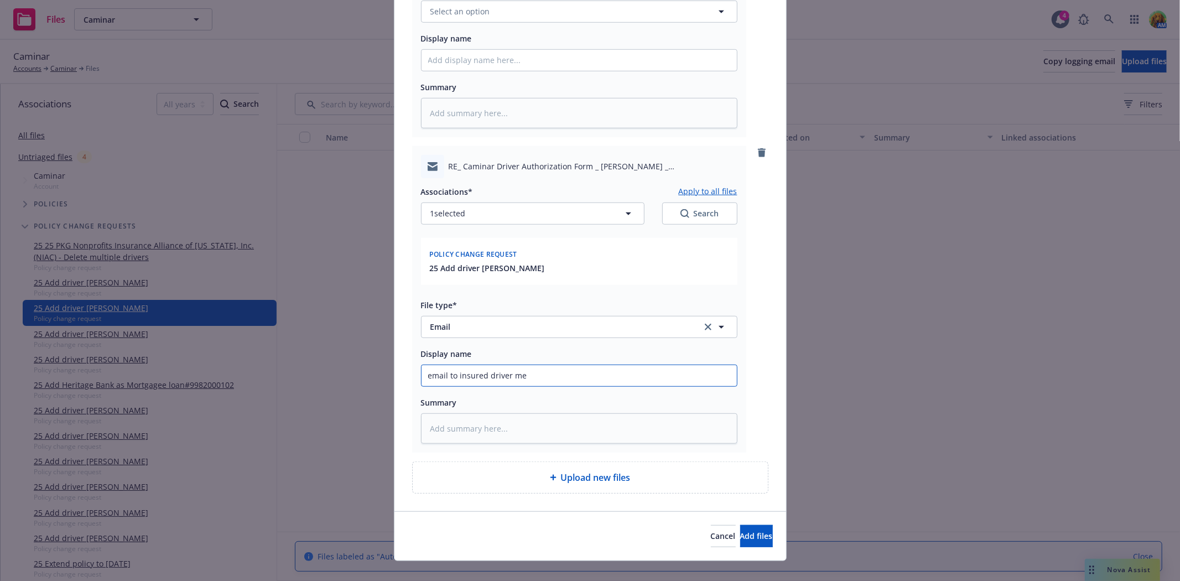
type input "email to insured driver mee"
type textarea "x"
type input "email to insured driver meet"
type textarea "x"
type input "email to insured driver meets"
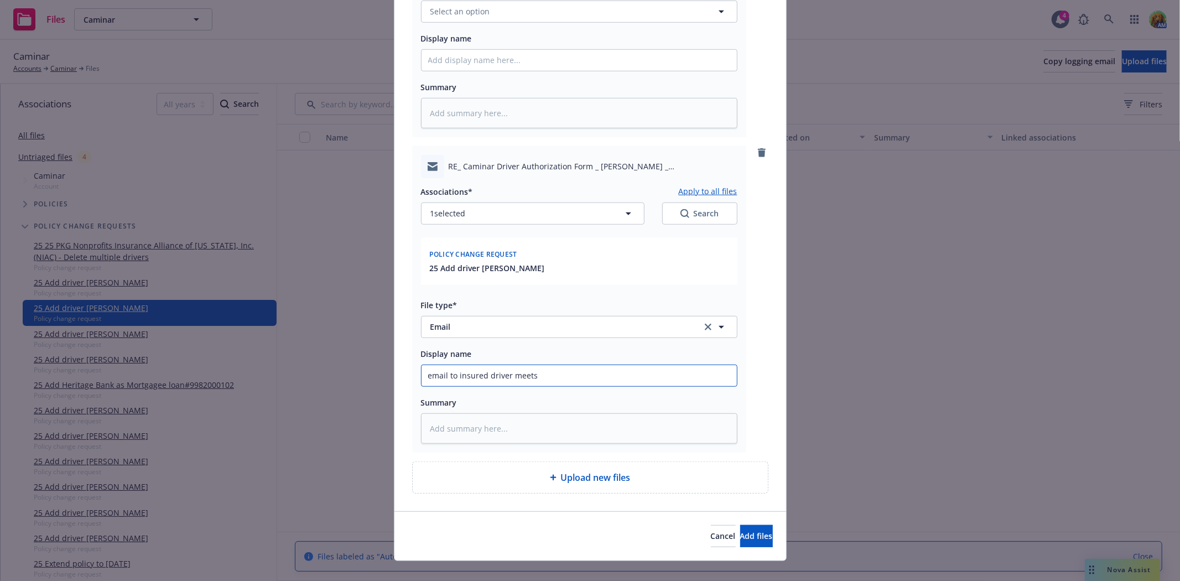
type textarea "x"
type input "email to insured driver meets"
type textarea "x"
type input "email to insured driver meets"
type textarea "x"
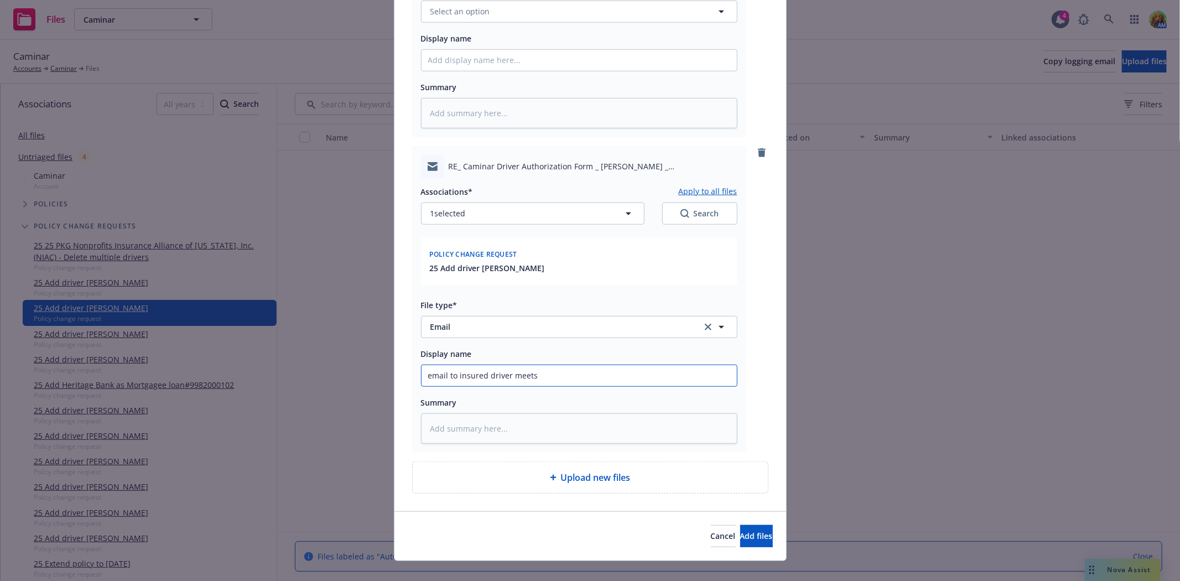
type input "email to insured driver meet"
type textarea "x"
type input "email to insured driver mee"
type textarea "x"
type input "email to insured driver me"
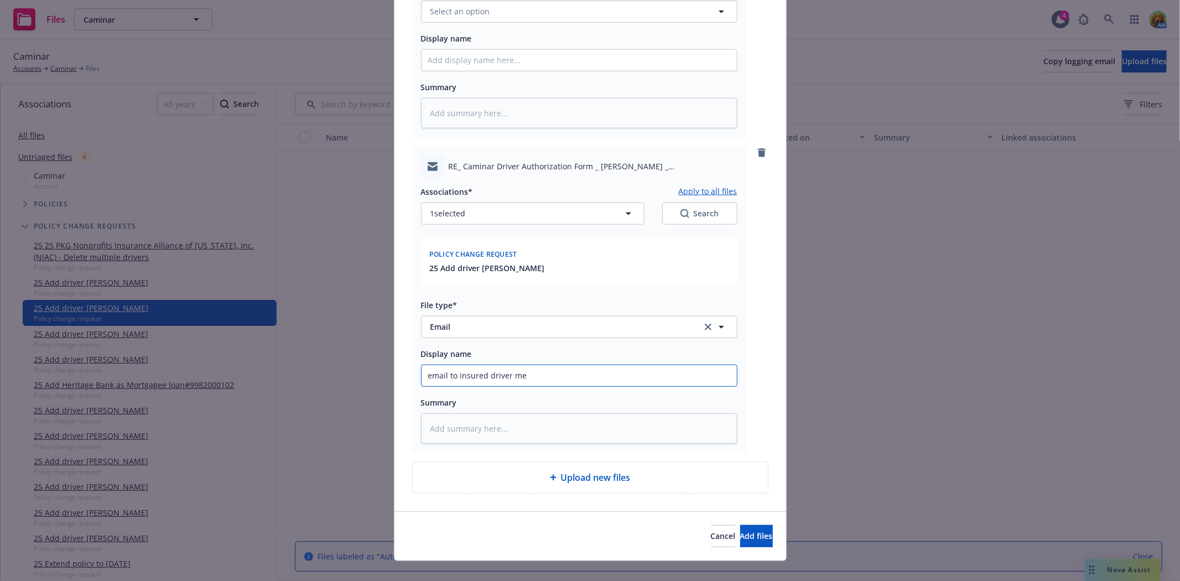
type textarea "x"
type input "email to insured driver m"
type textarea "x"
type input "email to insured driver"
type textarea "x"
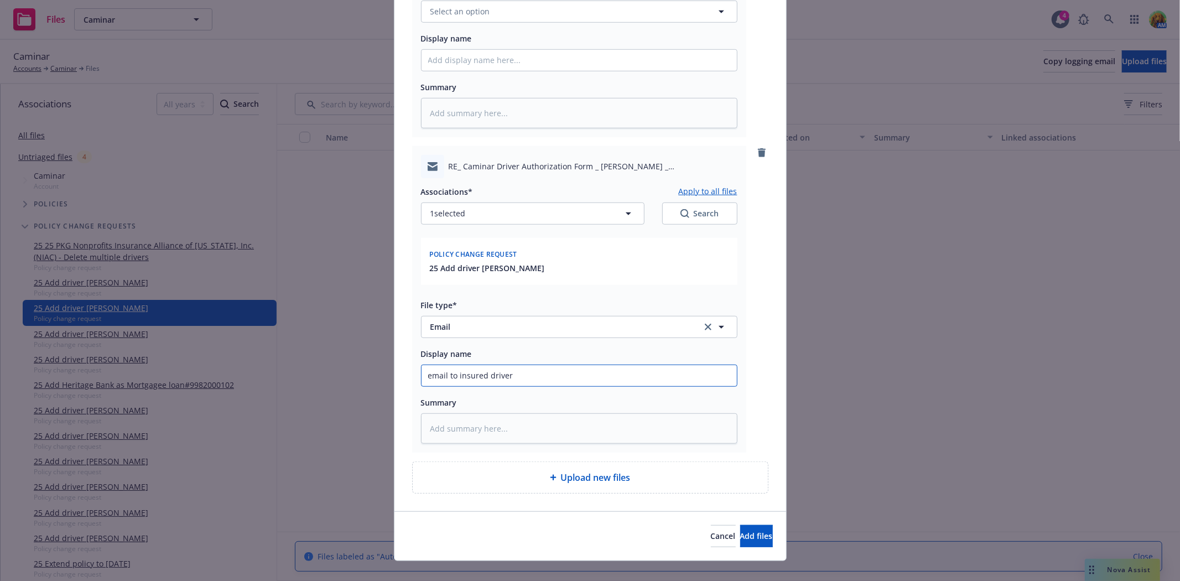
type input "email to insured driver i"
type textarea "x"
type input "email to insured driver is"
type textarea "x"
type input "email to insured driver is a"
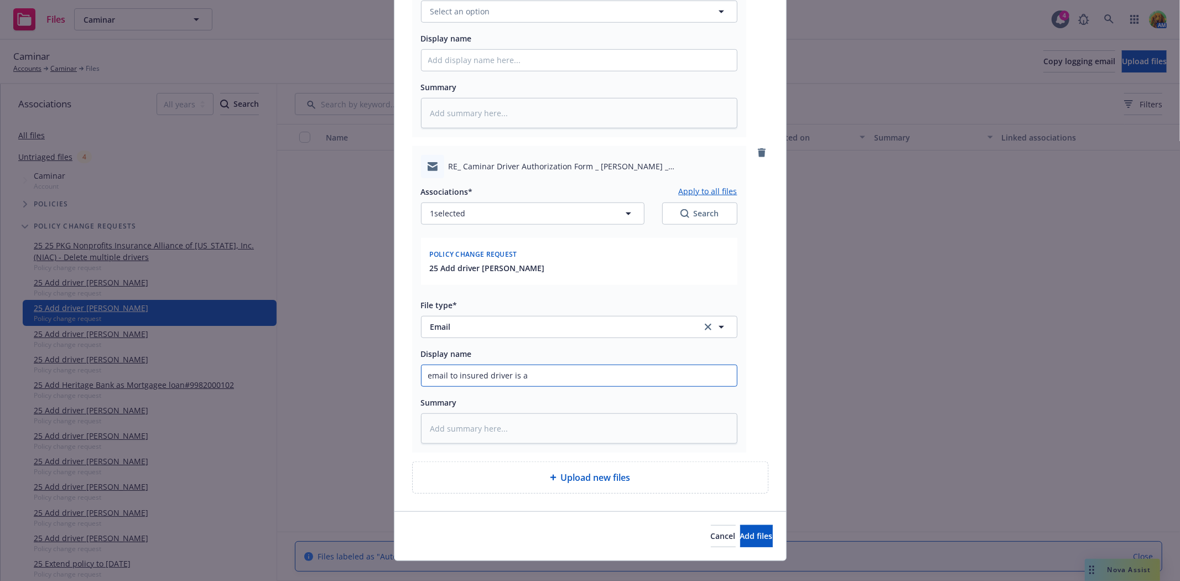
type textarea "x"
type input "email to insured driver is ac"
type textarea "x"
type input "email to insured driver is acc"
type textarea "x"
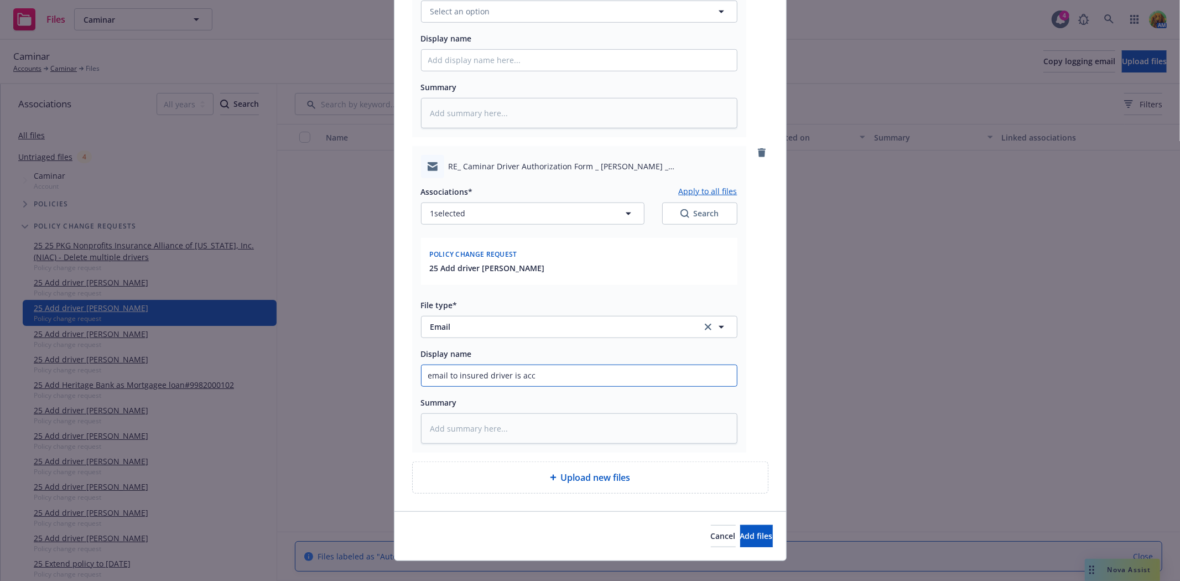
type input "email to insured driver is acce"
type textarea "x"
type input "email to insured driver is accet"
type textarea "x"
type input "email to insured driver is acce"
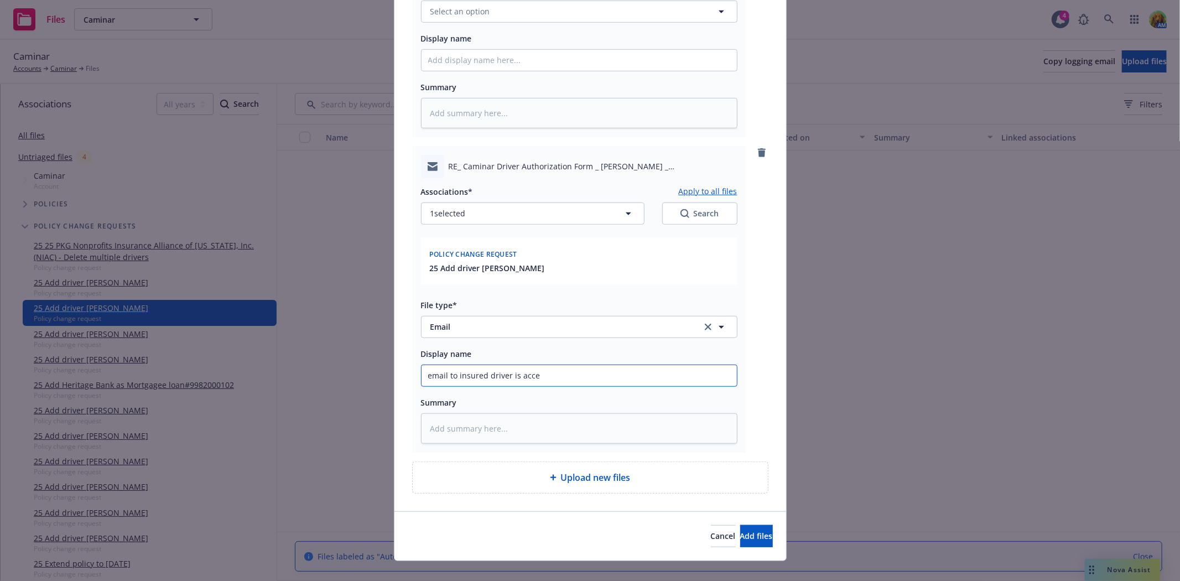
type textarea "x"
type input "email to insured driver is accep"
type textarea "x"
type input "email to insured driver is accept"
type textarea "x"
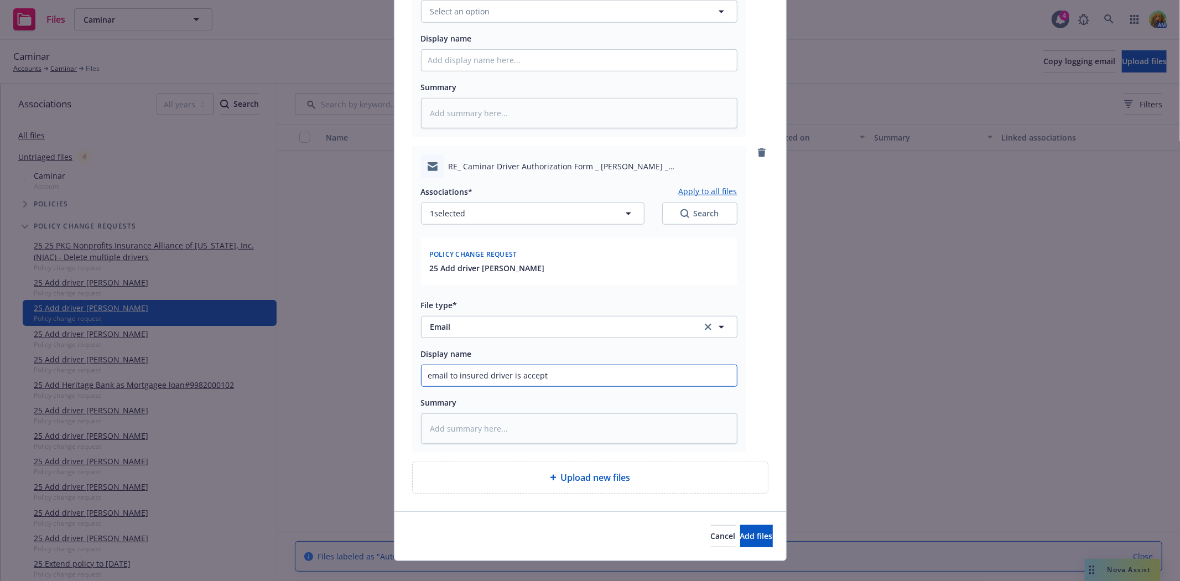
type input "email to insured driver is accepta"
type textarea "x"
type input "email to insured driver is acceptab"
type textarea "x"
type input "email to insured driver is acceptabl"
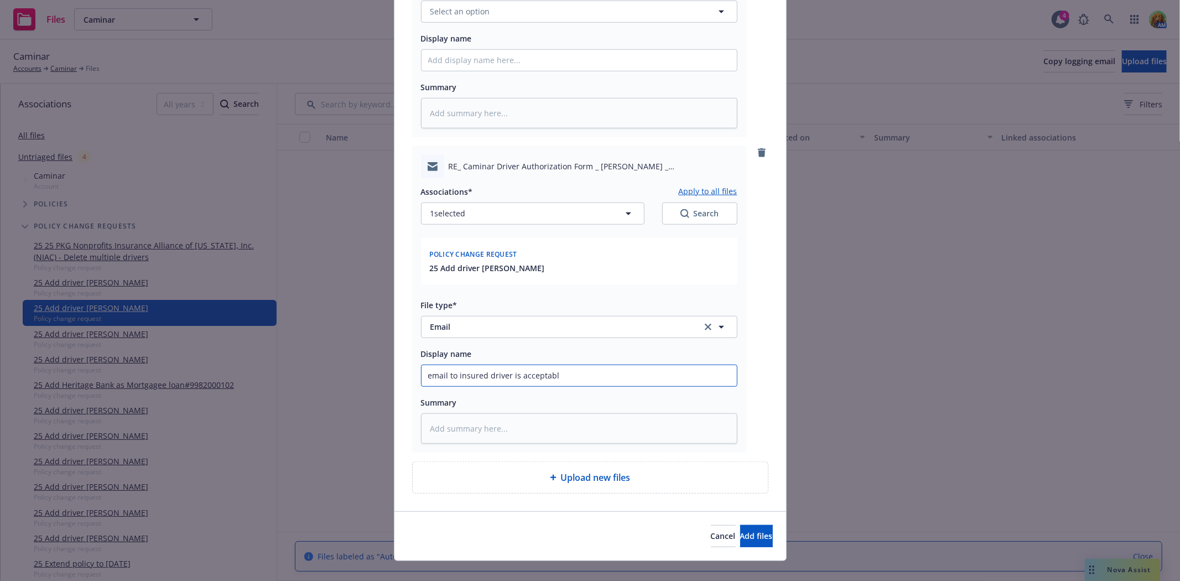
type textarea "x"
type input "email to insured driver is acceptable"
type textarea "x"
type input "email to insured driver is acceptable."
click at [740, 544] on button "Add files" at bounding box center [756, 536] width 33 height 22
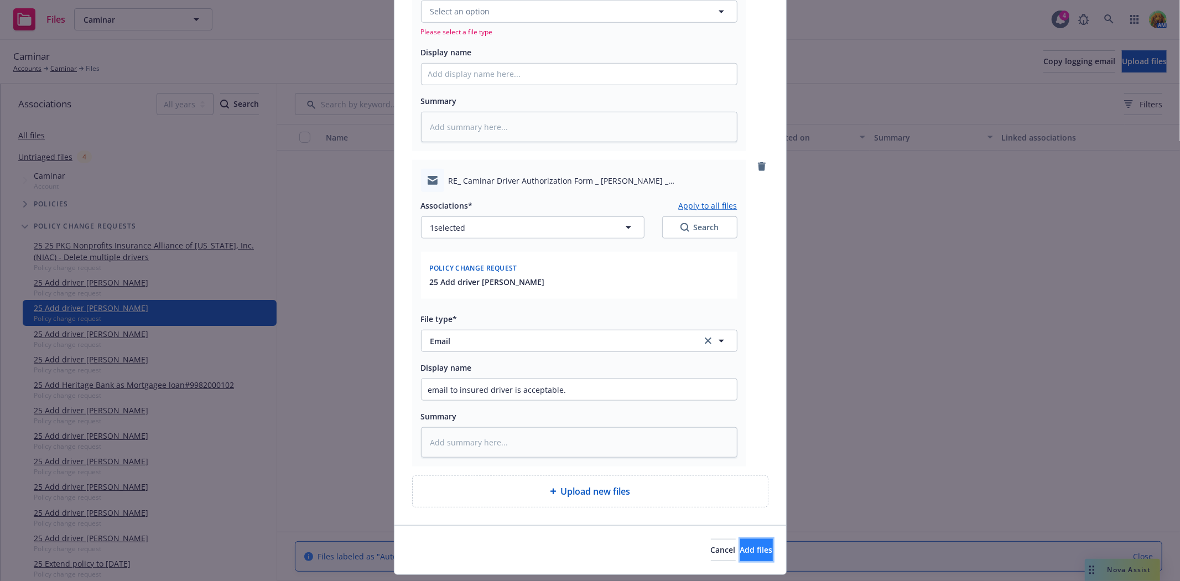
click at [740, 551] on span "Add files" at bounding box center [756, 550] width 33 height 11
type textarea "x"
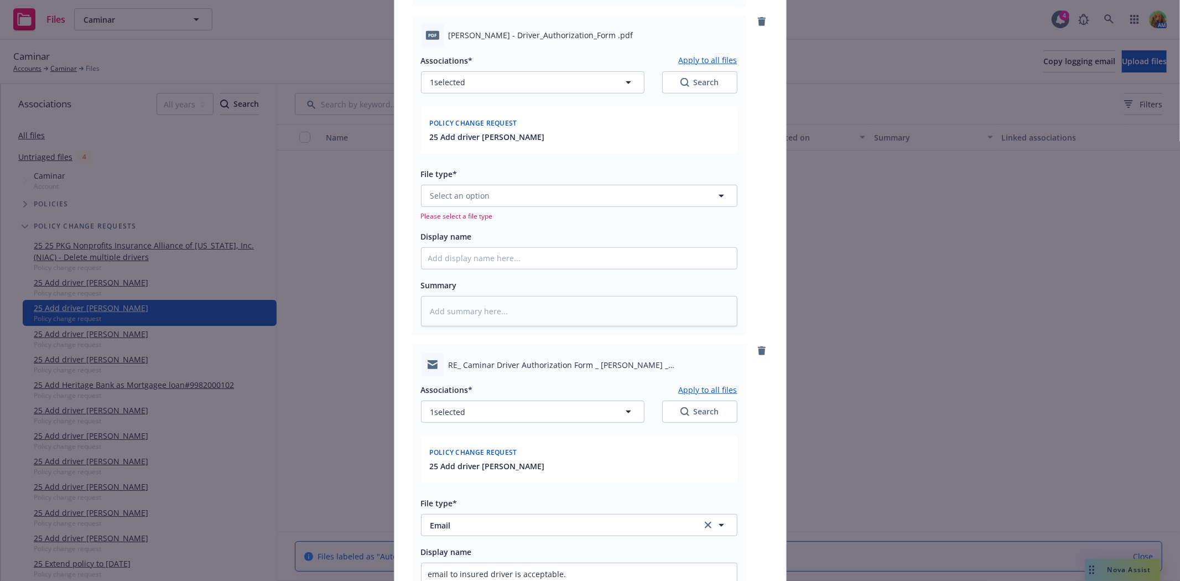
scroll to position [430, 0]
click at [504, 198] on button "Select an option" at bounding box center [579, 196] width 317 height 22
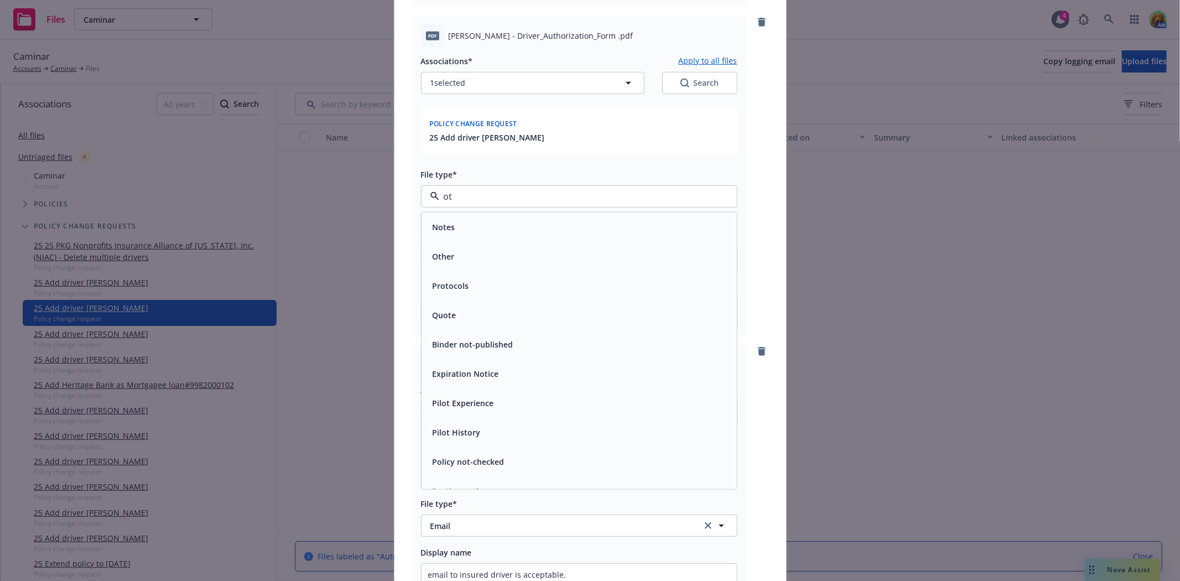
type input "oth"
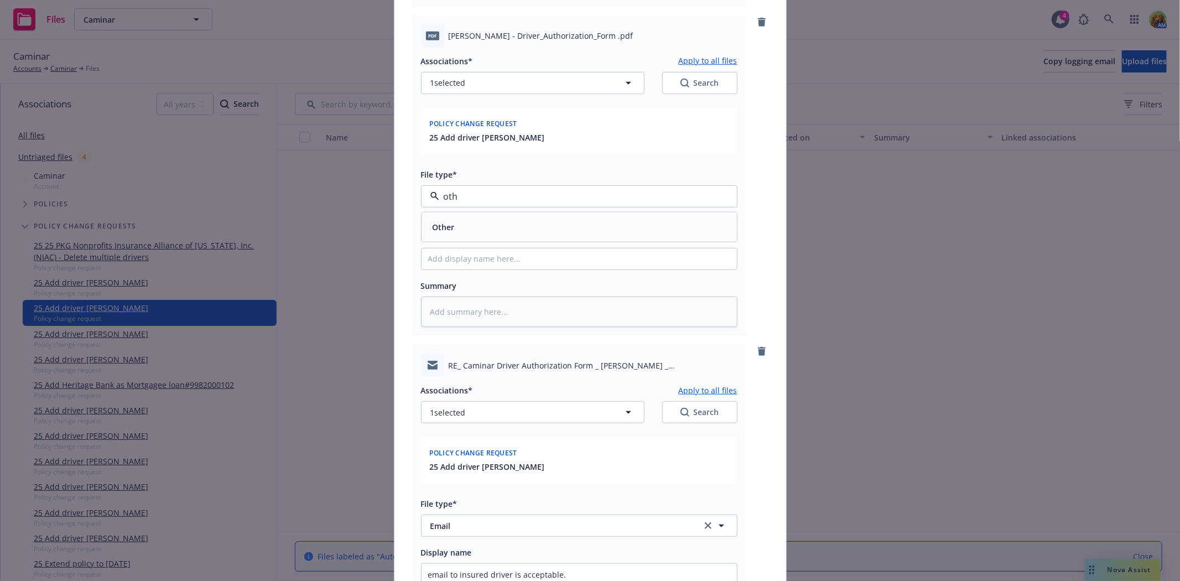
click at [501, 227] on div "Other" at bounding box center [579, 227] width 302 height 16
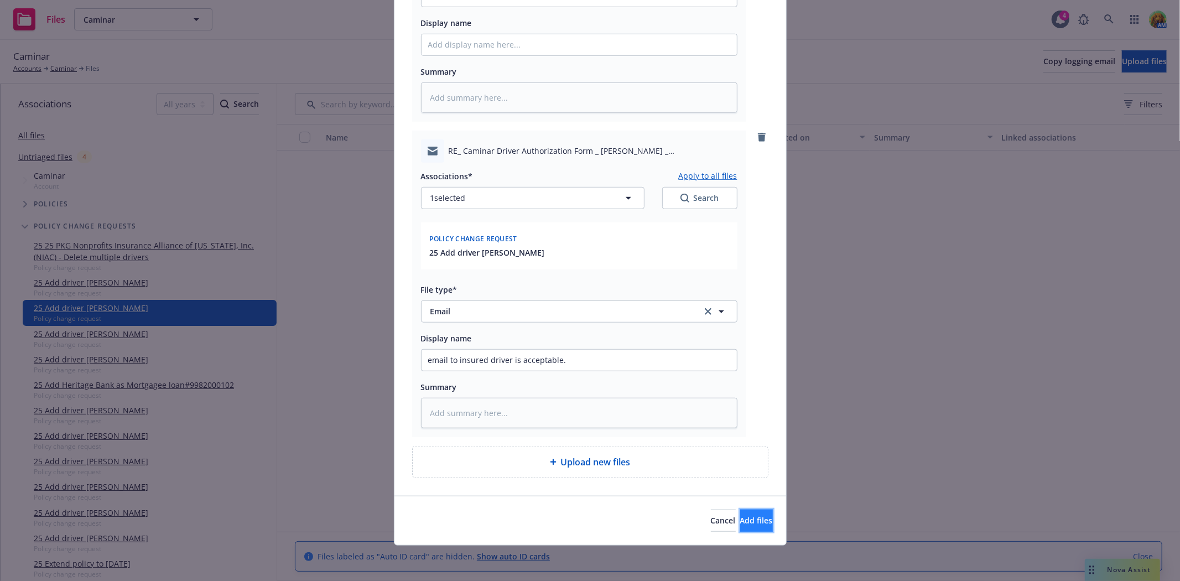
click at [740, 519] on span "Add files" at bounding box center [756, 520] width 33 height 11
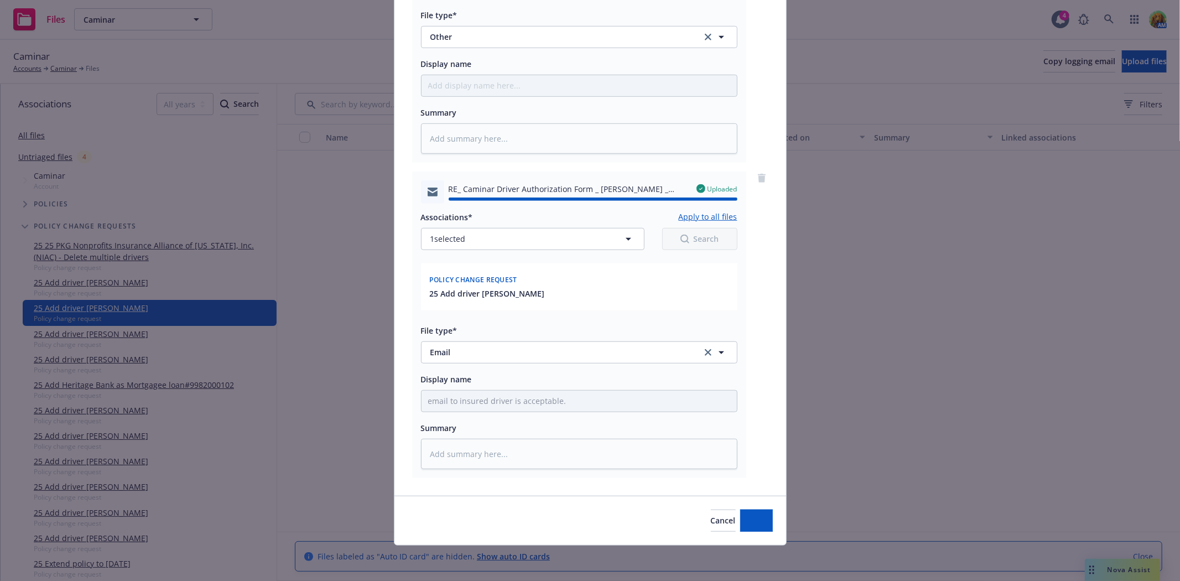
type textarea "x"
